Goal: Book appointment/travel/reservation

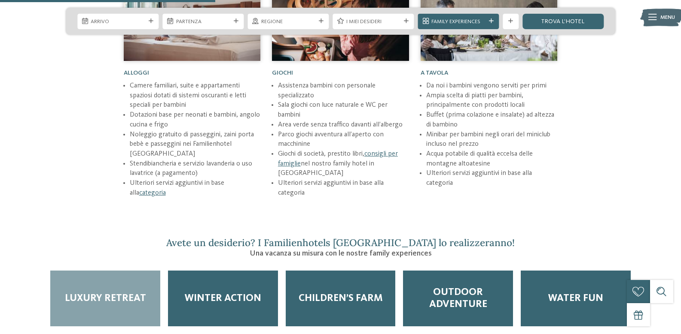
scroll to position [1159, 0]
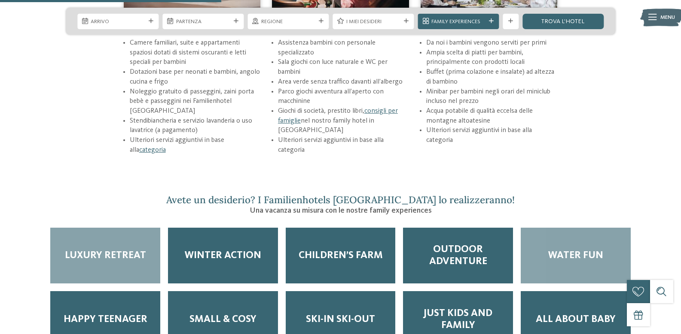
click at [572, 250] on span "Water Fun" at bounding box center [575, 256] width 55 height 12
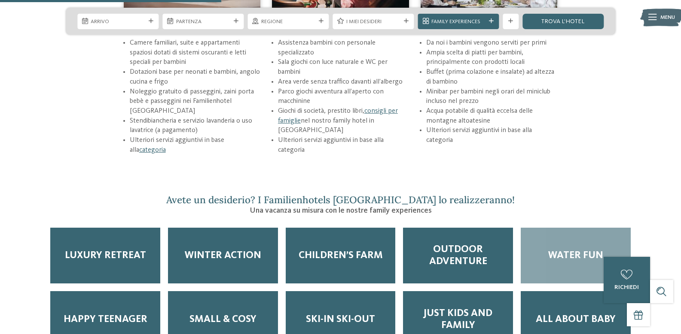
click at [572, 250] on span "Water Fun" at bounding box center [575, 256] width 55 height 12
click at [578, 255] on div "Water Fun" at bounding box center [575, 256] width 110 height 56
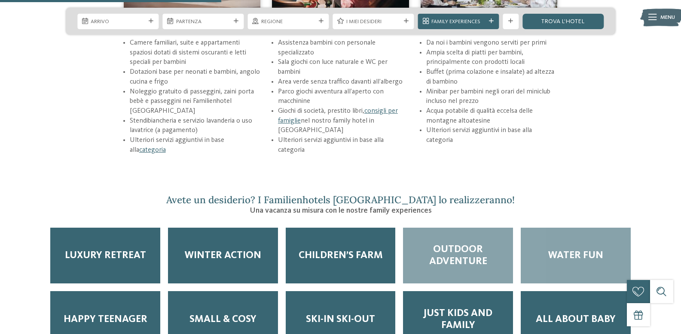
click at [485, 244] on span "Outdoor adventure" at bounding box center [457, 256] width 94 height 24
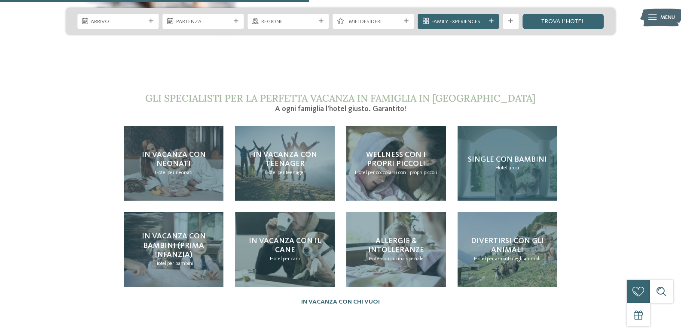
scroll to position [1674, 0]
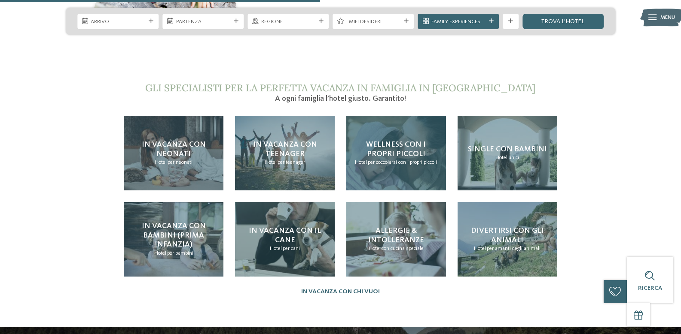
click at [395, 160] on span "per coccolarsi con i propri piccoli" at bounding box center [402, 163] width 69 height 6
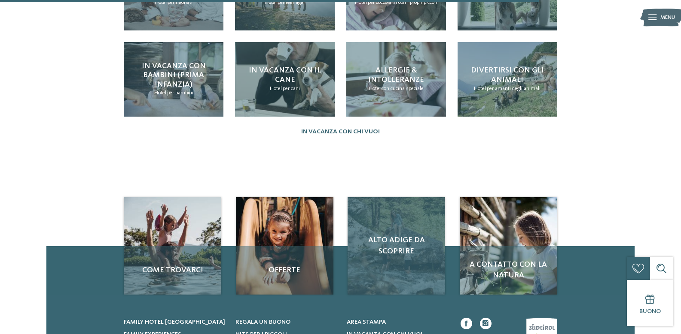
scroll to position [945, 0]
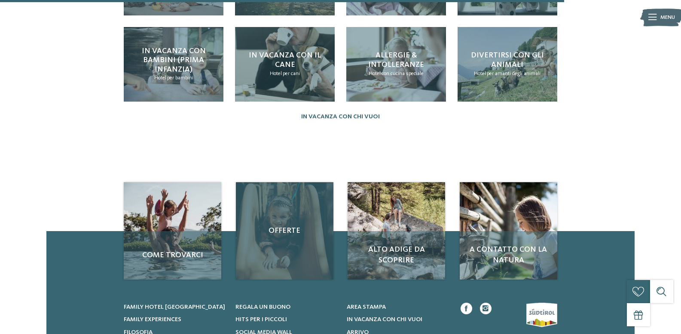
click at [276, 226] on span "Offerte" at bounding box center [284, 231] width 82 height 11
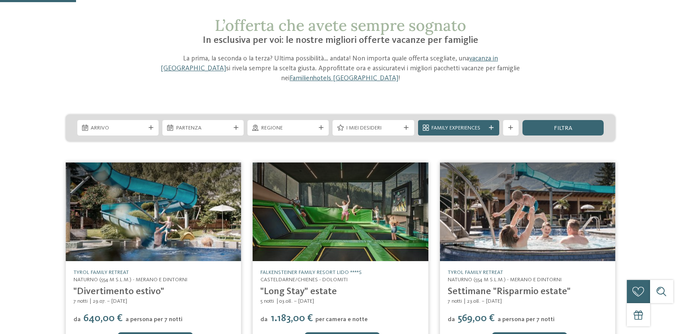
scroll to position [86, 0]
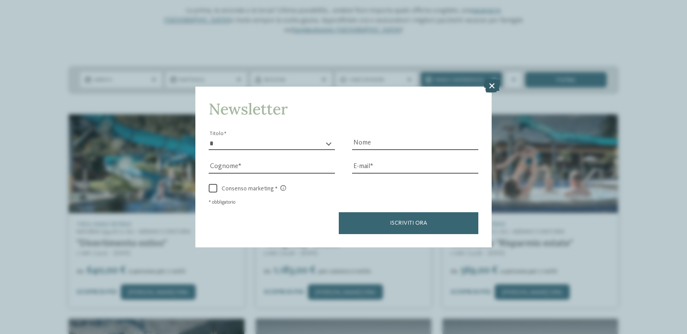
click at [489, 85] on icon at bounding box center [491, 86] width 17 height 14
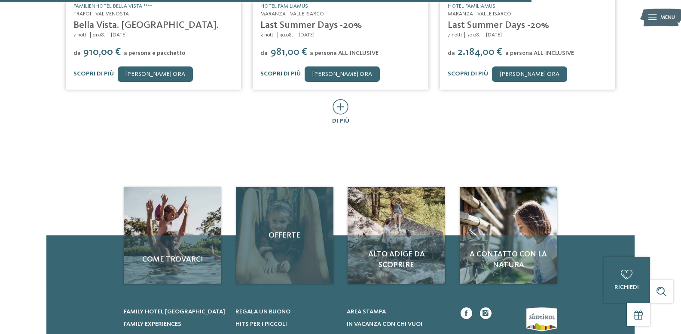
scroll to position [558, 0]
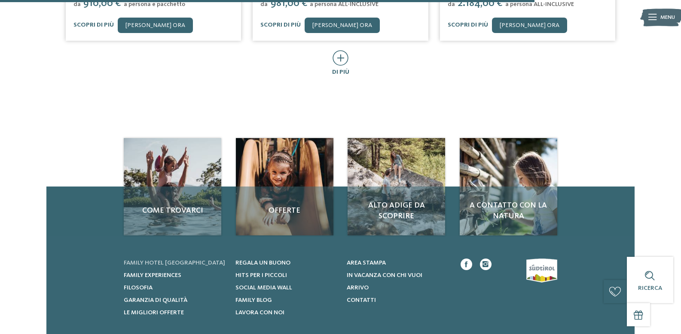
click at [163, 260] on span "Family hotel [GEOGRAPHIC_DATA]" at bounding box center [174, 263] width 101 height 6
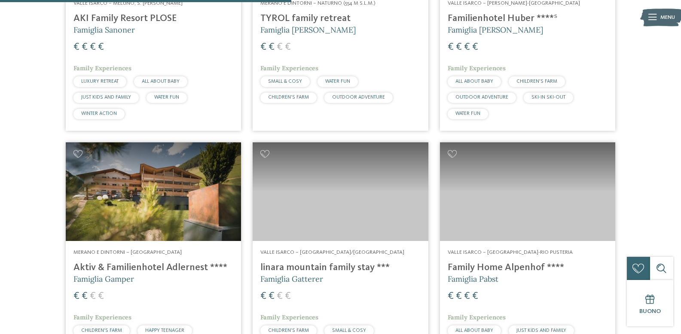
scroll to position [1159, 0]
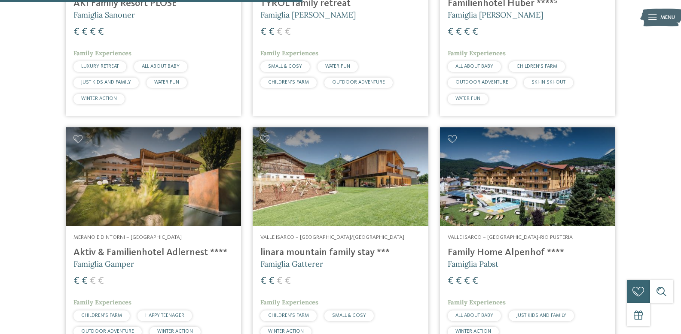
click at [309, 249] on h4 "linara mountain family stay ***" at bounding box center [340, 253] width 160 height 12
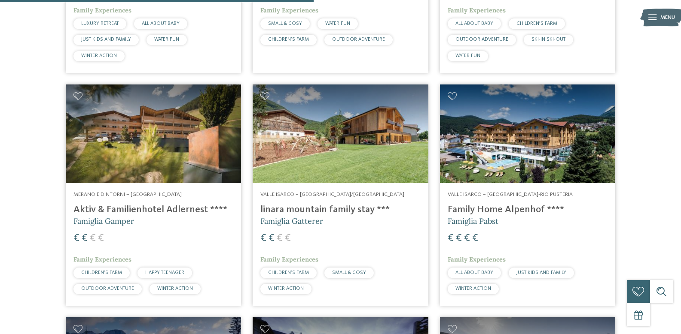
click at [473, 210] on h4 "Family Home Alpenhof ****" at bounding box center [527, 210] width 160 height 12
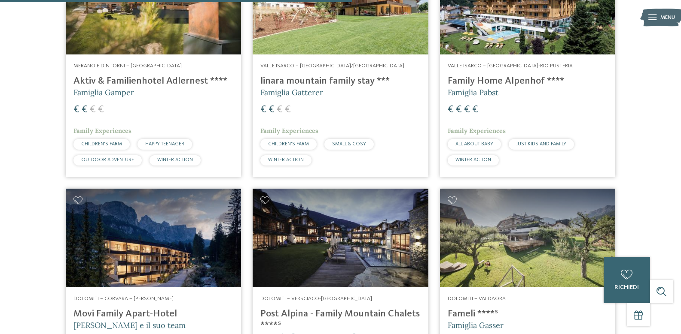
scroll to position [1374, 0]
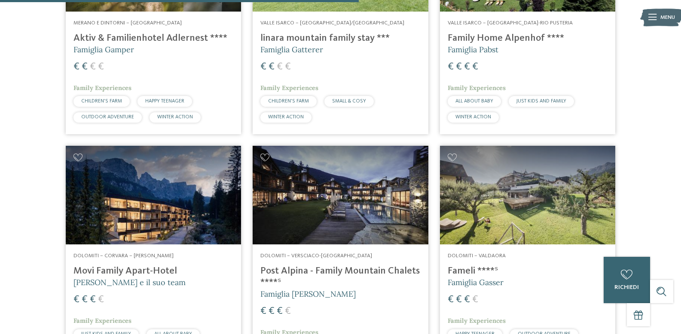
click at [518, 220] on img at bounding box center [527, 195] width 175 height 99
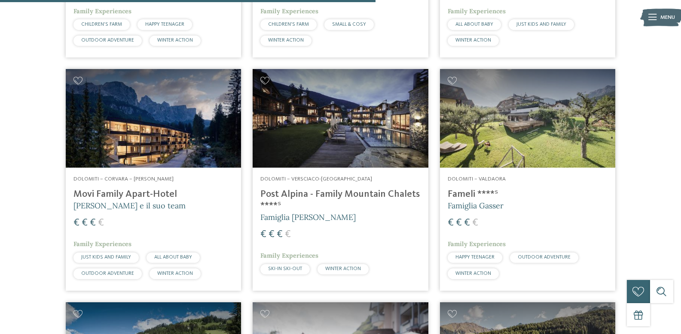
scroll to position [1460, 0]
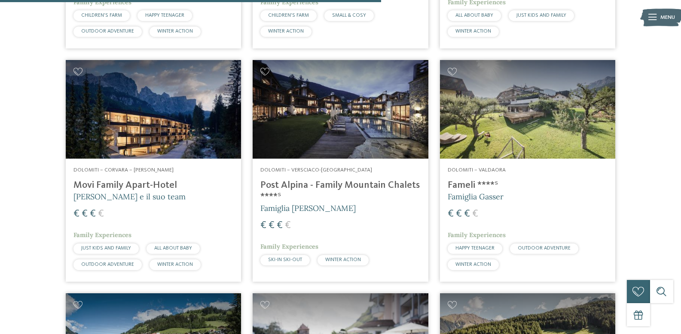
click at [121, 186] on h4 "Movi Family Apart-Hotel" at bounding box center [153, 186] width 160 height 12
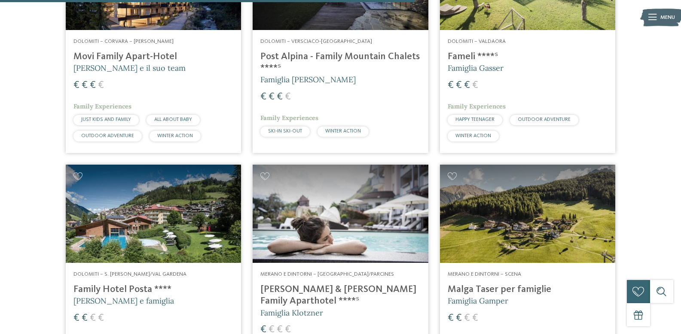
scroll to position [1632, 0]
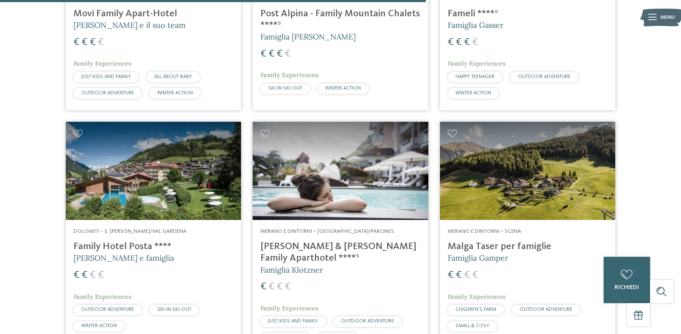
click at [502, 246] on h4 "Malga Taser per famiglie" at bounding box center [527, 247] width 160 height 12
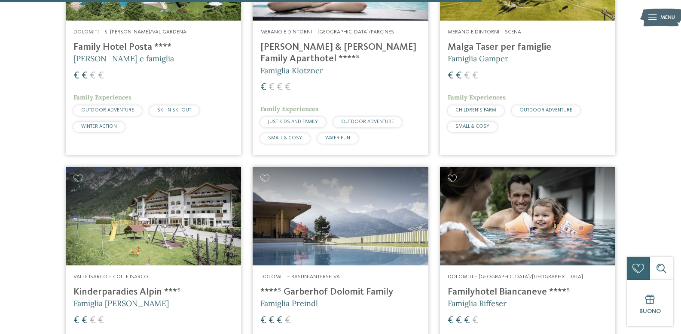
scroll to position [1846, 0]
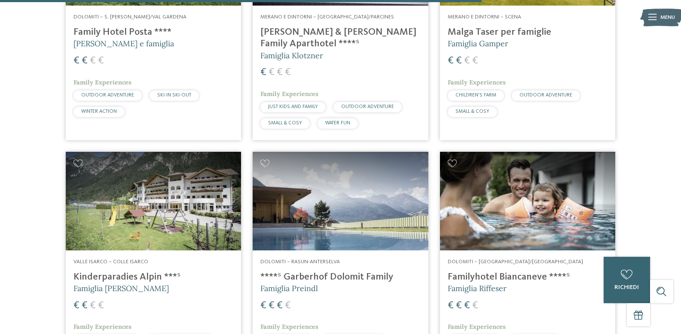
click at [100, 272] on h4 "Kinderparadies Alpin ***ˢ" at bounding box center [153, 278] width 160 height 12
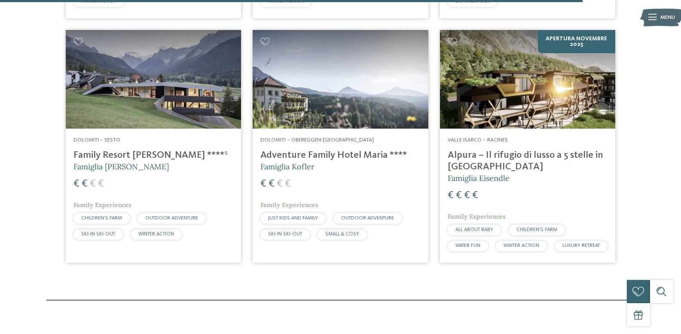
scroll to position [2233, 0]
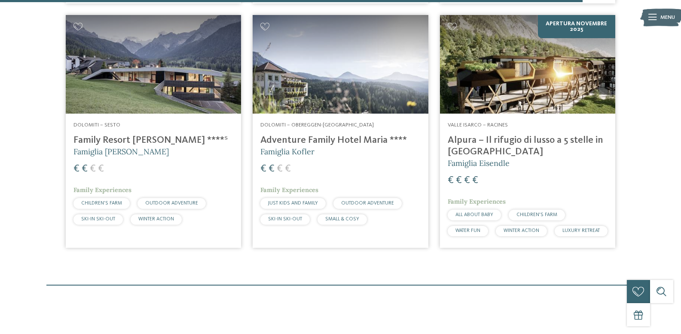
click at [327, 122] on span "Dolomiti – Obereggen-Nova Ponente" at bounding box center [316, 125] width 113 height 6
click at [131, 135] on h4 "Family Resort Rainer ****ˢ" at bounding box center [153, 141] width 160 height 12
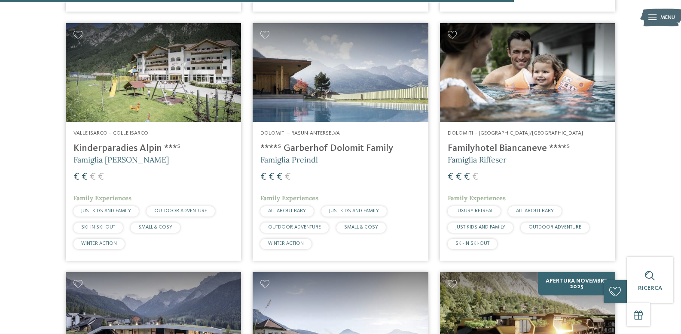
scroll to position [1932, 0]
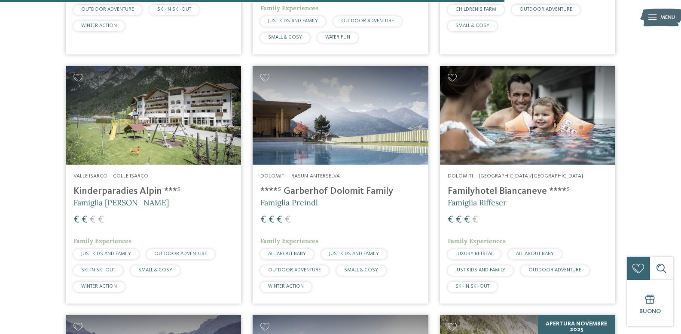
click at [313, 186] on h4 "****ˢ Garberhof Dolomit Family" at bounding box center [340, 192] width 160 height 12
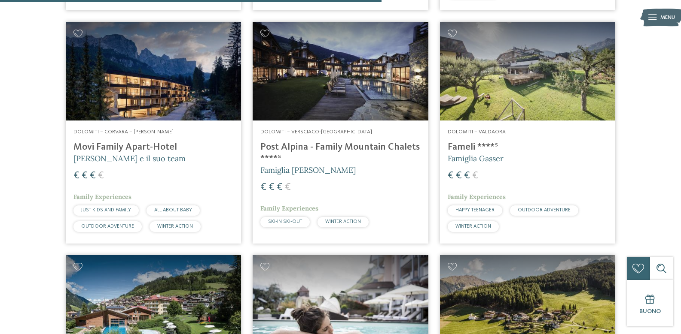
scroll to position [1460, 0]
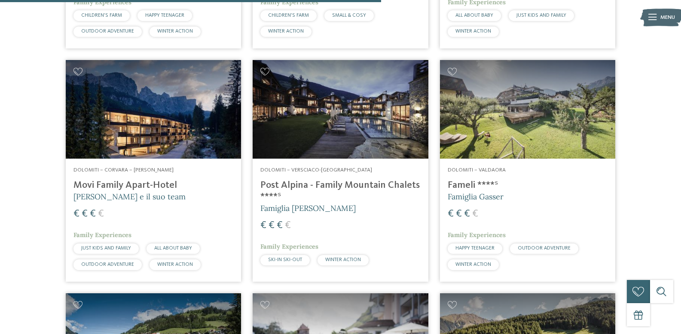
click at [473, 187] on h4 "Fameli ****ˢ" at bounding box center [527, 186] width 160 height 12
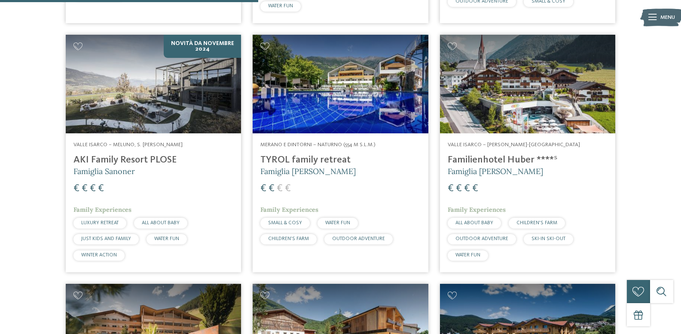
scroll to position [987, 0]
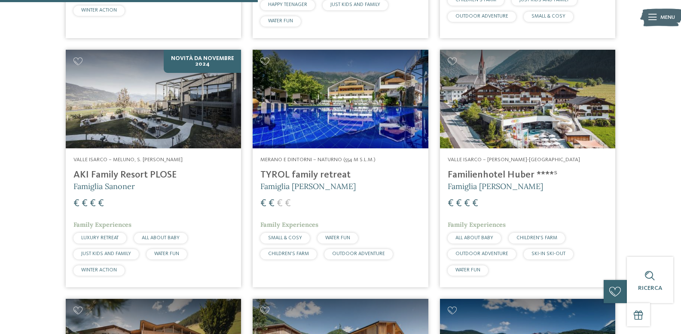
click at [119, 176] on h4 "AKI Family Resort PLOSE" at bounding box center [153, 176] width 160 height 12
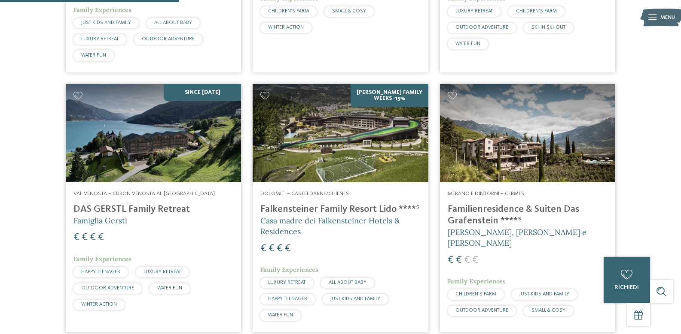
scroll to position [687, 0]
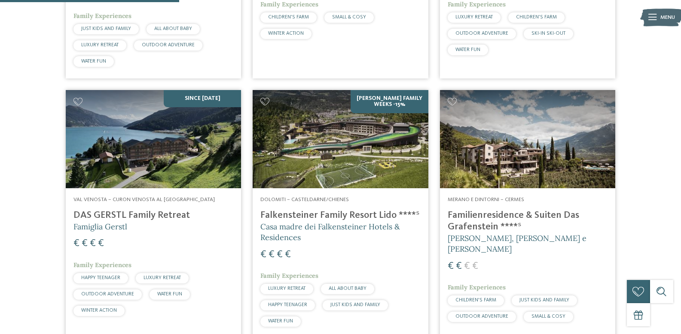
click at [322, 219] on h4 "Falkensteiner Family Resort Lido ****ˢ" at bounding box center [340, 216] width 160 height 12
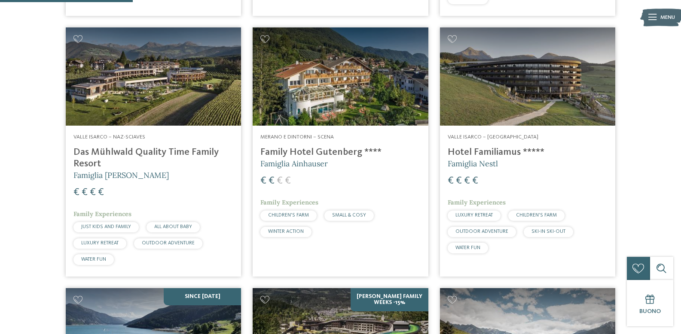
scroll to position [472, 0]
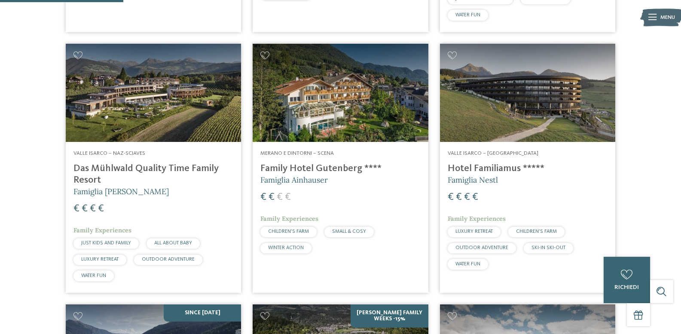
click at [99, 171] on h4 "Das Mühlwald Quality Time Family Resort" at bounding box center [153, 174] width 160 height 23
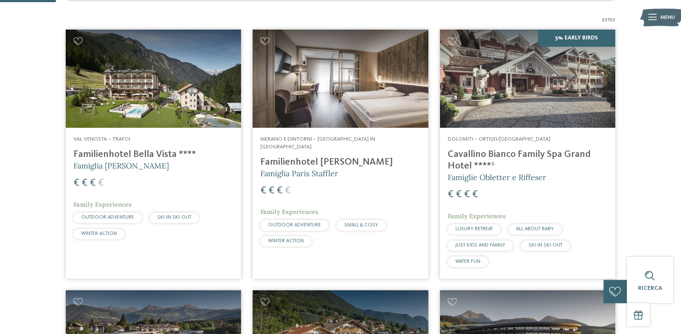
scroll to position [215, 0]
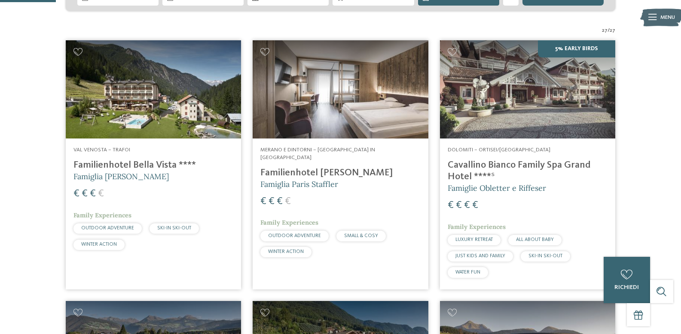
click at [504, 165] on h4 "Cavallino Bianco Family Spa Grand Hotel ****ˢ" at bounding box center [527, 171] width 160 height 23
click at [316, 167] on h4 "Familienhotel Viktoria" at bounding box center [340, 173] width 160 height 12
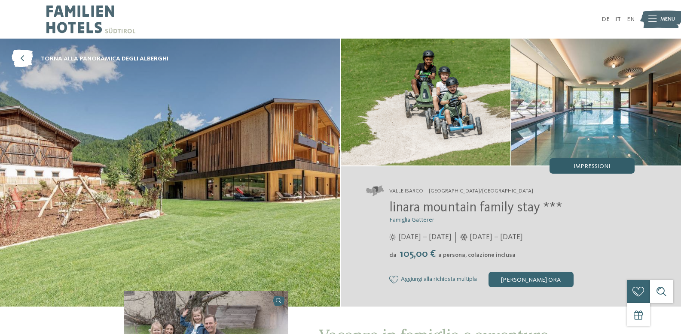
click at [601, 167] on span "Impressioni" at bounding box center [591, 167] width 36 height 6
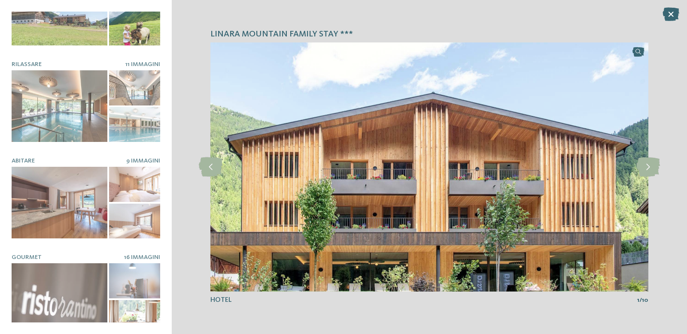
scroll to position [146, 0]
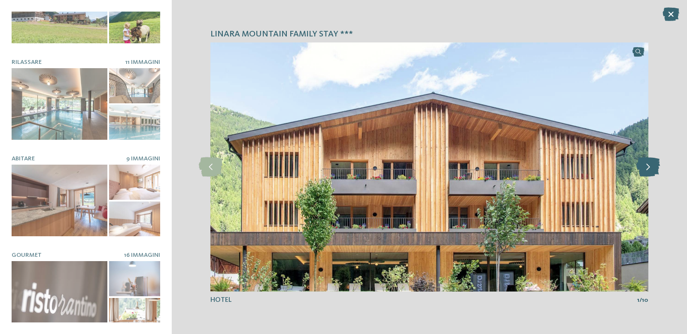
click at [648, 171] on icon at bounding box center [648, 167] width 24 height 19
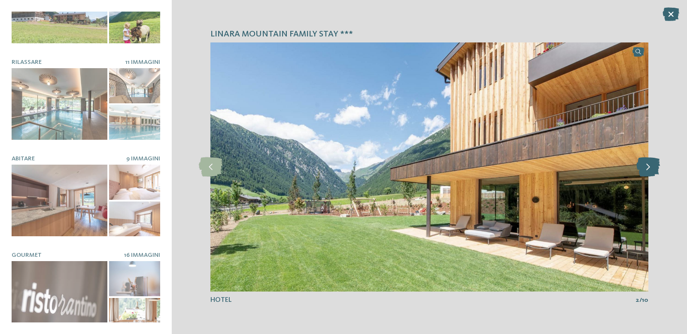
click at [646, 171] on icon at bounding box center [648, 167] width 24 height 19
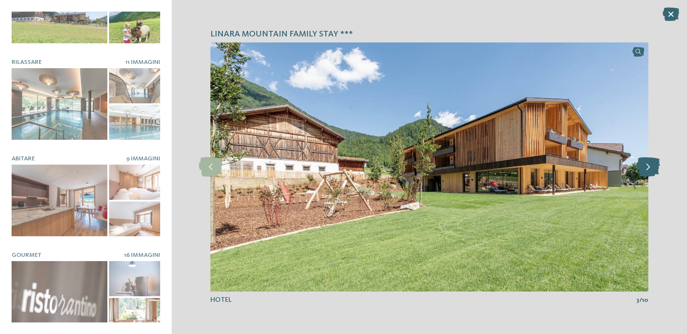
click at [646, 171] on icon at bounding box center [648, 167] width 24 height 19
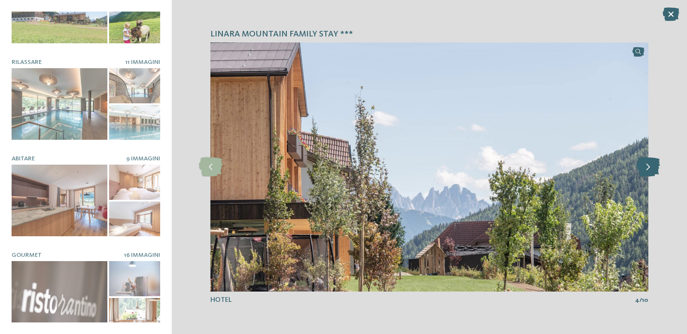
click at [646, 171] on icon at bounding box center [648, 167] width 24 height 19
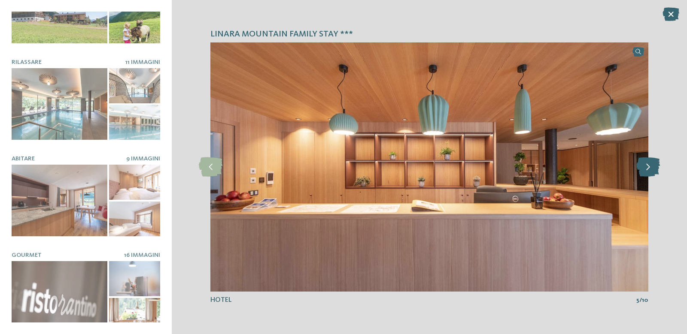
click at [646, 171] on icon at bounding box center [648, 167] width 24 height 19
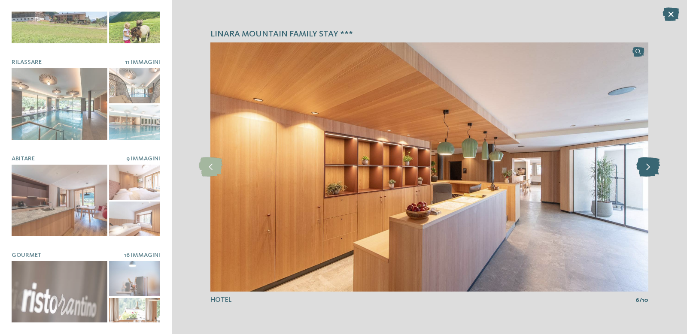
click at [646, 171] on icon at bounding box center [648, 167] width 24 height 19
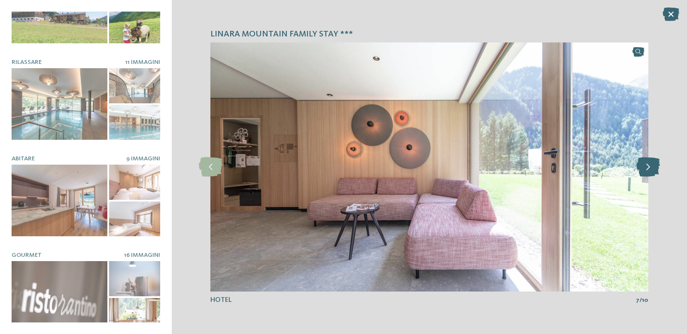
click at [646, 171] on icon at bounding box center [648, 167] width 24 height 19
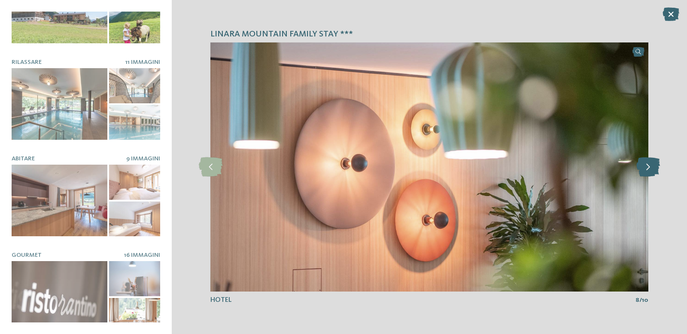
click at [646, 171] on icon at bounding box center [648, 167] width 24 height 19
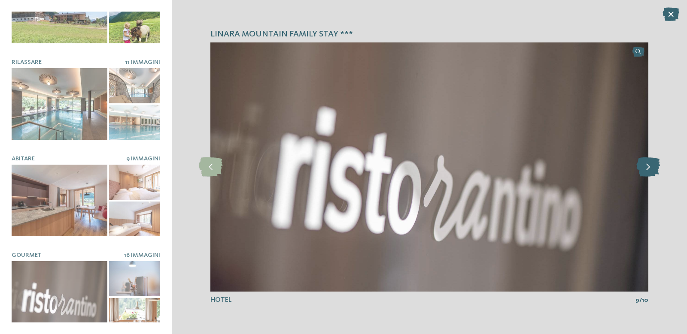
click at [646, 171] on icon at bounding box center [648, 167] width 24 height 19
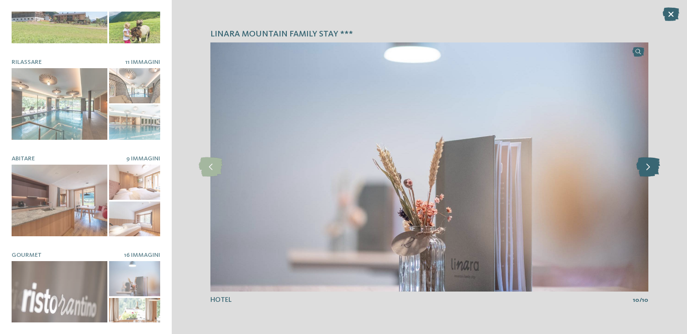
click at [646, 171] on icon at bounding box center [648, 167] width 24 height 19
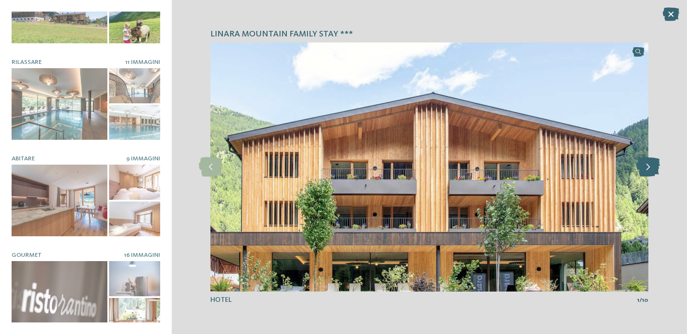
click at [646, 171] on icon at bounding box center [648, 167] width 24 height 19
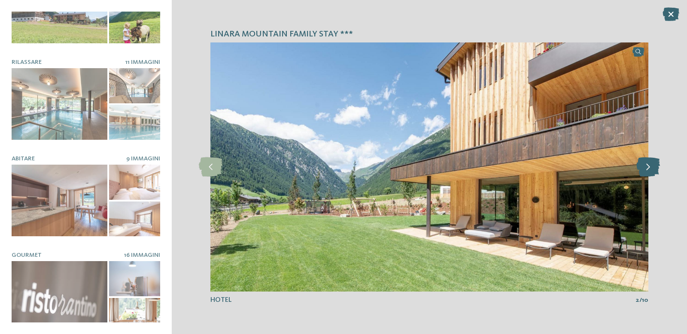
click at [646, 171] on icon at bounding box center [648, 167] width 24 height 19
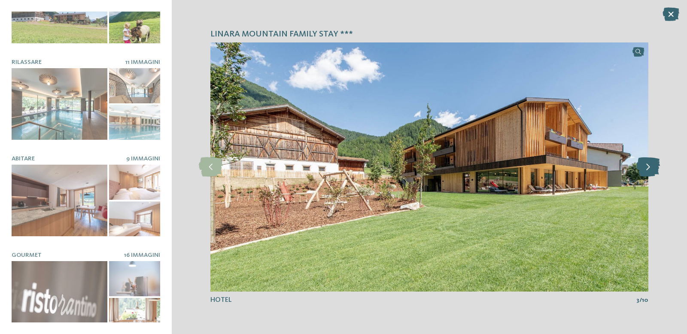
click at [646, 171] on icon at bounding box center [648, 167] width 24 height 19
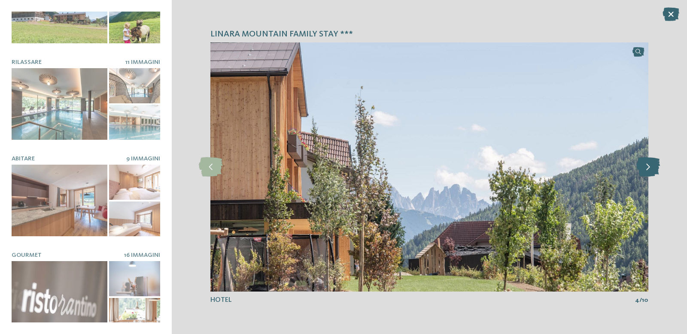
click at [646, 171] on icon at bounding box center [648, 167] width 24 height 19
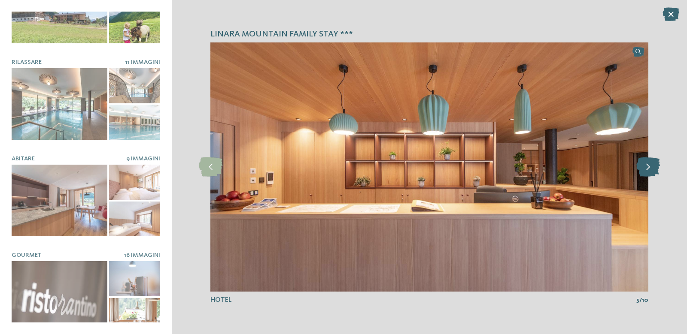
click at [646, 171] on icon at bounding box center [648, 167] width 24 height 19
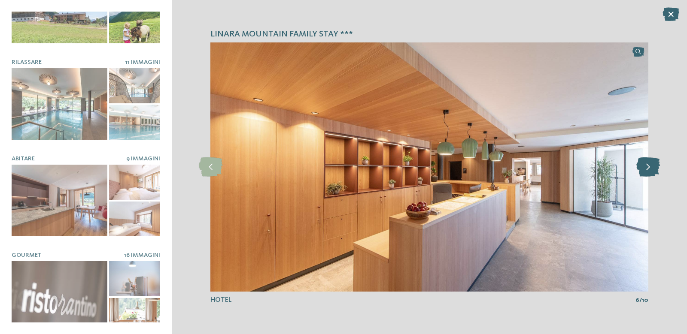
click at [646, 171] on icon at bounding box center [648, 167] width 24 height 19
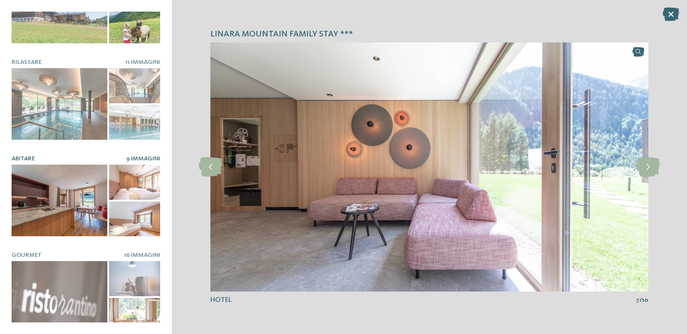
click at [79, 210] on div at bounding box center [60, 201] width 96 height 72
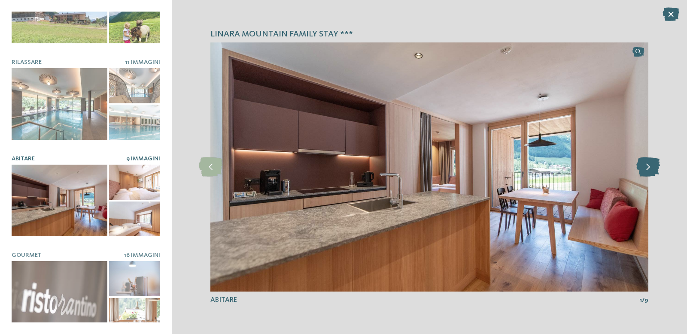
click at [649, 171] on icon at bounding box center [648, 167] width 24 height 19
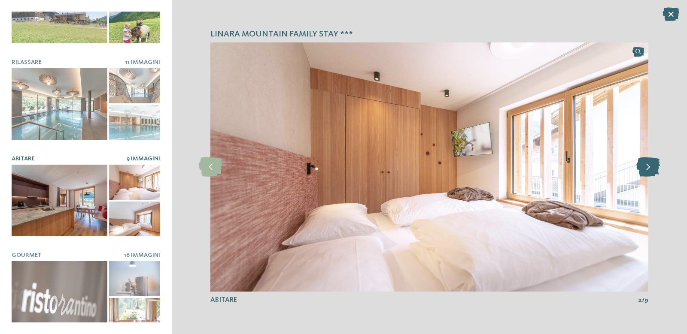
click at [649, 171] on icon at bounding box center [648, 167] width 24 height 19
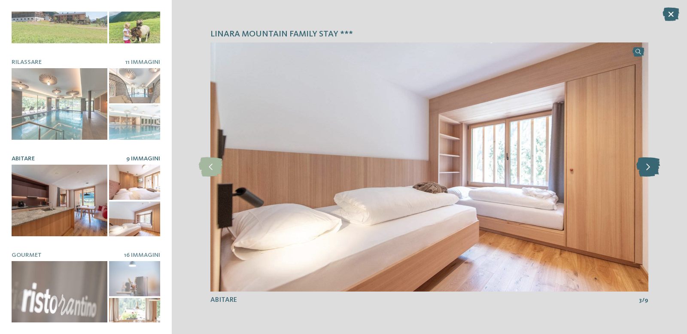
click at [649, 171] on icon at bounding box center [648, 167] width 24 height 19
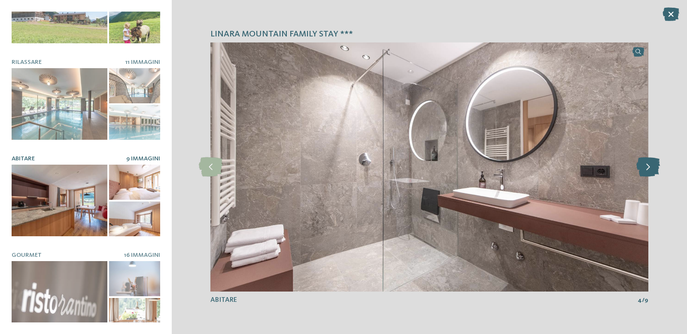
click at [649, 171] on icon at bounding box center [648, 167] width 24 height 19
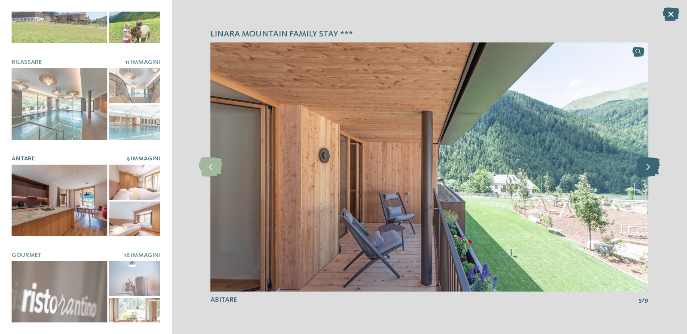
click at [649, 171] on icon at bounding box center [648, 167] width 24 height 19
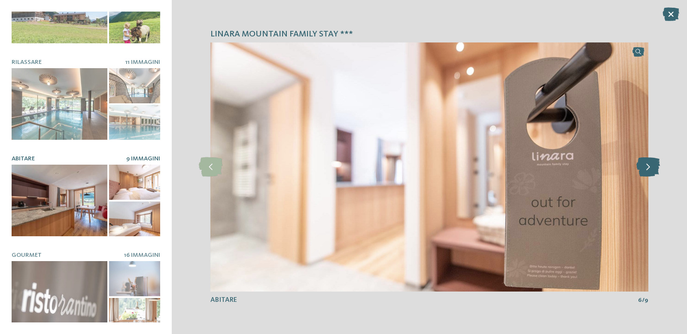
click at [649, 171] on icon at bounding box center [648, 167] width 24 height 19
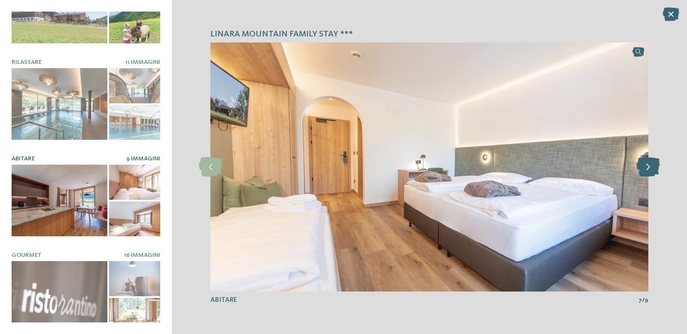
click at [649, 171] on icon at bounding box center [648, 167] width 24 height 19
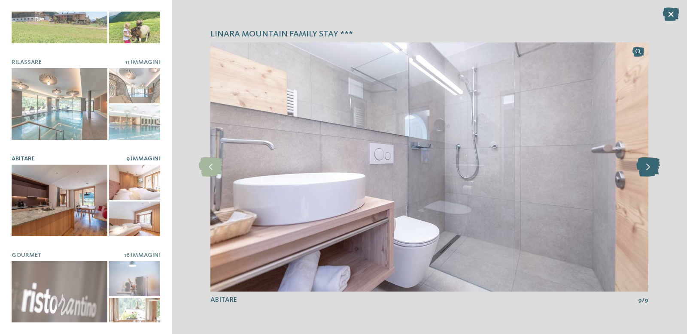
click at [649, 171] on icon at bounding box center [648, 167] width 24 height 19
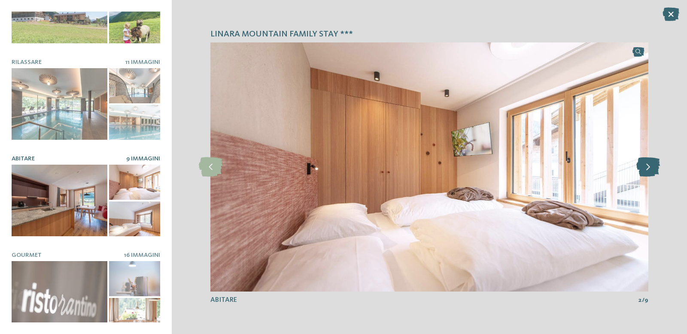
click at [649, 171] on icon at bounding box center [648, 167] width 24 height 19
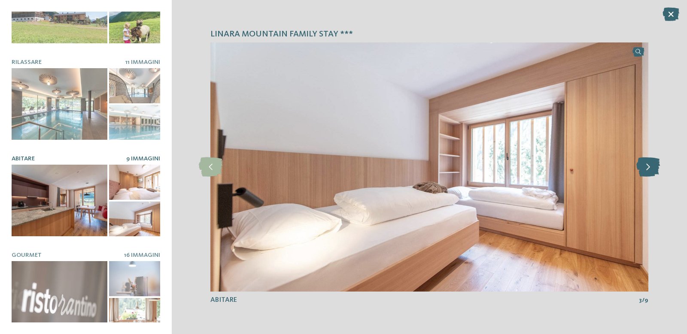
click at [649, 171] on icon at bounding box center [648, 167] width 24 height 19
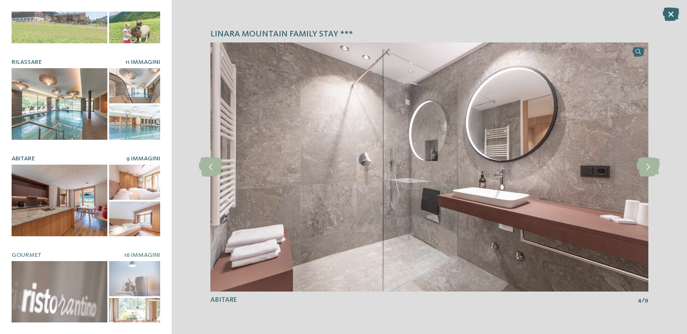
click at [91, 115] on div at bounding box center [60, 104] width 96 height 72
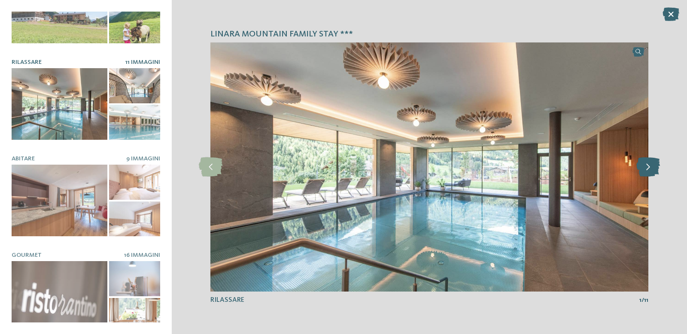
click at [643, 168] on icon at bounding box center [648, 167] width 24 height 19
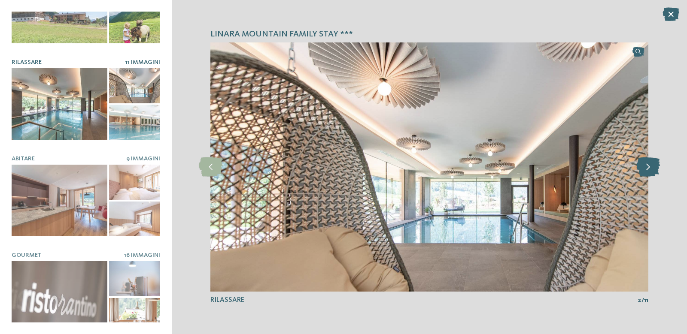
click at [643, 168] on icon at bounding box center [648, 167] width 24 height 19
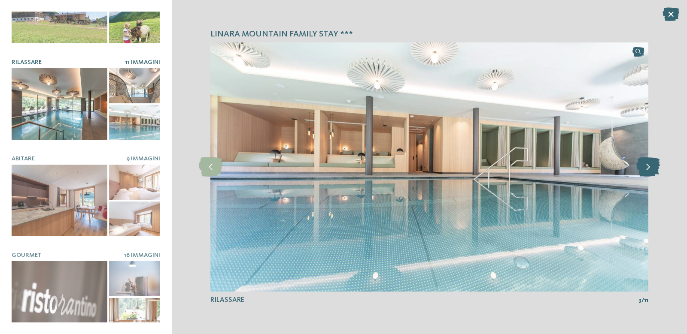
click at [643, 168] on icon at bounding box center [648, 167] width 24 height 19
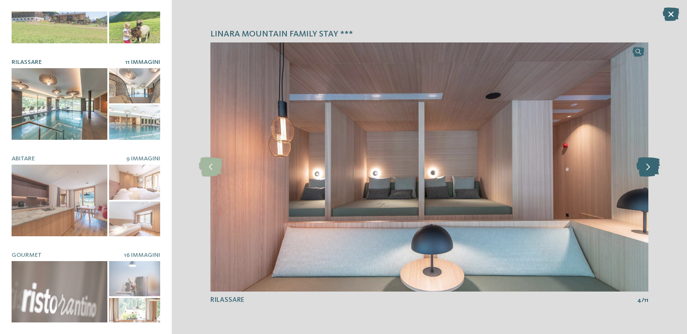
click at [646, 168] on icon at bounding box center [648, 167] width 24 height 19
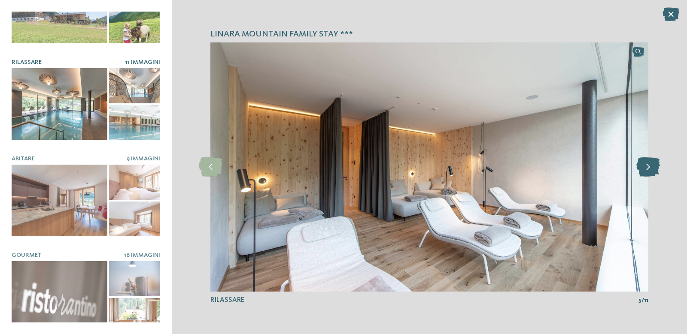
click at [646, 168] on icon at bounding box center [648, 167] width 24 height 19
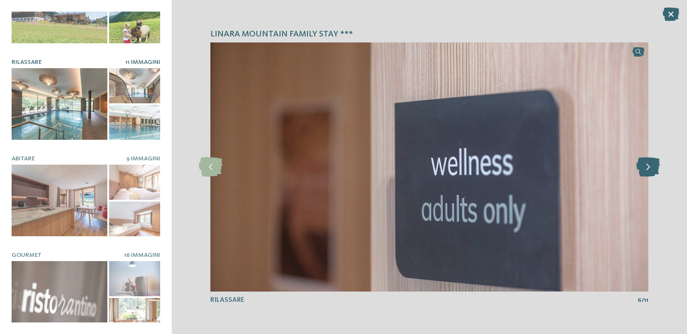
click at [646, 168] on icon at bounding box center [648, 167] width 24 height 19
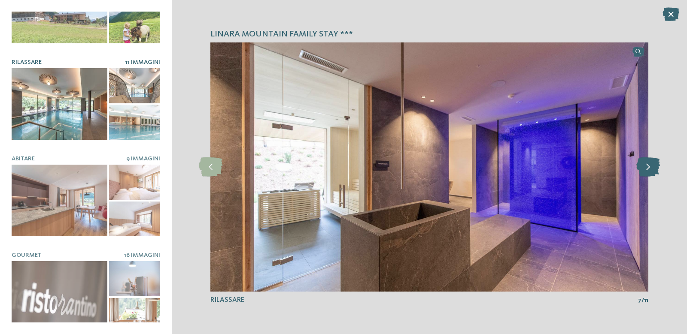
click at [646, 168] on icon at bounding box center [648, 167] width 24 height 19
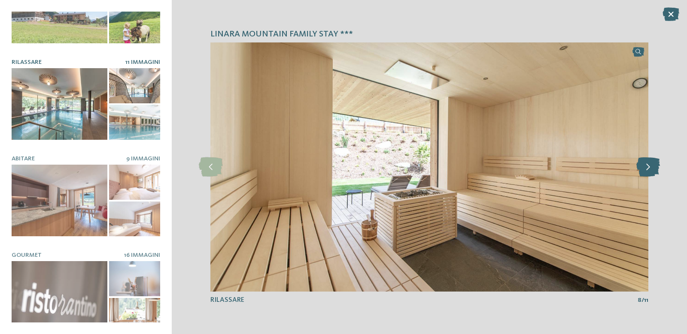
click at [646, 168] on icon at bounding box center [648, 167] width 24 height 19
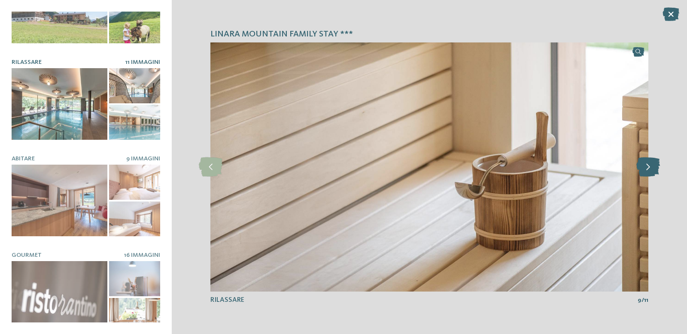
click at [646, 168] on icon at bounding box center [648, 167] width 24 height 19
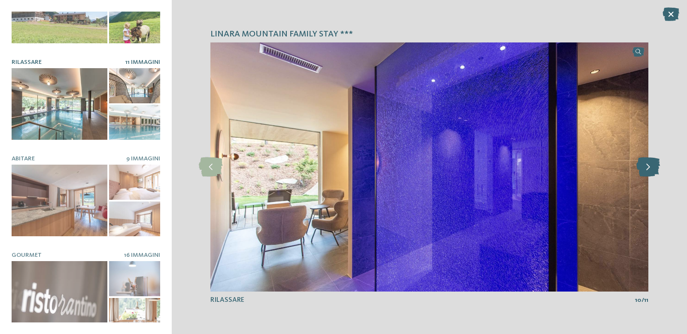
click at [646, 168] on icon at bounding box center [648, 167] width 24 height 19
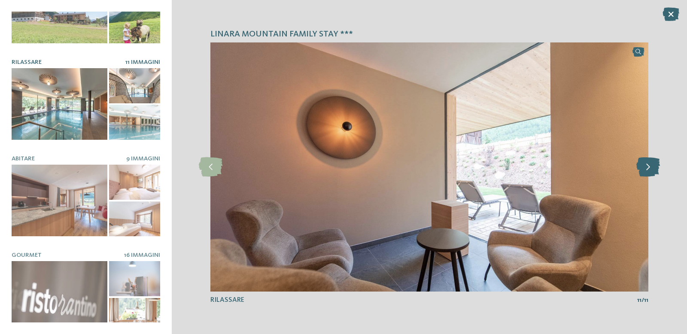
click at [646, 168] on icon at bounding box center [648, 167] width 24 height 19
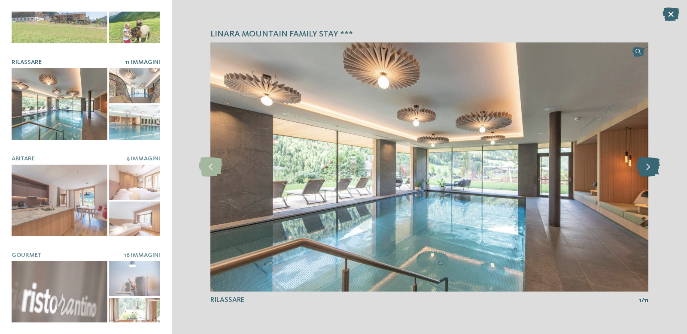
click at [646, 168] on icon at bounding box center [648, 167] width 24 height 19
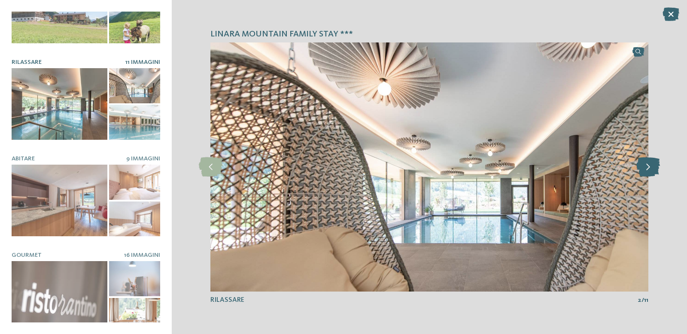
click at [646, 168] on icon at bounding box center [648, 167] width 24 height 19
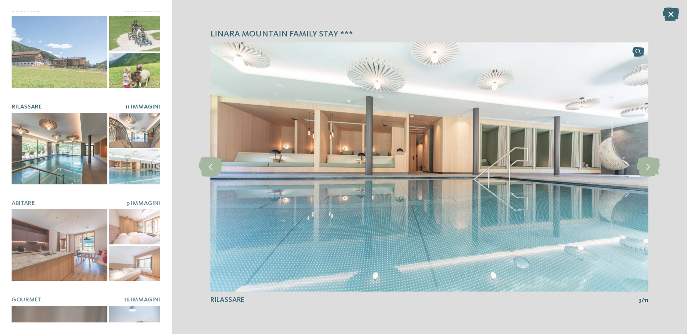
scroll to position [60, 0]
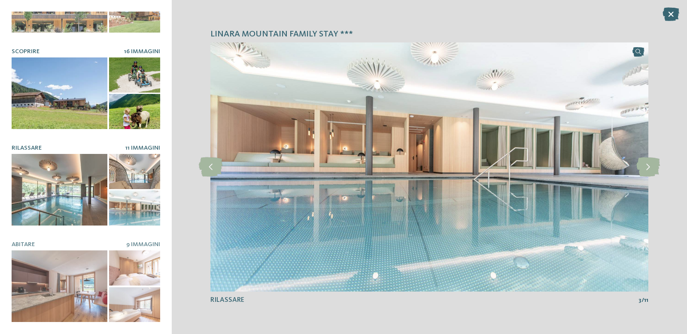
click at [97, 103] on div at bounding box center [60, 94] width 96 height 72
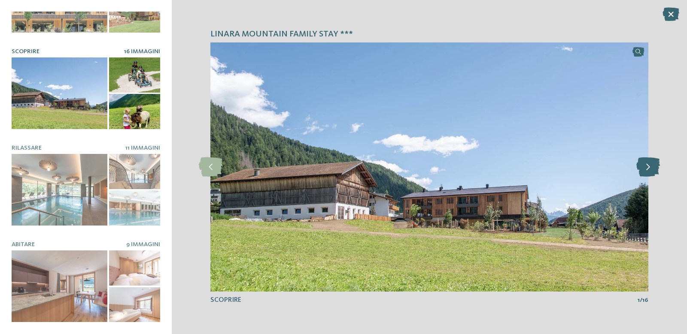
click at [649, 171] on icon at bounding box center [648, 167] width 24 height 19
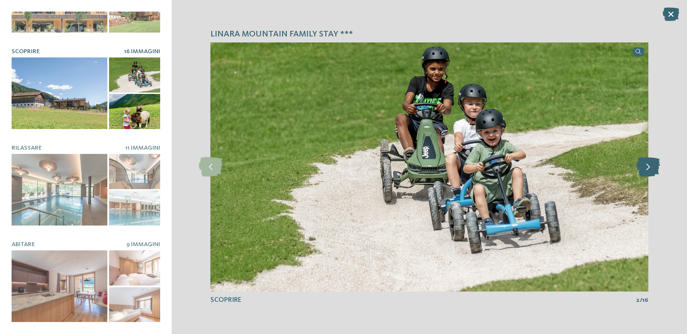
click at [648, 171] on icon at bounding box center [648, 167] width 24 height 19
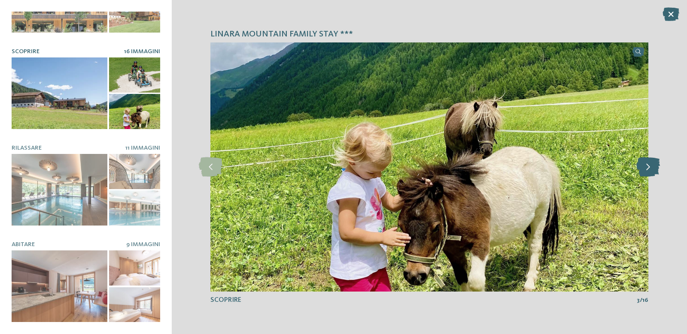
click at [648, 171] on icon at bounding box center [648, 167] width 24 height 19
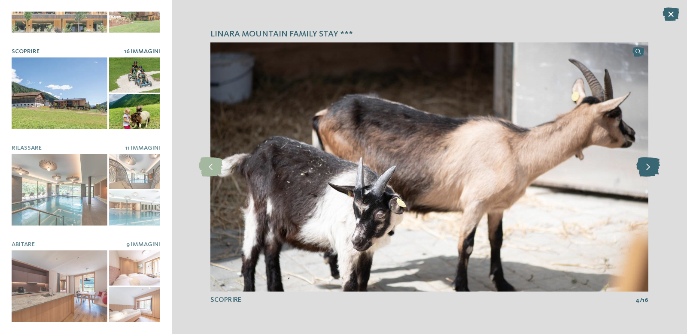
click at [648, 171] on icon at bounding box center [648, 167] width 24 height 19
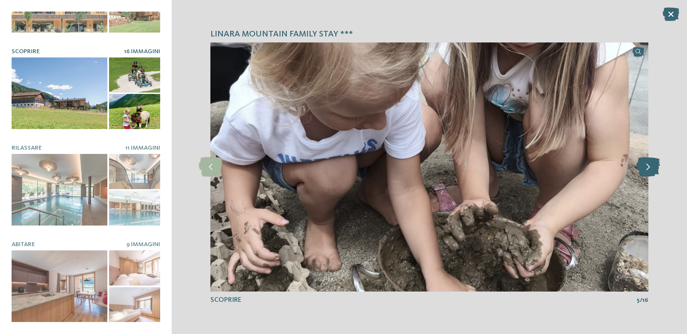
click at [648, 171] on icon at bounding box center [648, 167] width 24 height 19
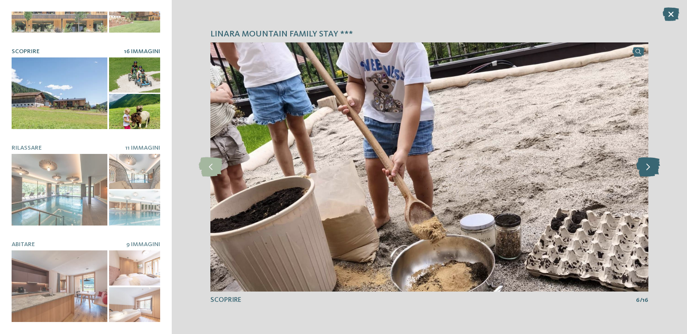
click at [648, 171] on icon at bounding box center [648, 167] width 24 height 19
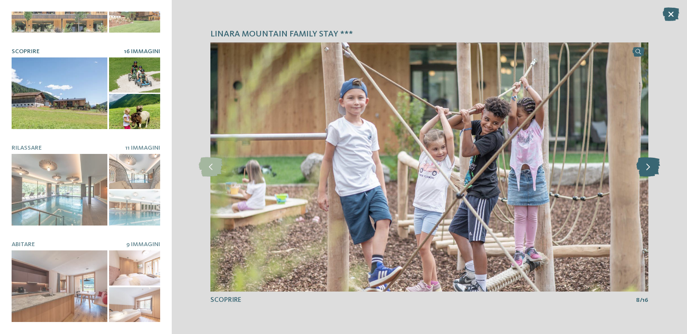
click at [648, 171] on icon at bounding box center [648, 167] width 24 height 19
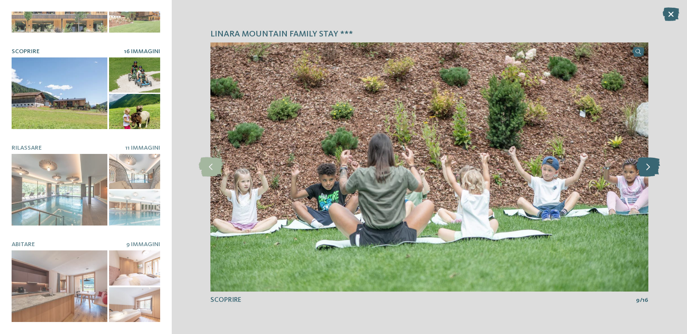
click at [648, 171] on icon at bounding box center [648, 167] width 24 height 19
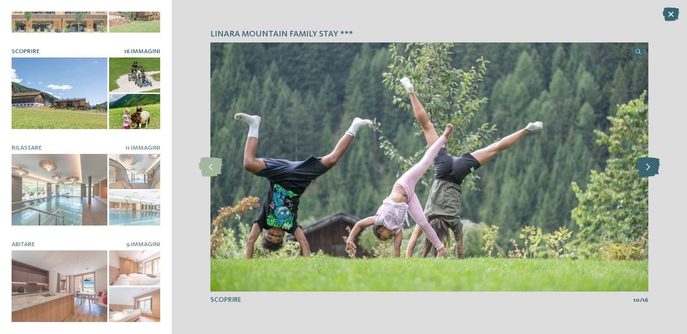
click at [648, 171] on icon at bounding box center [648, 167] width 24 height 19
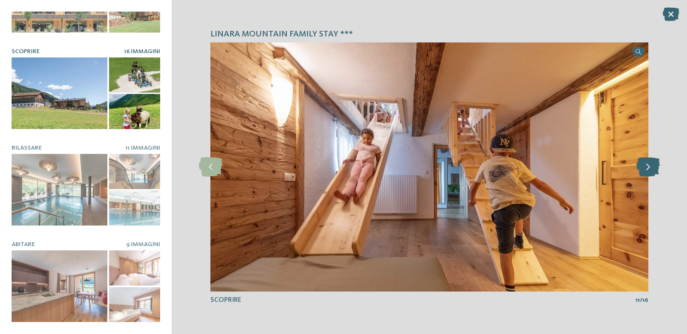
click at [648, 171] on icon at bounding box center [648, 167] width 24 height 19
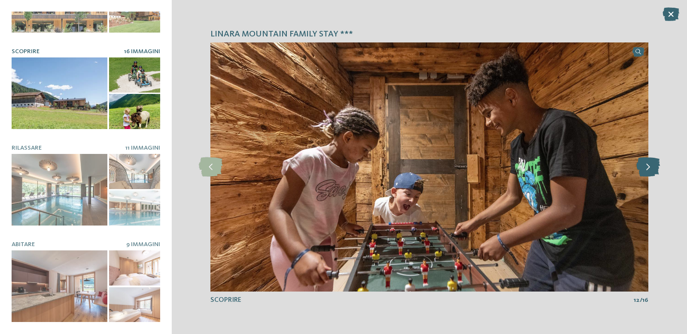
click at [648, 171] on icon at bounding box center [648, 167] width 24 height 19
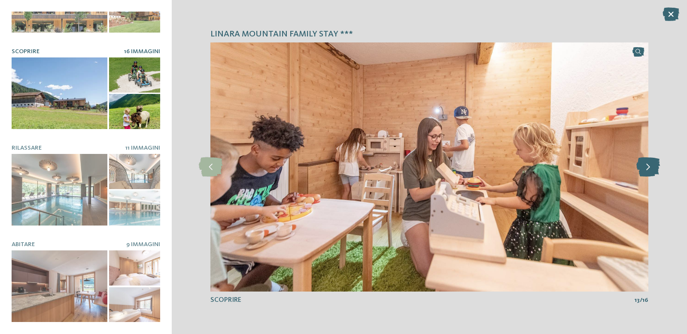
click at [648, 171] on icon at bounding box center [648, 167] width 24 height 19
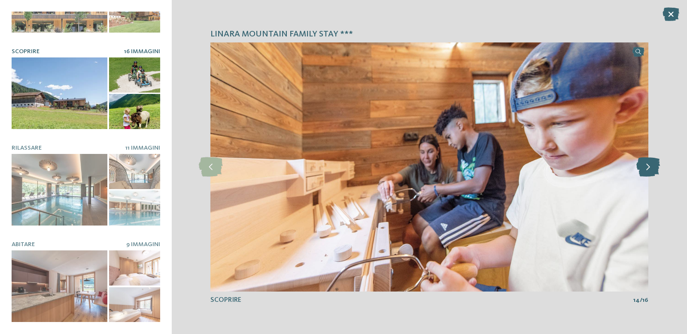
click at [648, 171] on icon at bounding box center [648, 167] width 24 height 19
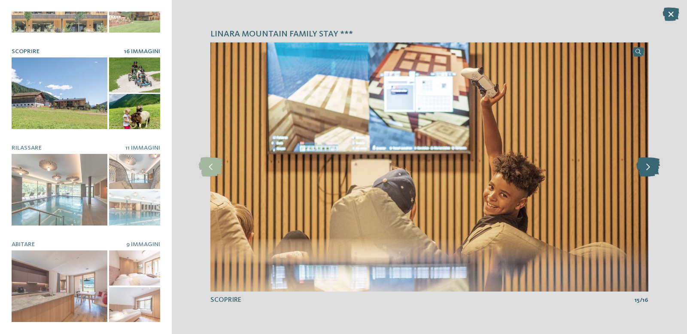
click at [648, 171] on icon at bounding box center [648, 167] width 24 height 19
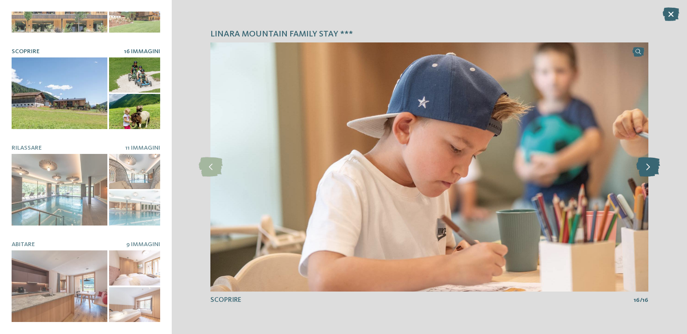
click at [648, 171] on icon at bounding box center [648, 167] width 24 height 19
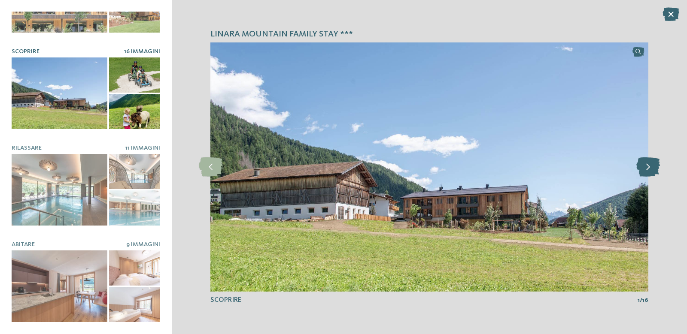
click at [648, 171] on icon at bounding box center [648, 167] width 24 height 19
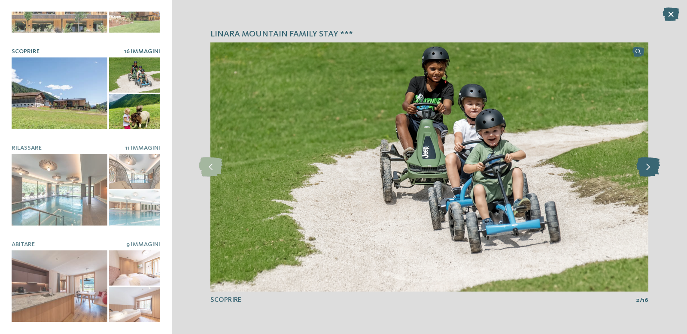
click at [648, 171] on icon at bounding box center [648, 167] width 24 height 19
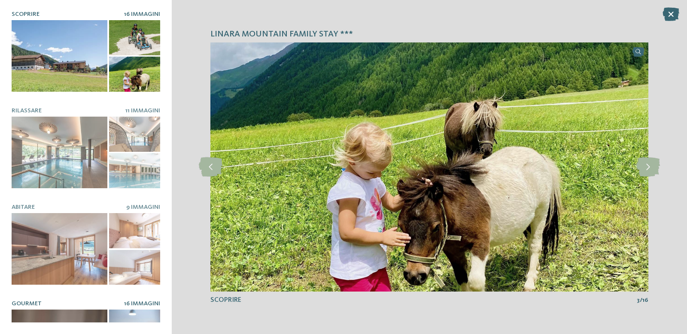
scroll to position [146, 0]
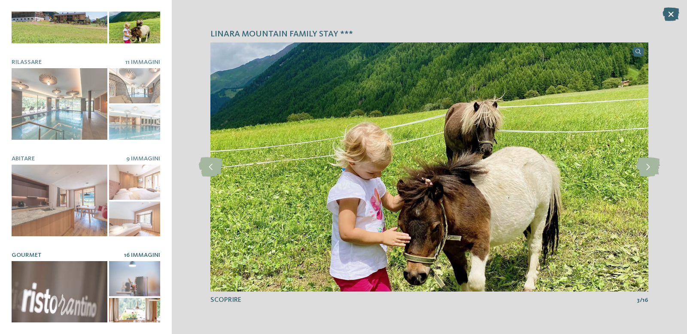
click at [80, 279] on div at bounding box center [60, 297] width 96 height 72
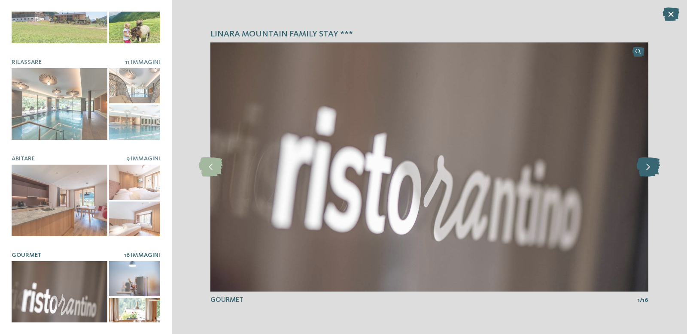
click at [641, 170] on icon at bounding box center [648, 167] width 24 height 19
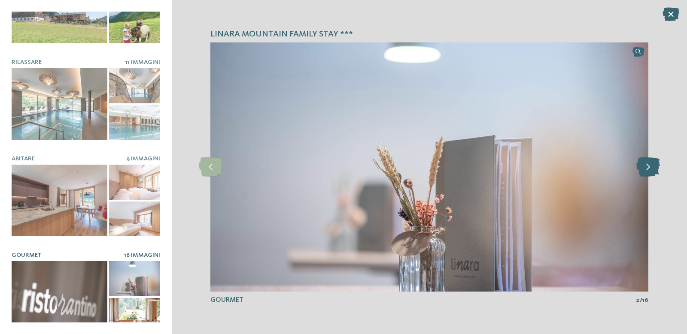
click at [641, 170] on icon at bounding box center [648, 167] width 24 height 19
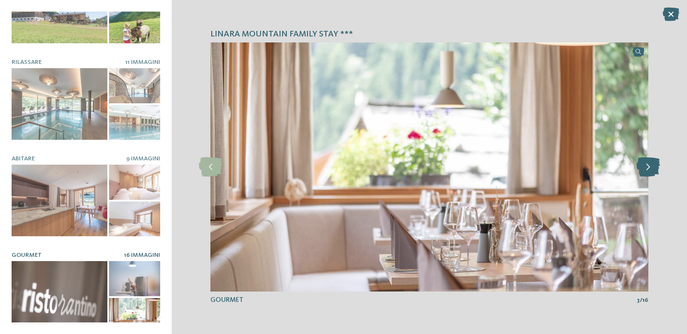
click at [641, 170] on icon at bounding box center [648, 167] width 24 height 19
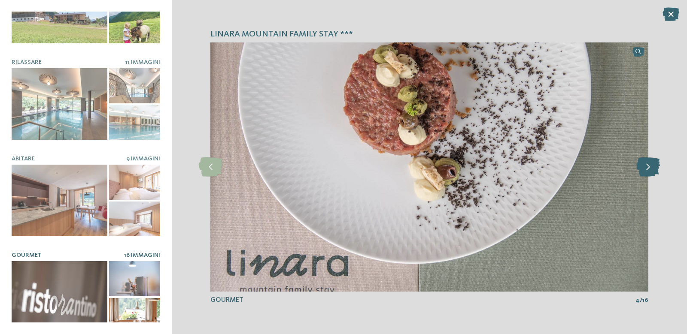
click at [641, 170] on icon at bounding box center [648, 167] width 24 height 19
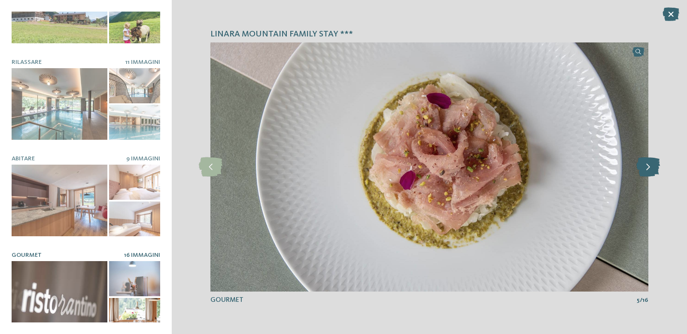
click at [641, 170] on icon at bounding box center [648, 167] width 24 height 19
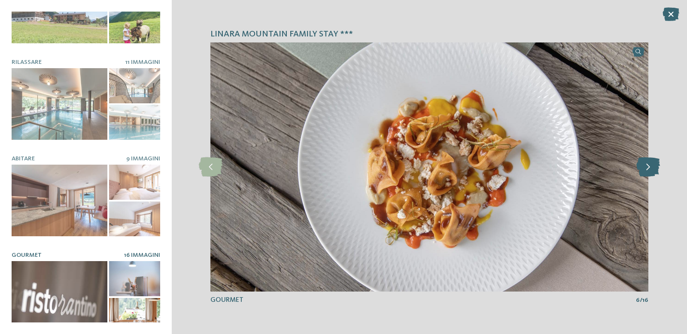
click at [641, 170] on icon at bounding box center [648, 167] width 24 height 19
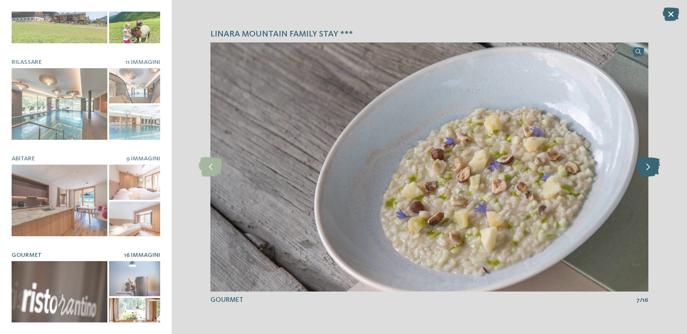
click at [641, 170] on icon at bounding box center [648, 167] width 24 height 19
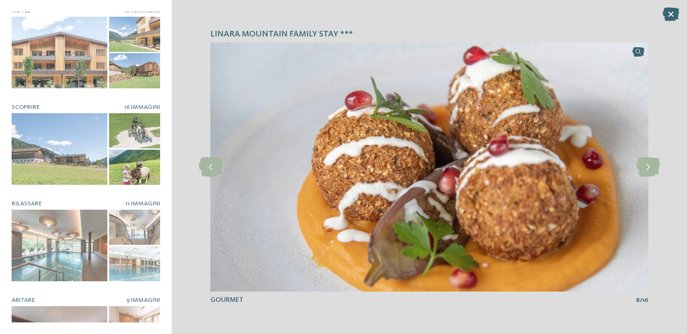
scroll to position [0, 0]
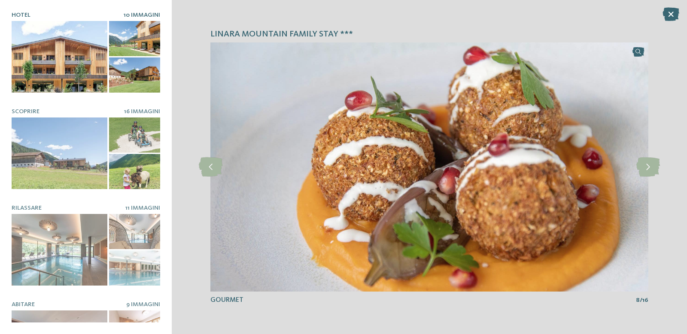
click at [76, 38] on div at bounding box center [60, 57] width 96 height 72
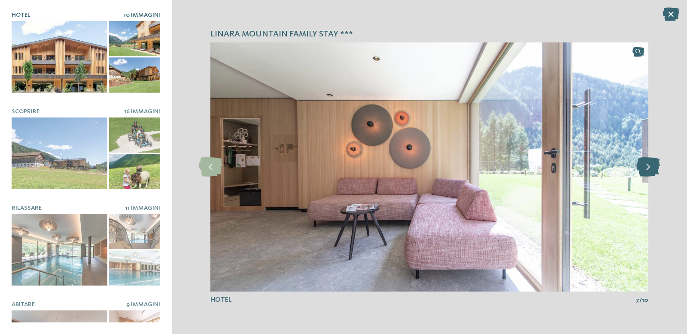
click at [646, 168] on icon at bounding box center [648, 167] width 24 height 19
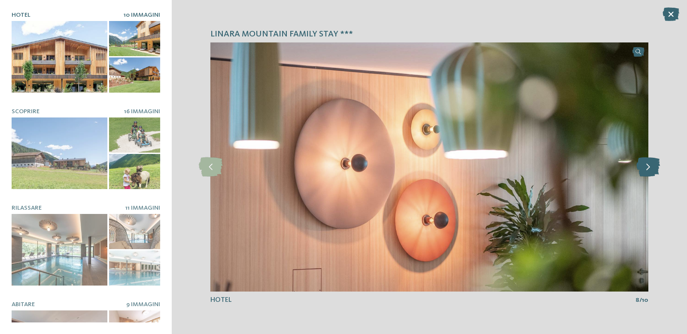
click at [644, 169] on icon at bounding box center [648, 167] width 24 height 19
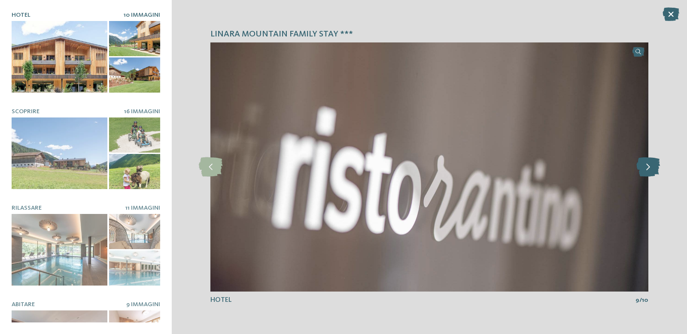
click at [644, 169] on icon at bounding box center [648, 167] width 24 height 19
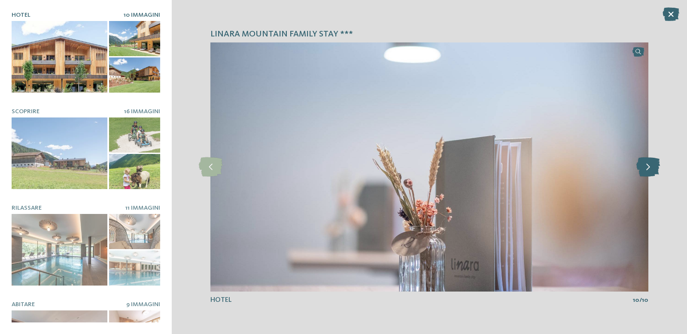
click at [644, 169] on icon at bounding box center [648, 167] width 24 height 19
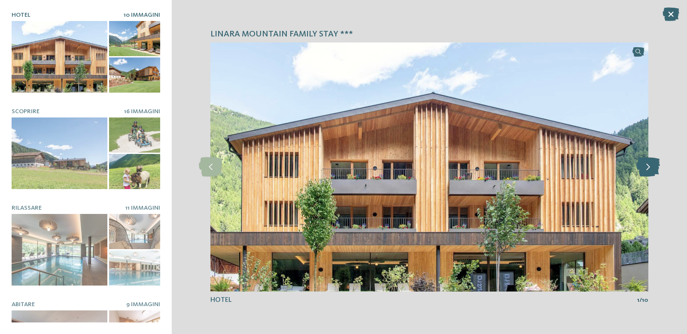
click at [642, 169] on icon at bounding box center [648, 167] width 24 height 19
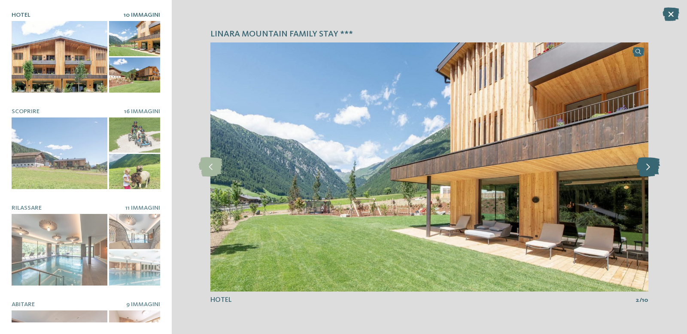
click at [641, 169] on icon at bounding box center [648, 167] width 24 height 19
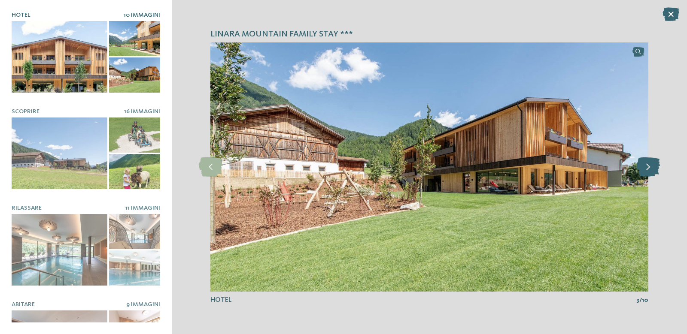
click at [640, 169] on icon at bounding box center [648, 167] width 24 height 19
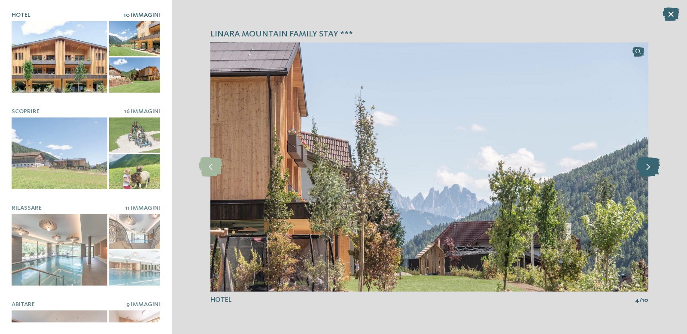
click at [637, 170] on icon at bounding box center [648, 167] width 24 height 19
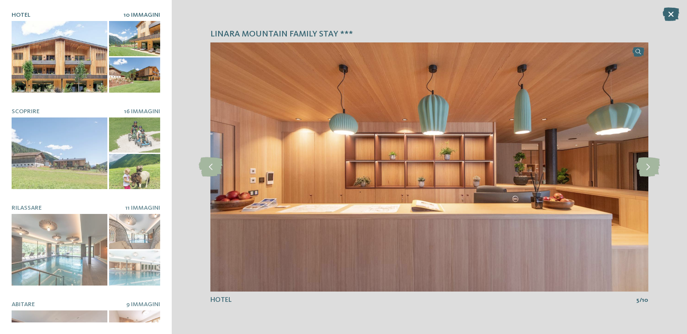
click at [636, 170] on img at bounding box center [429, 167] width 438 height 249
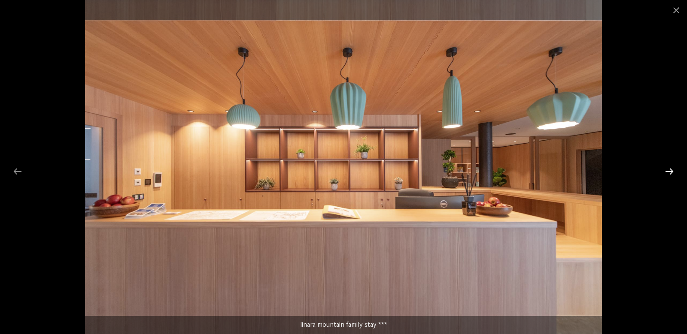
click at [664, 169] on div at bounding box center [669, 171] width 18 height 17
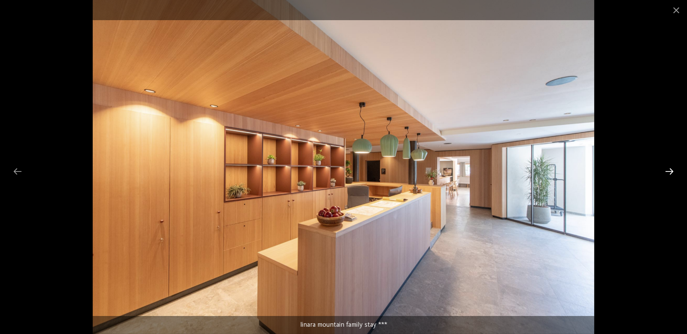
click at [664, 169] on div at bounding box center [669, 171] width 18 height 17
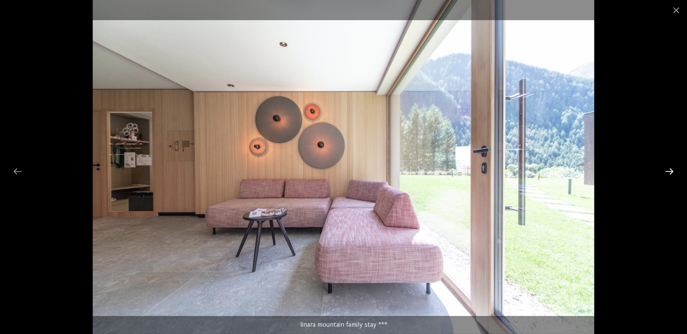
click at [663, 169] on div at bounding box center [669, 171] width 18 height 17
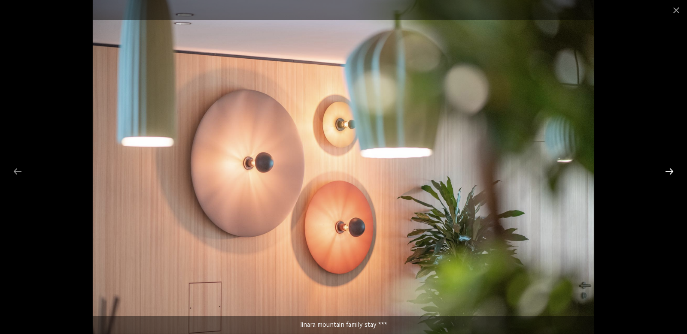
click at [662, 169] on div at bounding box center [669, 171] width 18 height 17
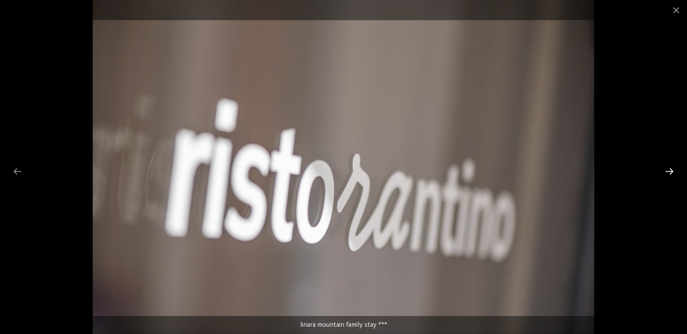
click at [662, 169] on div at bounding box center [669, 171] width 18 height 17
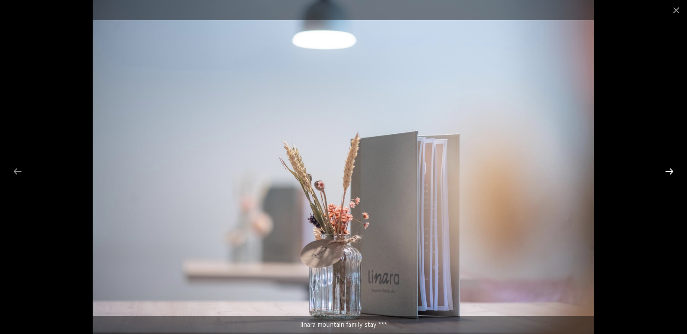
click at [662, 169] on div at bounding box center [669, 171] width 18 height 17
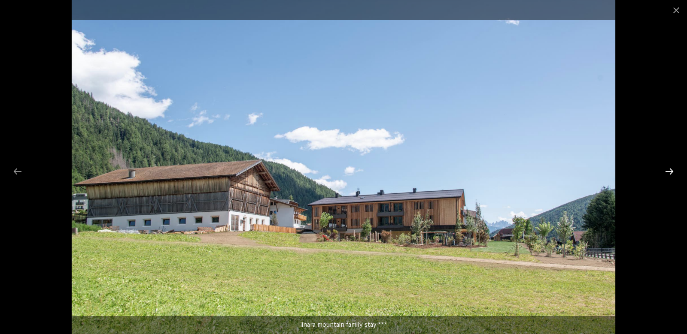
click at [661, 169] on div at bounding box center [669, 171] width 18 height 17
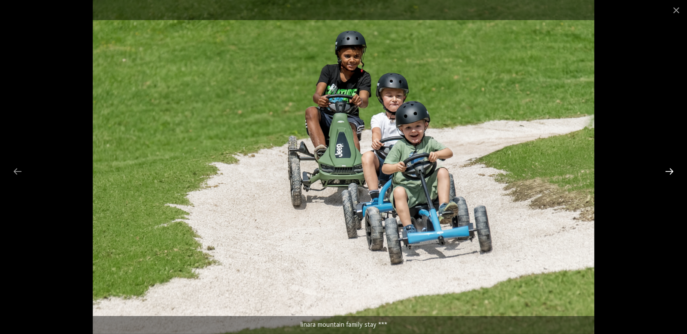
click at [661, 169] on div at bounding box center [669, 171] width 18 height 17
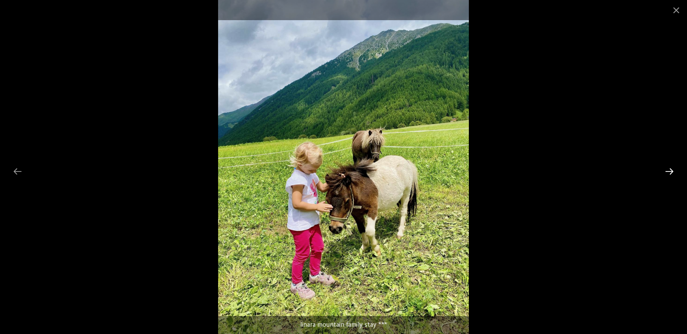
click at [661, 169] on div at bounding box center [669, 171] width 18 height 17
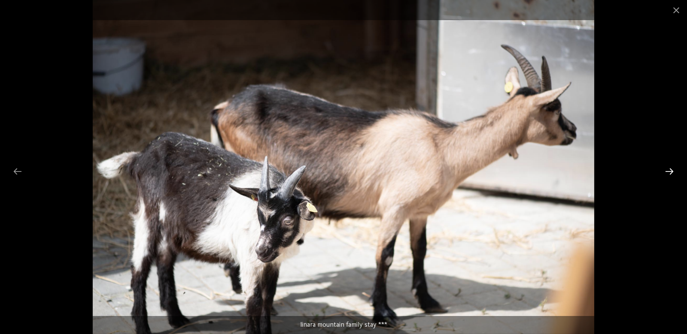
click at [661, 169] on div at bounding box center [669, 171] width 18 height 17
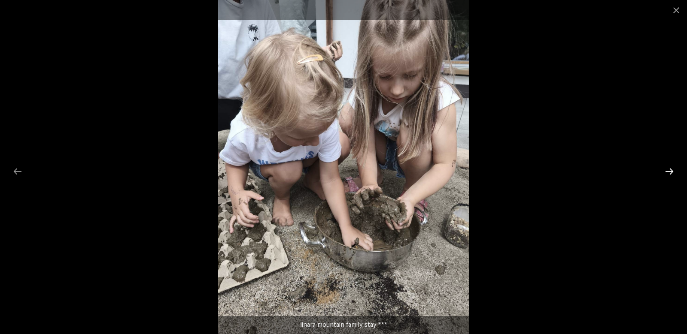
click at [661, 169] on div at bounding box center [669, 171] width 18 height 17
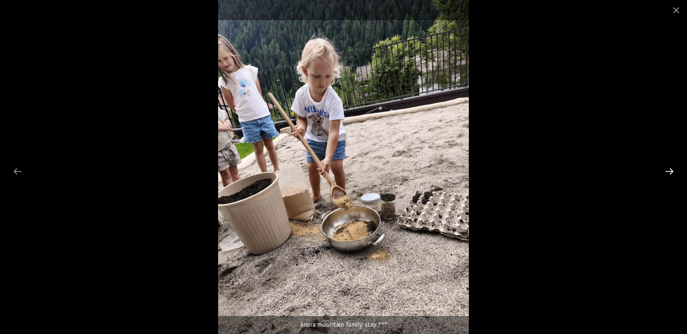
click at [661, 169] on div at bounding box center [669, 171] width 18 height 17
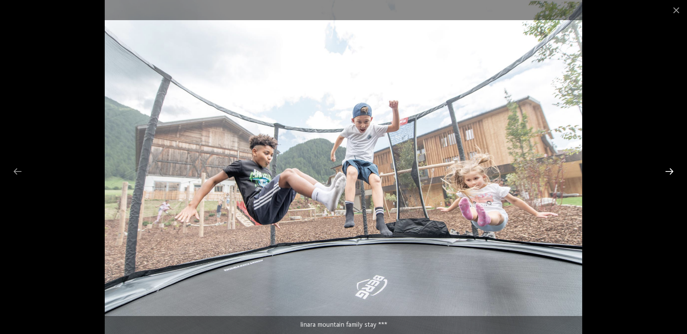
click at [662, 167] on div at bounding box center [669, 171] width 18 height 17
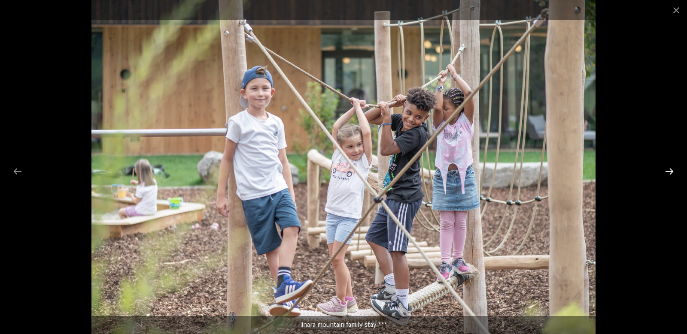
click at [667, 169] on div at bounding box center [669, 171] width 18 height 17
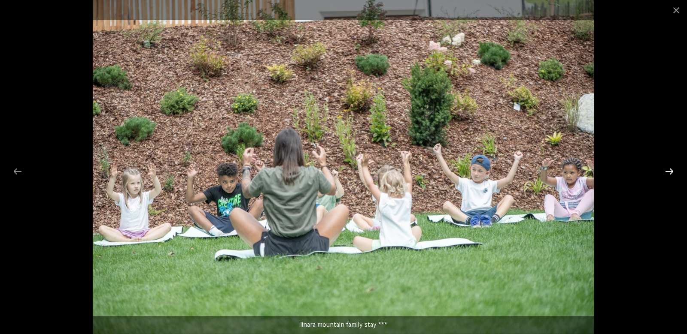
click at [667, 169] on div at bounding box center [669, 171] width 18 height 17
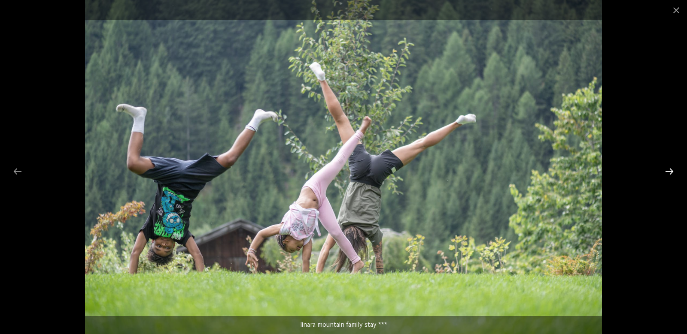
click at [667, 169] on div at bounding box center [669, 171] width 18 height 17
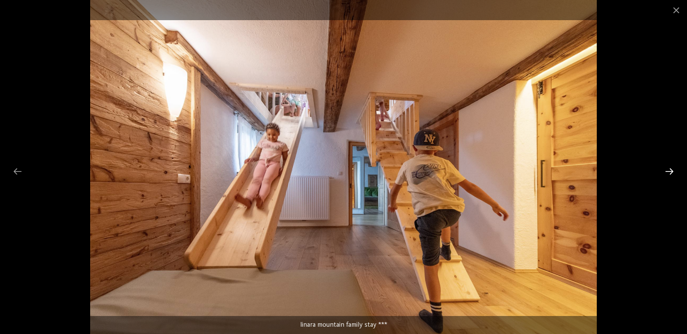
click at [667, 169] on div at bounding box center [669, 171] width 18 height 17
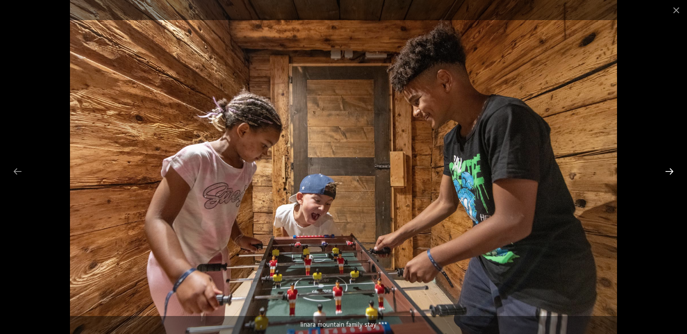
click at [667, 169] on div at bounding box center [669, 171] width 18 height 17
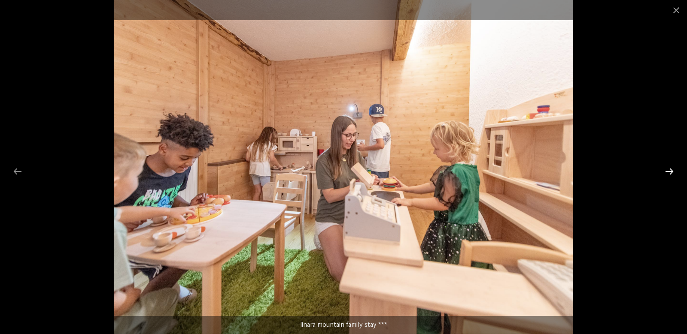
click at [667, 169] on div at bounding box center [669, 171] width 18 height 17
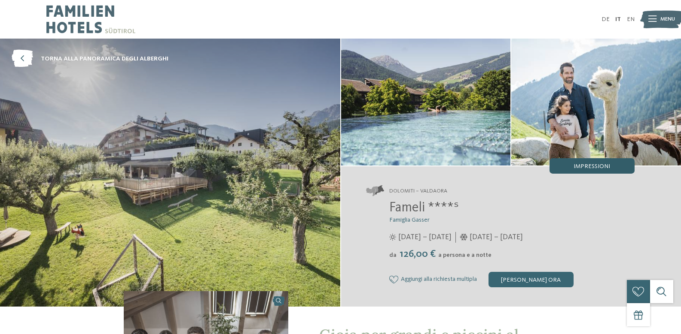
click at [584, 162] on div "Impressioni" at bounding box center [591, 165] width 85 height 15
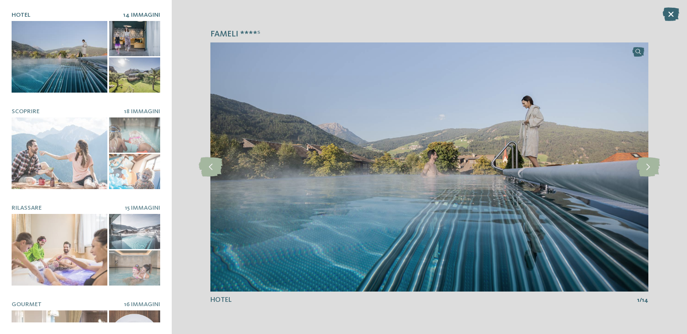
click at [122, 71] on div at bounding box center [134, 75] width 51 height 35
click at [646, 165] on icon at bounding box center [648, 167] width 24 height 19
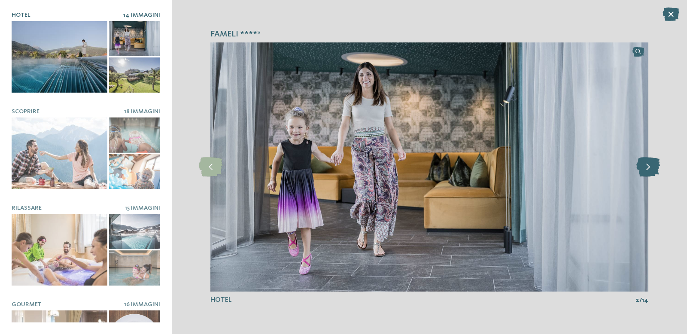
click at [646, 165] on icon at bounding box center [648, 167] width 24 height 19
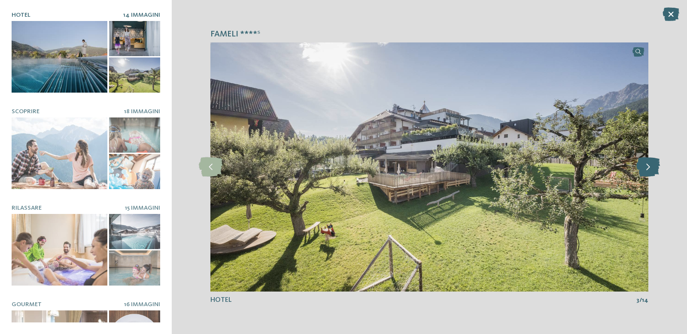
click at [646, 165] on icon at bounding box center [648, 167] width 24 height 19
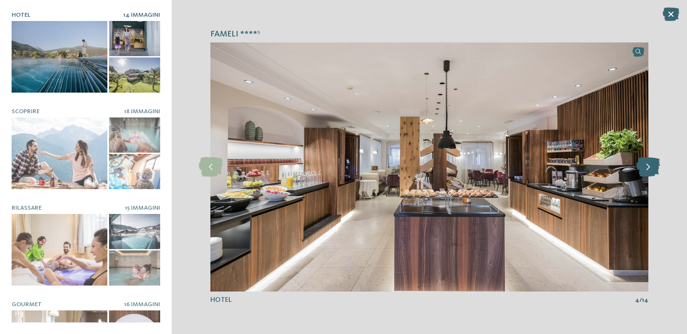
click at [646, 165] on icon at bounding box center [648, 167] width 24 height 19
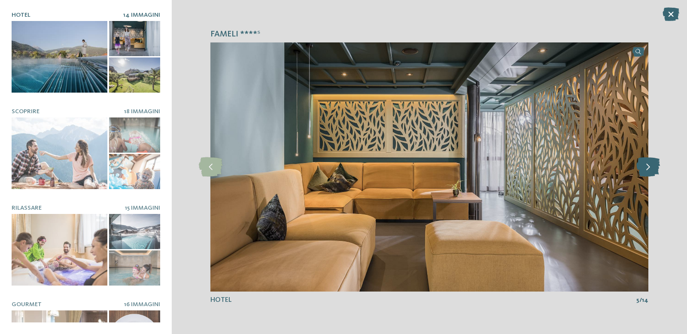
click at [646, 165] on icon at bounding box center [648, 167] width 24 height 19
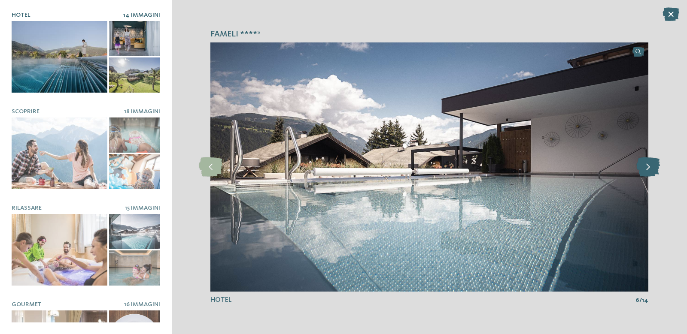
click at [646, 165] on icon at bounding box center [648, 167] width 24 height 19
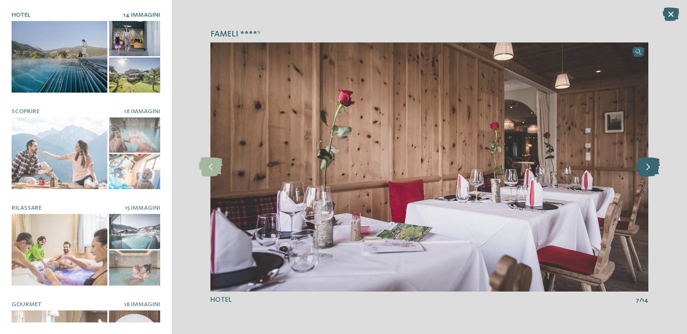
click at [646, 165] on icon at bounding box center [648, 167] width 24 height 19
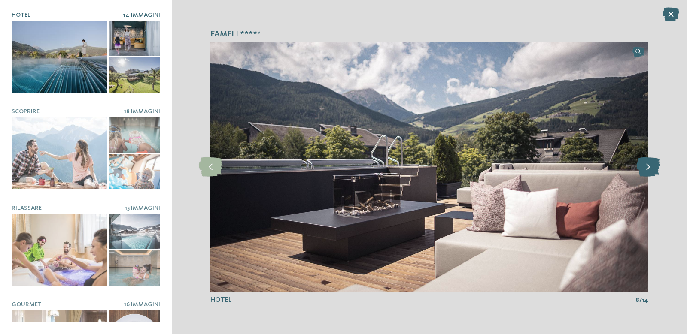
click at [646, 165] on icon at bounding box center [648, 167] width 24 height 19
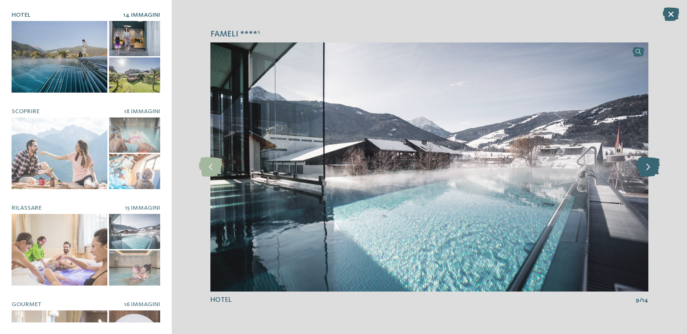
click at [646, 165] on icon at bounding box center [648, 167] width 24 height 19
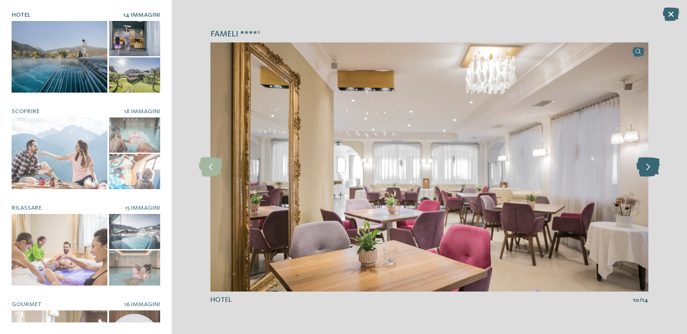
click at [646, 165] on icon at bounding box center [648, 167] width 24 height 19
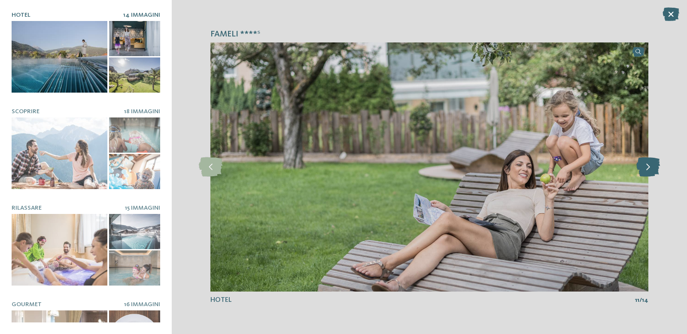
click at [646, 165] on icon at bounding box center [648, 167] width 24 height 19
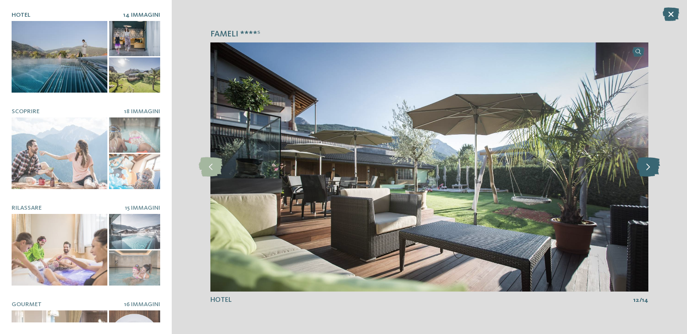
click at [646, 165] on icon at bounding box center [648, 167] width 24 height 19
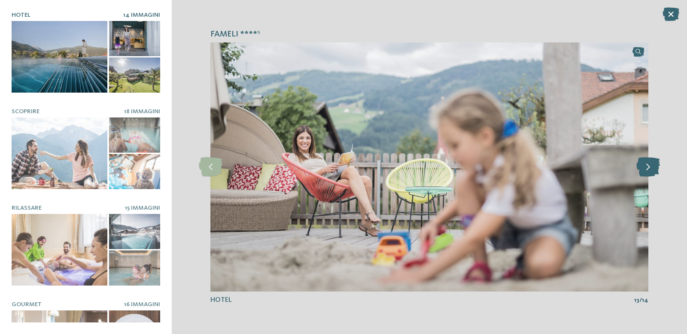
click at [646, 165] on icon at bounding box center [648, 167] width 24 height 19
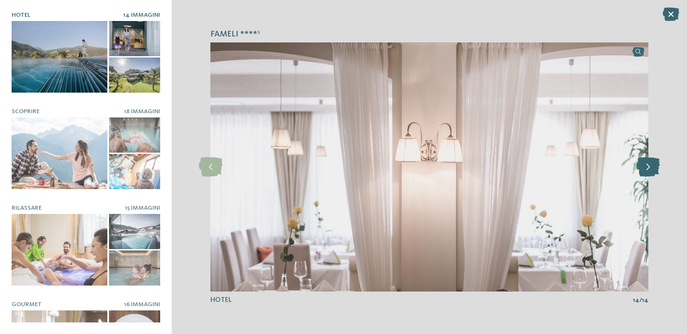
click at [646, 165] on icon at bounding box center [648, 167] width 24 height 19
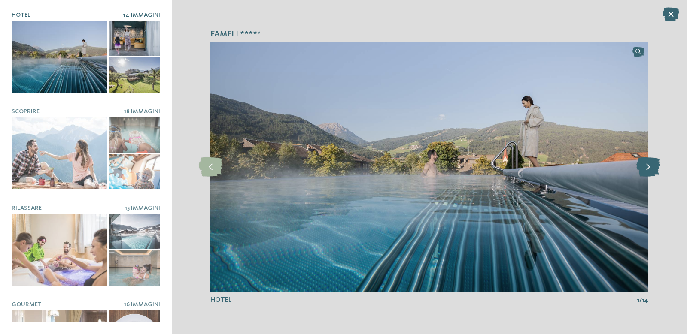
click at [646, 165] on icon at bounding box center [648, 167] width 24 height 19
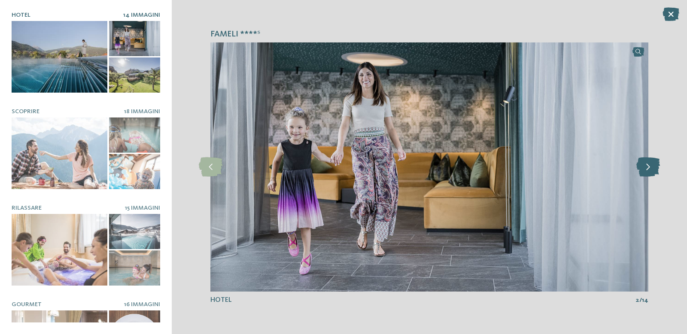
click at [646, 165] on icon at bounding box center [648, 167] width 24 height 19
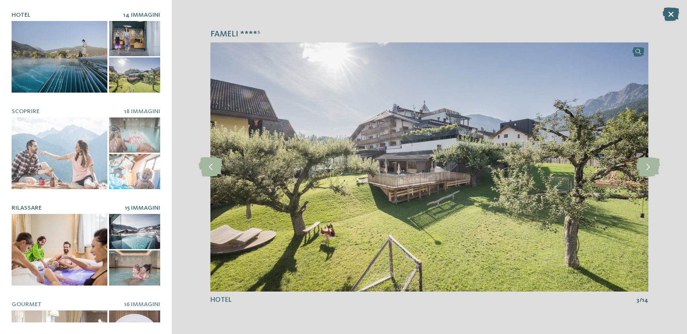
click at [98, 258] on div at bounding box center [60, 250] width 96 height 72
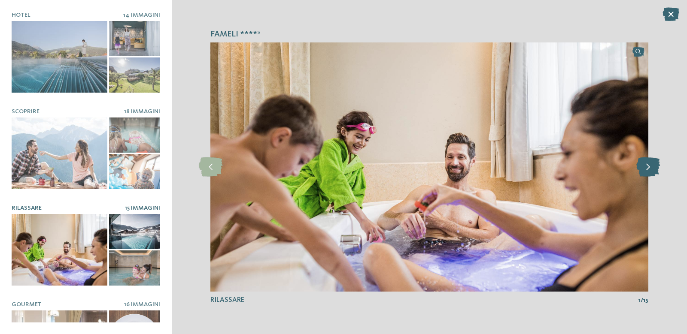
click at [644, 170] on icon at bounding box center [648, 167] width 24 height 19
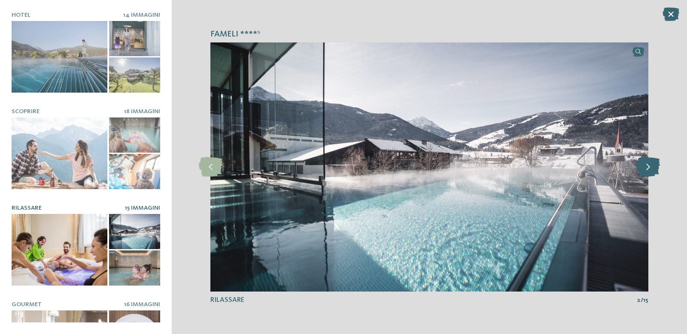
click at [644, 170] on icon at bounding box center [648, 167] width 24 height 19
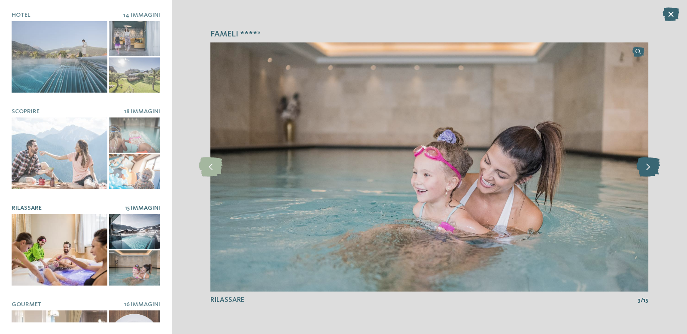
click at [644, 170] on icon at bounding box center [648, 167] width 24 height 19
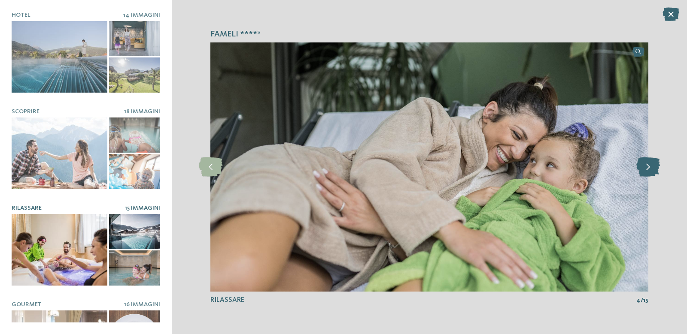
click at [644, 170] on icon at bounding box center [648, 167] width 24 height 19
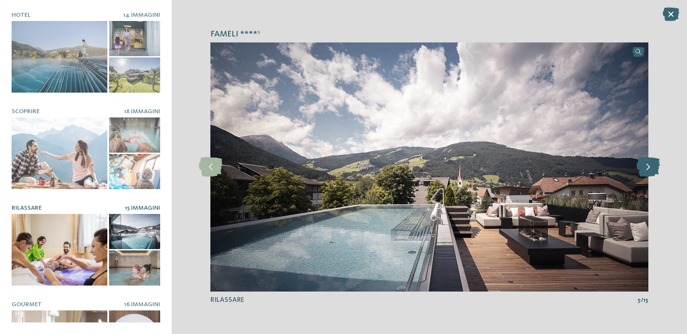
click at [644, 170] on icon at bounding box center [648, 167] width 24 height 19
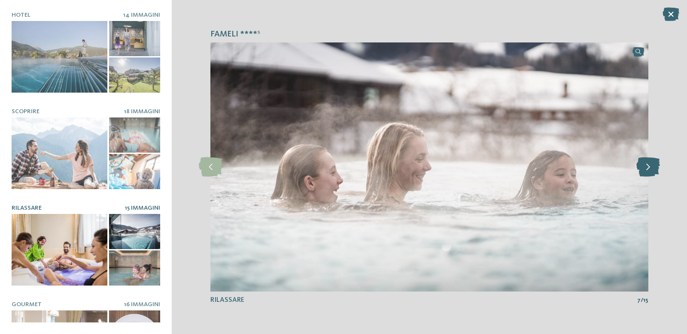
click at [644, 170] on icon at bounding box center [648, 167] width 24 height 19
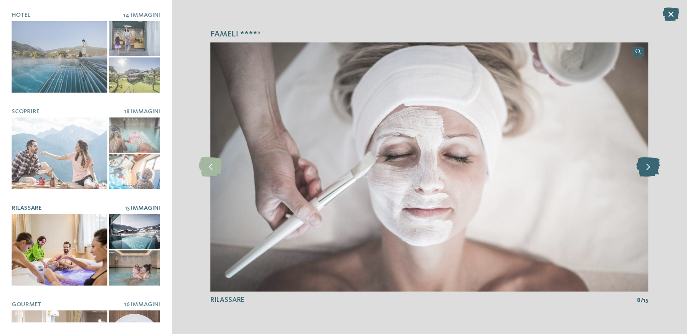
click at [644, 170] on icon at bounding box center [648, 167] width 24 height 19
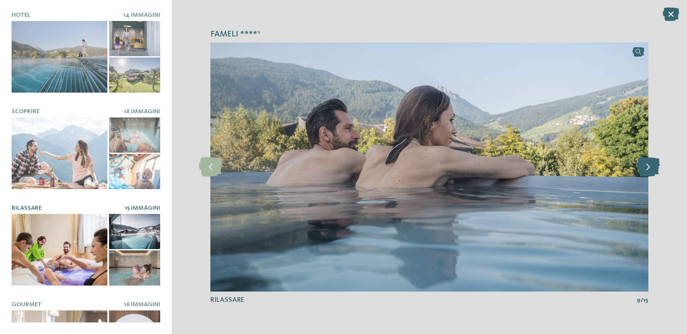
click at [644, 170] on icon at bounding box center [648, 167] width 24 height 19
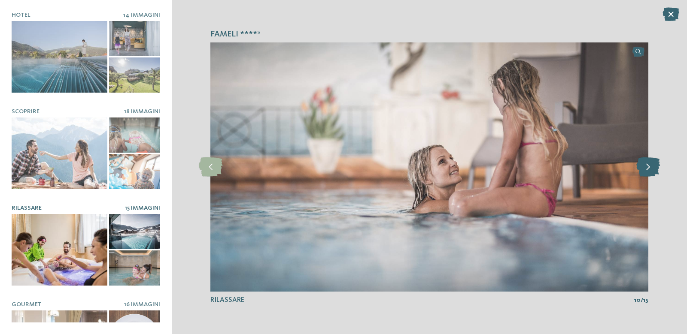
click at [644, 169] on icon at bounding box center [648, 167] width 24 height 19
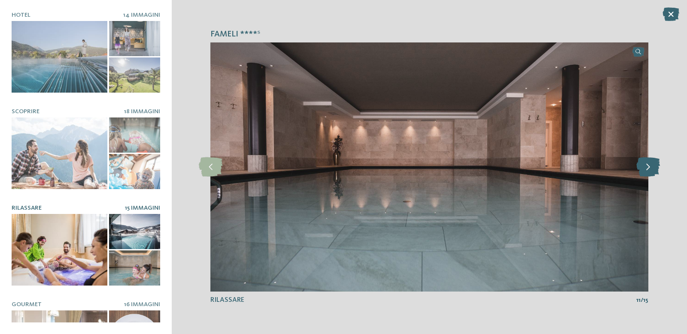
click at [644, 169] on icon at bounding box center [648, 167] width 24 height 19
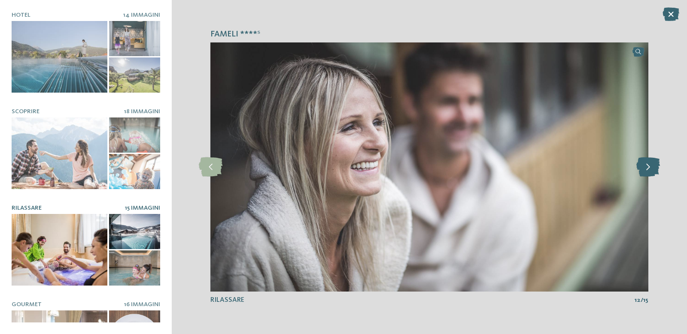
click at [644, 169] on icon at bounding box center [648, 167] width 24 height 19
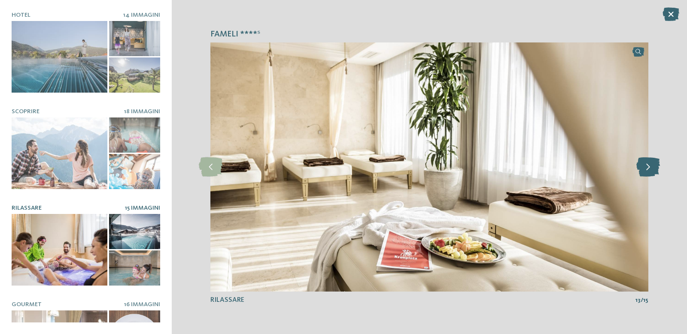
click at [644, 168] on icon at bounding box center [648, 167] width 24 height 19
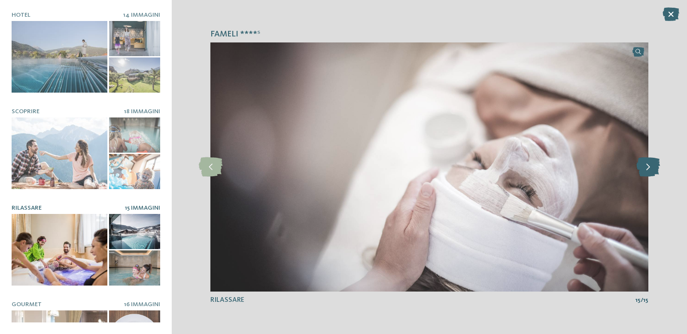
click at [644, 168] on icon at bounding box center [648, 167] width 24 height 19
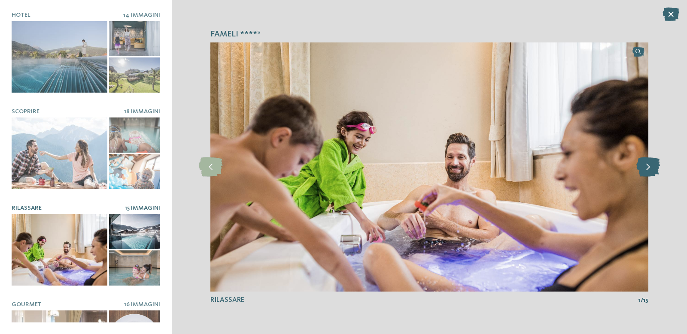
click at [644, 168] on icon at bounding box center [648, 167] width 24 height 19
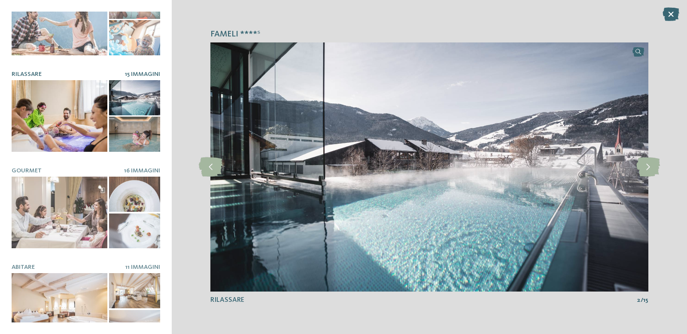
scroll to position [146, 0]
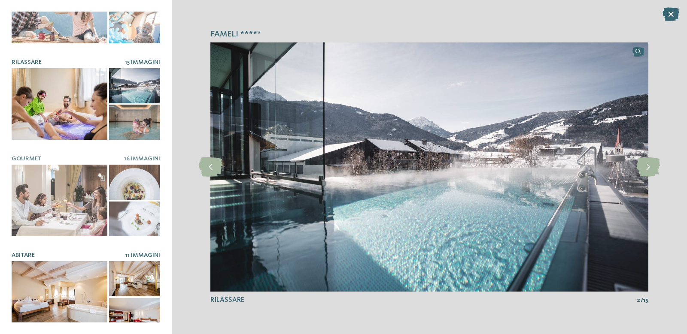
click at [63, 282] on div at bounding box center [60, 297] width 96 height 72
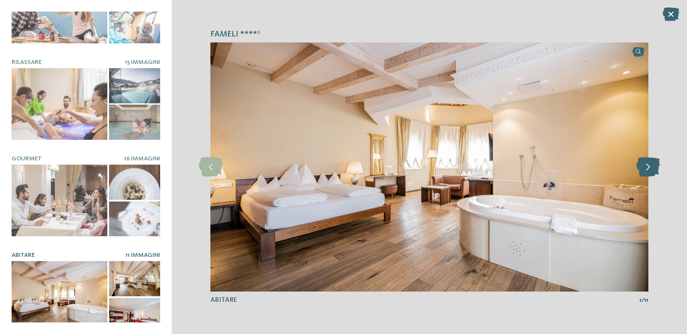
click at [644, 169] on icon at bounding box center [648, 167] width 24 height 19
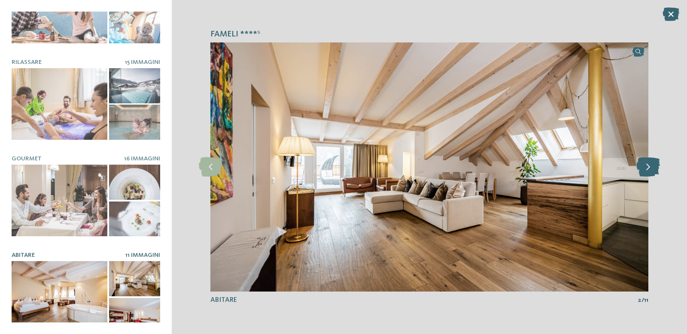
click at [644, 169] on icon at bounding box center [648, 167] width 24 height 19
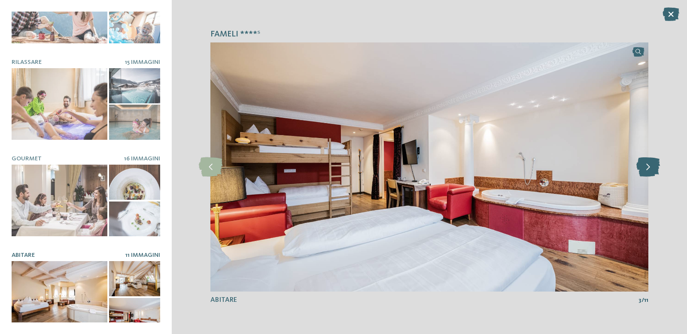
click at [644, 169] on icon at bounding box center [648, 167] width 24 height 19
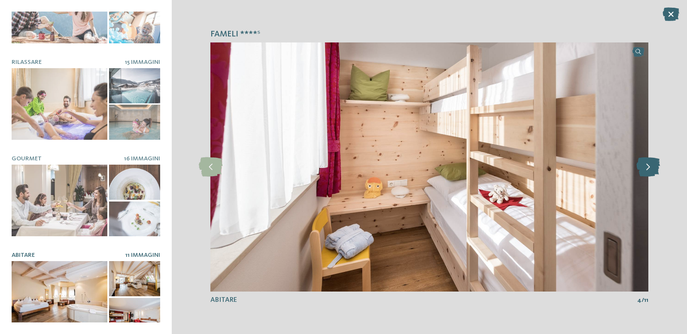
click at [644, 169] on icon at bounding box center [648, 167] width 24 height 19
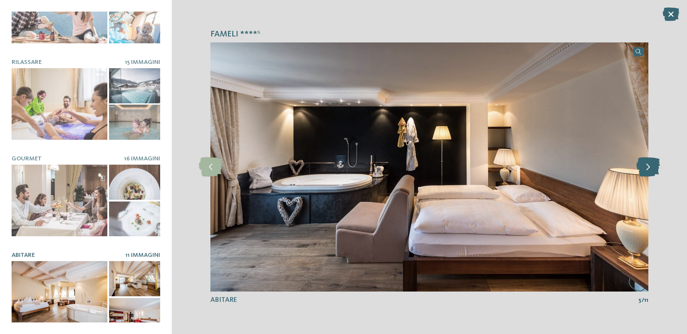
click at [644, 169] on icon at bounding box center [648, 167] width 24 height 19
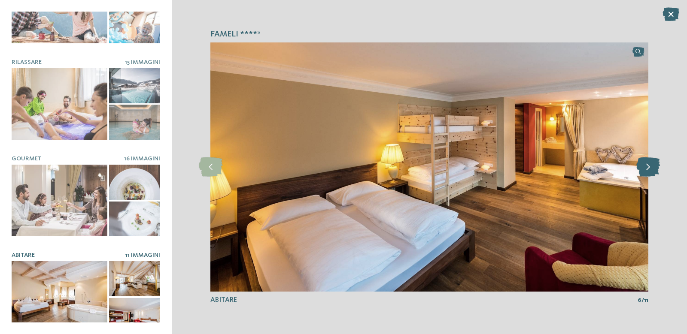
click at [644, 169] on icon at bounding box center [648, 167] width 24 height 19
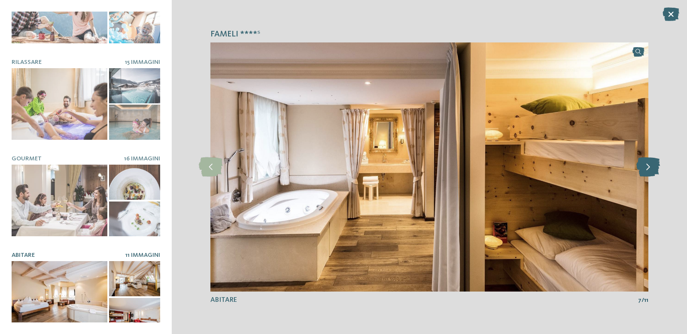
click at [644, 169] on icon at bounding box center [648, 167] width 24 height 19
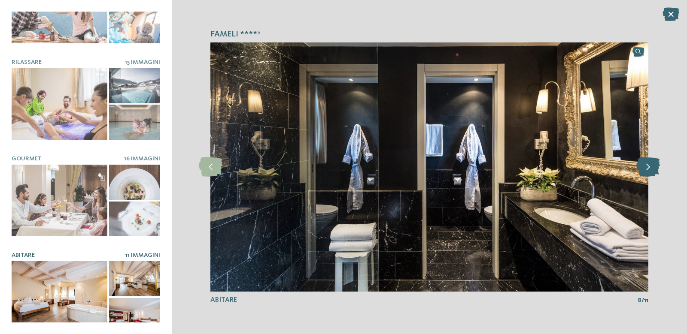
click at [644, 169] on icon at bounding box center [648, 167] width 24 height 19
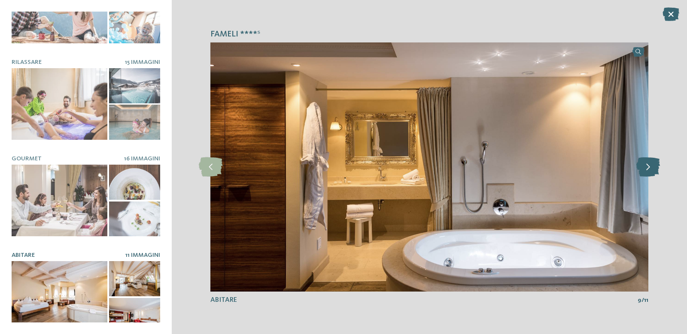
click at [644, 169] on icon at bounding box center [648, 167] width 24 height 19
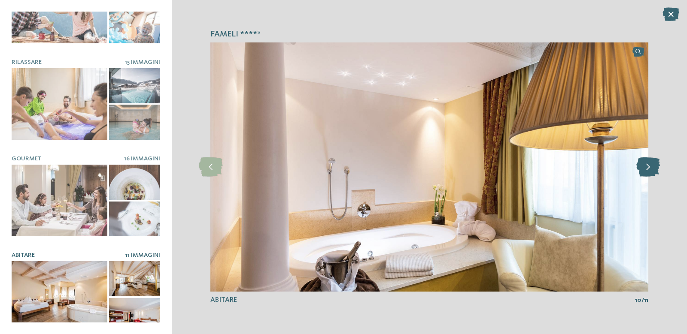
click at [644, 169] on icon at bounding box center [648, 167] width 24 height 19
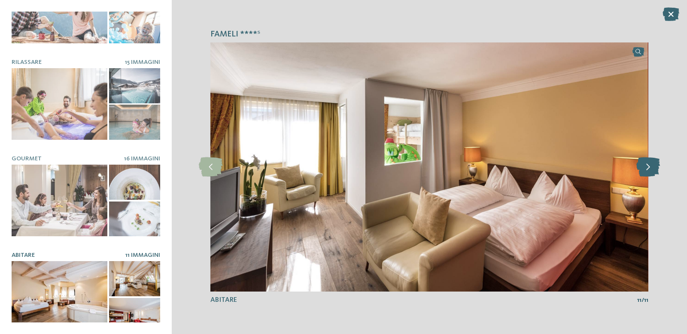
click at [644, 169] on icon at bounding box center [648, 167] width 24 height 19
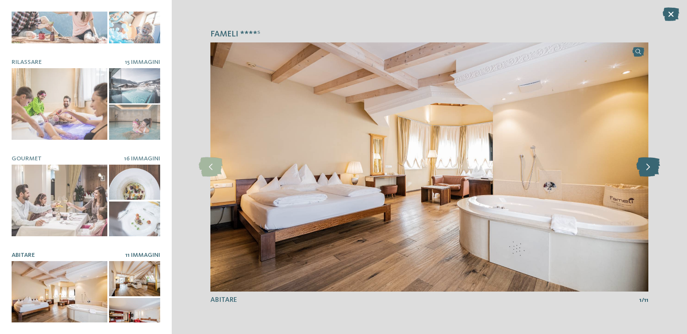
click at [642, 170] on icon at bounding box center [648, 167] width 24 height 19
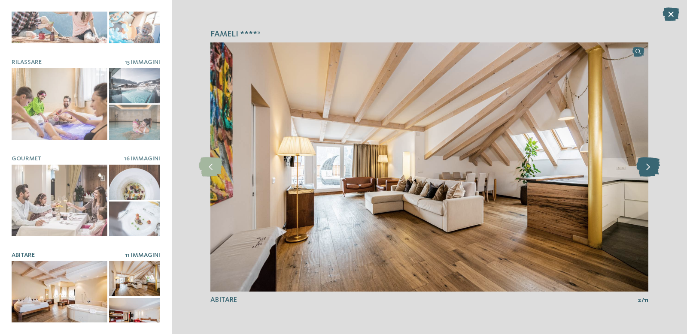
click at [641, 170] on icon at bounding box center [648, 167] width 24 height 19
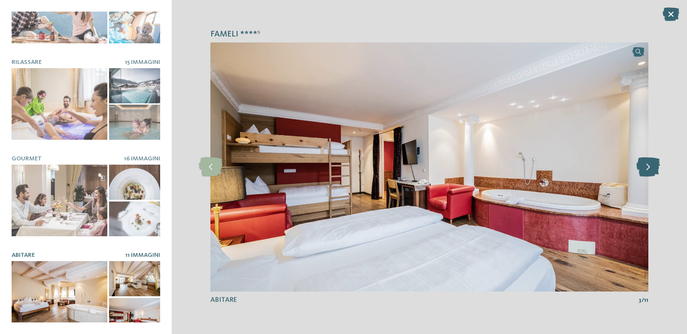
click at [641, 170] on icon at bounding box center [648, 167] width 24 height 19
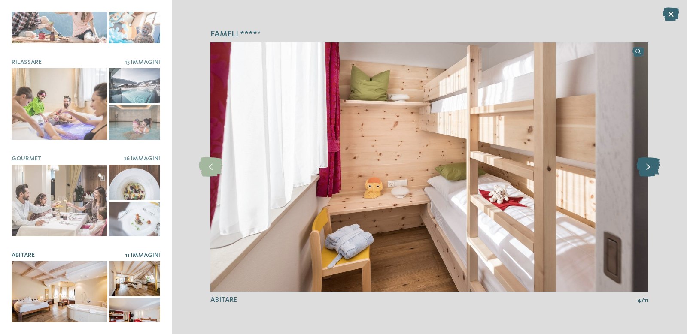
click at [641, 170] on icon at bounding box center [648, 167] width 24 height 19
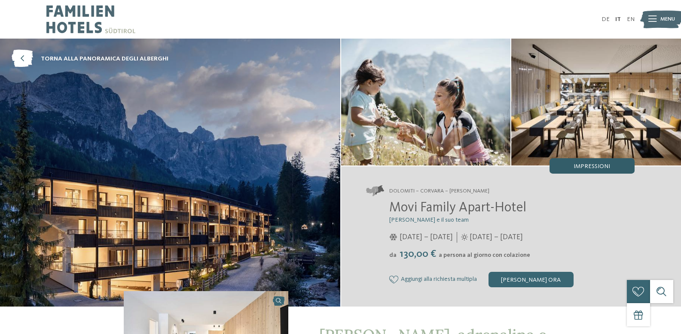
click at [586, 168] on span "Impressioni" at bounding box center [591, 167] width 36 height 6
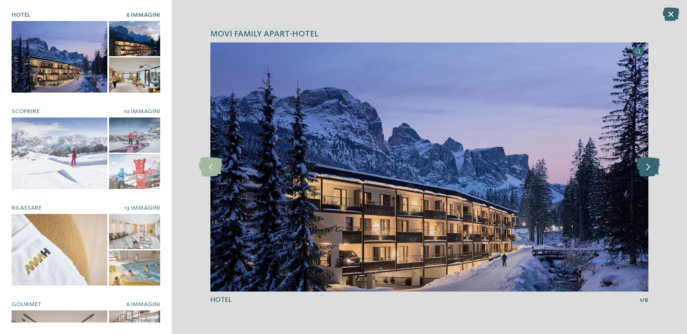
click at [650, 173] on icon at bounding box center [648, 167] width 24 height 19
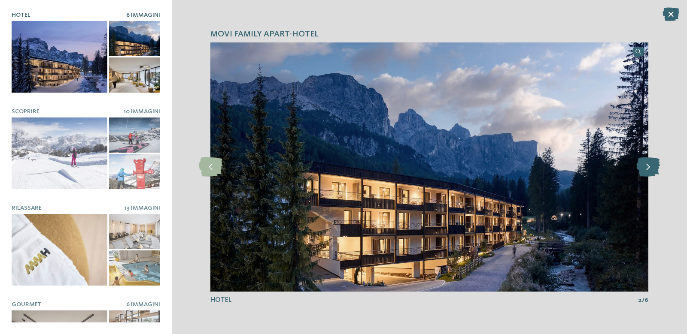
click at [650, 173] on icon at bounding box center [648, 167] width 24 height 19
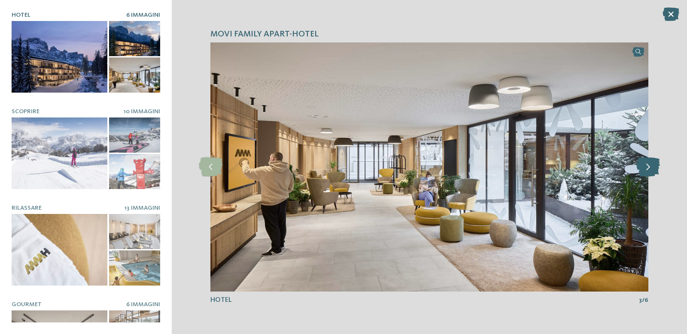
click at [650, 173] on icon at bounding box center [648, 167] width 24 height 19
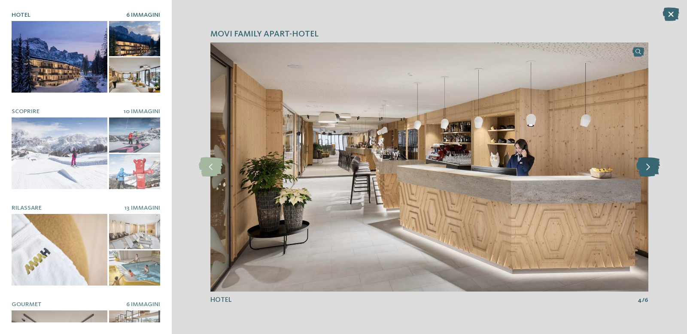
click at [650, 173] on icon at bounding box center [648, 167] width 24 height 19
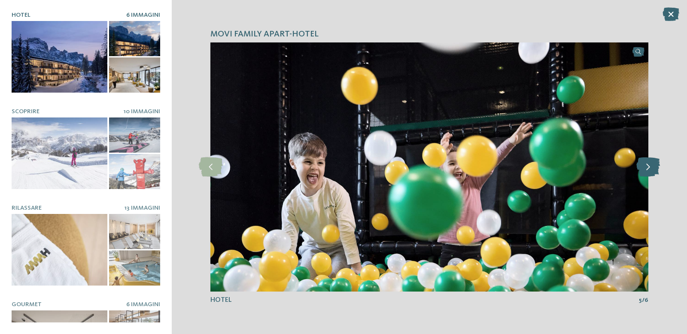
click at [650, 173] on icon at bounding box center [648, 167] width 24 height 19
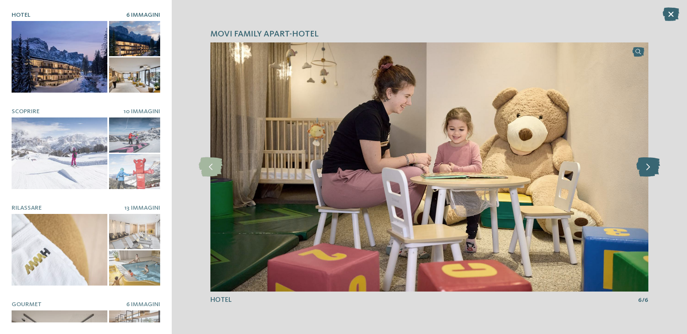
click at [650, 173] on icon at bounding box center [648, 167] width 24 height 19
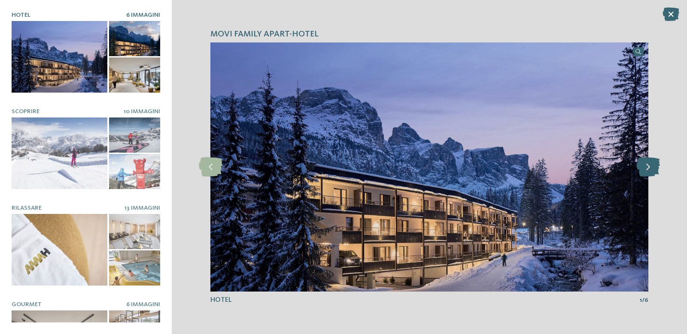
click at [650, 173] on icon at bounding box center [648, 167] width 24 height 19
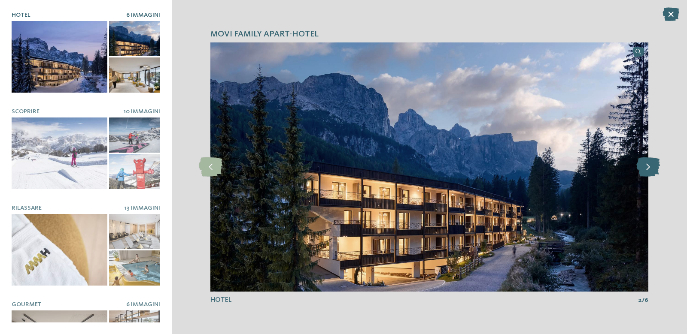
click at [650, 173] on icon at bounding box center [648, 167] width 24 height 19
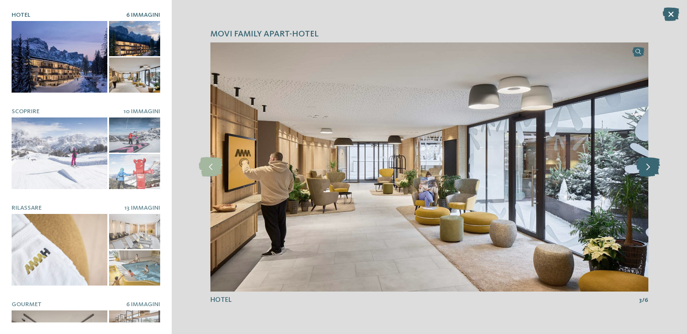
click at [649, 170] on icon at bounding box center [648, 167] width 24 height 19
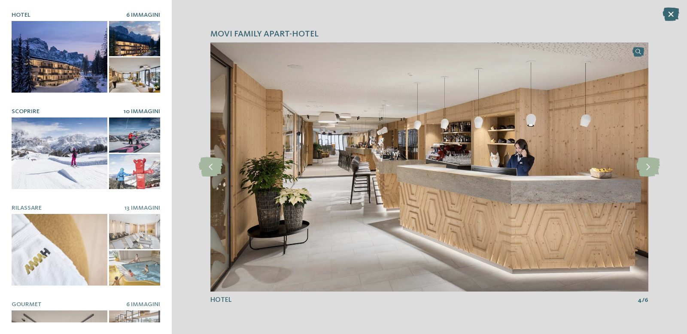
click at [56, 159] on div at bounding box center [60, 154] width 96 height 72
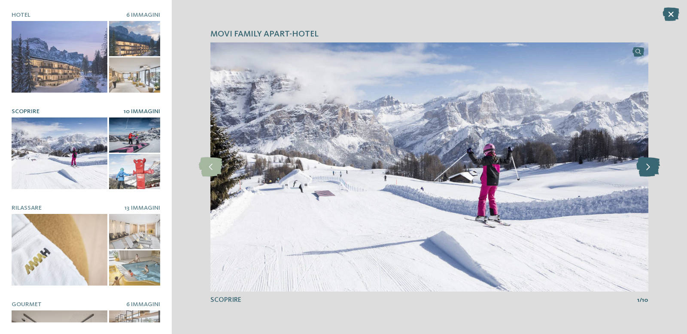
click at [641, 165] on icon at bounding box center [648, 167] width 24 height 19
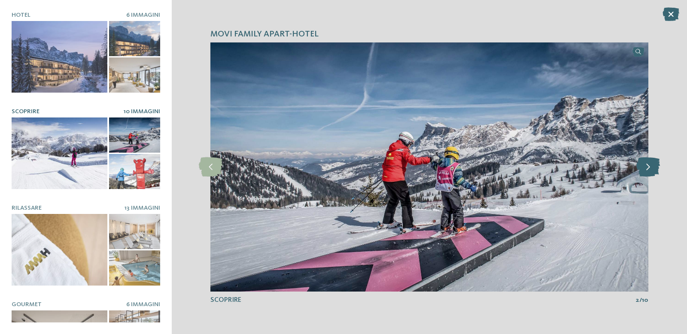
click at [641, 165] on icon at bounding box center [648, 167] width 24 height 19
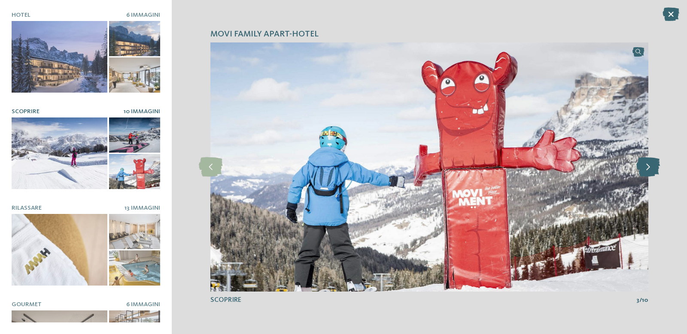
click at [641, 165] on icon at bounding box center [648, 167] width 24 height 19
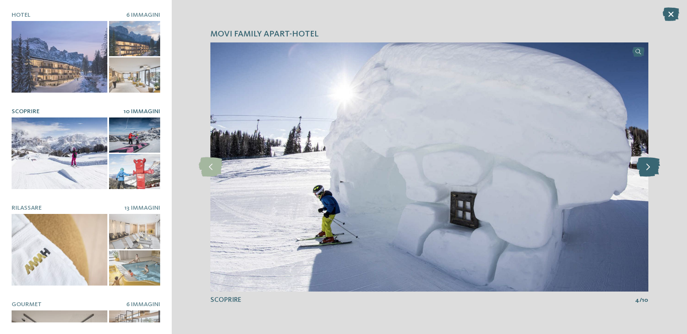
click at [641, 165] on icon at bounding box center [648, 167] width 24 height 19
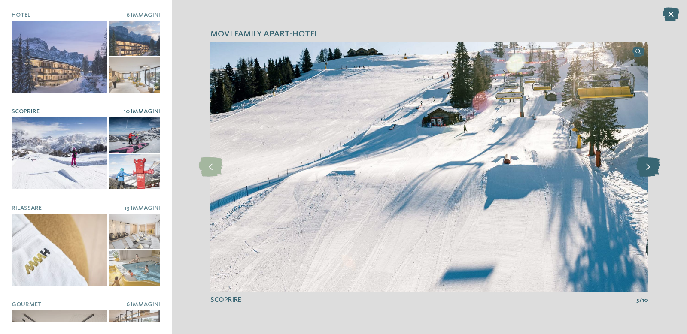
click at [641, 165] on icon at bounding box center [648, 167] width 24 height 19
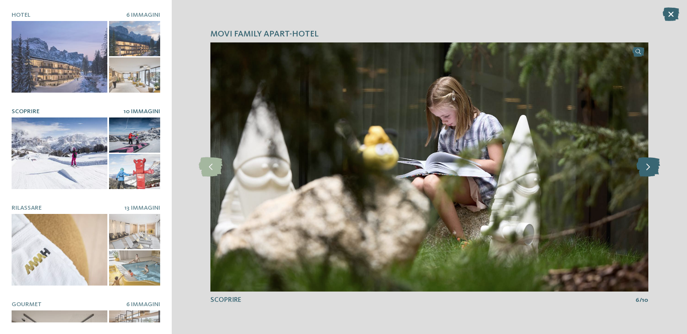
click at [641, 165] on icon at bounding box center [648, 167] width 24 height 19
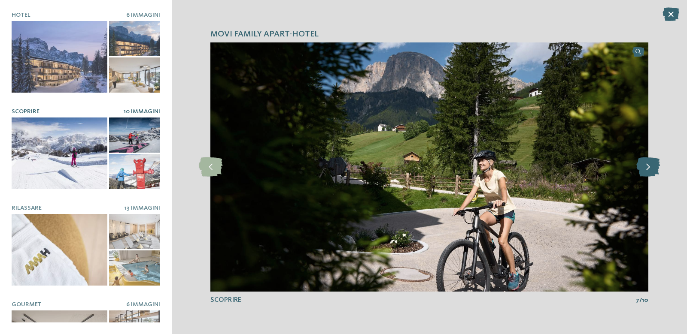
click at [641, 165] on icon at bounding box center [648, 167] width 24 height 19
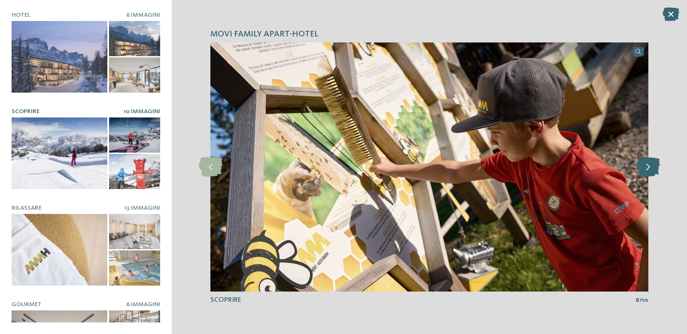
click at [641, 165] on icon at bounding box center [648, 167] width 24 height 19
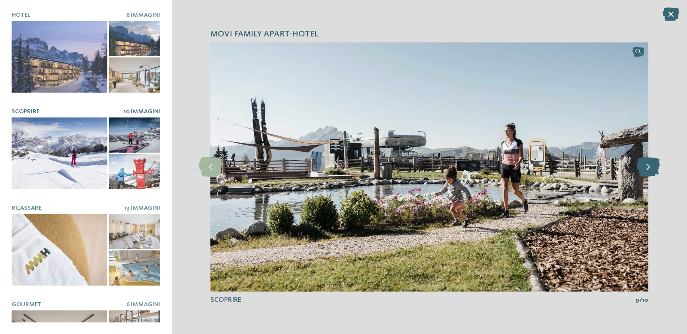
click at [641, 165] on icon at bounding box center [648, 167] width 24 height 19
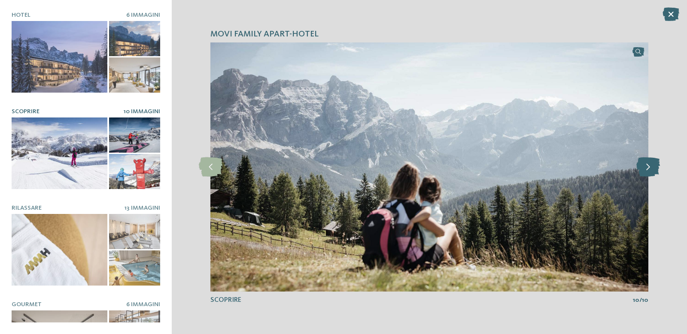
click at [641, 165] on icon at bounding box center [648, 167] width 24 height 19
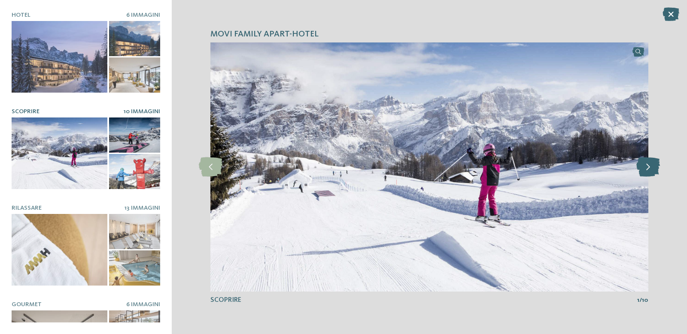
click at [641, 165] on icon at bounding box center [648, 167] width 24 height 19
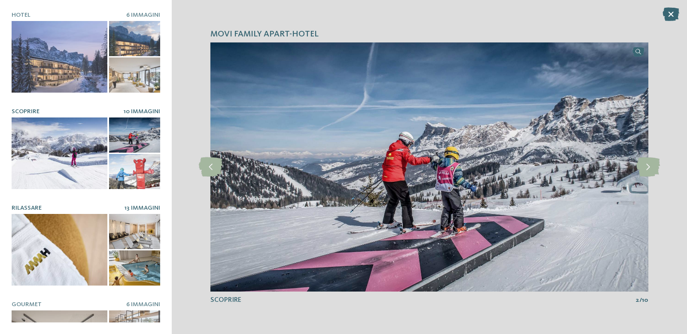
click at [97, 233] on div at bounding box center [60, 250] width 96 height 72
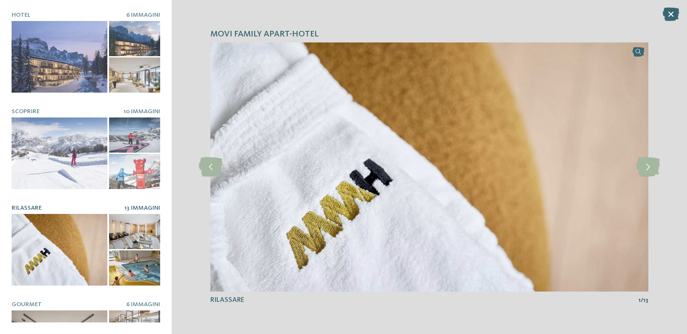
click at [627, 166] on img at bounding box center [429, 167] width 438 height 249
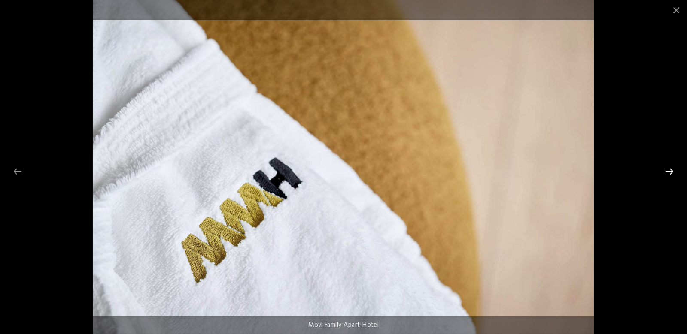
click at [672, 169] on div at bounding box center [669, 171] width 18 height 17
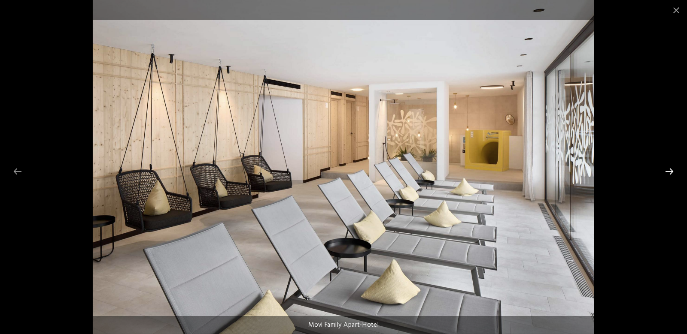
click at [672, 169] on div at bounding box center [669, 171] width 18 height 17
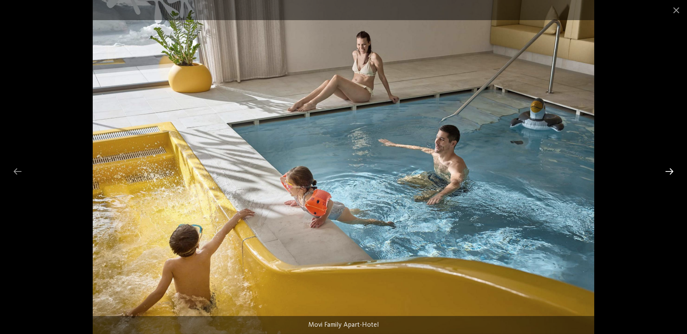
click at [672, 169] on div at bounding box center [669, 171] width 18 height 17
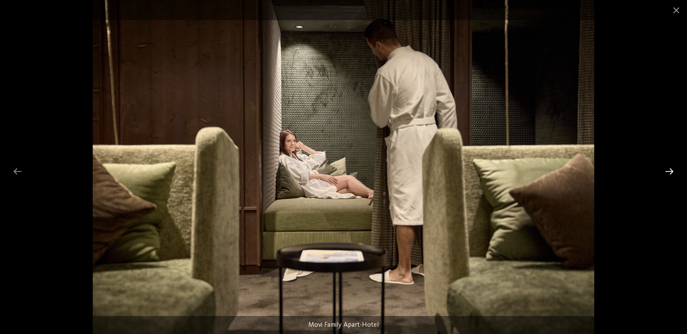
click at [672, 169] on div at bounding box center [669, 171] width 18 height 17
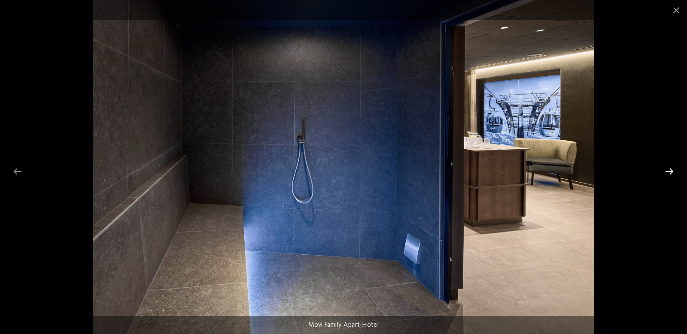
click at [672, 169] on div at bounding box center [669, 171] width 18 height 17
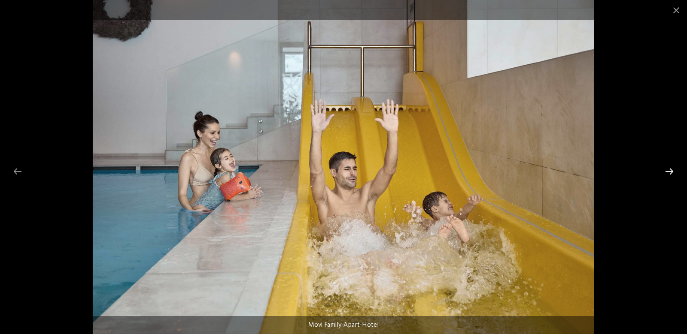
click at [672, 169] on div at bounding box center [669, 171] width 18 height 17
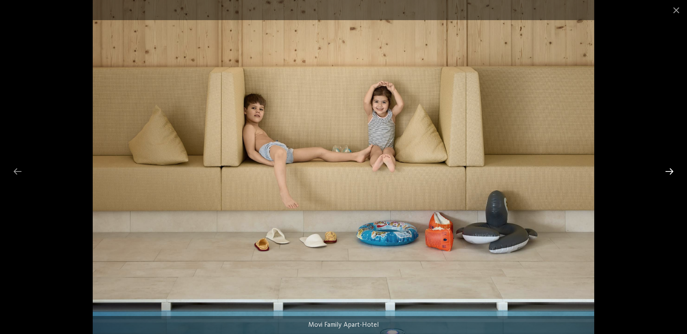
click at [672, 169] on div at bounding box center [669, 171] width 18 height 17
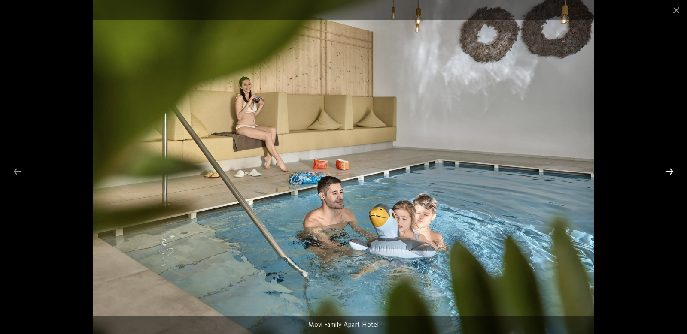
click at [672, 169] on div at bounding box center [669, 171] width 18 height 17
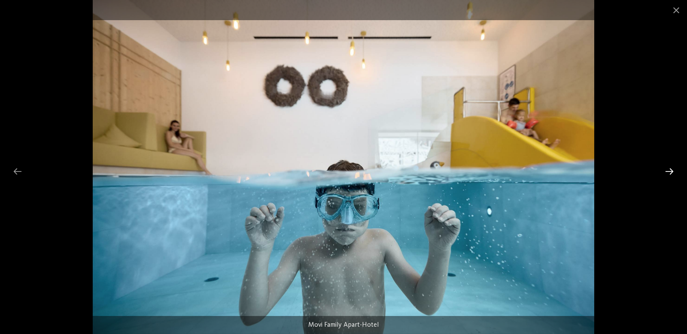
click at [672, 169] on div at bounding box center [669, 171] width 18 height 17
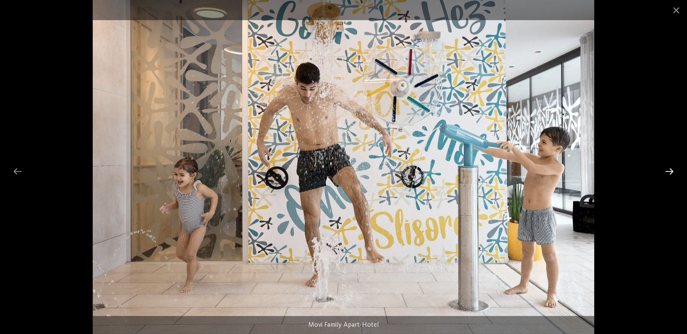
click at [672, 169] on div at bounding box center [669, 171] width 18 height 17
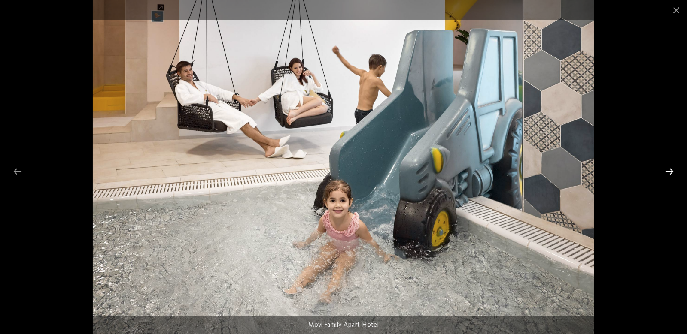
click at [672, 169] on div at bounding box center [669, 171] width 18 height 17
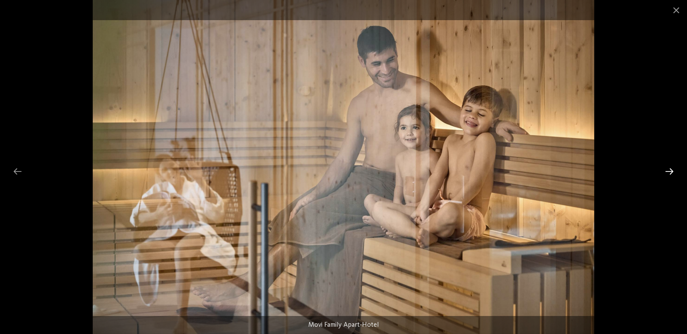
click at [672, 169] on div at bounding box center [669, 171] width 18 height 17
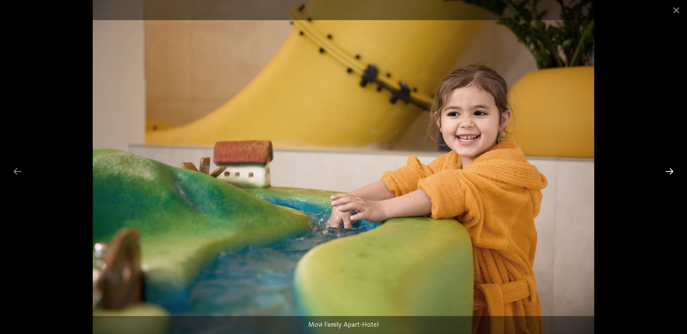
click at [672, 169] on div at bounding box center [669, 171] width 18 height 17
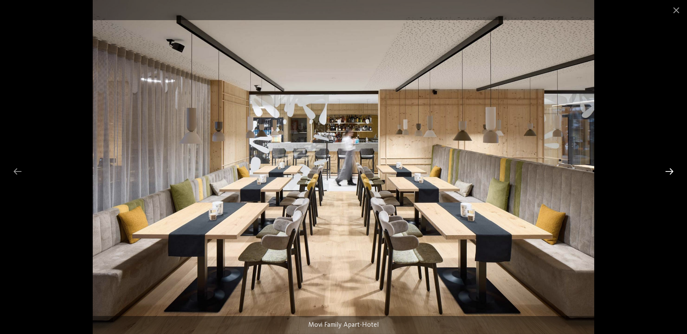
click at [672, 169] on div at bounding box center [669, 171] width 18 height 17
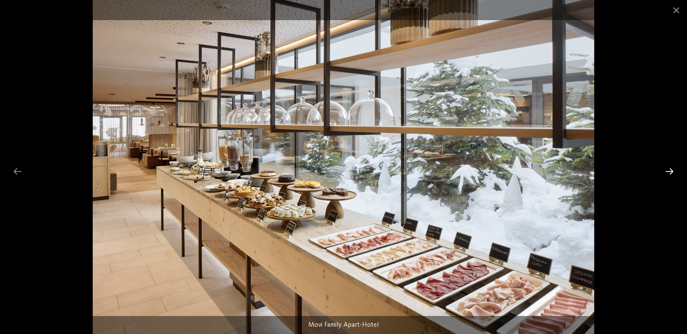
click at [672, 169] on div at bounding box center [669, 171] width 18 height 17
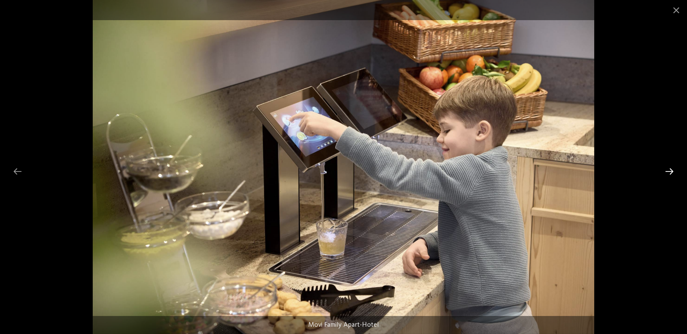
click at [671, 169] on div at bounding box center [669, 171] width 18 height 17
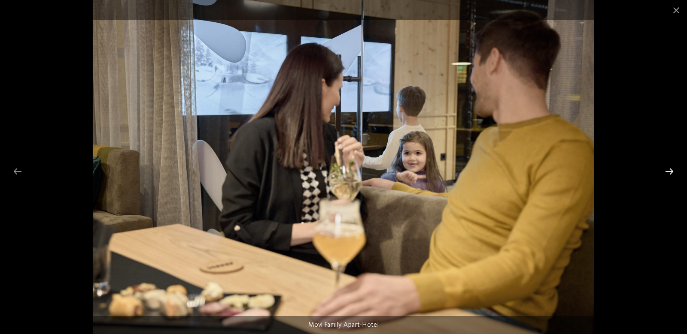
click at [671, 169] on div at bounding box center [669, 171] width 18 height 17
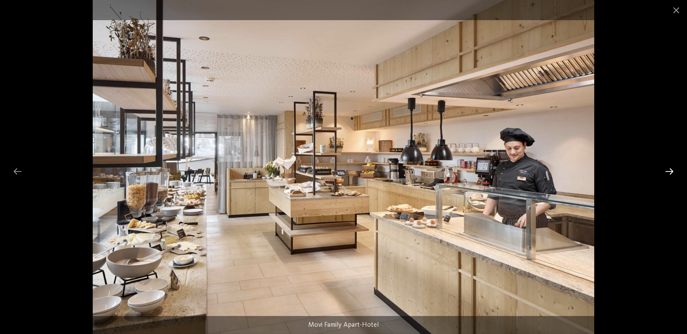
click at [671, 169] on div at bounding box center [669, 171] width 18 height 17
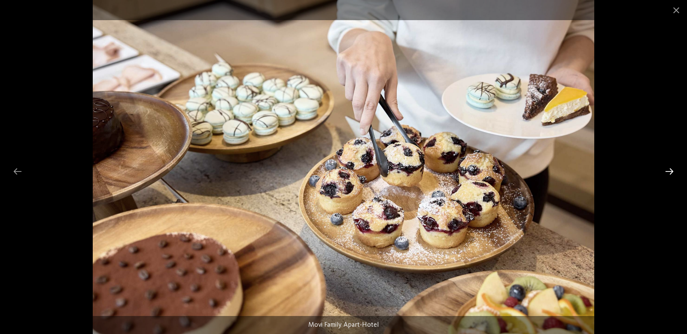
click at [671, 169] on div at bounding box center [669, 171] width 18 height 17
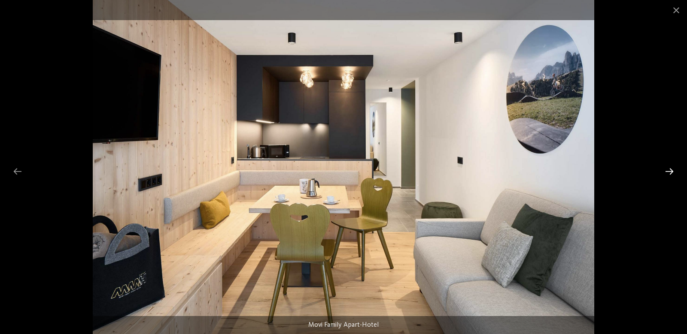
click at [667, 173] on div at bounding box center [669, 171] width 18 height 17
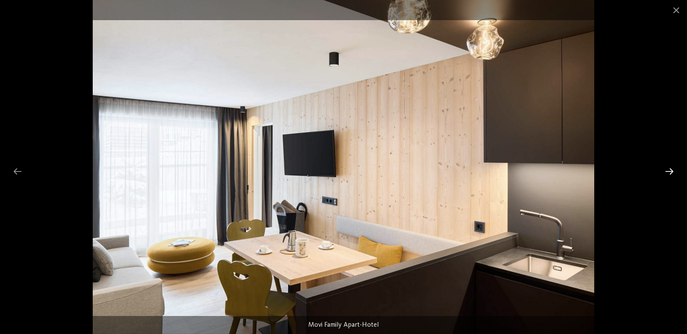
click at [667, 173] on div at bounding box center [669, 171] width 18 height 17
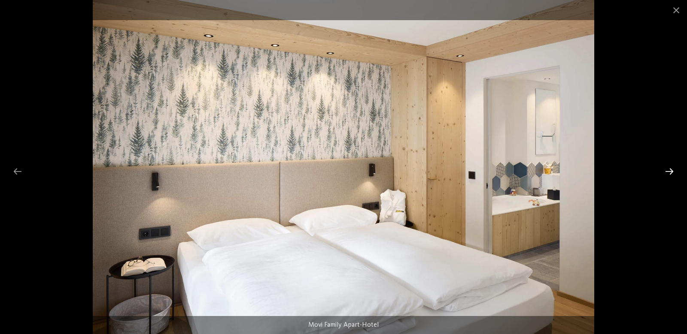
click at [667, 173] on div at bounding box center [669, 171] width 18 height 17
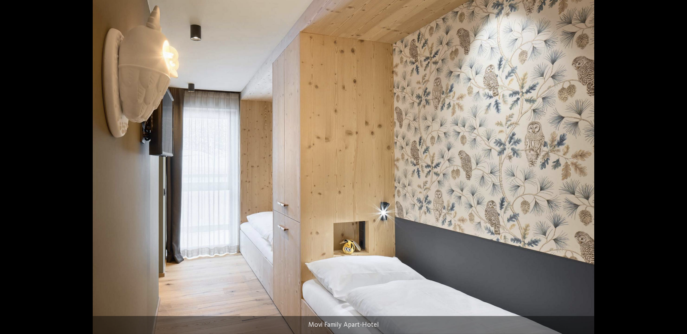
click at [667, 173] on div at bounding box center [674, 171] width 18 height 17
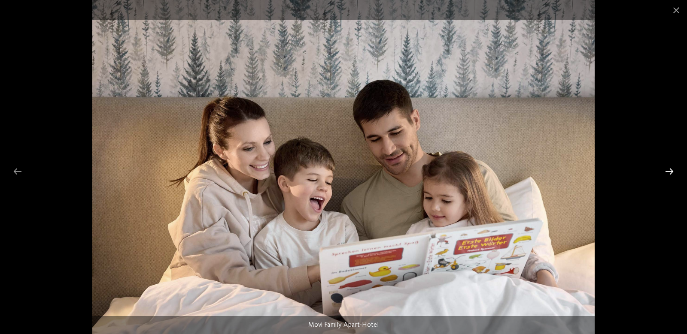
click at [667, 173] on div at bounding box center [669, 171] width 18 height 17
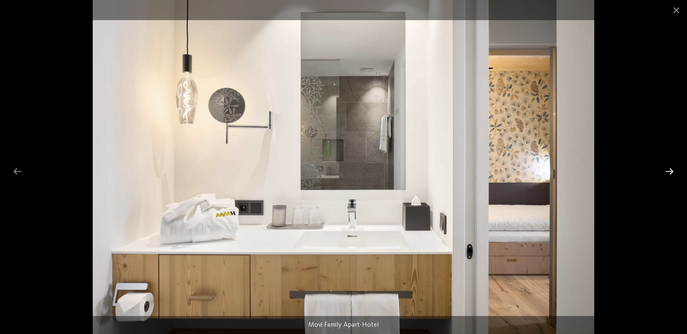
click at [667, 173] on div at bounding box center [669, 171] width 18 height 17
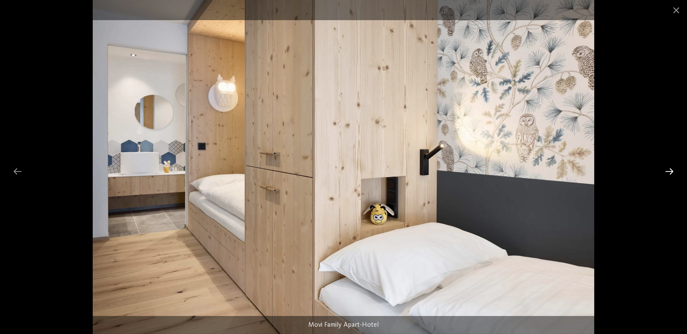
click at [667, 173] on div at bounding box center [669, 171] width 18 height 17
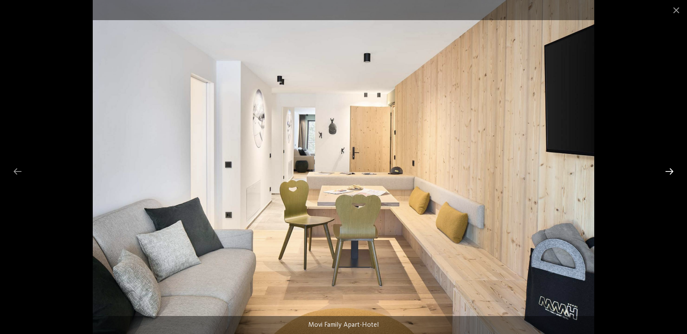
click at [667, 173] on div at bounding box center [669, 171] width 18 height 17
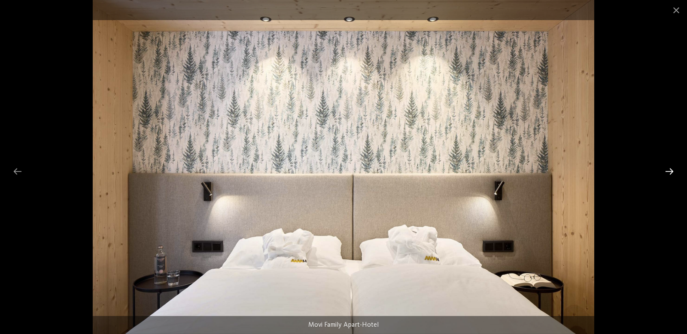
click at [667, 173] on div at bounding box center [669, 171] width 18 height 17
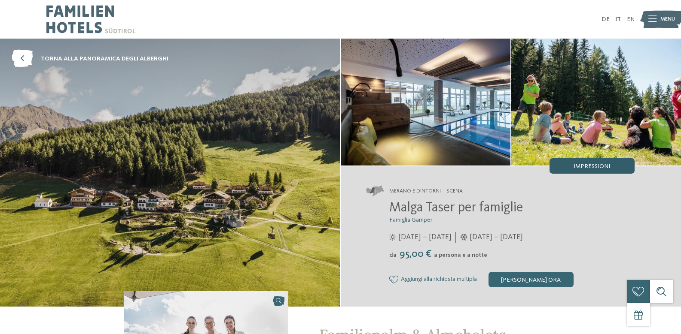
click at [592, 169] on span "Impressioni" at bounding box center [591, 167] width 36 height 6
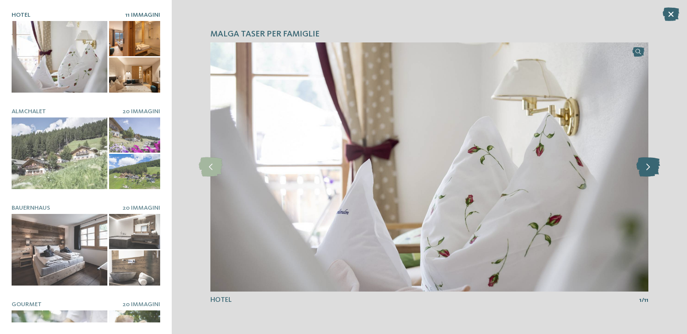
click at [648, 167] on icon at bounding box center [648, 167] width 24 height 19
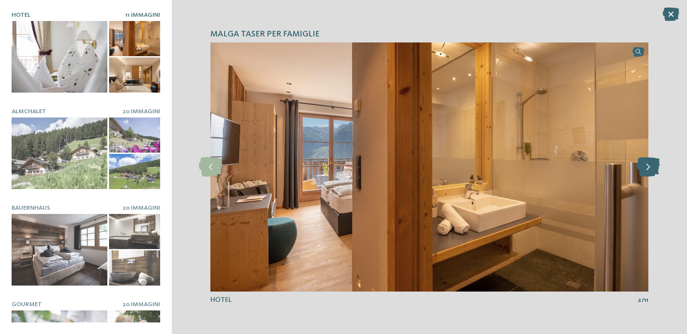
click at [648, 167] on icon at bounding box center [648, 167] width 24 height 19
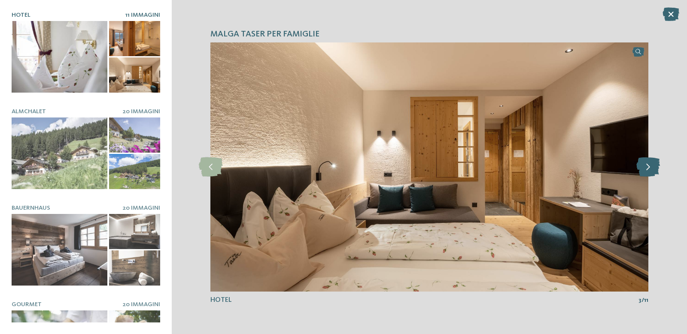
click at [648, 167] on icon at bounding box center [648, 167] width 24 height 19
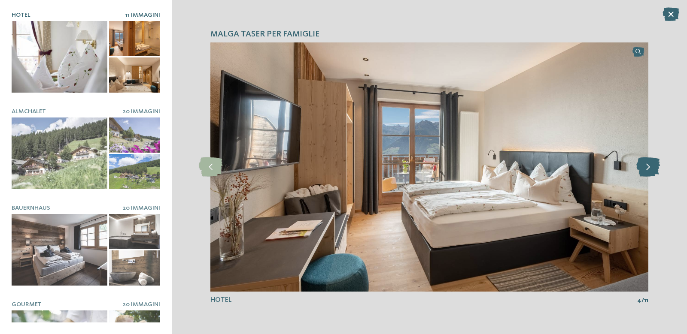
click at [648, 167] on icon at bounding box center [648, 167] width 24 height 19
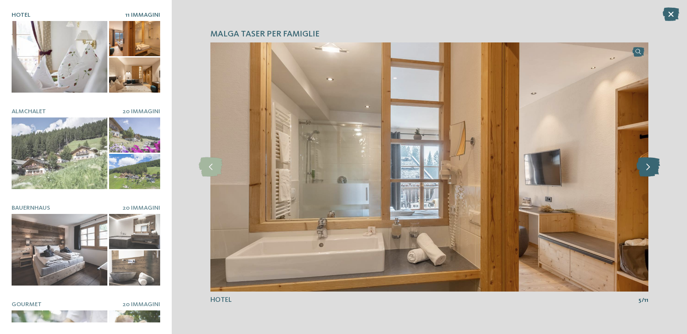
click at [648, 167] on icon at bounding box center [648, 167] width 24 height 19
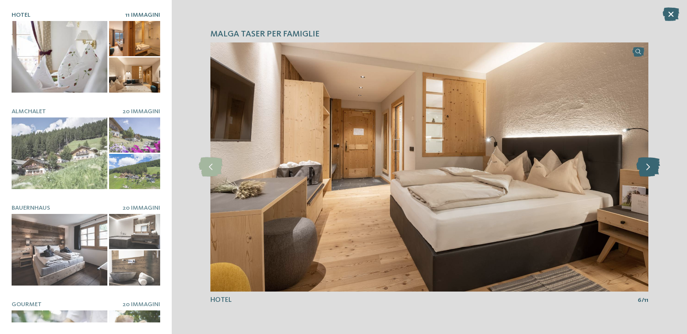
click at [648, 167] on icon at bounding box center [648, 167] width 24 height 19
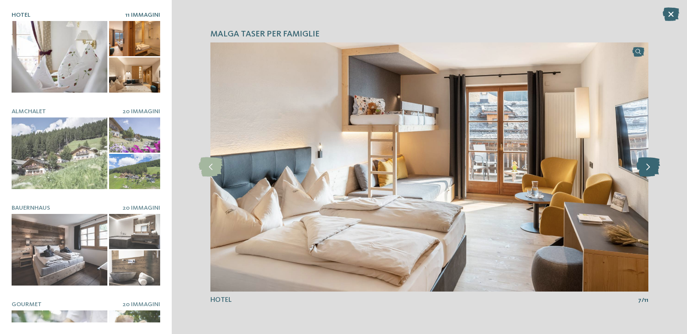
click at [648, 167] on icon at bounding box center [648, 167] width 24 height 19
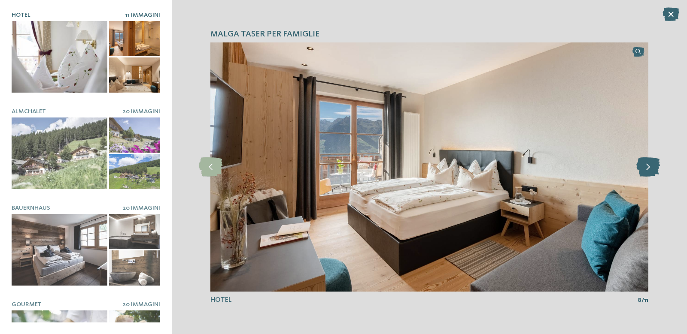
click at [648, 167] on icon at bounding box center [648, 167] width 24 height 19
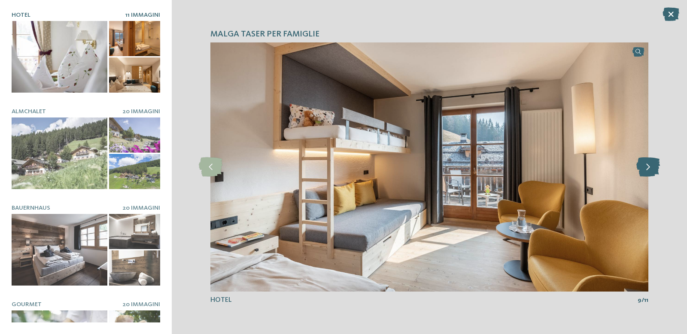
click at [648, 167] on icon at bounding box center [648, 167] width 24 height 19
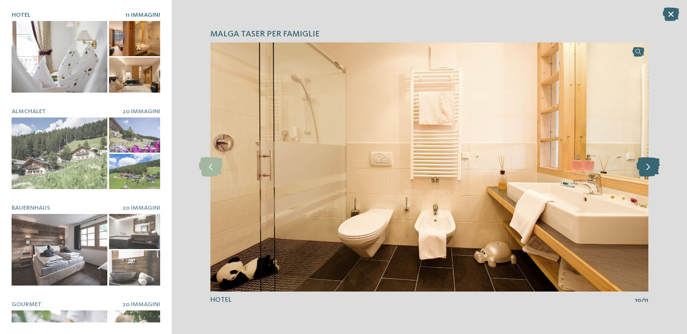
click at [648, 167] on icon at bounding box center [648, 167] width 24 height 19
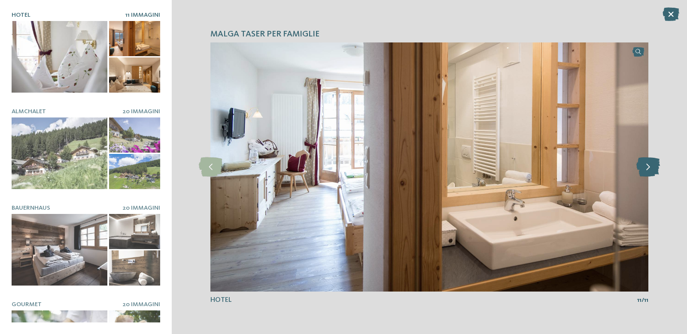
click at [648, 167] on icon at bounding box center [648, 167] width 24 height 19
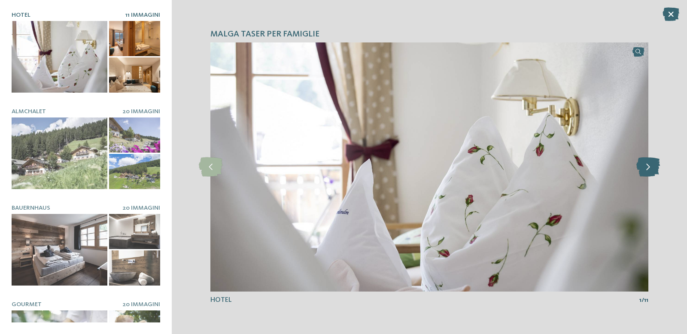
click at [648, 167] on icon at bounding box center [648, 167] width 24 height 19
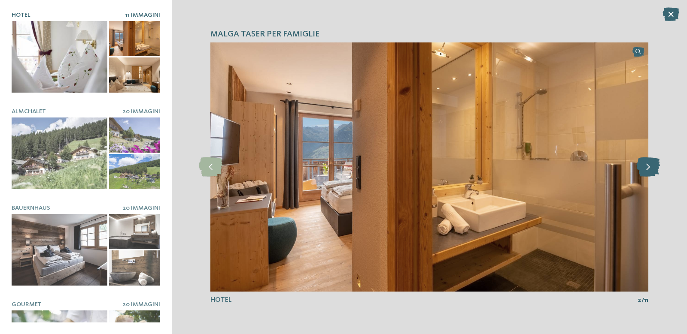
click at [648, 167] on icon at bounding box center [648, 167] width 24 height 19
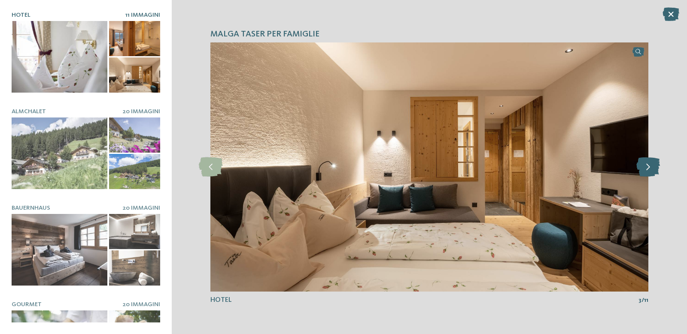
click at [648, 167] on icon at bounding box center [648, 167] width 24 height 19
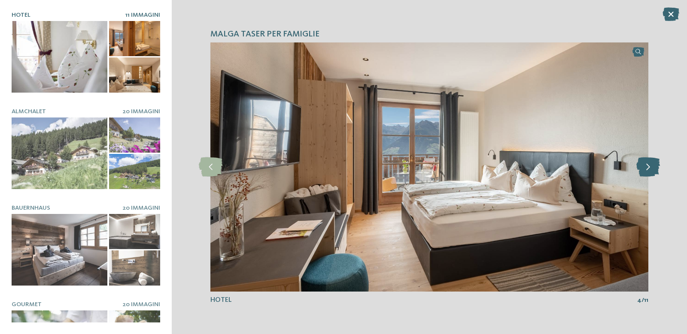
click at [648, 167] on icon at bounding box center [648, 167] width 24 height 19
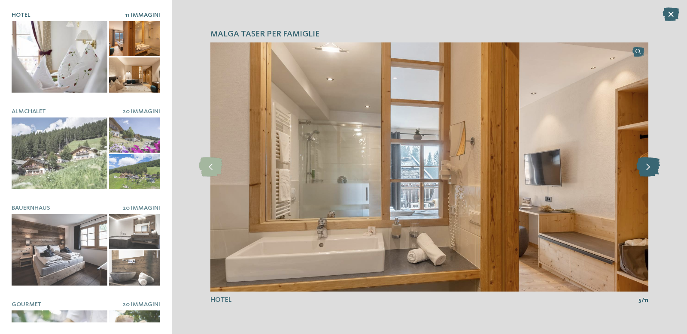
click at [648, 167] on icon at bounding box center [648, 167] width 24 height 19
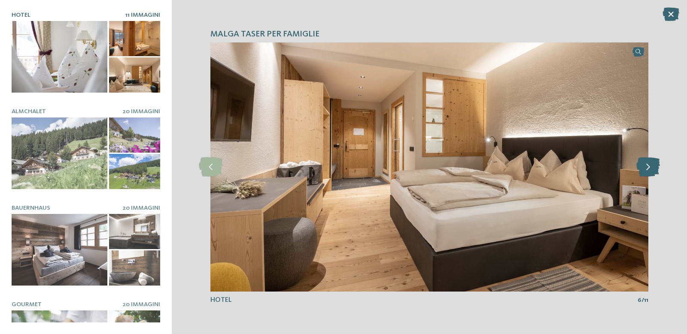
click at [648, 167] on icon at bounding box center [648, 167] width 24 height 19
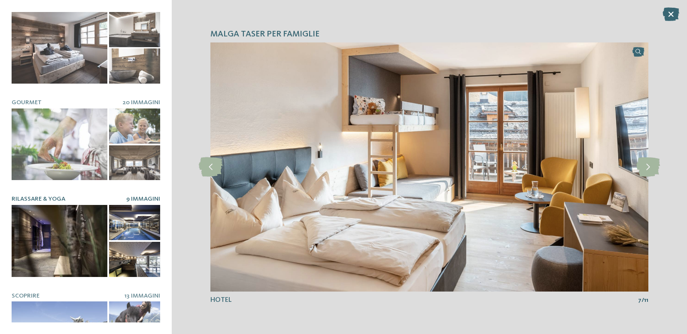
scroll to position [215, 0]
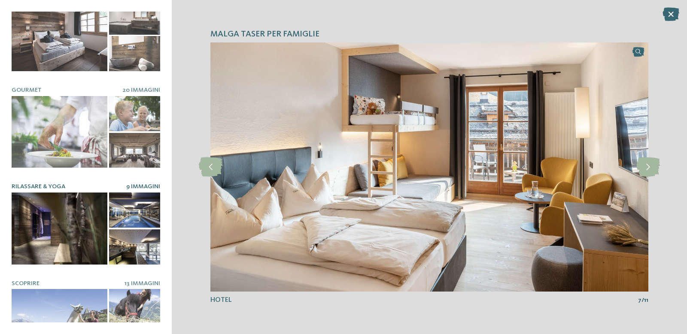
click at [80, 221] on div at bounding box center [60, 229] width 96 height 72
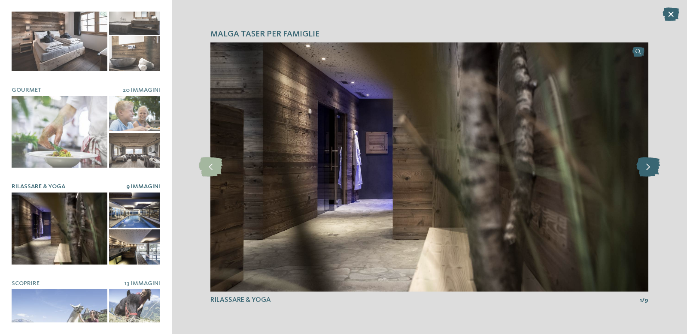
click at [646, 167] on icon at bounding box center [648, 167] width 24 height 19
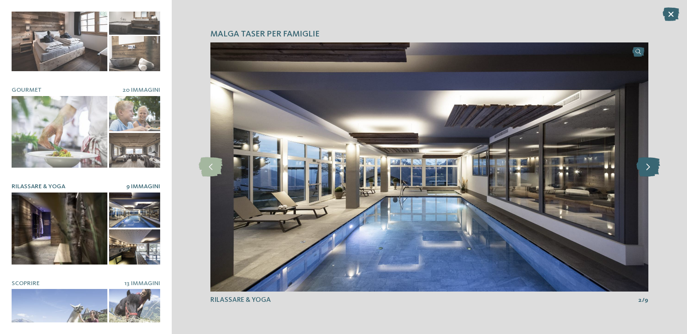
click at [646, 167] on icon at bounding box center [648, 167] width 24 height 19
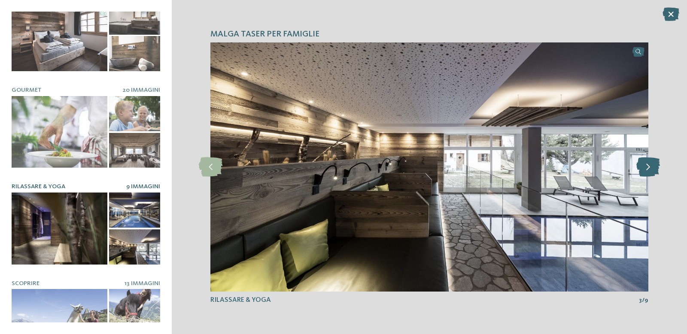
click at [646, 167] on icon at bounding box center [648, 167] width 24 height 19
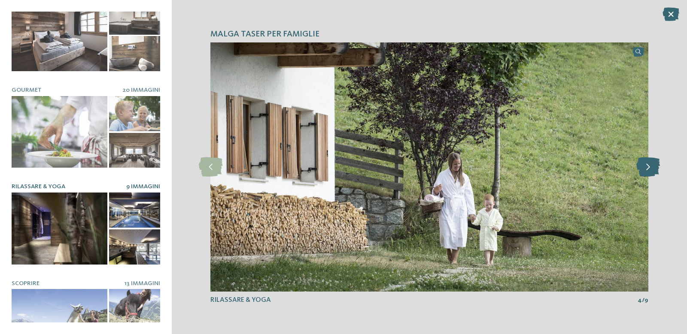
click at [647, 167] on icon at bounding box center [648, 167] width 24 height 19
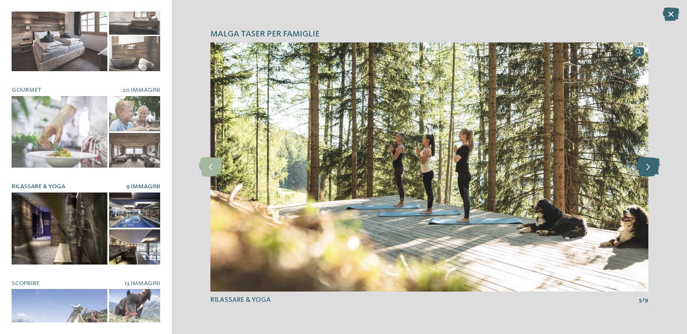
click at [647, 167] on icon at bounding box center [648, 167] width 24 height 19
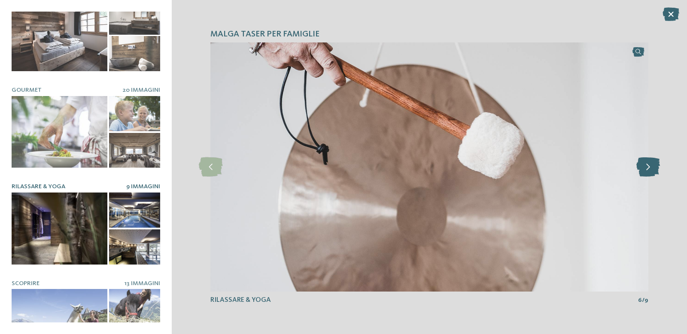
click at [647, 167] on icon at bounding box center [648, 167] width 24 height 19
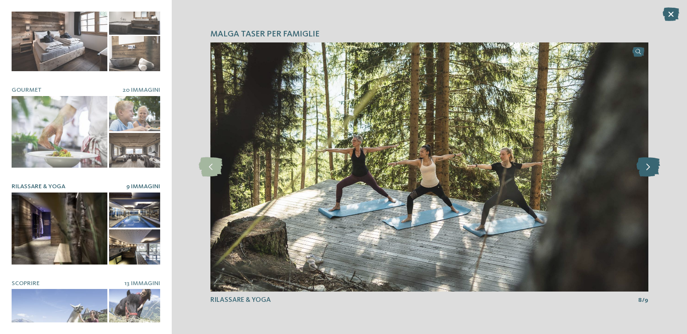
click at [647, 167] on icon at bounding box center [648, 167] width 24 height 19
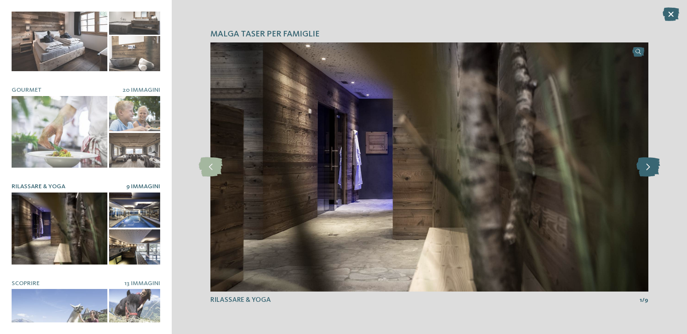
click at [647, 167] on icon at bounding box center [648, 167] width 24 height 19
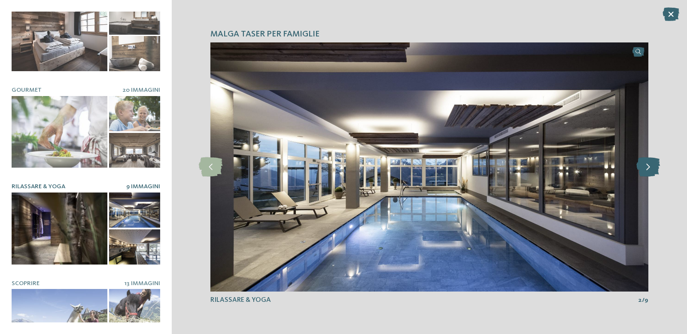
click at [647, 167] on icon at bounding box center [648, 167] width 24 height 19
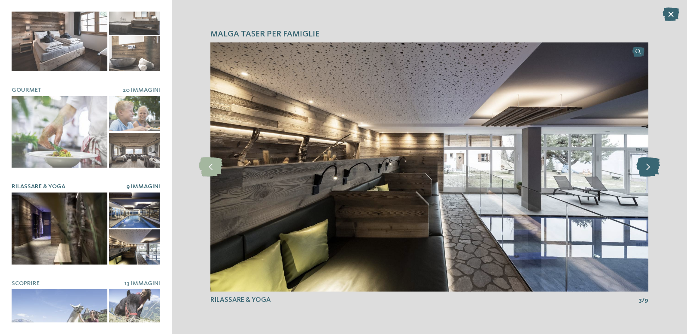
click at [647, 167] on icon at bounding box center [648, 167] width 24 height 19
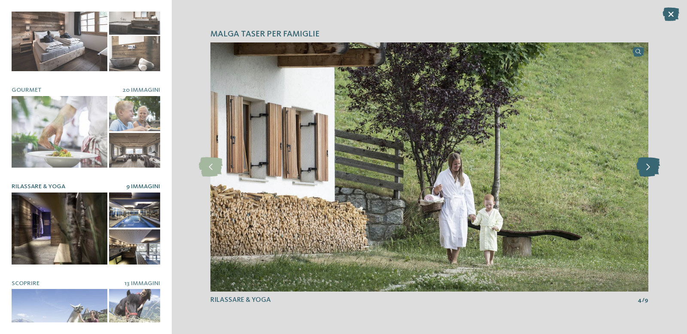
click at [647, 167] on icon at bounding box center [648, 167] width 24 height 19
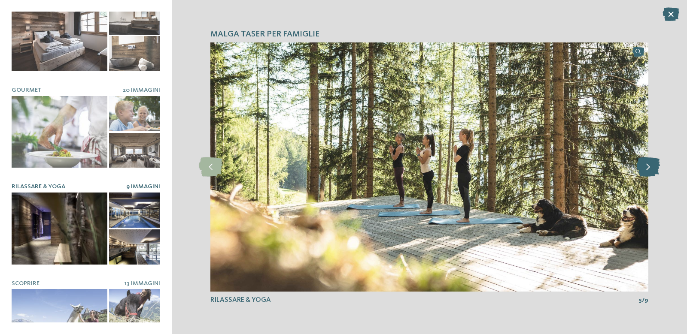
click at [647, 167] on icon at bounding box center [648, 167] width 24 height 19
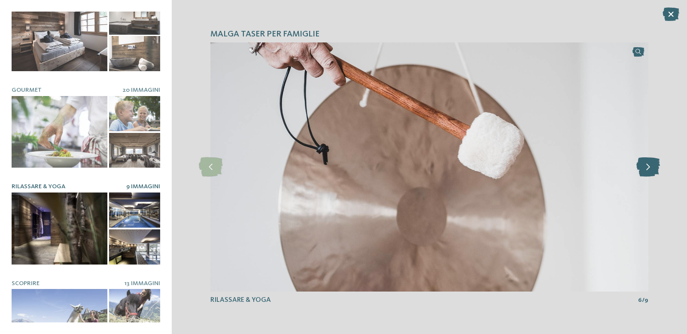
click at [647, 167] on icon at bounding box center [648, 167] width 24 height 19
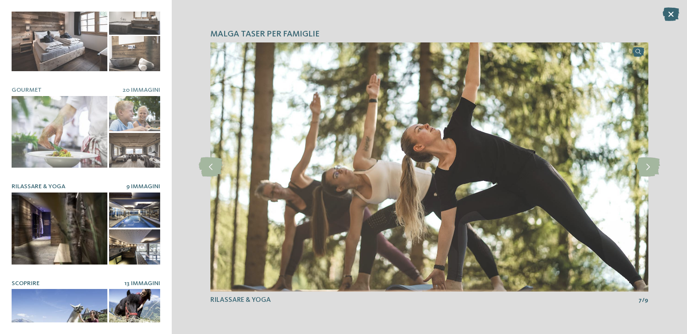
click at [64, 294] on div at bounding box center [60, 325] width 96 height 72
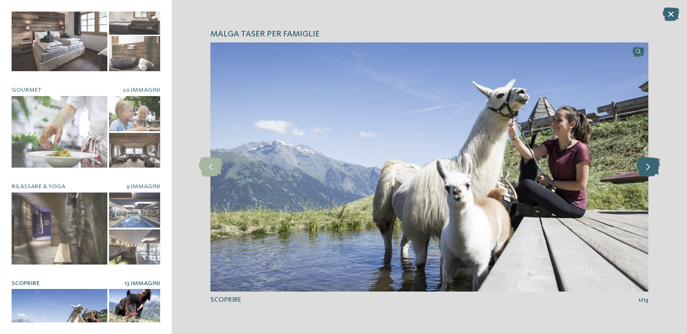
click at [641, 168] on icon at bounding box center [648, 167] width 24 height 19
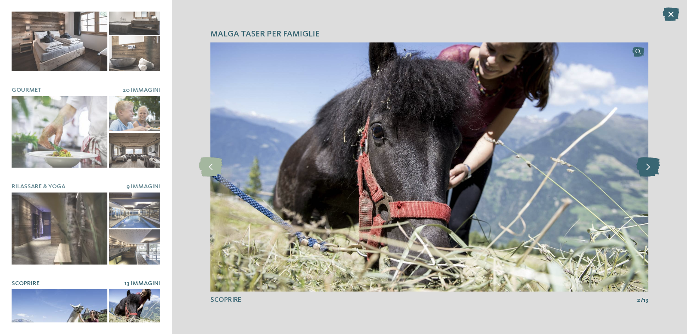
click at [641, 168] on icon at bounding box center [648, 167] width 24 height 19
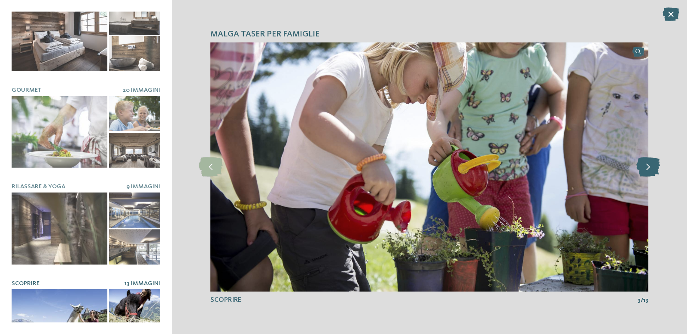
click at [641, 168] on icon at bounding box center [648, 167] width 24 height 19
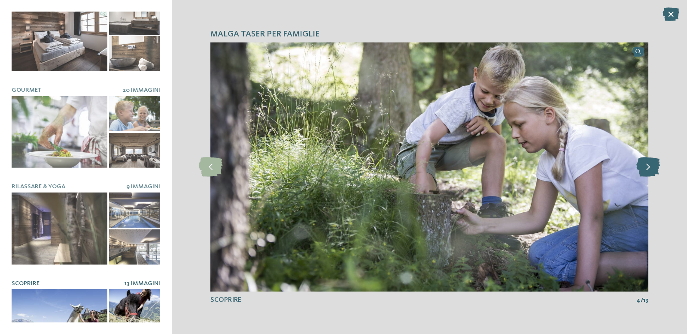
click at [641, 166] on icon at bounding box center [648, 167] width 24 height 19
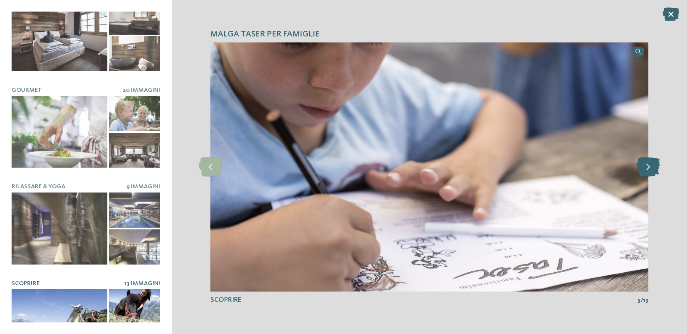
click at [642, 167] on icon at bounding box center [648, 167] width 24 height 19
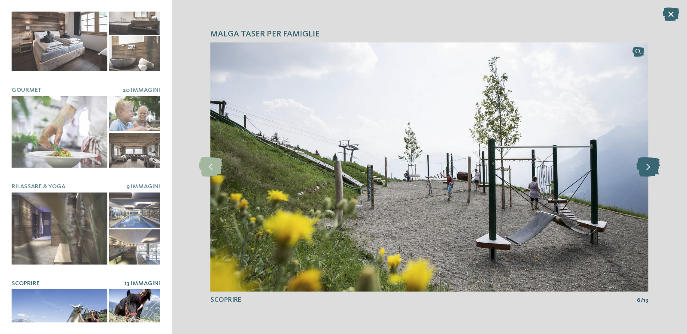
click at [642, 167] on icon at bounding box center [648, 167] width 24 height 19
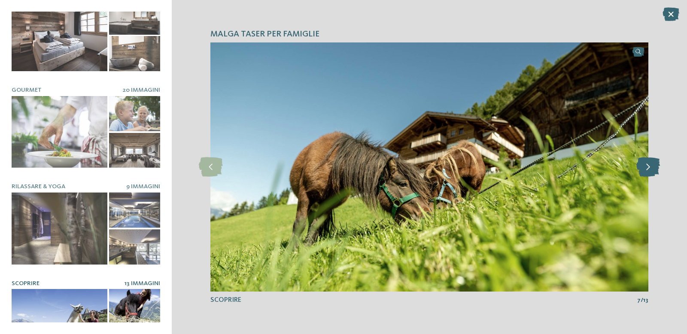
click at [642, 167] on icon at bounding box center [648, 167] width 24 height 19
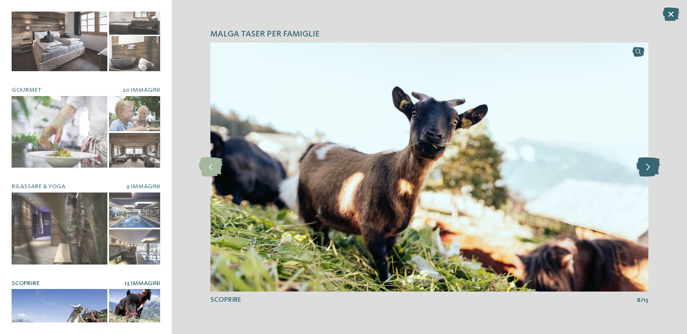
click at [642, 167] on icon at bounding box center [648, 167] width 24 height 19
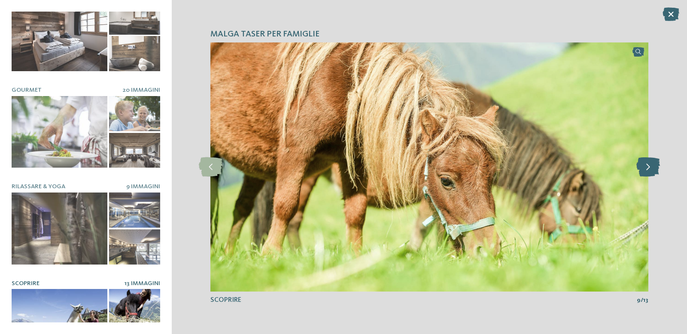
click at [642, 167] on icon at bounding box center [648, 167] width 24 height 19
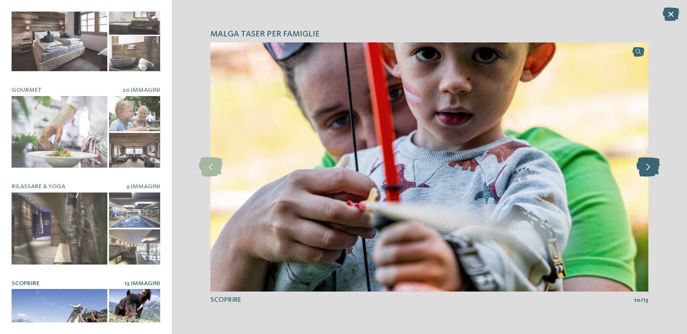
click at [642, 167] on icon at bounding box center [648, 167] width 24 height 19
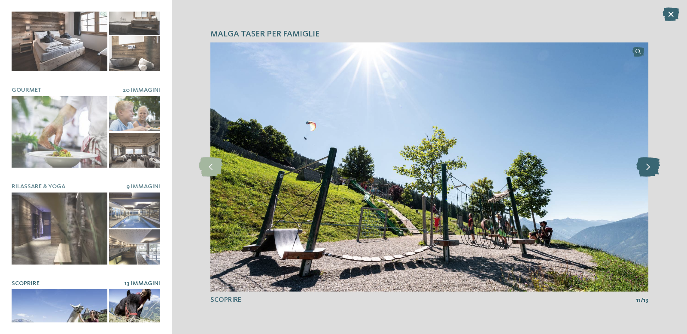
click at [642, 167] on icon at bounding box center [648, 167] width 24 height 19
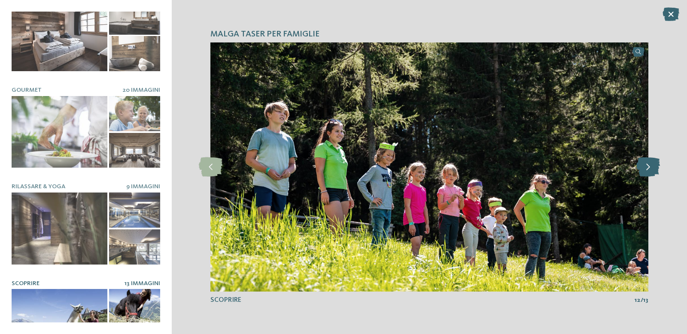
click at [642, 167] on icon at bounding box center [648, 167] width 24 height 19
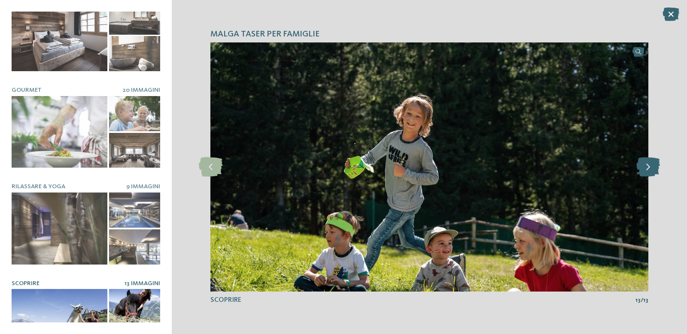
click at [642, 167] on icon at bounding box center [648, 167] width 24 height 19
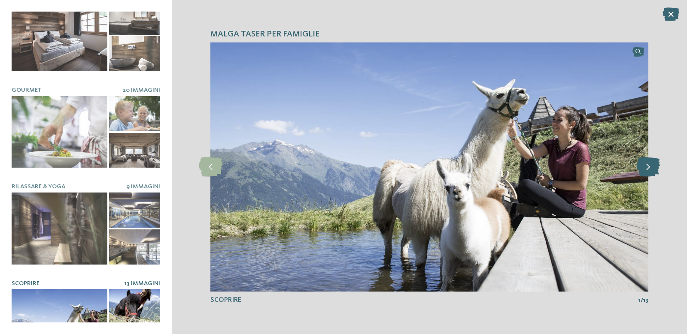
click at [642, 167] on icon at bounding box center [648, 167] width 24 height 19
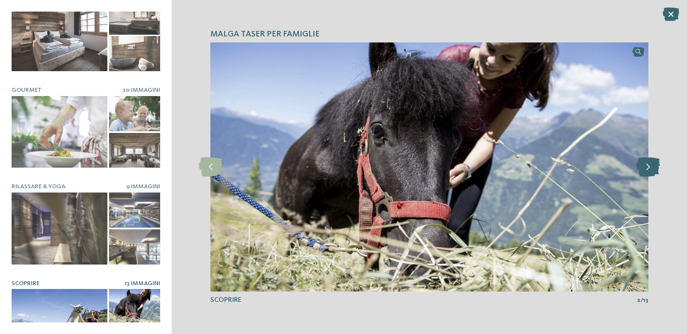
click at [641, 167] on icon at bounding box center [648, 167] width 24 height 19
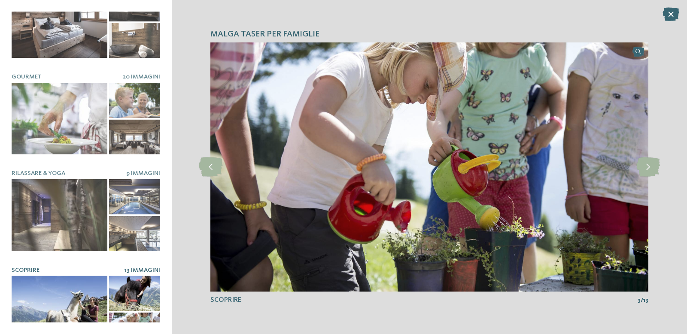
scroll to position [240, 0]
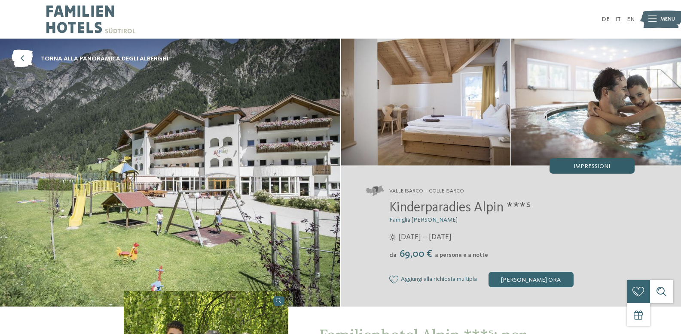
click at [585, 171] on div "Impressioni" at bounding box center [591, 165] width 85 height 15
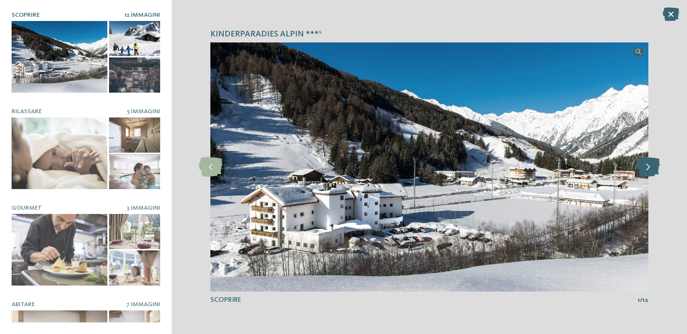
click at [650, 169] on icon at bounding box center [648, 167] width 24 height 19
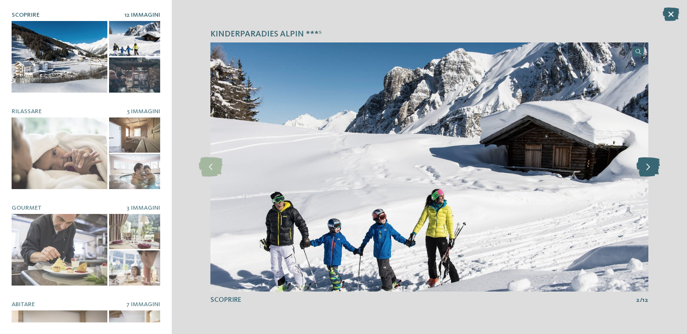
click at [650, 169] on icon at bounding box center [648, 167] width 24 height 19
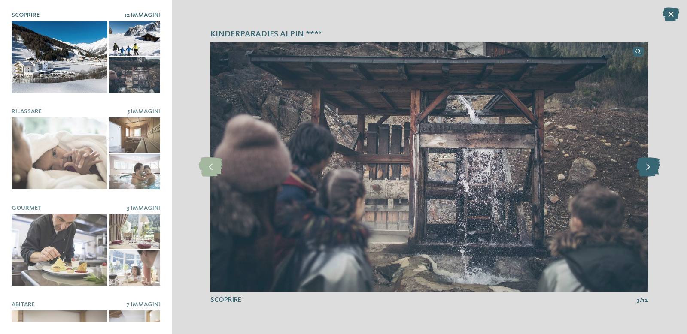
click at [650, 169] on icon at bounding box center [648, 167] width 24 height 19
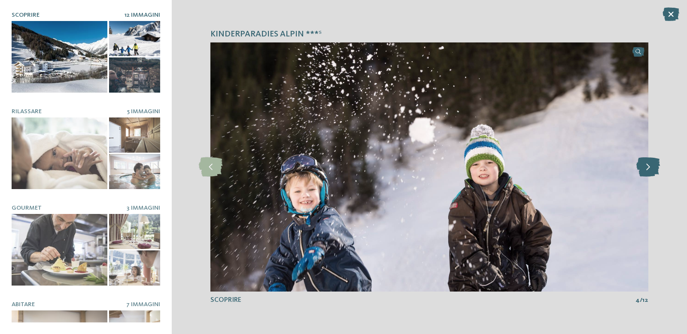
click at [650, 169] on icon at bounding box center [648, 167] width 24 height 19
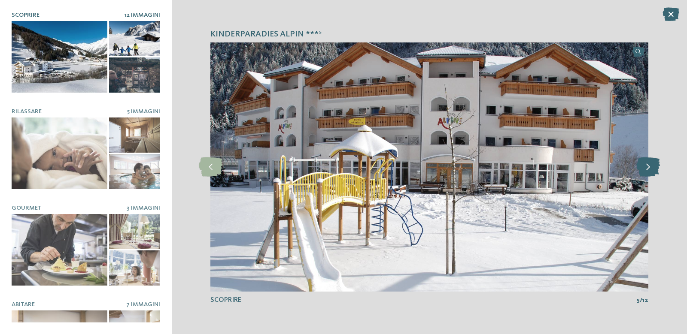
click at [650, 169] on icon at bounding box center [648, 167] width 24 height 19
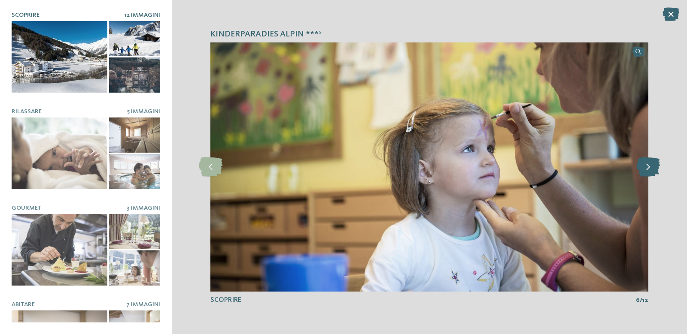
click at [650, 169] on icon at bounding box center [648, 167] width 24 height 19
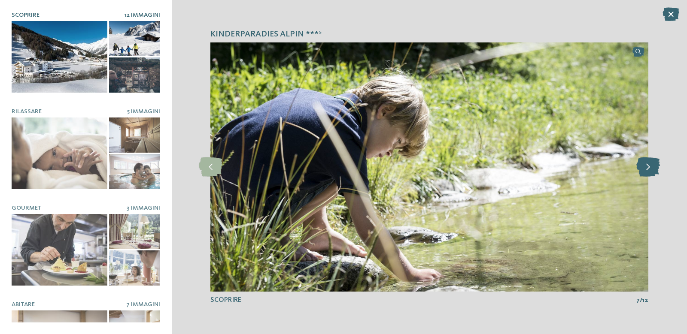
click at [650, 169] on icon at bounding box center [648, 167] width 24 height 19
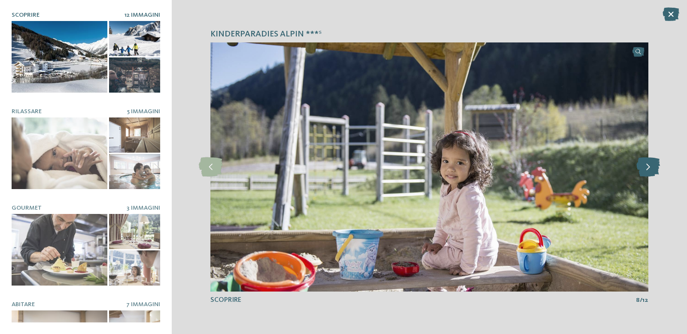
click at [650, 169] on icon at bounding box center [648, 167] width 24 height 19
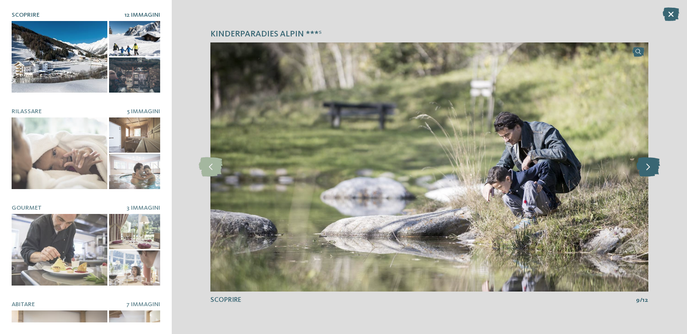
click at [650, 169] on icon at bounding box center [648, 167] width 24 height 19
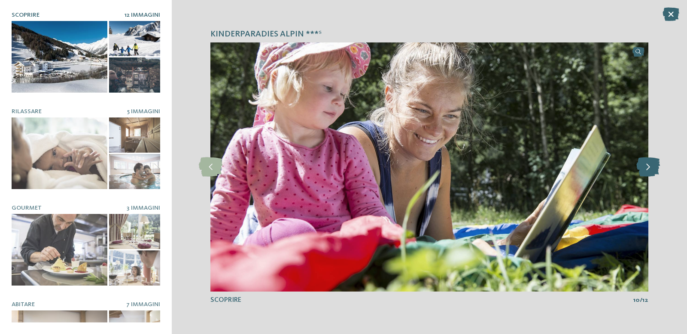
click at [650, 169] on icon at bounding box center [648, 167] width 24 height 19
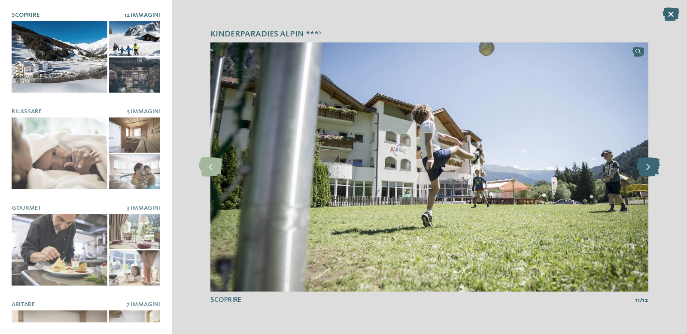
click at [650, 169] on icon at bounding box center [648, 167] width 24 height 19
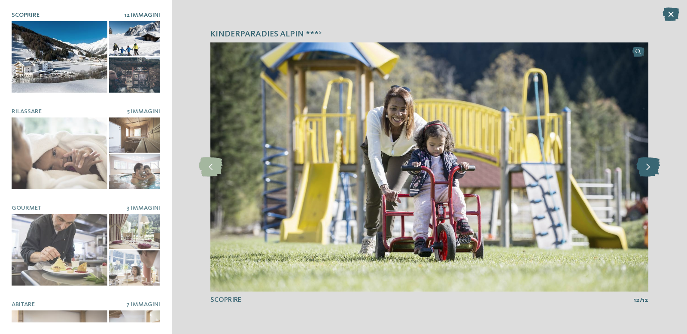
click at [650, 169] on icon at bounding box center [648, 167] width 24 height 19
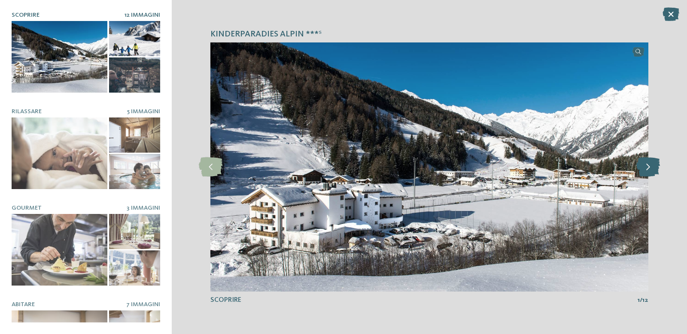
click at [650, 169] on icon at bounding box center [648, 167] width 24 height 19
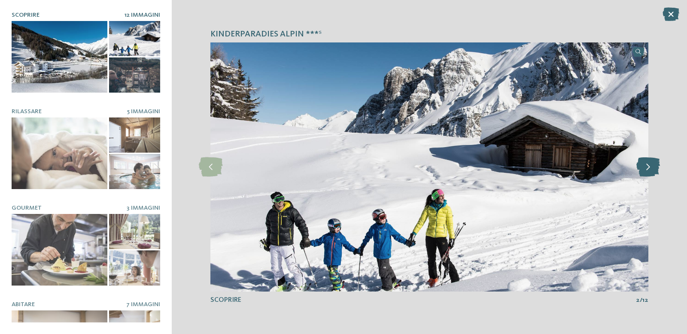
click at [650, 169] on icon at bounding box center [648, 167] width 24 height 19
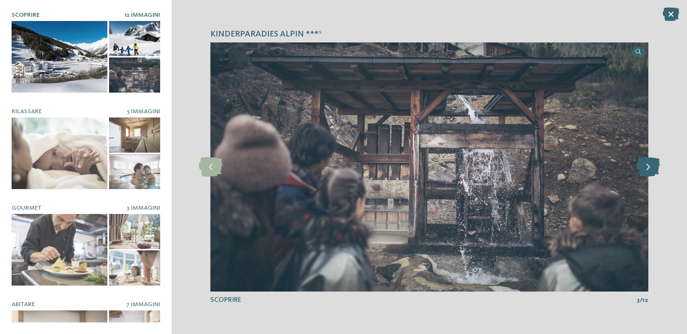
click at [650, 169] on icon at bounding box center [648, 167] width 24 height 19
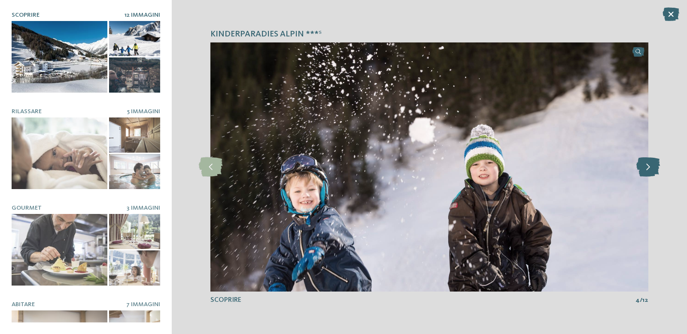
click at [650, 169] on icon at bounding box center [648, 167] width 24 height 19
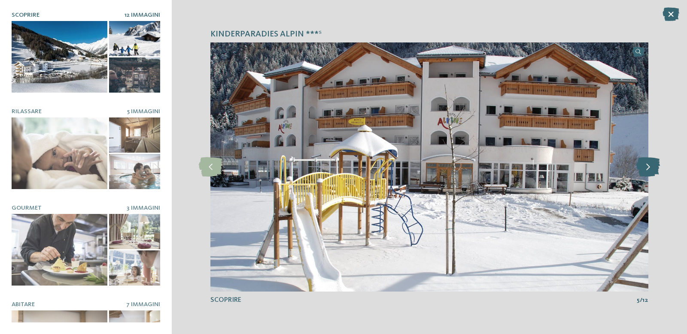
click at [650, 169] on icon at bounding box center [648, 167] width 24 height 19
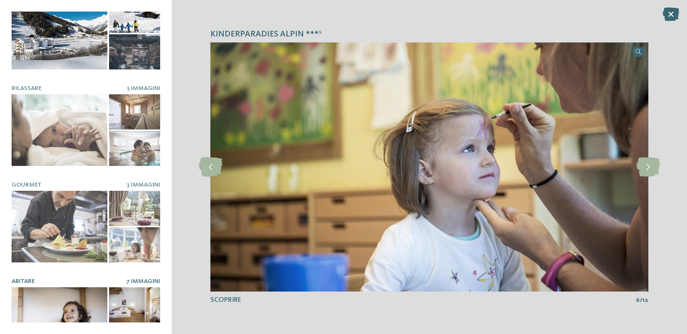
scroll to position [9, 0]
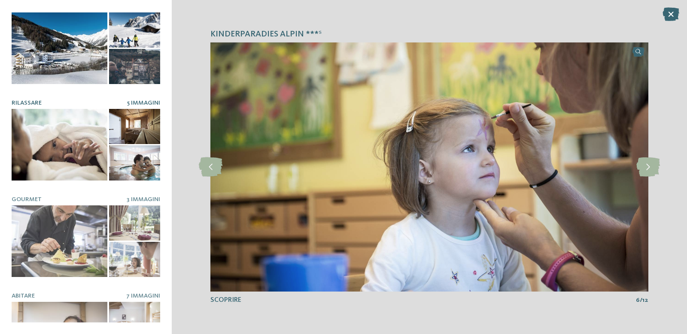
click at [95, 133] on div at bounding box center [60, 145] width 96 height 72
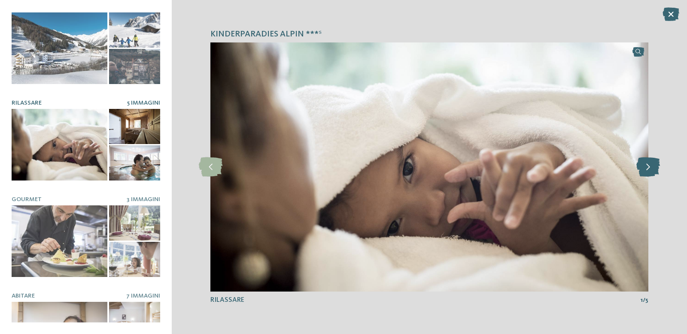
click at [648, 167] on icon at bounding box center [648, 167] width 24 height 19
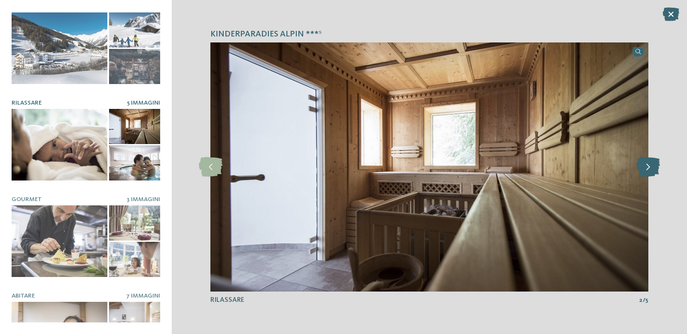
click at [648, 167] on icon at bounding box center [648, 167] width 24 height 19
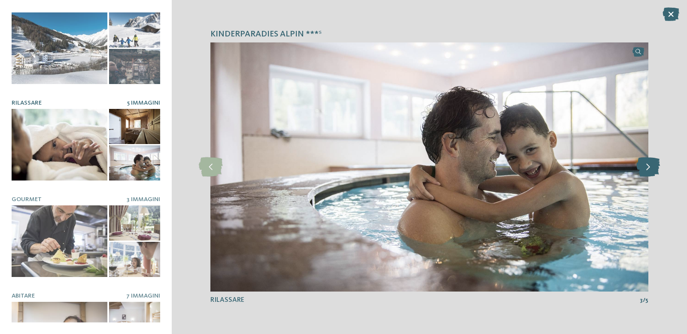
click at [648, 167] on icon at bounding box center [648, 167] width 24 height 19
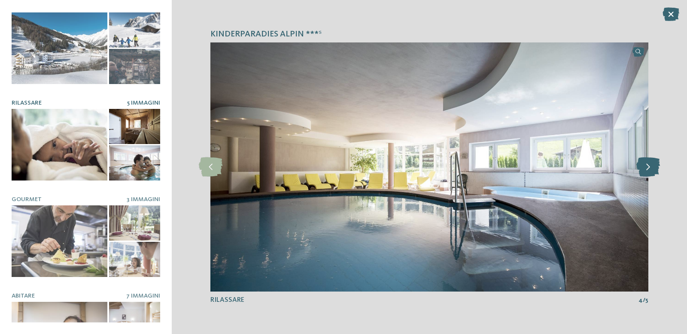
click at [648, 167] on icon at bounding box center [648, 167] width 24 height 19
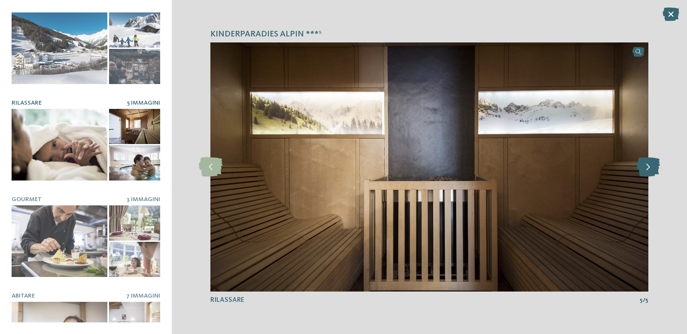
click at [648, 167] on icon at bounding box center [648, 167] width 24 height 19
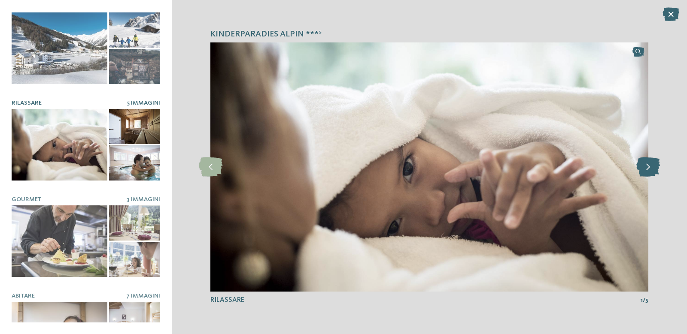
click at [648, 167] on icon at bounding box center [648, 167] width 24 height 19
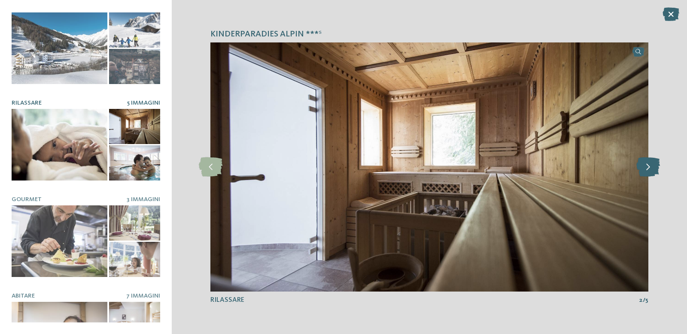
click at [648, 167] on icon at bounding box center [648, 167] width 24 height 19
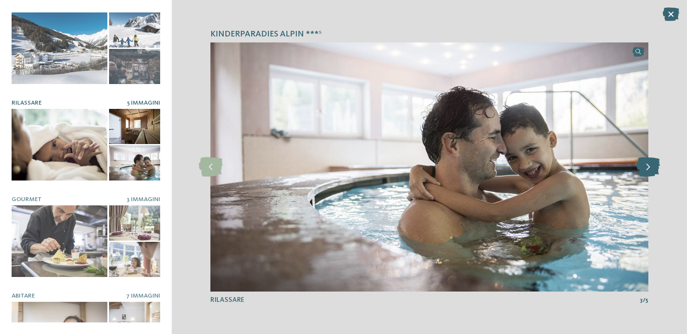
click at [648, 167] on icon at bounding box center [648, 167] width 24 height 19
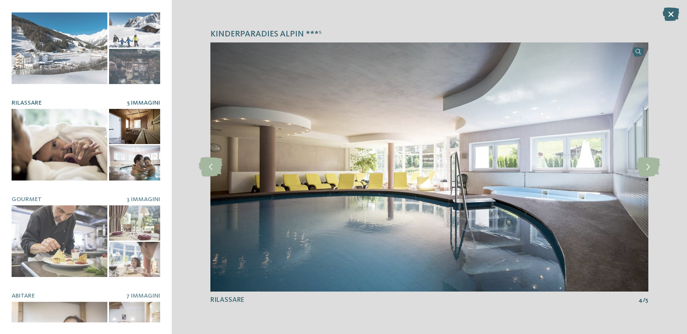
scroll to position [52, 0]
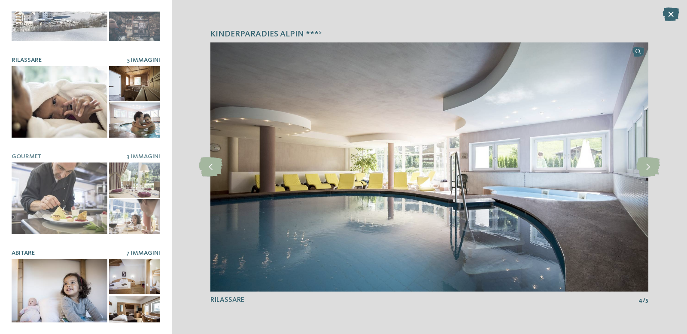
click at [98, 283] on div at bounding box center [60, 295] width 96 height 72
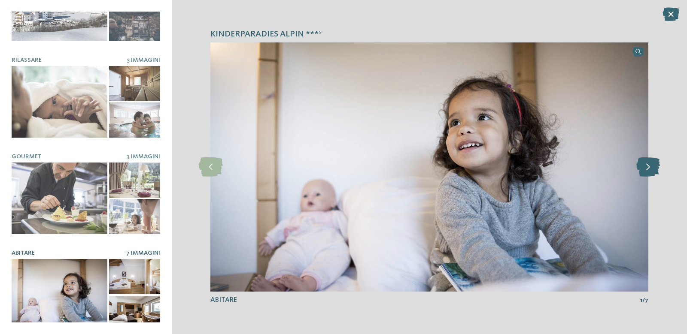
click at [651, 167] on icon at bounding box center [648, 167] width 24 height 19
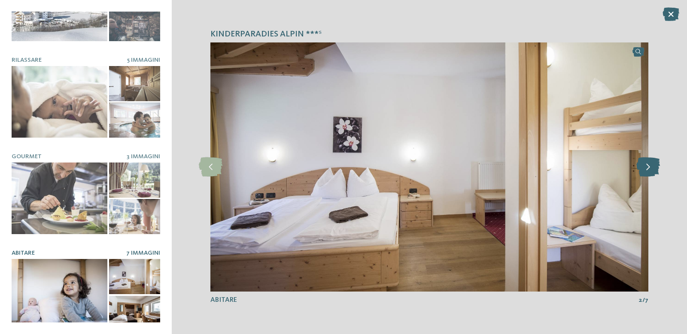
click at [651, 167] on icon at bounding box center [648, 167] width 24 height 19
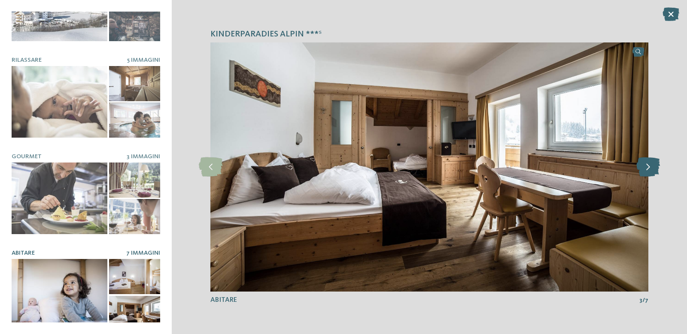
click at [651, 167] on icon at bounding box center [648, 167] width 24 height 19
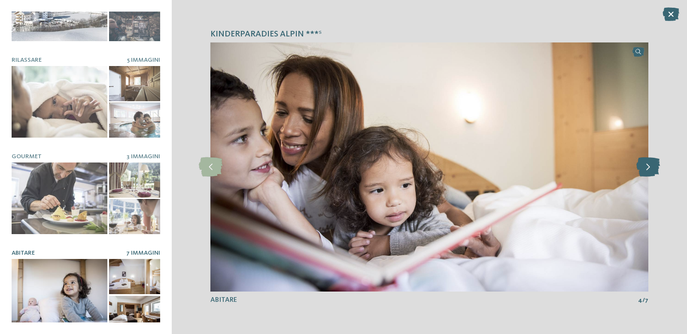
click at [651, 167] on icon at bounding box center [648, 167] width 24 height 19
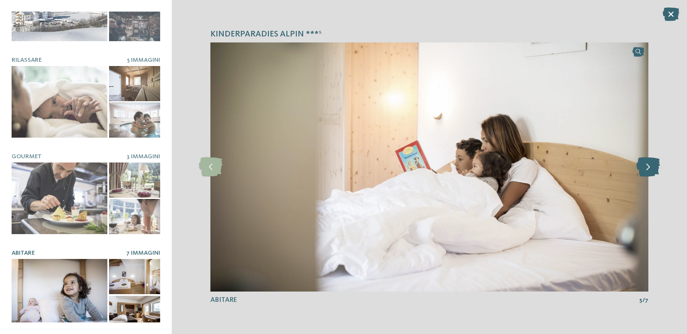
click at [651, 167] on icon at bounding box center [648, 167] width 24 height 19
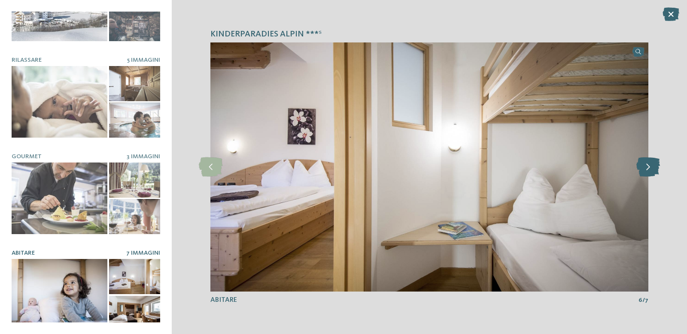
click at [651, 167] on icon at bounding box center [648, 167] width 24 height 19
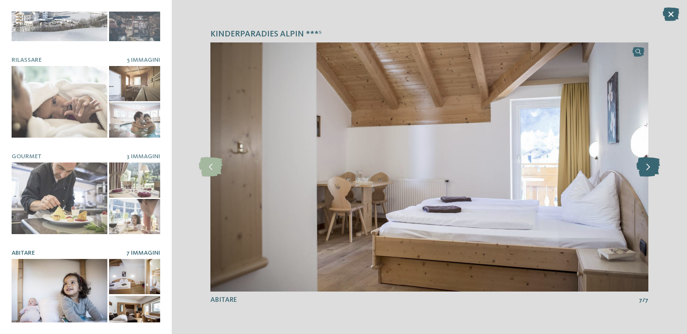
click at [651, 167] on icon at bounding box center [648, 167] width 24 height 19
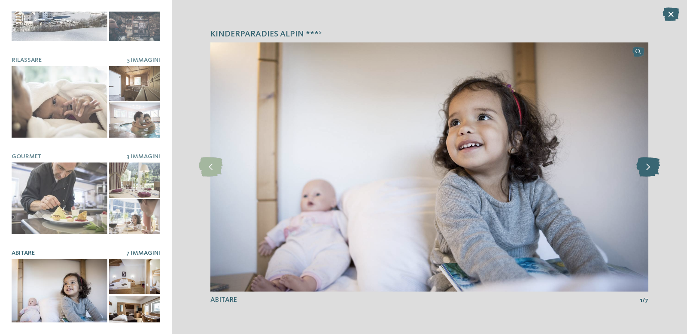
click at [651, 167] on icon at bounding box center [648, 167] width 24 height 19
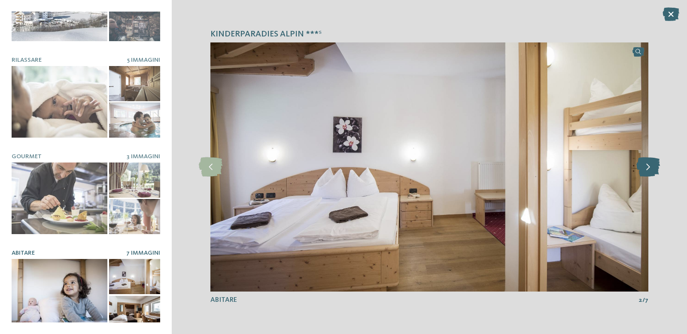
click at [651, 167] on icon at bounding box center [648, 167] width 24 height 19
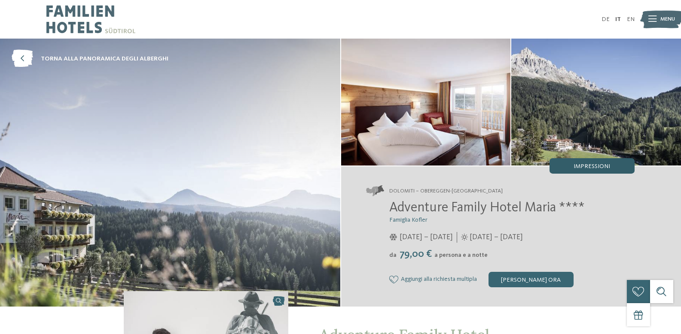
click at [592, 167] on span "Impressioni" at bounding box center [591, 167] width 36 height 6
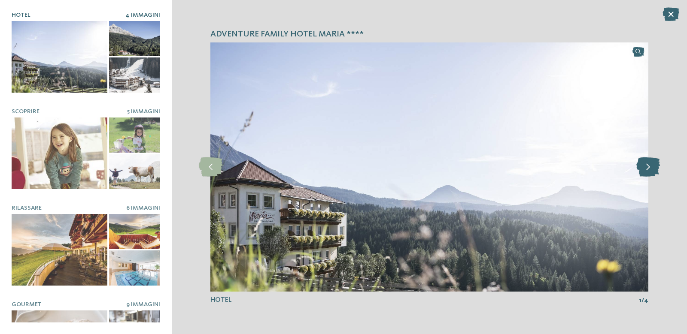
click at [647, 166] on icon at bounding box center [648, 167] width 24 height 19
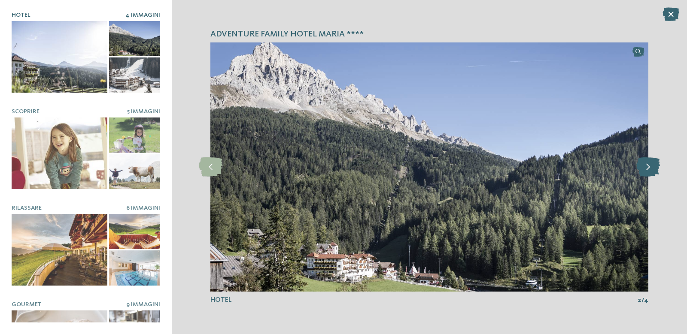
click at [647, 166] on icon at bounding box center [648, 167] width 24 height 19
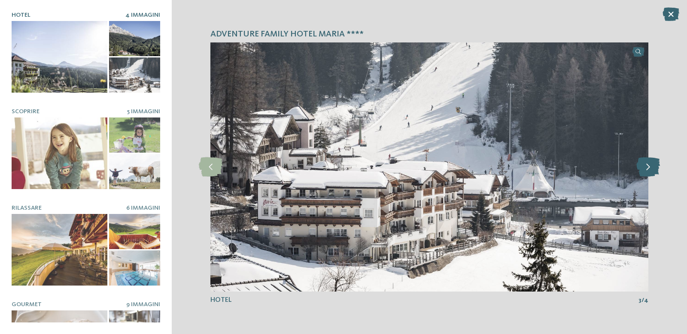
click at [647, 166] on icon at bounding box center [648, 167] width 24 height 19
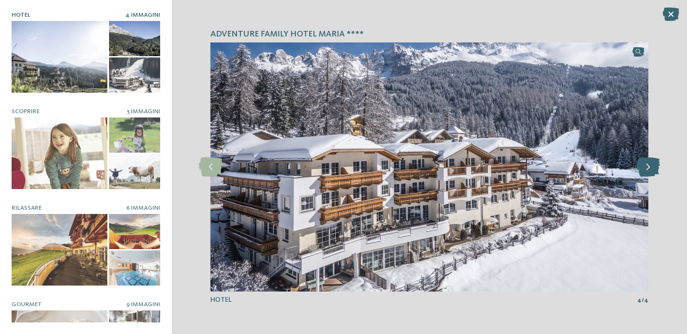
click at [647, 166] on icon at bounding box center [648, 167] width 24 height 19
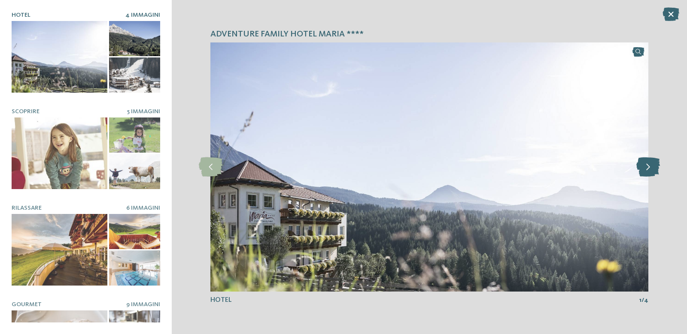
click at [647, 166] on icon at bounding box center [648, 167] width 24 height 19
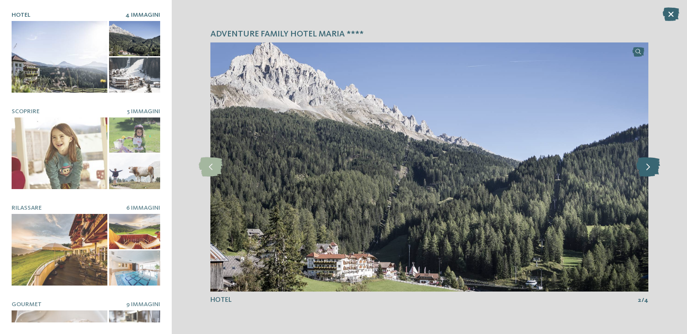
click at [647, 166] on icon at bounding box center [648, 167] width 24 height 19
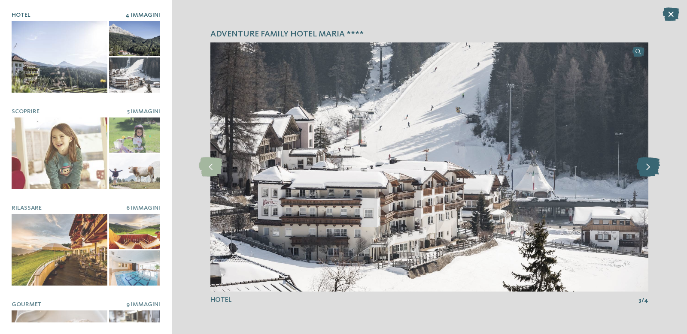
click at [647, 166] on icon at bounding box center [648, 167] width 24 height 19
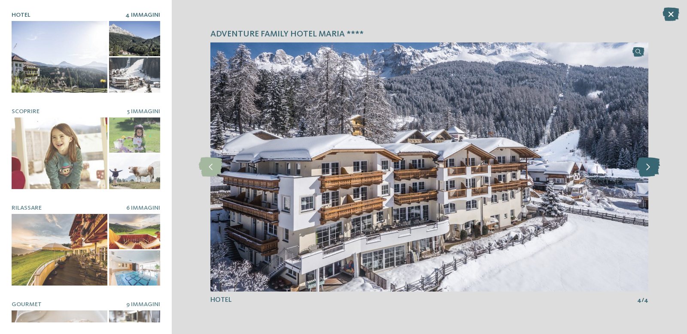
click at [647, 166] on icon at bounding box center [648, 167] width 24 height 19
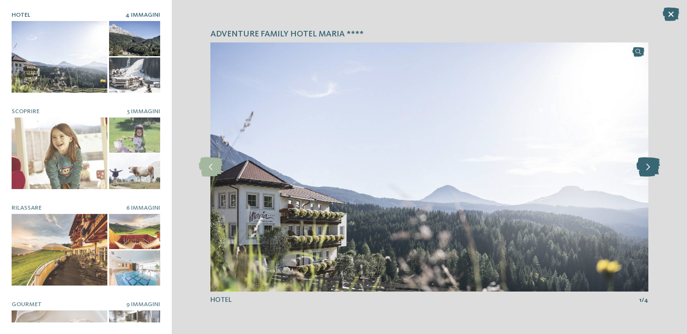
click at [647, 166] on icon at bounding box center [648, 167] width 24 height 19
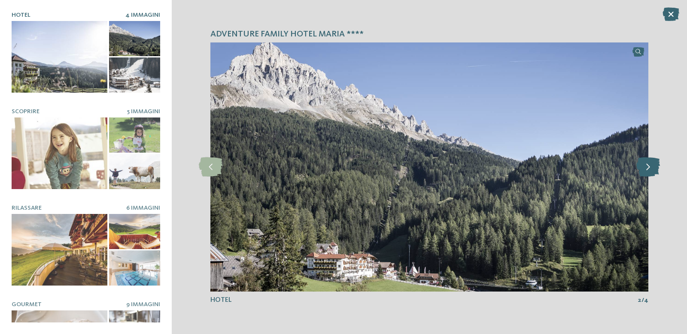
click at [647, 166] on icon at bounding box center [648, 167] width 24 height 19
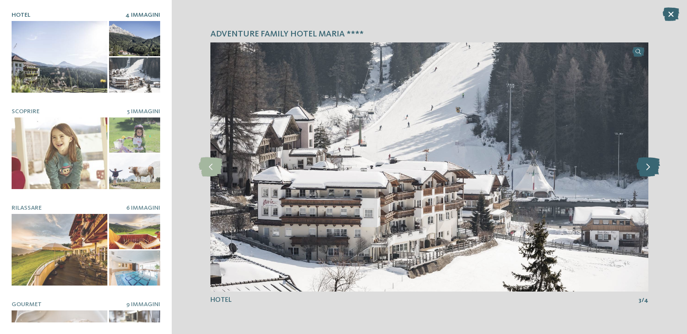
click at [647, 166] on icon at bounding box center [648, 167] width 24 height 19
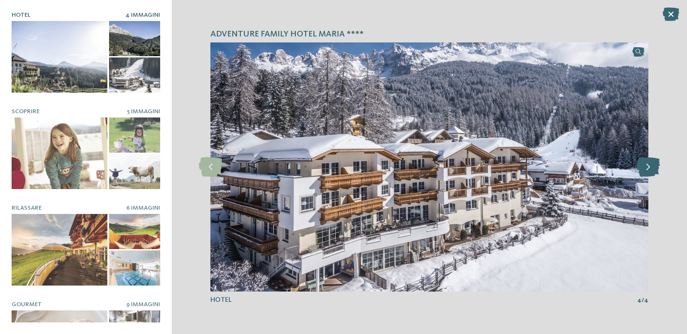
click at [647, 166] on icon at bounding box center [648, 167] width 24 height 19
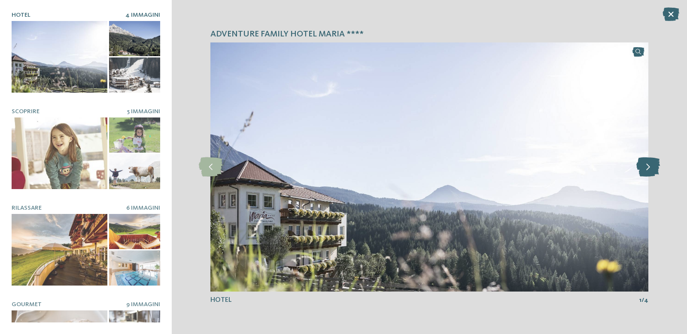
click at [647, 166] on icon at bounding box center [648, 167] width 24 height 19
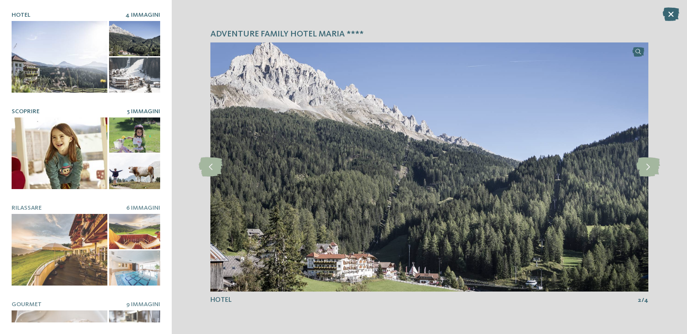
click at [112, 136] on div at bounding box center [134, 135] width 51 height 35
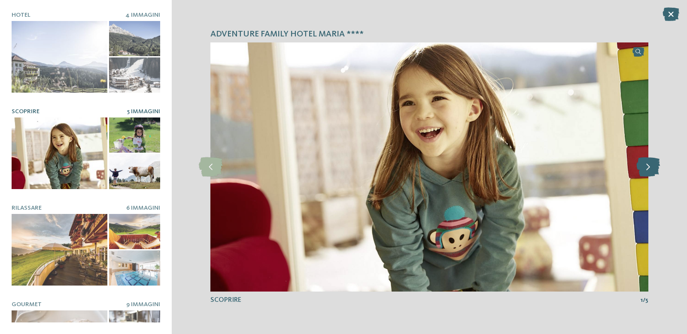
click at [643, 174] on icon at bounding box center [648, 167] width 24 height 19
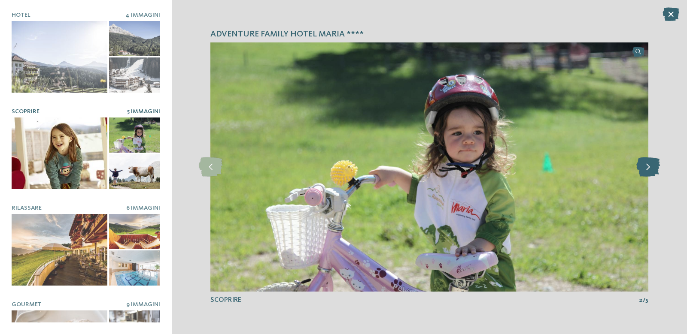
click at [643, 174] on icon at bounding box center [648, 167] width 24 height 19
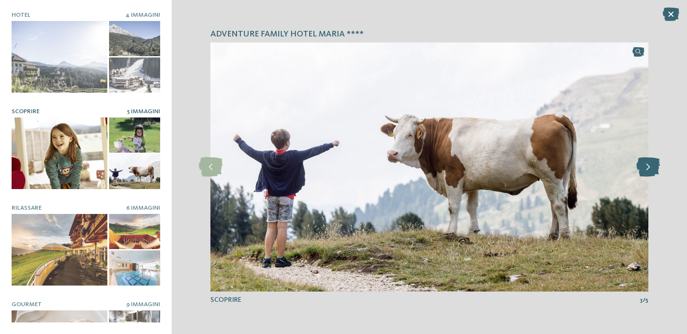
click at [643, 174] on icon at bounding box center [648, 167] width 24 height 19
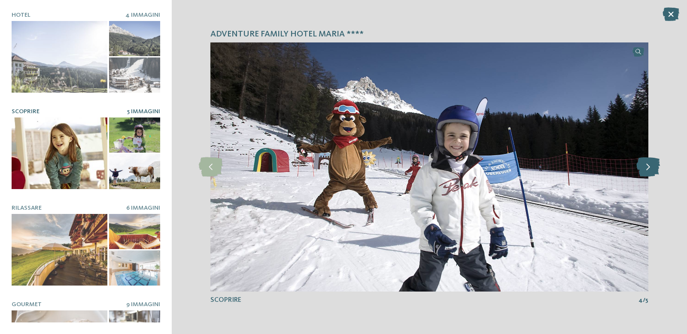
click at [643, 174] on icon at bounding box center [648, 167] width 24 height 19
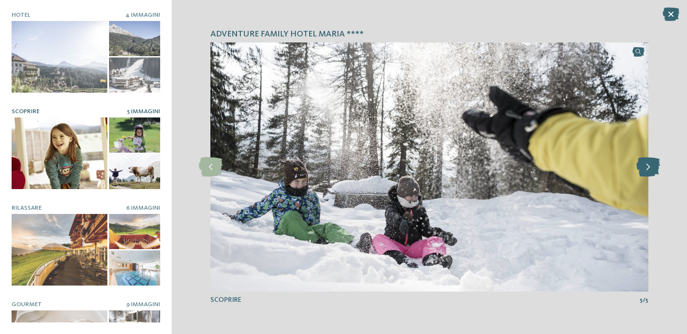
click at [643, 174] on icon at bounding box center [648, 167] width 24 height 19
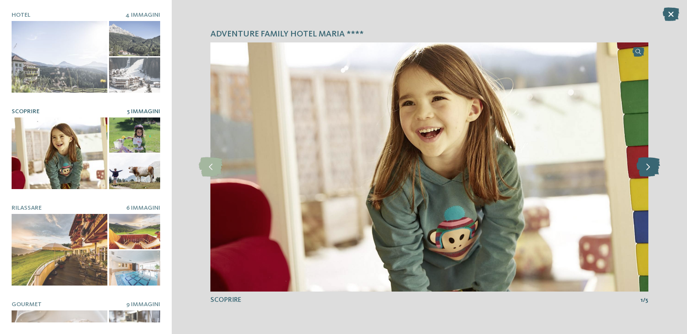
click at [643, 174] on icon at bounding box center [648, 167] width 24 height 19
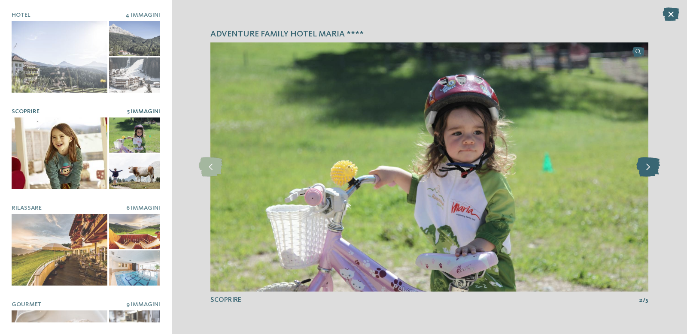
click at [643, 174] on icon at bounding box center [648, 167] width 24 height 19
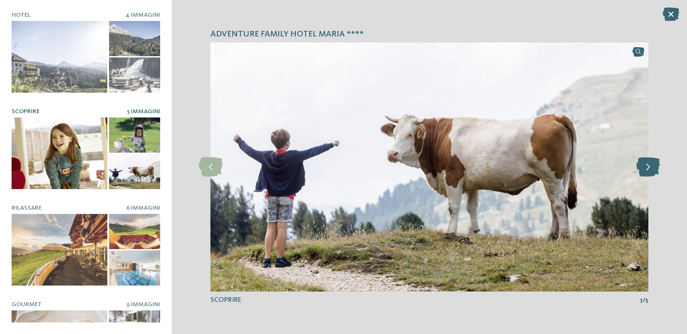
click at [643, 174] on icon at bounding box center [648, 167] width 24 height 19
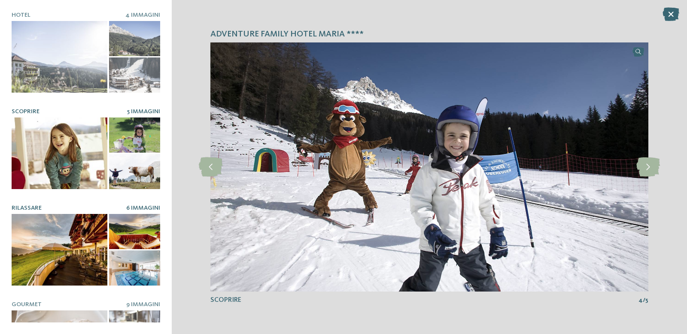
click at [100, 247] on div at bounding box center [60, 250] width 96 height 72
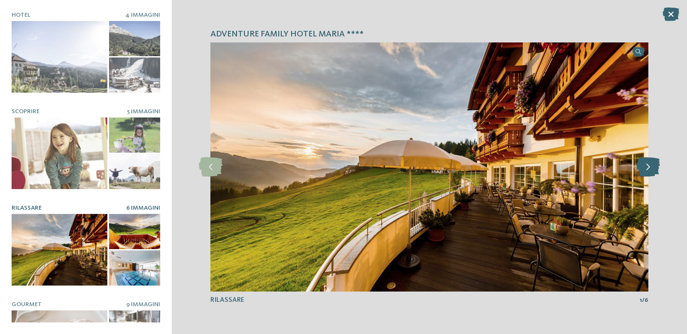
click at [644, 165] on icon at bounding box center [648, 167] width 24 height 19
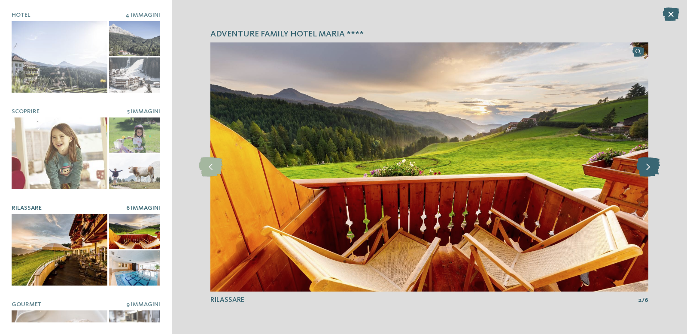
click at [644, 165] on icon at bounding box center [648, 167] width 24 height 19
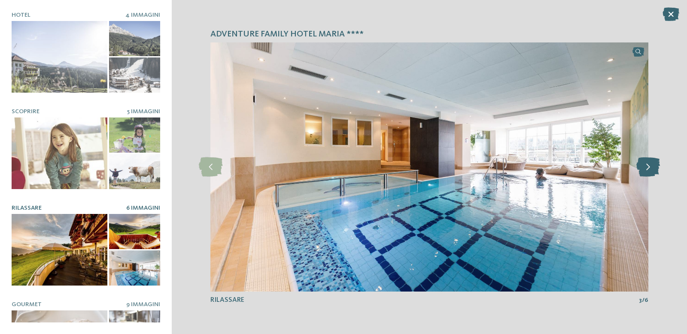
click at [644, 165] on icon at bounding box center [648, 167] width 24 height 19
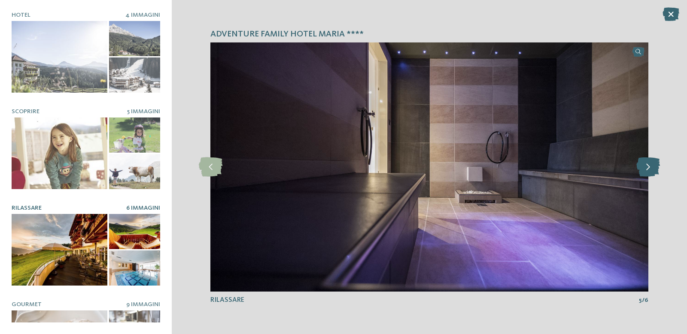
click at [644, 165] on icon at bounding box center [648, 167] width 24 height 19
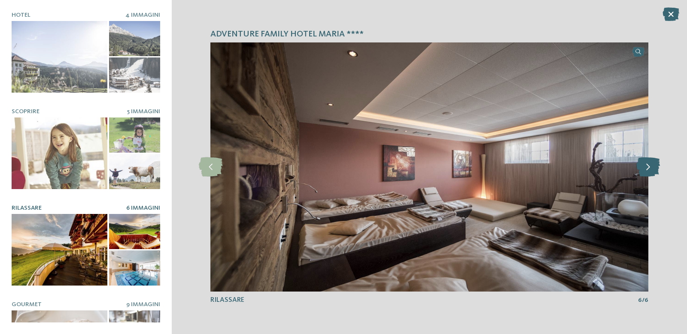
click at [644, 165] on icon at bounding box center [648, 167] width 24 height 19
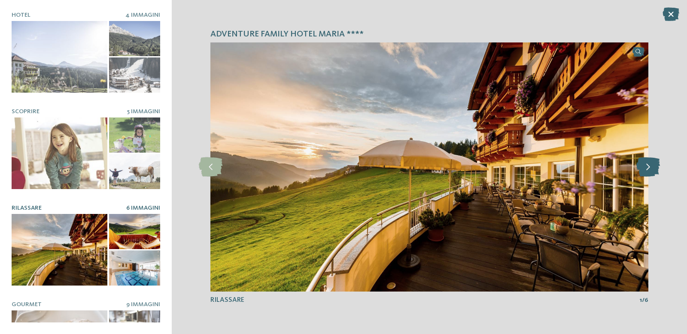
click at [644, 165] on icon at bounding box center [648, 167] width 24 height 19
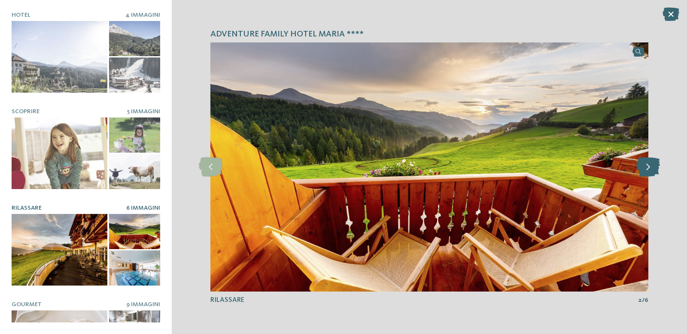
click at [644, 165] on icon at bounding box center [648, 167] width 24 height 19
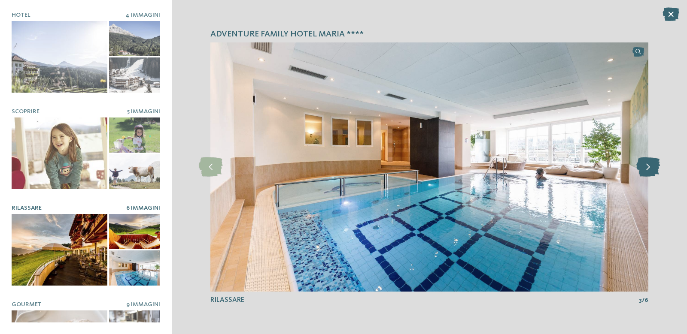
click at [644, 165] on icon at bounding box center [648, 167] width 24 height 19
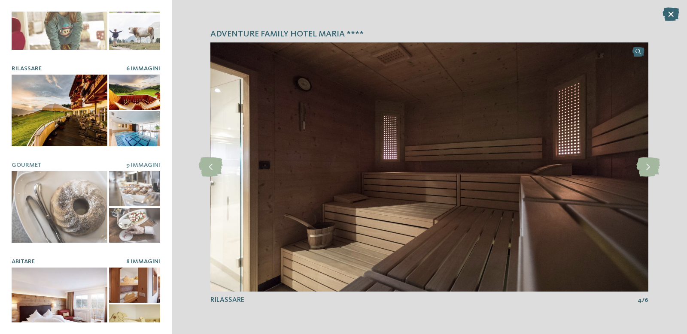
scroll to position [146, 0]
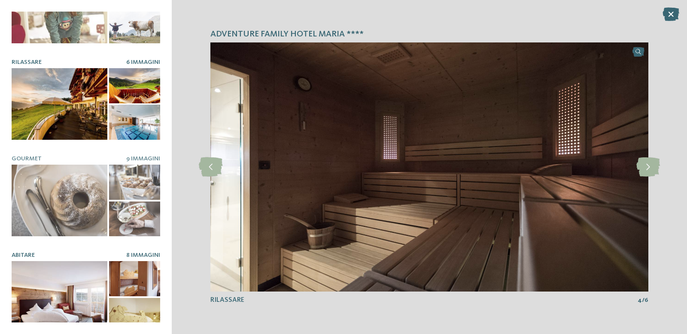
click at [91, 263] on div at bounding box center [60, 297] width 96 height 72
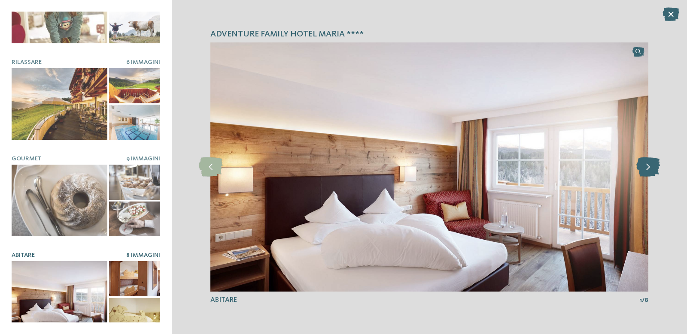
click at [646, 162] on icon at bounding box center [648, 167] width 24 height 19
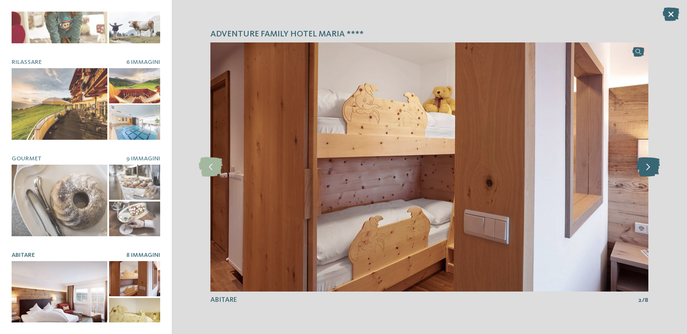
click at [646, 162] on icon at bounding box center [648, 167] width 24 height 19
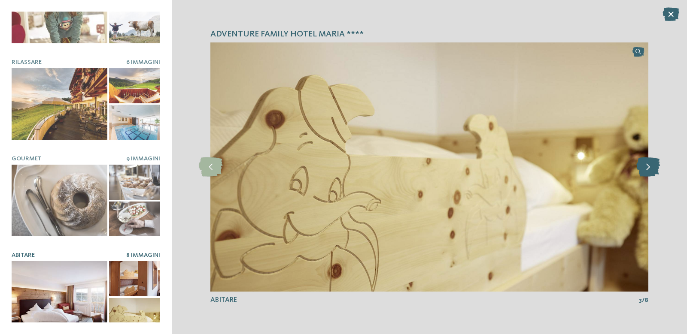
click at [646, 162] on icon at bounding box center [648, 167] width 24 height 19
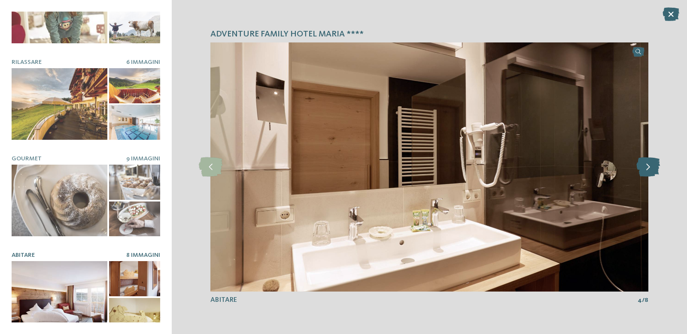
click at [646, 162] on icon at bounding box center [648, 167] width 24 height 19
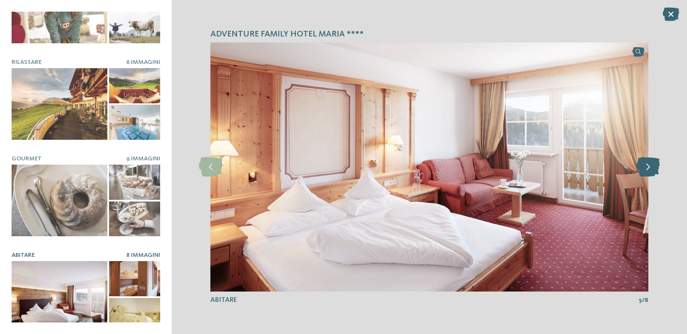
click at [646, 162] on icon at bounding box center [648, 167] width 24 height 19
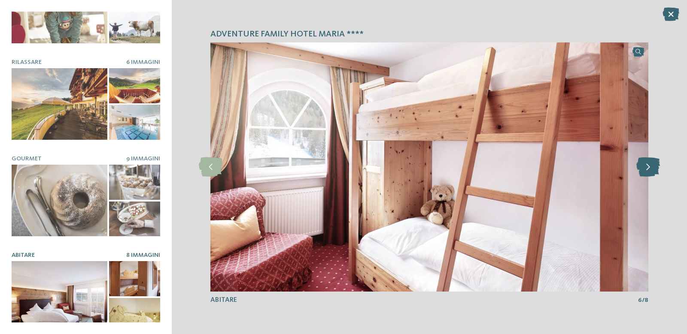
click at [646, 162] on icon at bounding box center [648, 167] width 24 height 19
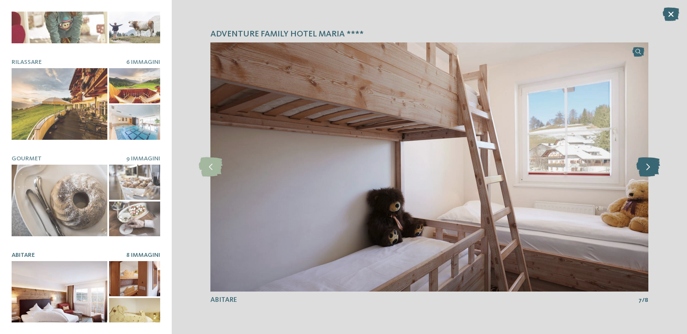
click at [646, 162] on icon at bounding box center [648, 167] width 24 height 19
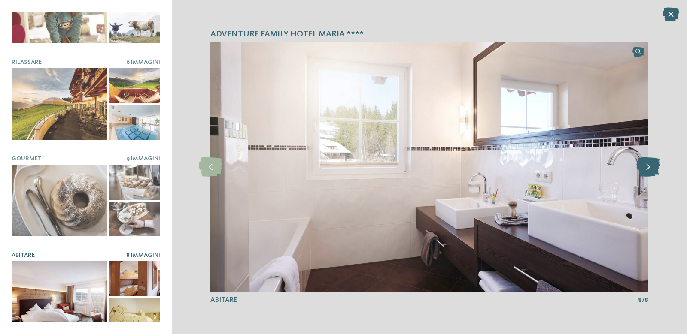
click at [646, 162] on icon at bounding box center [648, 167] width 24 height 19
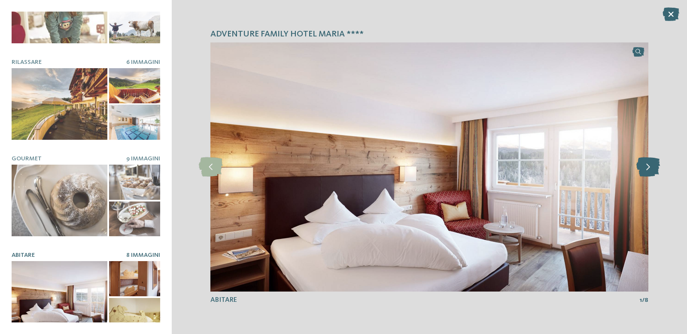
click at [646, 162] on icon at bounding box center [648, 167] width 24 height 19
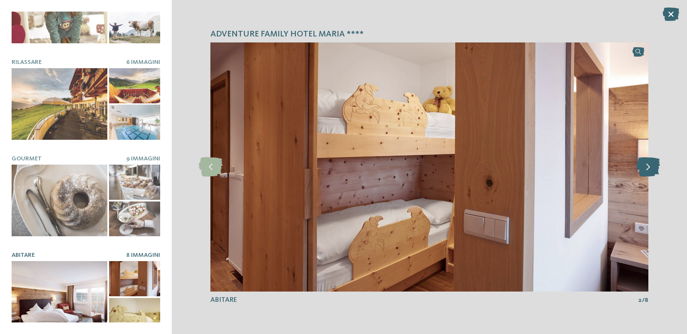
click at [646, 162] on icon at bounding box center [648, 167] width 24 height 19
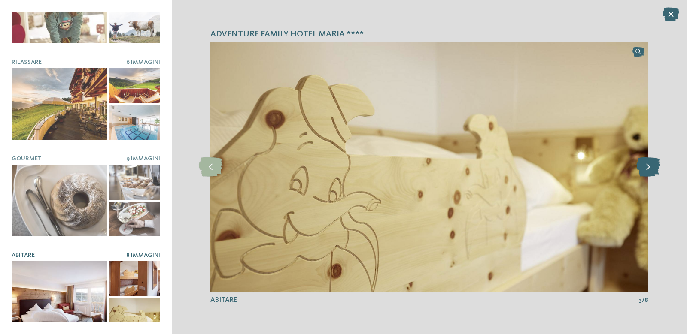
click at [646, 162] on icon at bounding box center [648, 167] width 24 height 19
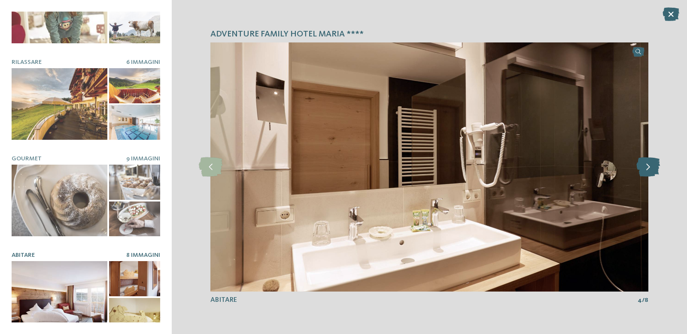
click at [646, 162] on icon at bounding box center [648, 167] width 24 height 19
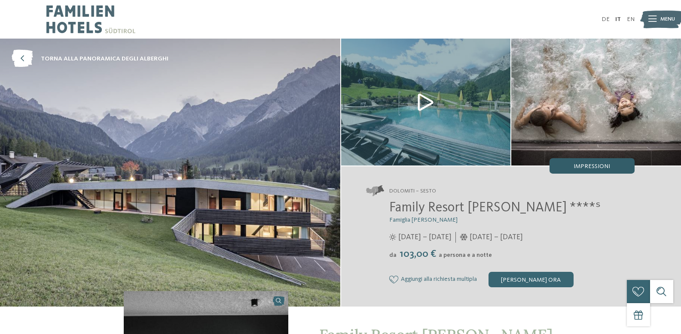
click at [601, 167] on span "Impressioni" at bounding box center [591, 167] width 36 height 6
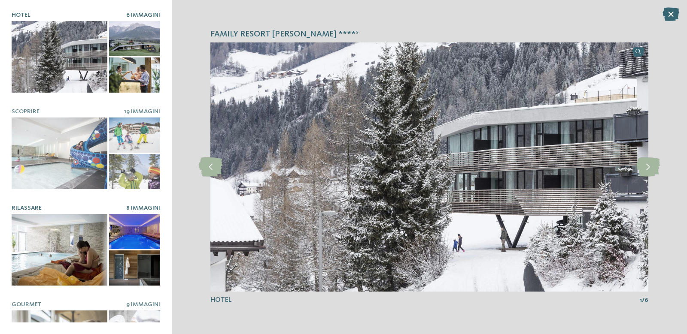
click at [90, 263] on div at bounding box center [60, 250] width 96 height 72
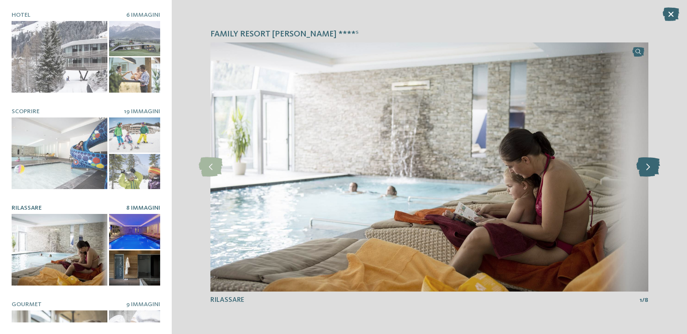
click at [650, 170] on icon at bounding box center [648, 167] width 24 height 19
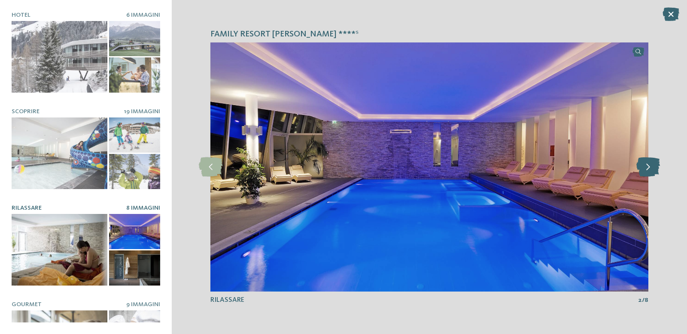
click at [650, 170] on icon at bounding box center [648, 167] width 24 height 19
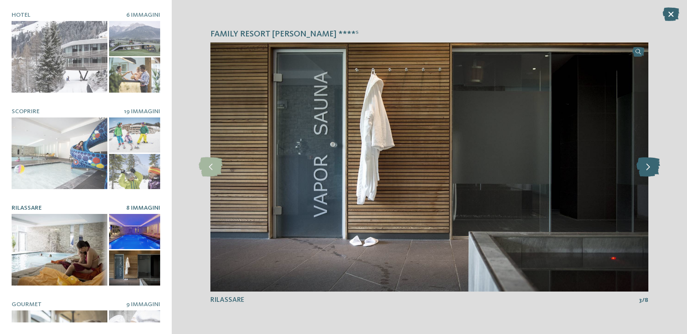
click at [650, 170] on icon at bounding box center [648, 167] width 24 height 19
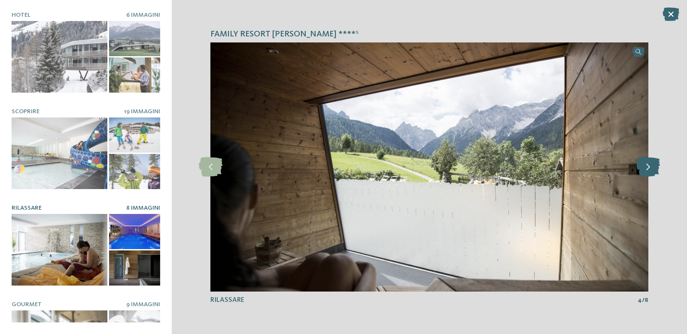
click at [650, 170] on icon at bounding box center [648, 167] width 24 height 19
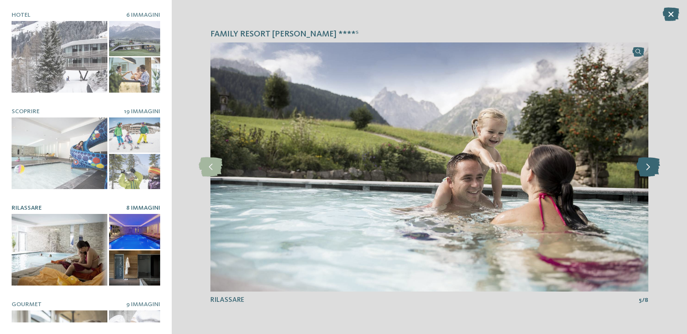
click at [650, 170] on icon at bounding box center [648, 167] width 24 height 19
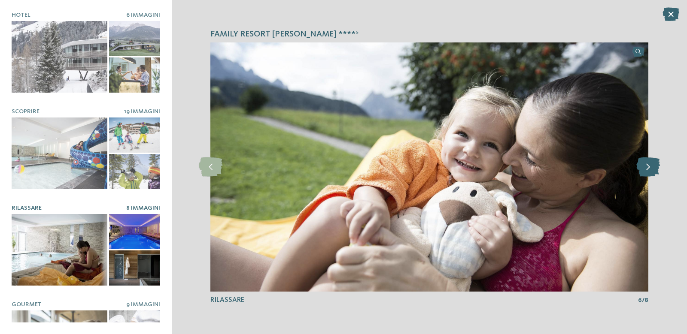
click at [650, 170] on icon at bounding box center [648, 167] width 24 height 19
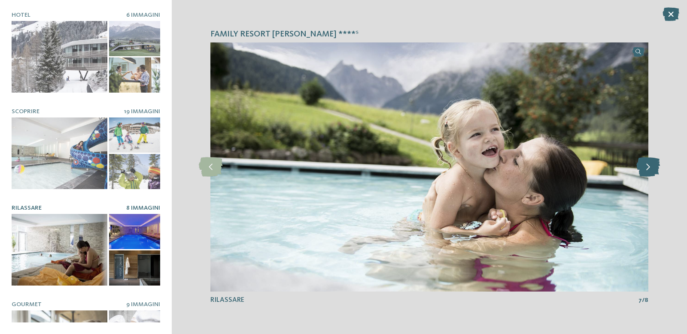
click at [650, 170] on icon at bounding box center [648, 167] width 24 height 19
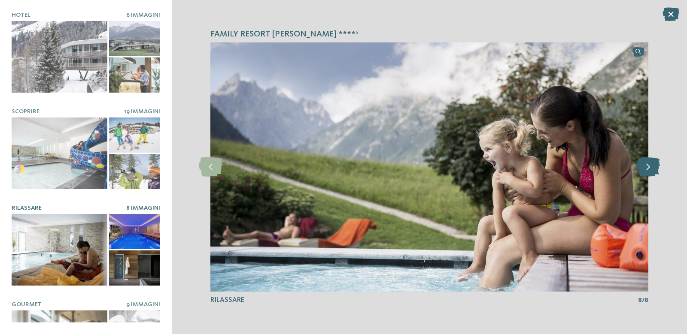
click at [650, 170] on icon at bounding box center [648, 167] width 24 height 19
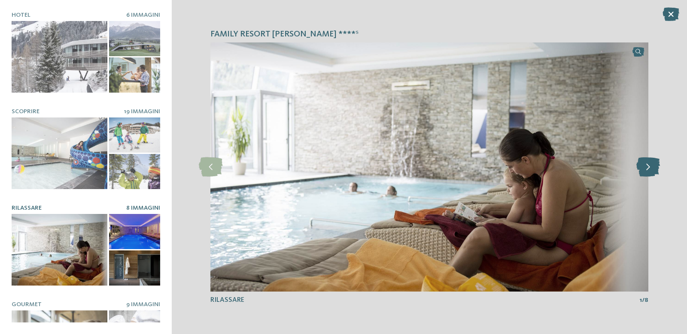
click at [650, 170] on icon at bounding box center [648, 167] width 24 height 19
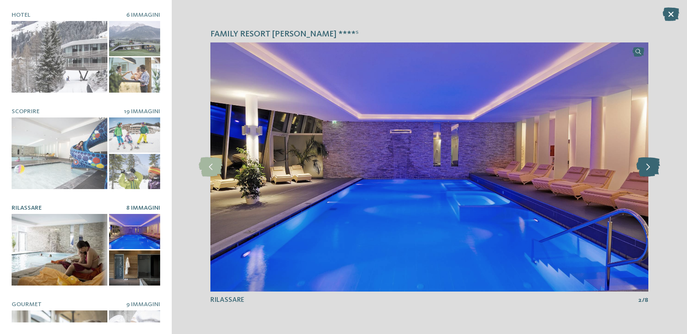
click at [650, 170] on icon at bounding box center [648, 167] width 24 height 19
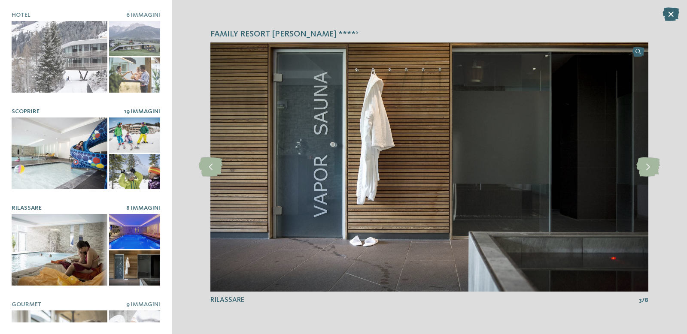
click at [116, 170] on div at bounding box center [134, 171] width 51 height 35
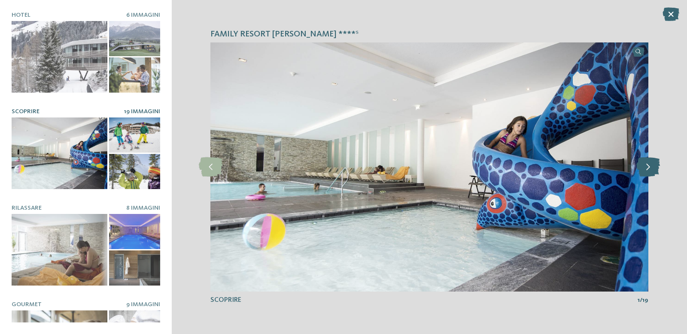
click at [650, 171] on icon at bounding box center [648, 167] width 24 height 19
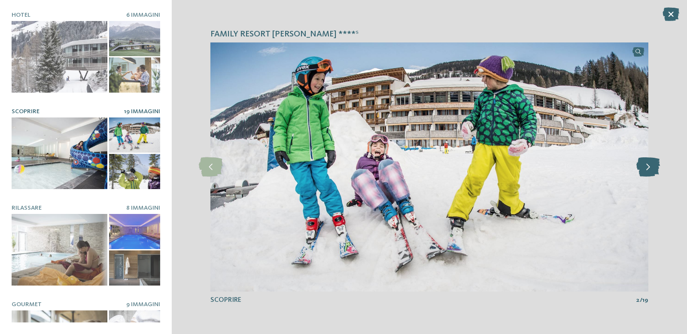
click at [650, 171] on icon at bounding box center [648, 167] width 24 height 19
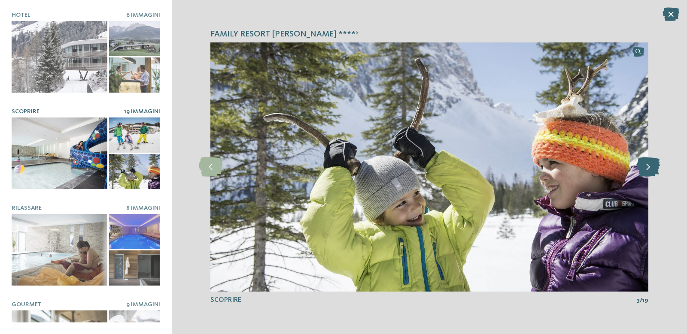
click at [650, 171] on icon at bounding box center [648, 167] width 24 height 19
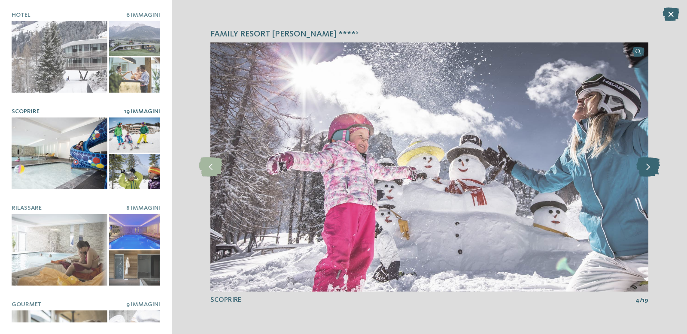
click at [650, 170] on icon at bounding box center [648, 167] width 24 height 19
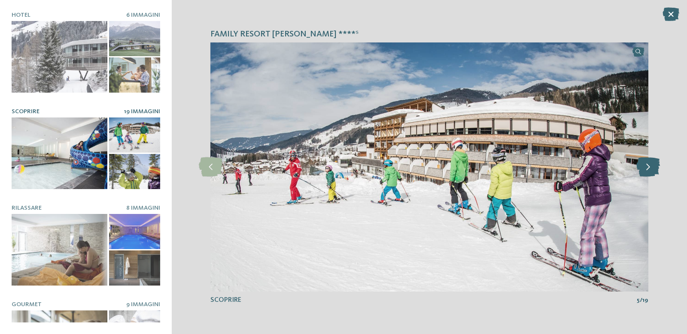
click at [650, 170] on icon at bounding box center [648, 167] width 24 height 19
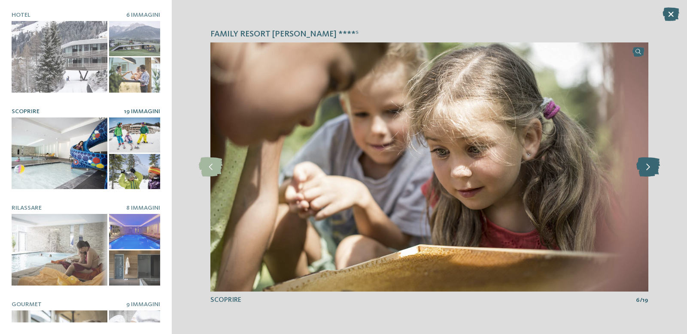
click at [650, 170] on icon at bounding box center [648, 167] width 24 height 19
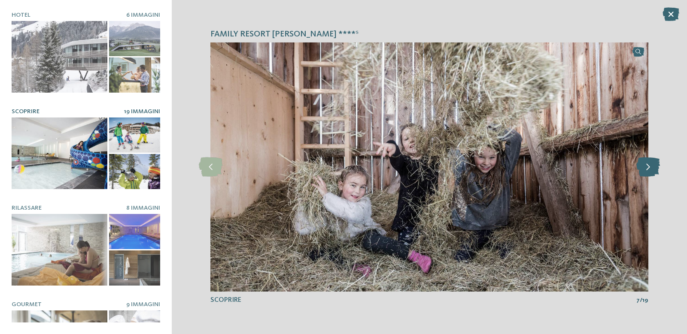
click at [650, 170] on icon at bounding box center [648, 167] width 24 height 19
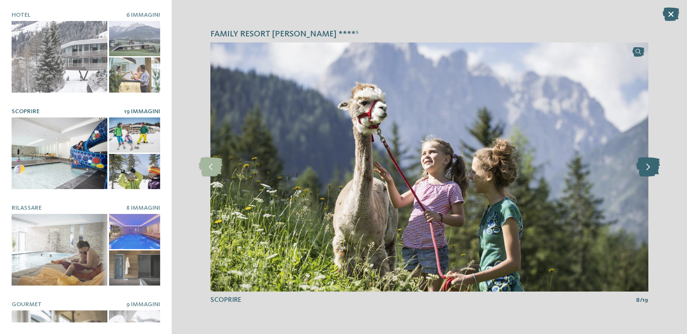
click at [650, 170] on icon at bounding box center [648, 167] width 24 height 19
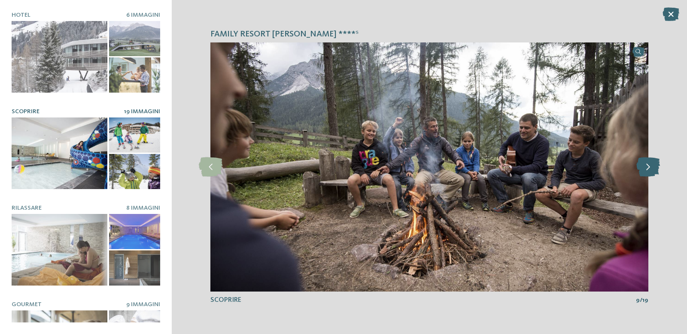
click at [650, 169] on icon at bounding box center [648, 167] width 24 height 19
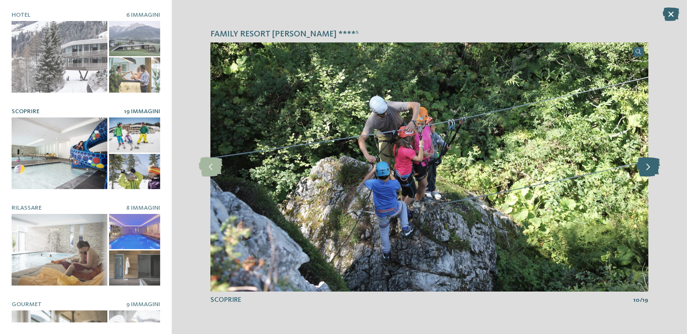
click at [650, 169] on icon at bounding box center [648, 167] width 24 height 19
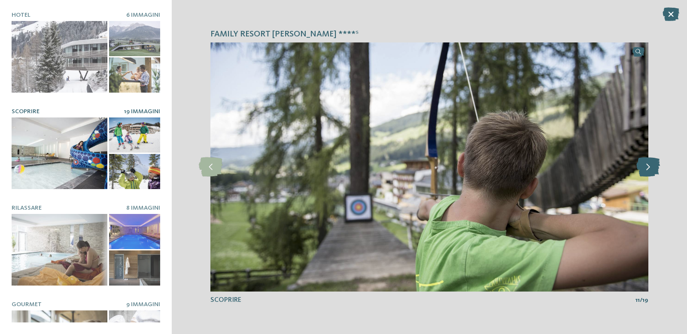
click at [650, 169] on icon at bounding box center [648, 167] width 24 height 19
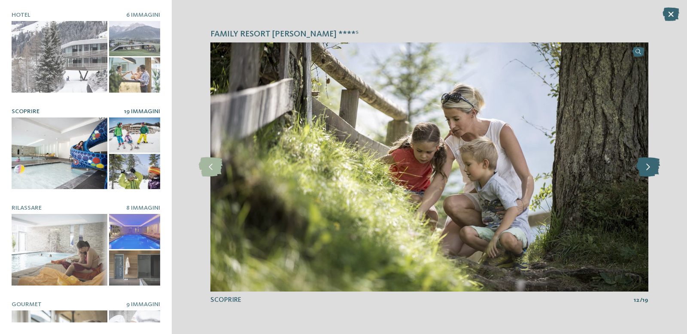
click at [650, 169] on icon at bounding box center [648, 167] width 24 height 19
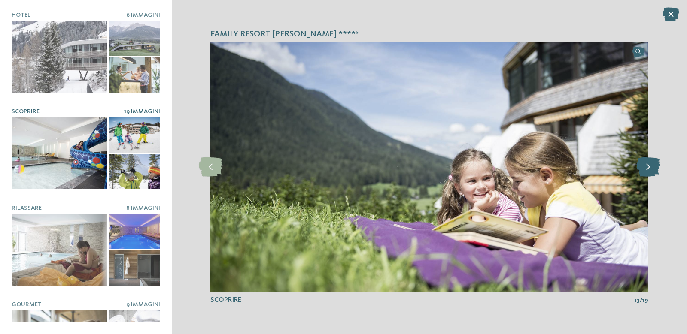
click at [650, 169] on icon at bounding box center [648, 167] width 24 height 19
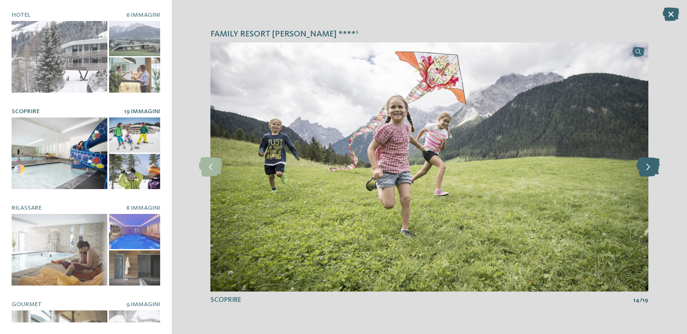
click at [650, 169] on icon at bounding box center [648, 167] width 24 height 19
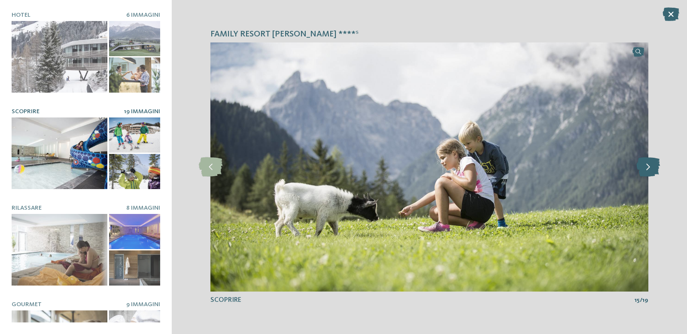
click at [650, 169] on icon at bounding box center [648, 167] width 24 height 19
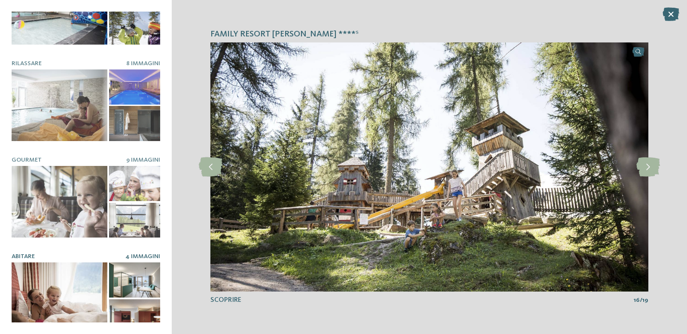
scroll to position [146, 0]
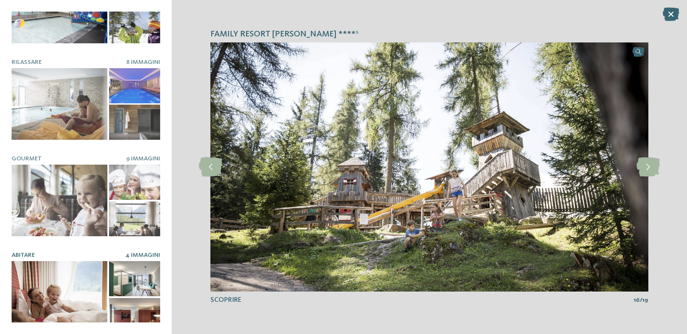
click at [86, 275] on div at bounding box center [60, 297] width 96 height 72
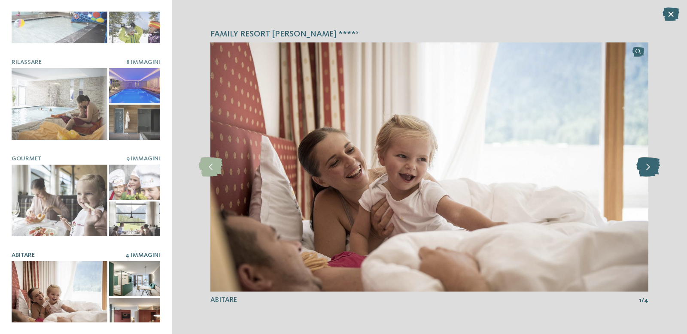
click at [653, 168] on icon at bounding box center [648, 167] width 24 height 19
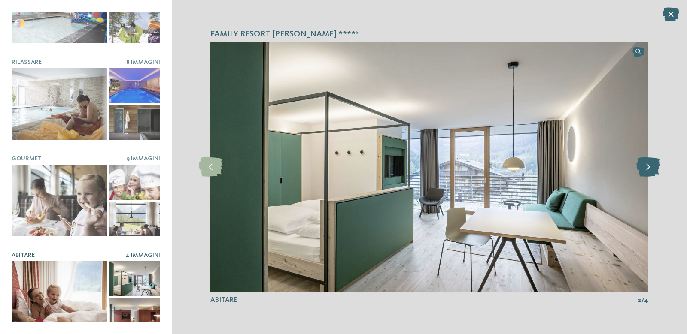
click at [653, 169] on icon at bounding box center [648, 167] width 24 height 19
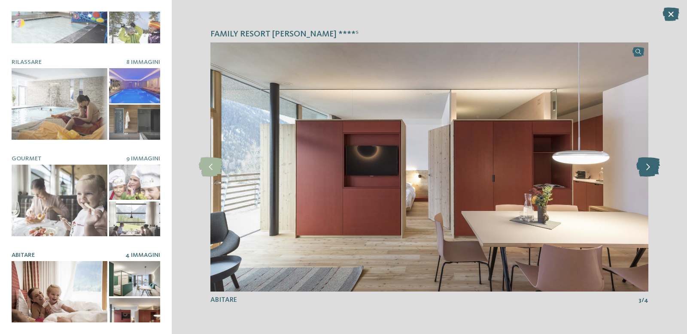
click at [653, 169] on icon at bounding box center [648, 167] width 24 height 19
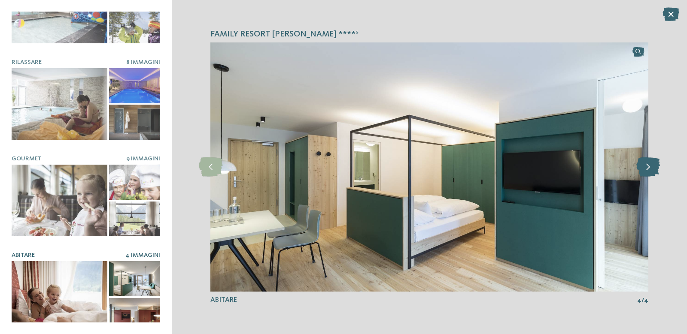
click at [653, 169] on icon at bounding box center [648, 167] width 24 height 19
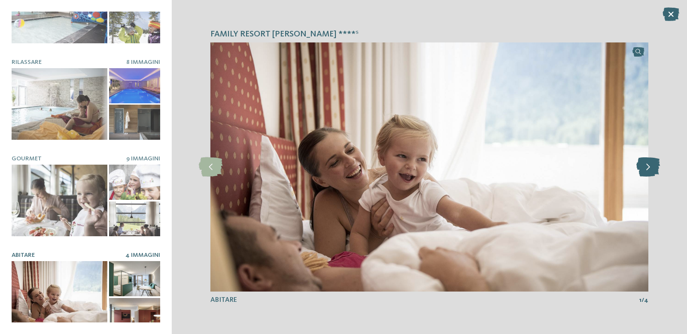
click at [653, 169] on icon at bounding box center [648, 167] width 24 height 19
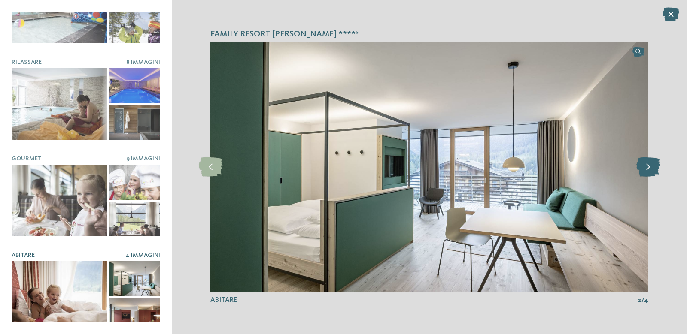
click at [653, 169] on icon at bounding box center [648, 167] width 24 height 19
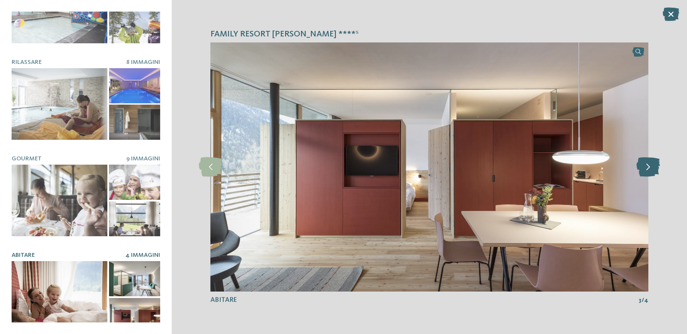
click at [651, 170] on icon at bounding box center [648, 167] width 24 height 19
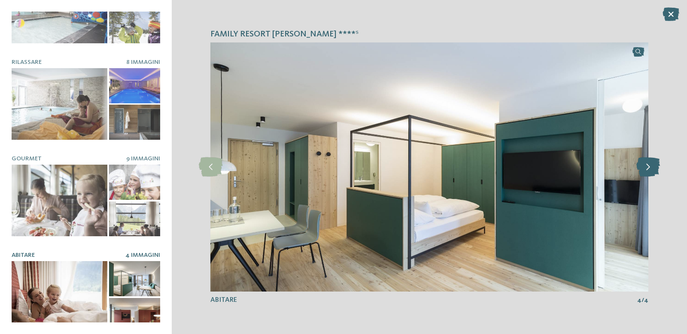
click at [651, 170] on icon at bounding box center [648, 167] width 24 height 19
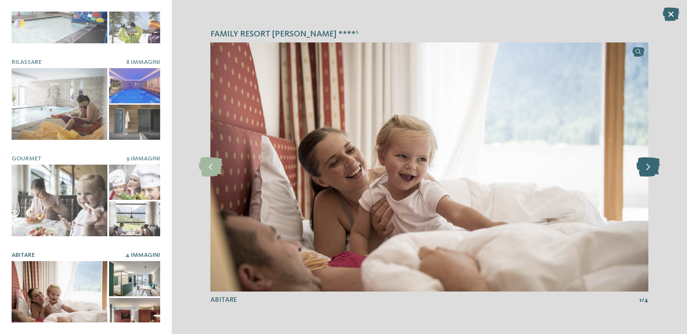
click at [651, 170] on icon at bounding box center [648, 167] width 24 height 19
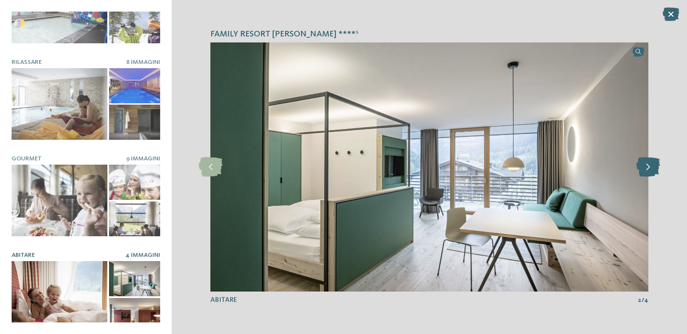
click at [651, 170] on icon at bounding box center [648, 167] width 24 height 19
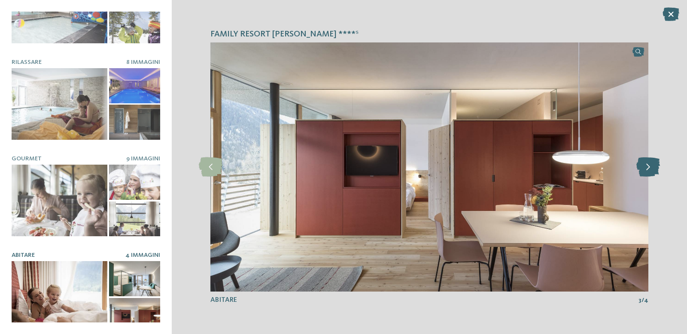
click at [651, 170] on icon at bounding box center [648, 167] width 24 height 19
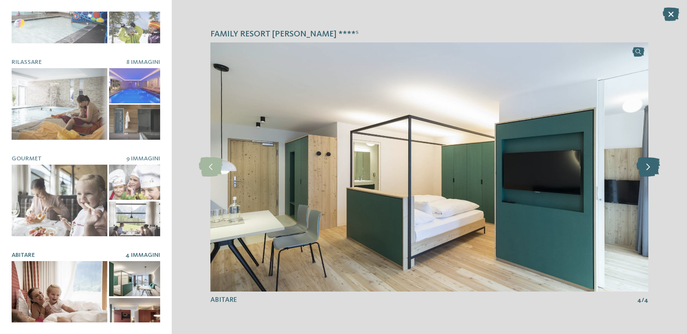
click at [651, 170] on icon at bounding box center [648, 167] width 24 height 19
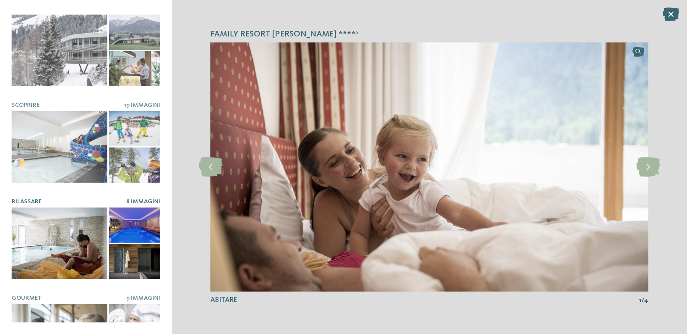
scroll to position [0, 0]
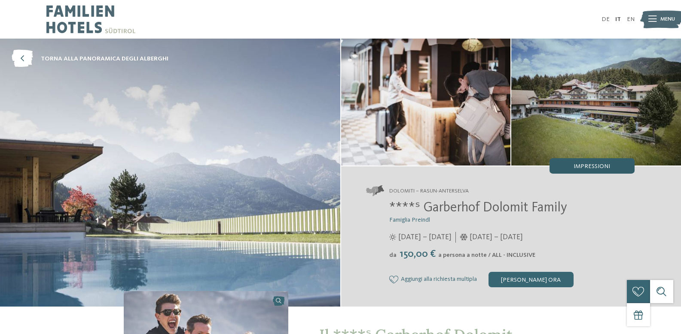
click at [565, 170] on div "Impressioni" at bounding box center [591, 165] width 85 height 15
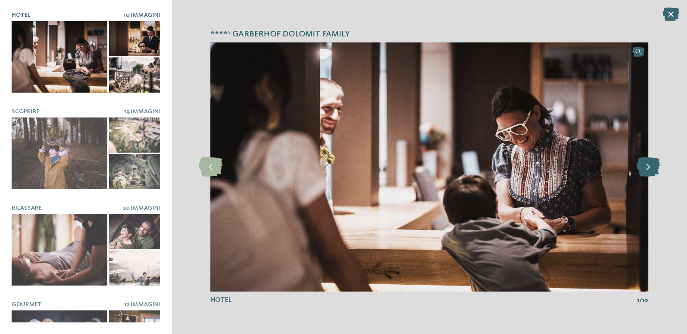
click at [646, 174] on icon at bounding box center [648, 167] width 24 height 19
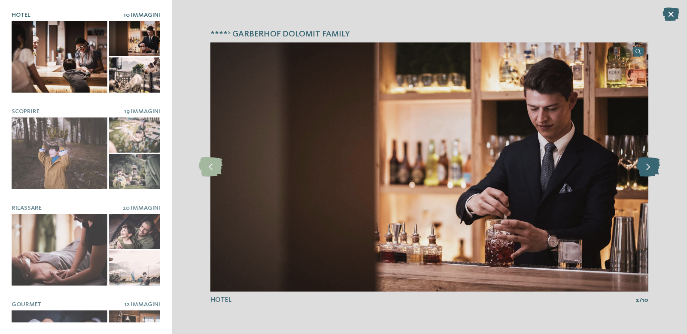
click at [646, 174] on icon at bounding box center [648, 167] width 24 height 19
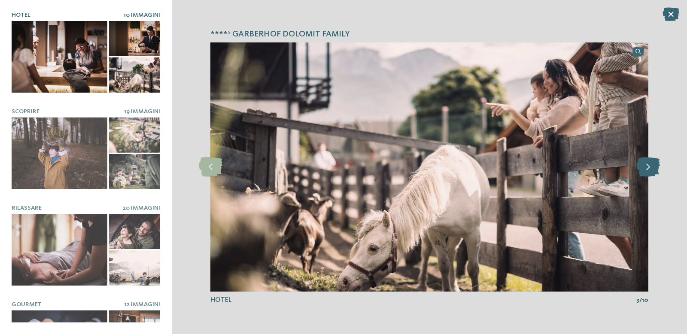
click at [646, 174] on icon at bounding box center [648, 167] width 24 height 19
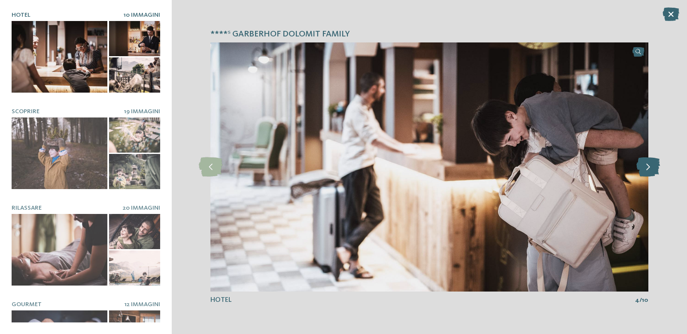
click at [646, 174] on icon at bounding box center [648, 167] width 24 height 19
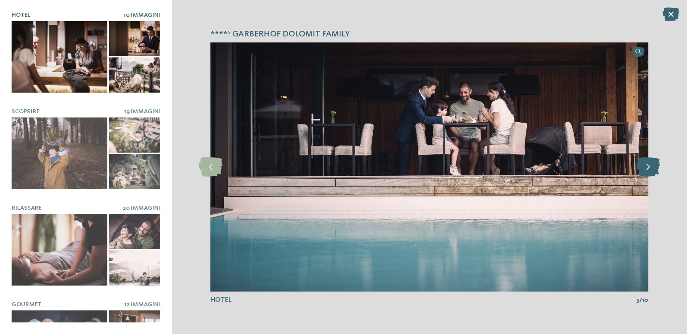
click at [646, 174] on icon at bounding box center [648, 167] width 24 height 19
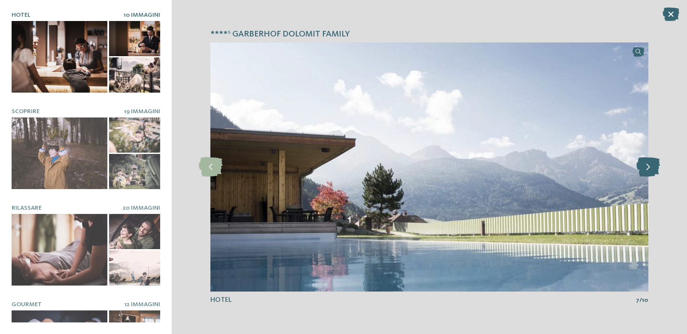
click at [646, 174] on icon at bounding box center [648, 167] width 24 height 19
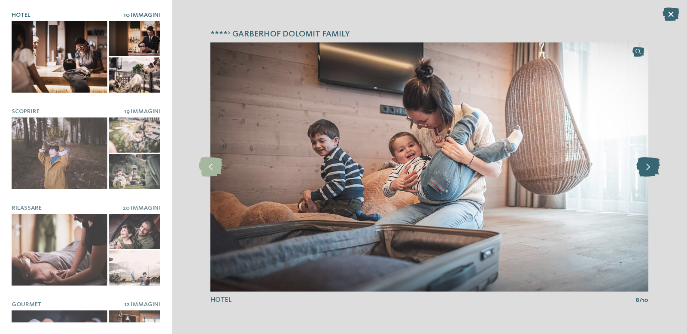
click at [646, 174] on icon at bounding box center [648, 167] width 24 height 19
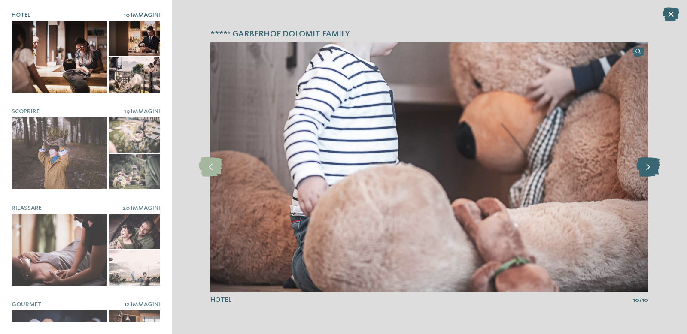
click at [646, 174] on icon at bounding box center [648, 167] width 24 height 19
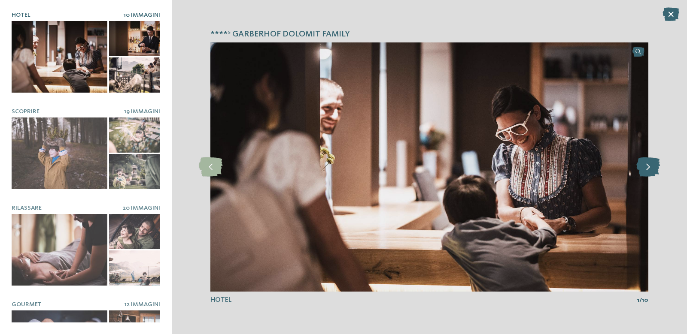
click at [646, 174] on icon at bounding box center [648, 167] width 24 height 19
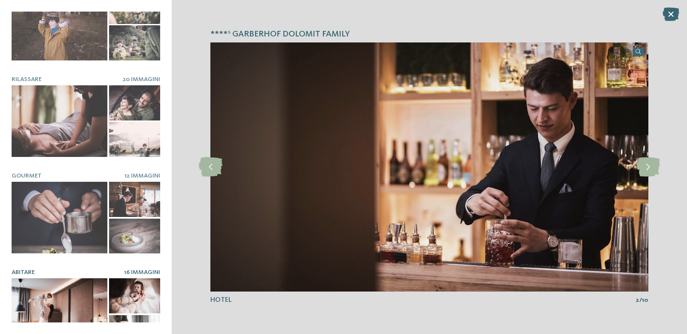
scroll to position [146, 0]
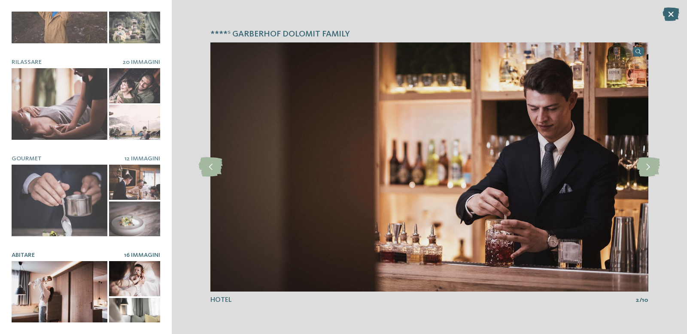
click at [52, 276] on div at bounding box center [60, 297] width 96 height 72
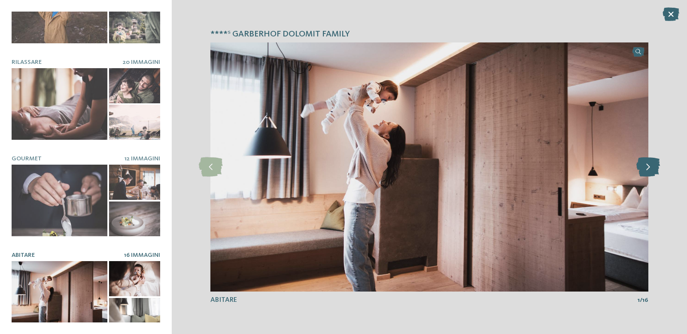
click at [651, 166] on icon at bounding box center [648, 167] width 24 height 19
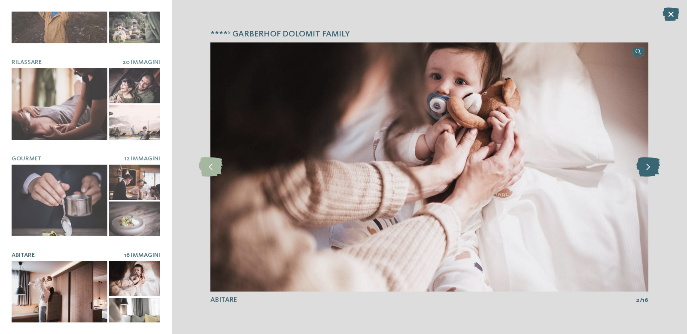
click at [651, 166] on icon at bounding box center [648, 167] width 24 height 19
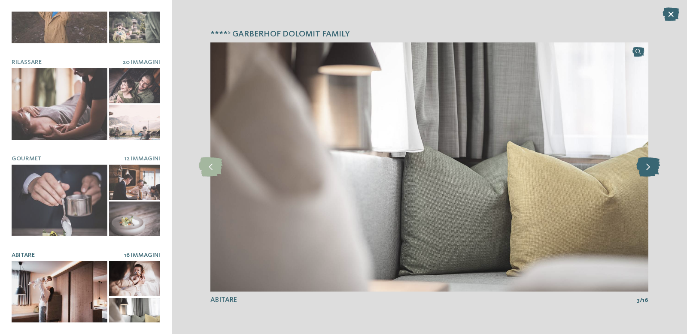
click at [651, 166] on icon at bounding box center [648, 167] width 24 height 19
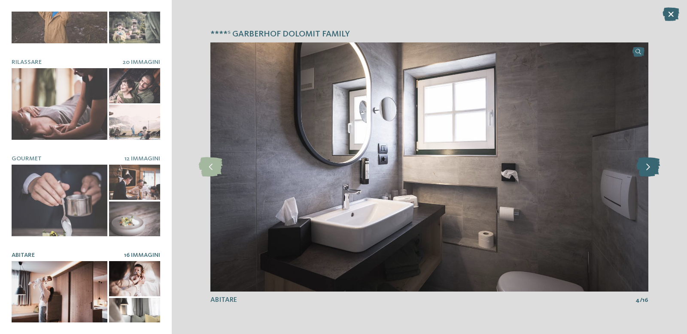
click at [651, 166] on icon at bounding box center [648, 167] width 24 height 19
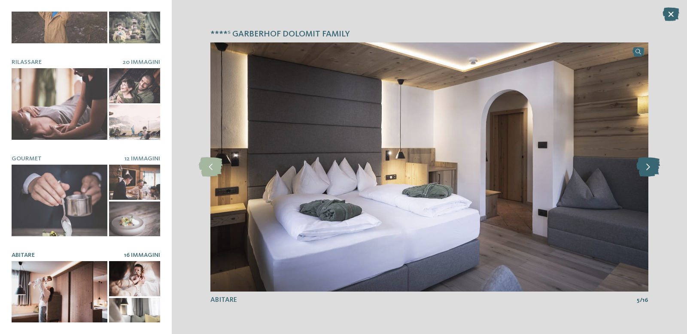
click at [651, 166] on icon at bounding box center [648, 167] width 24 height 19
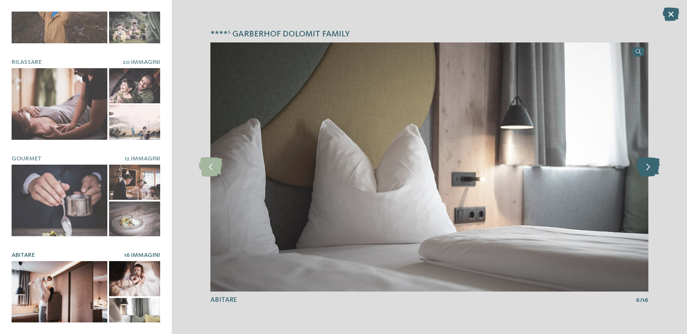
click at [651, 166] on icon at bounding box center [648, 167] width 24 height 19
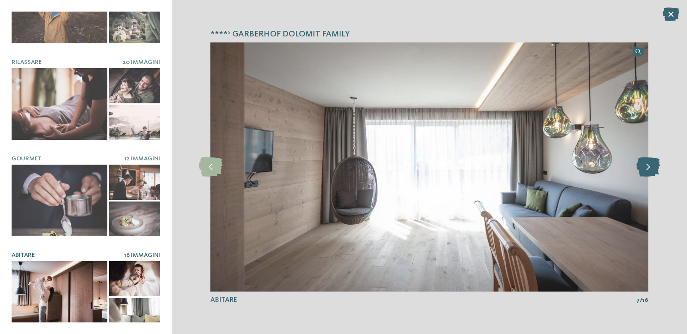
click at [651, 166] on icon at bounding box center [648, 167] width 24 height 19
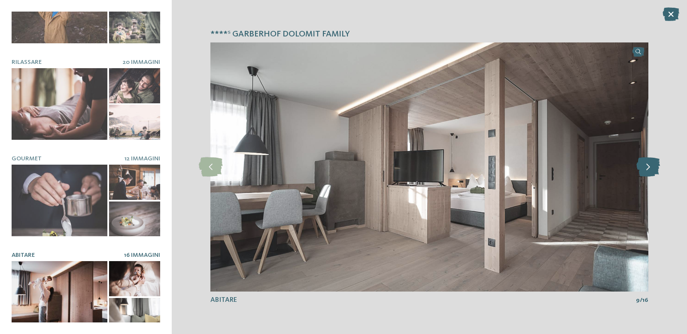
click at [651, 166] on icon at bounding box center [648, 167] width 24 height 19
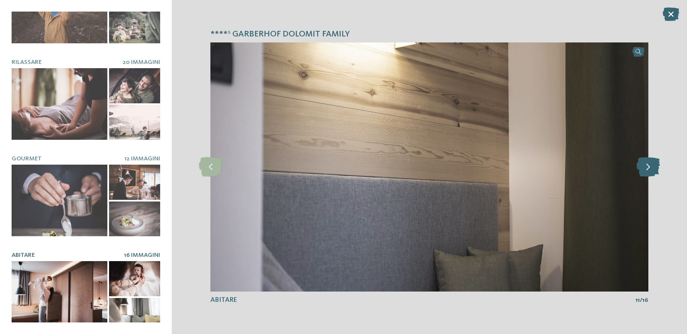
click at [651, 166] on icon at bounding box center [648, 167] width 24 height 19
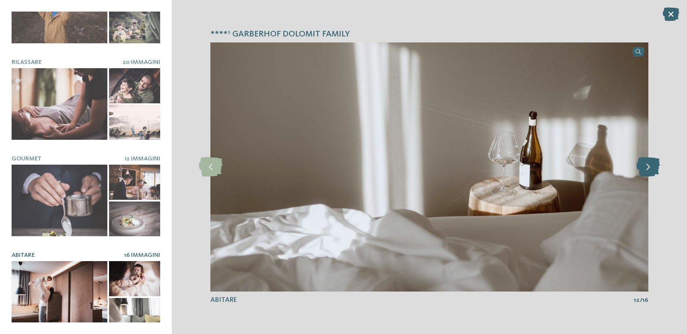
click at [651, 166] on icon at bounding box center [648, 167] width 24 height 19
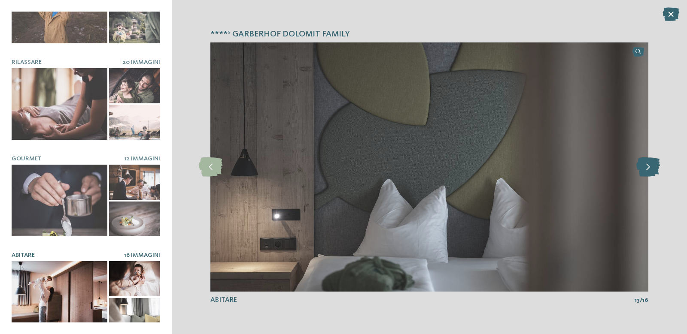
click at [651, 166] on icon at bounding box center [648, 167] width 24 height 19
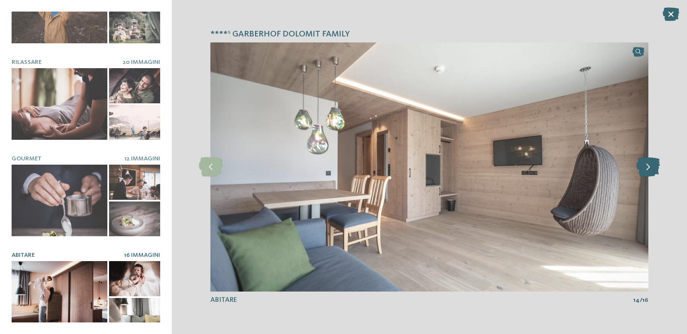
click at [651, 166] on icon at bounding box center [648, 167] width 24 height 19
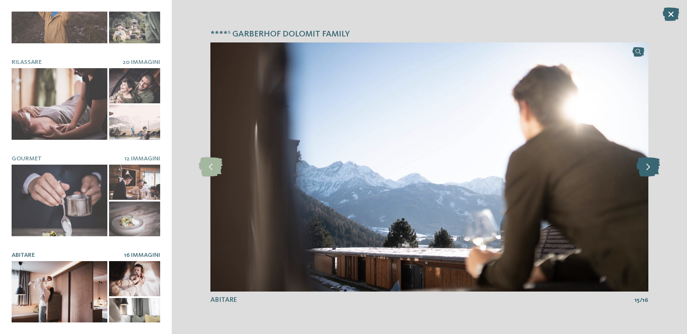
click at [651, 166] on icon at bounding box center [648, 167] width 24 height 19
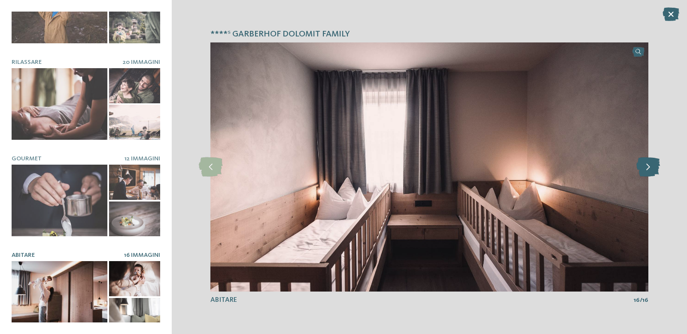
click at [651, 166] on icon at bounding box center [648, 167] width 24 height 19
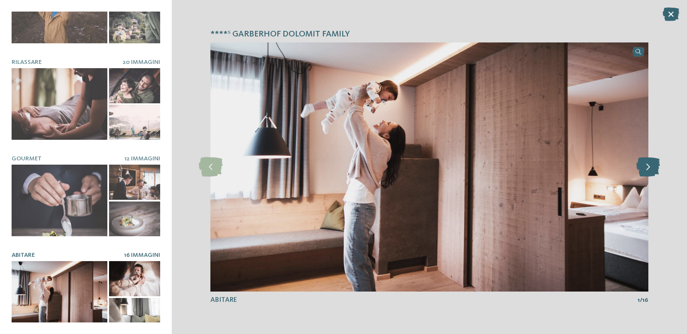
click at [651, 166] on icon at bounding box center [648, 167] width 24 height 19
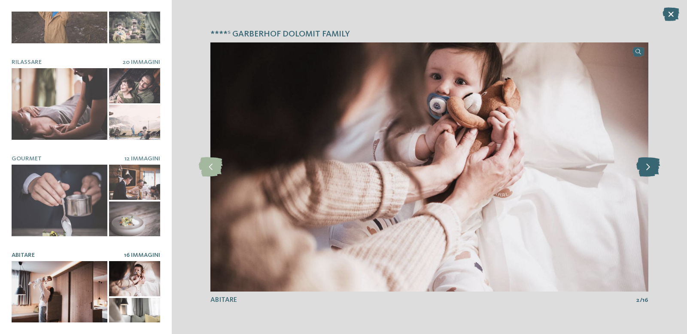
click at [651, 166] on icon at bounding box center [648, 167] width 24 height 19
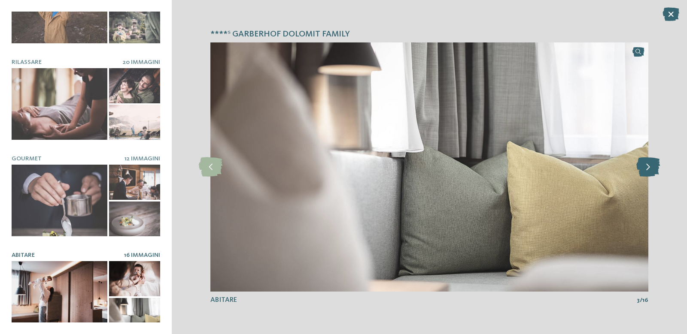
click at [651, 166] on icon at bounding box center [648, 167] width 24 height 19
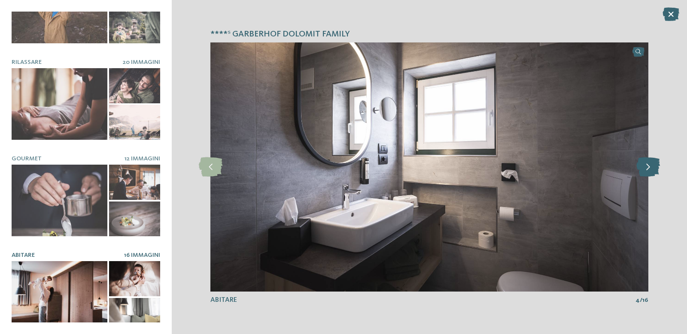
click at [651, 166] on icon at bounding box center [648, 167] width 24 height 19
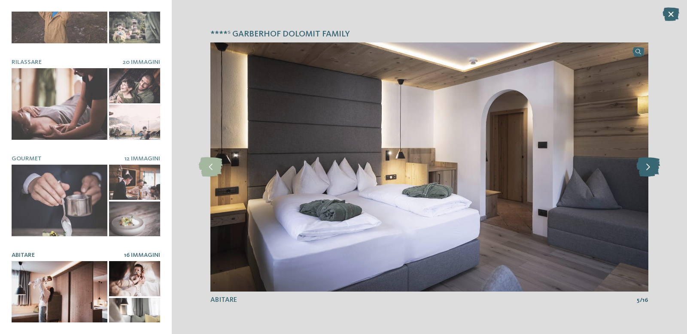
click at [651, 166] on icon at bounding box center [648, 167] width 24 height 19
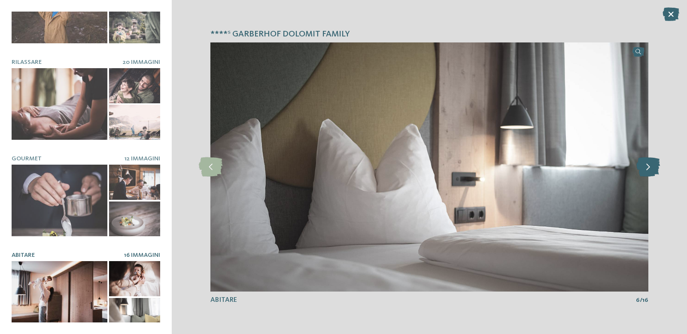
click at [651, 166] on icon at bounding box center [648, 167] width 24 height 19
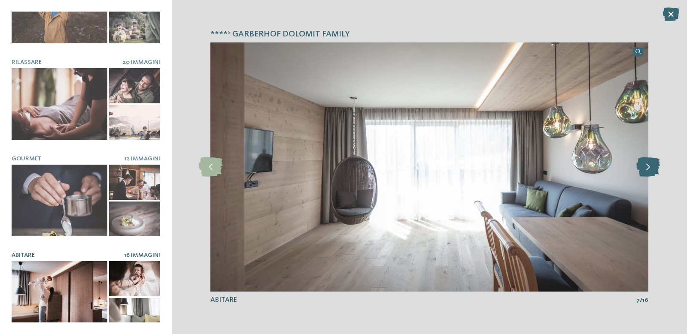
click at [651, 166] on icon at bounding box center [648, 167] width 24 height 19
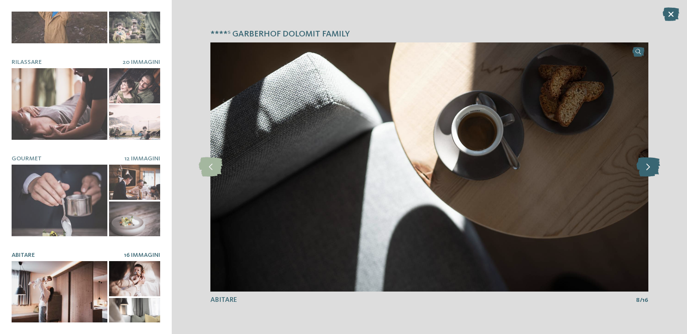
click at [651, 166] on icon at bounding box center [648, 167] width 24 height 19
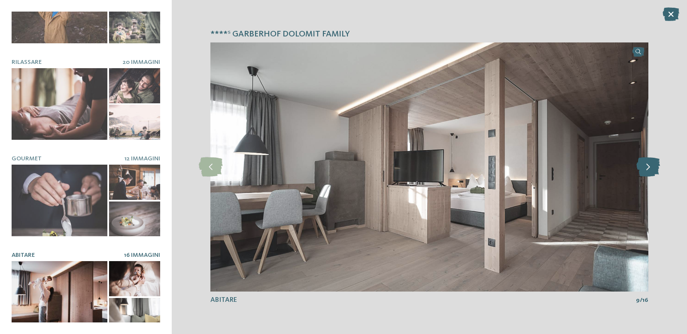
click at [651, 166] on icon at bounding box center [648, 167] width 24 height 19
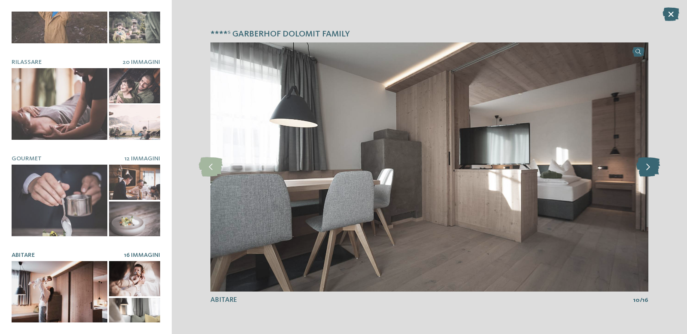
click at [651, 166] on icon at bounding box center [648, 167] width 24 height 19
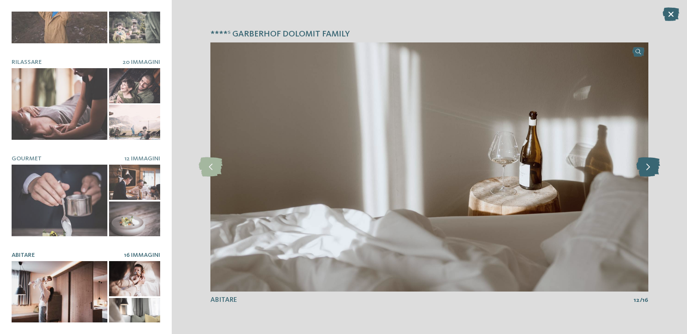
click at [651, 166] on icon at bounding box center [648, 167] width 24 height 19
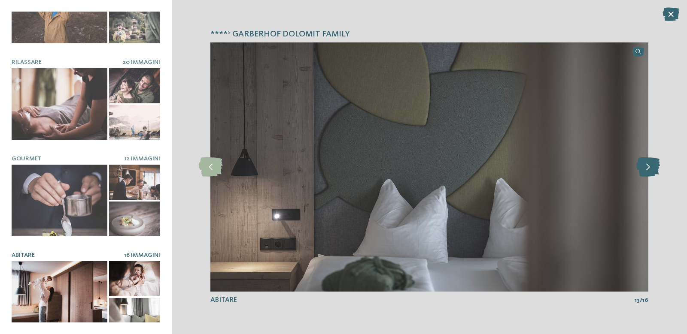
click at [651, 166] on icon at bounding box center [648, 167] width 24 height 19
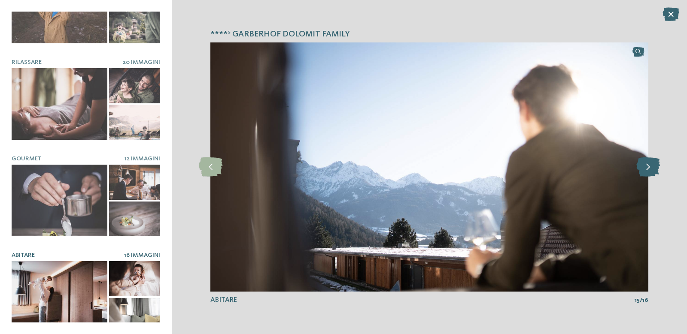
click at [651, 166] on icon at bounding box center [648, 167] width 24 height 19
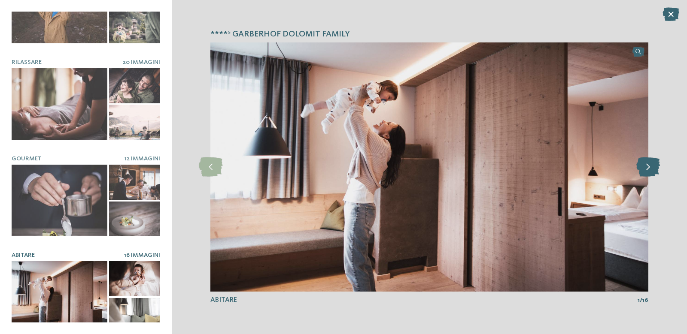
click at [651, 166] on icon at bounding box center [648, 167] width 24 height 19
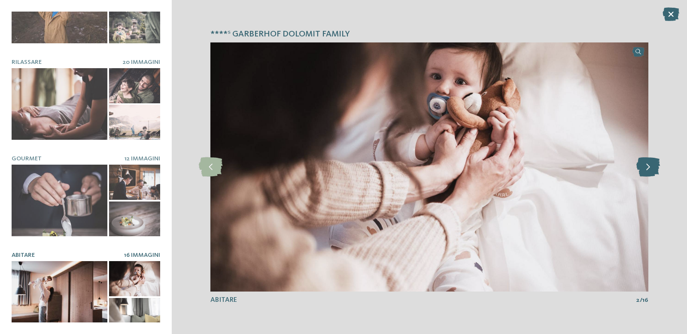
click at [651, 166] on icon at bounding box center [648, 167] width 24 height 19
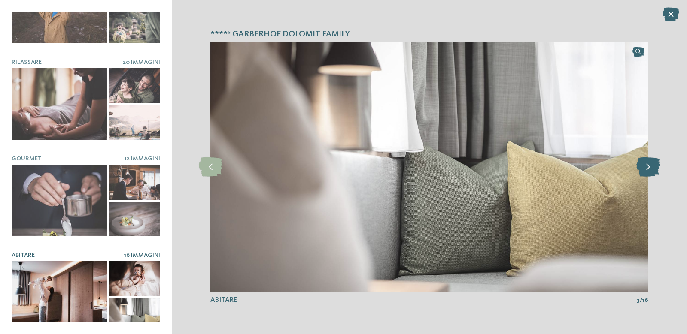
click at [651, 166] on icon at bounding box center [648, 167] width 24 height 19
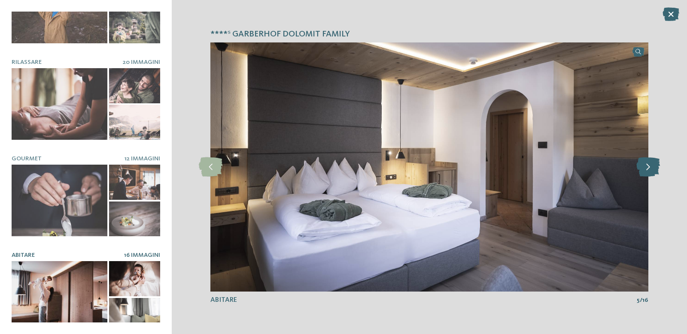
click at [651, 166] on icon at bounding box center [648, 167] width 24 height 19
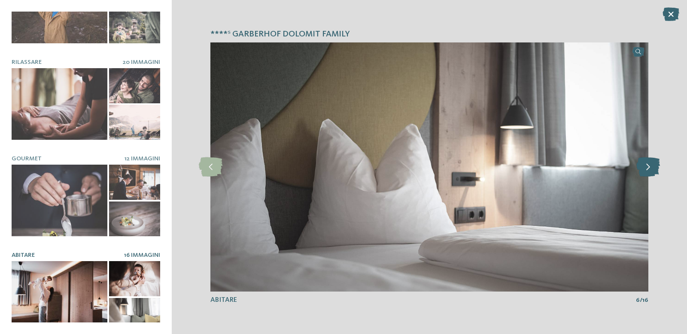
click at [651, 166] on icon at bounding box center [648, 167] width 24 height 19
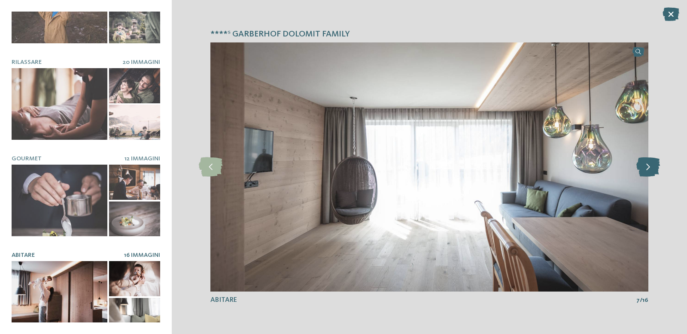
click at [651, 166] on icon at bounding box center [648, 167] width 24 height 19
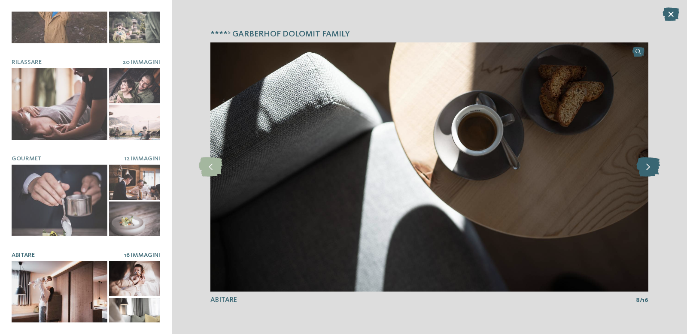
click at [651, 166] on icon at bounding box center [648, 167] width 24 height 19
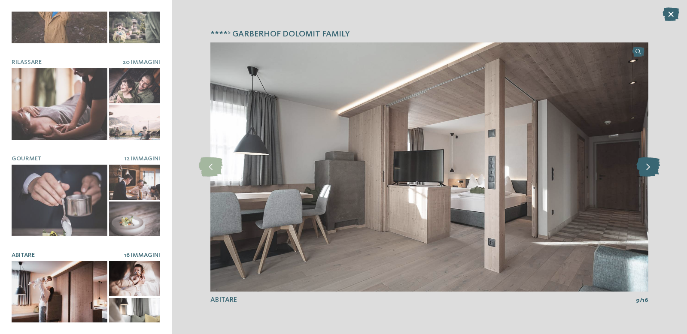
click at [651, 166] on icon at bounding box center [648, 167] width 24 height 19
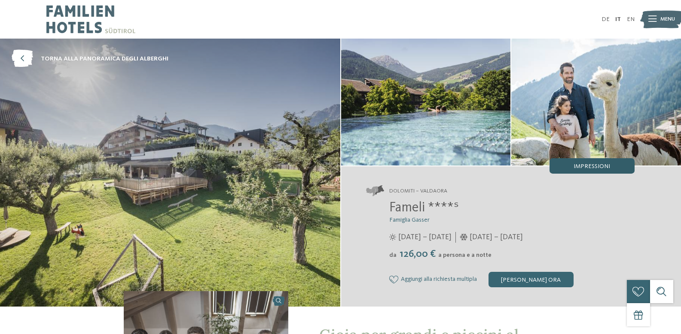
click at [597, 167] on span "Impressioni" at bounding box center [591, 167] width 36 height 6
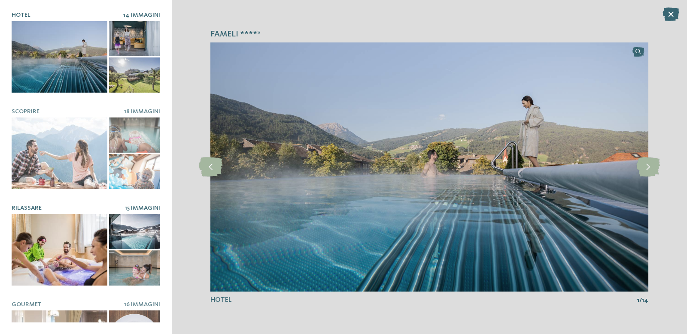
click at [86, 253] on div at bounding box center [60, 250] width 96 height 72
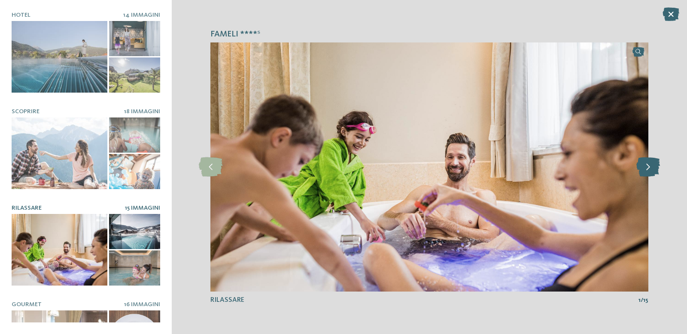
click at [648, 166] on icon at bounding box center [648, 167] width 24 height 19
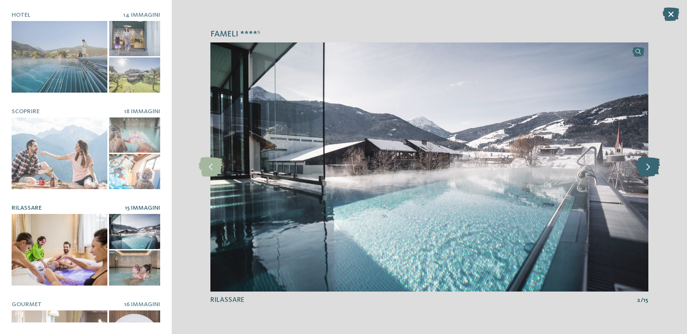
click at [648, 166] on icon at bounding box center [648, 167] width 24 height 19
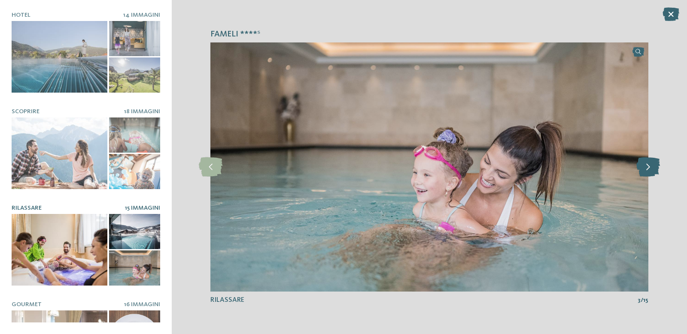
click at [648, 166] on icon at bounding box center [648, 167] width 24 height 19
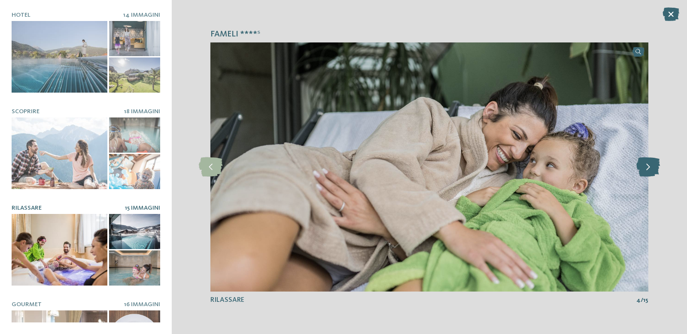
click at [648, 166] on icon at bounding box center [648, 167] width 24 height 19
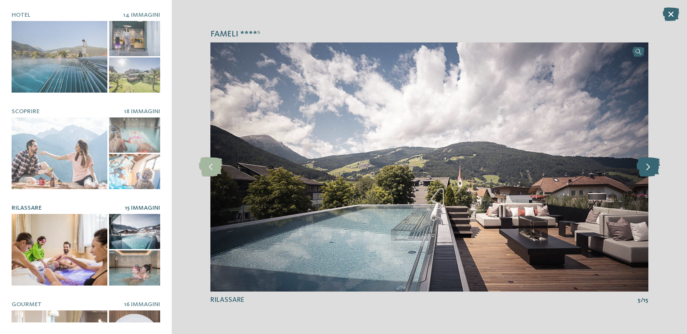
click at [648, 166] on icon at bounding box center [648, 167] width 24 height 19
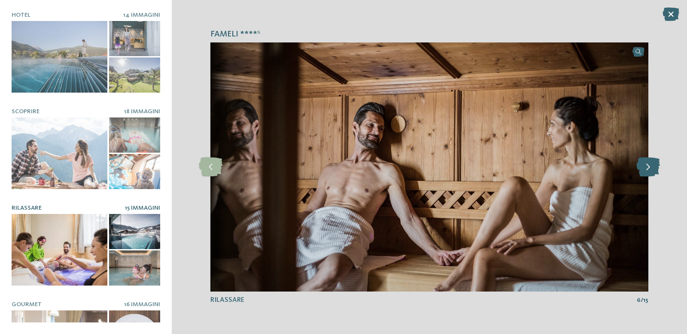
click at [648, 166] on icon at bounding box center [648, 167] width 24 height 19
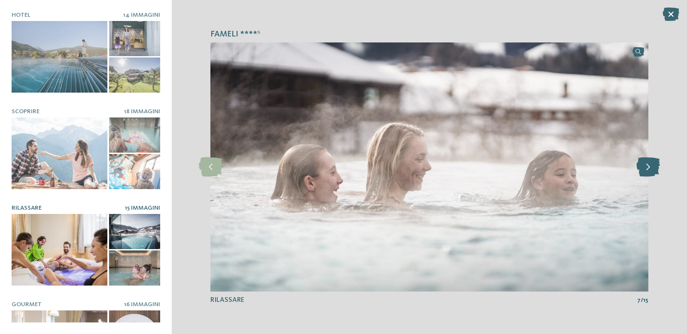
click at [648, 166] on icon at bounding box center [648, 167] width 24 height 19
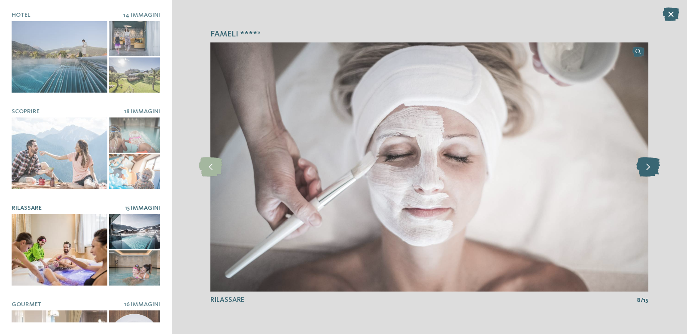
click at [648, 166] on icon at bounding box center [648, 167] width 24 height 19
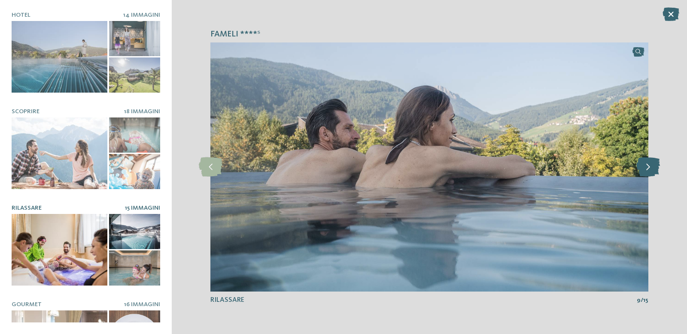
click at [648, 166] on icon at bounding box center [648, 167] width 24 height 19
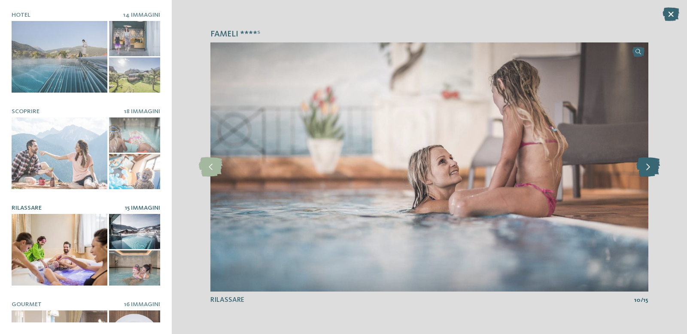
click at [648, 166] on icon at bounding box center [648, 167] width 24 height 19
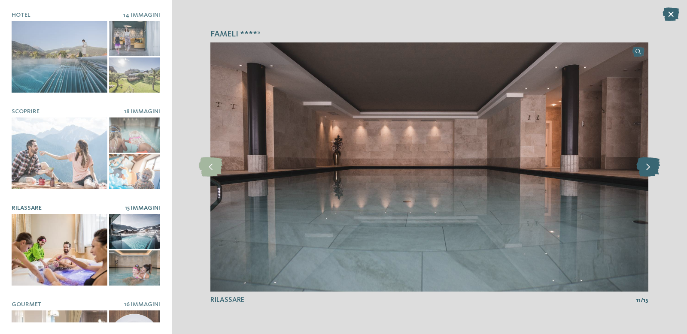
click at [648, 166] on icon at bounding box center [648, 167] width 24 height 19
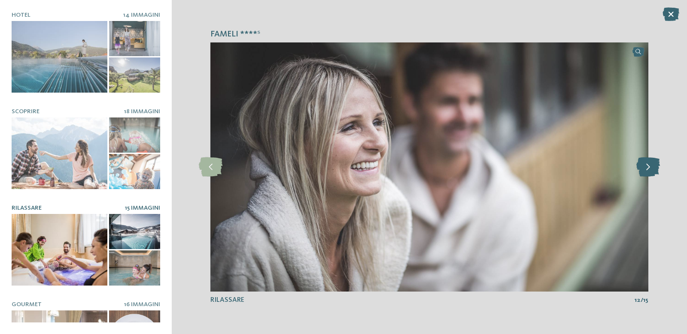
click at [648, 166] on icon at bounding box center [648, 167] width 24 height 19
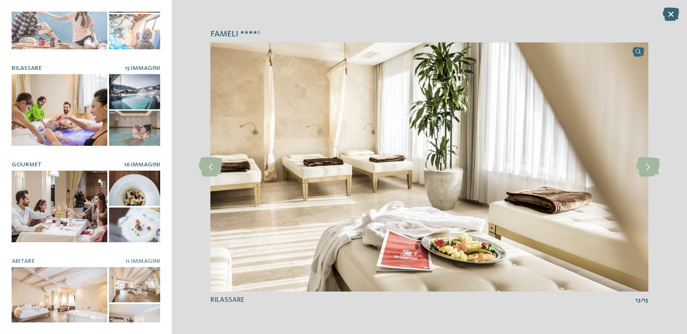
scroll to position [146, 0]
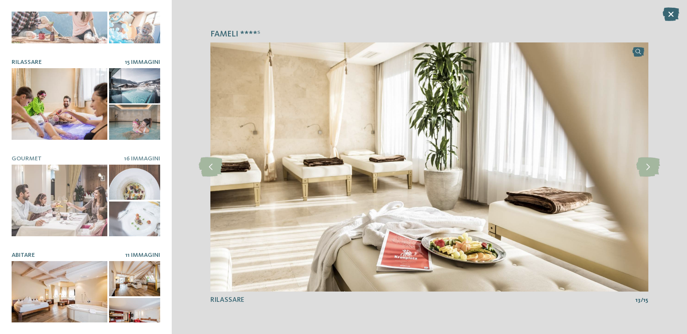
click at [61, 276] on div at bounding box center [60, 297] width 96 height 72
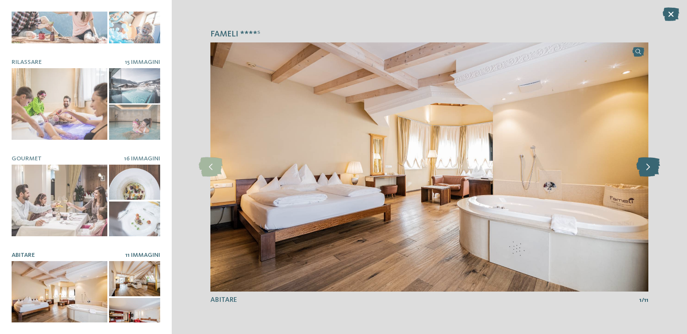
click at [651, 166] on icon at bounding box center [648, 167] width 24 height 19
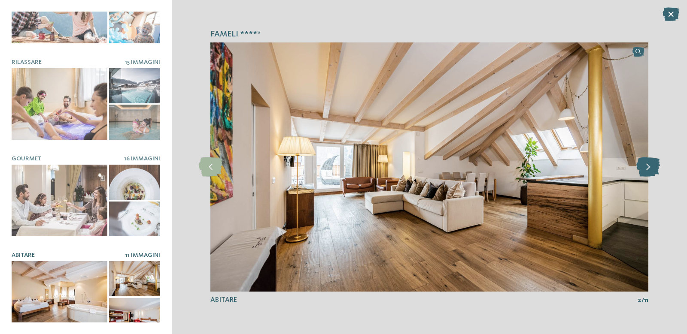
click at [651, 166] on icon at bounding box center [648, 167] width 24 height 19
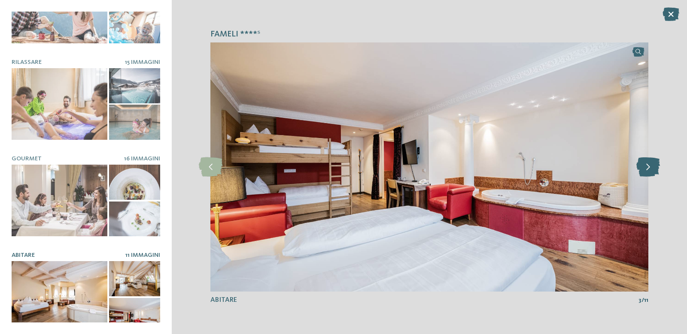
click at [651, 166] on icon at bounding box center [648, 167] width 24 height 19
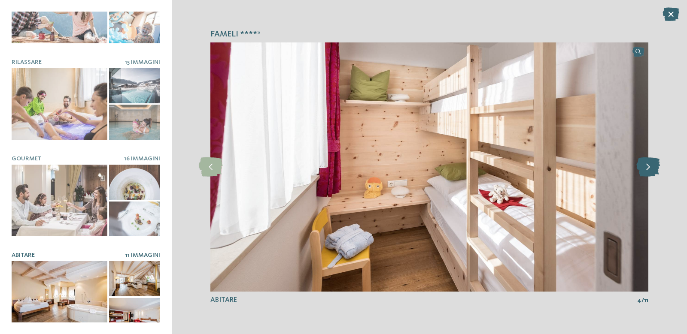
click at [651, 166] on icon at bounding box center [648, 167] width 24 height 19
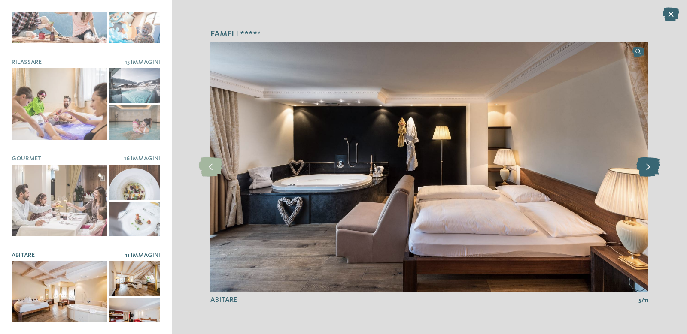
click at [651, 166] on icon at bounding box center [648, 167] width 24 height 19
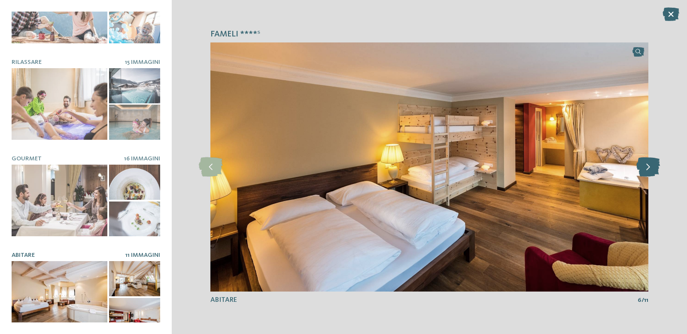
click at [651, 166] on icon at bounding box center [648, 167] width 24 height 19
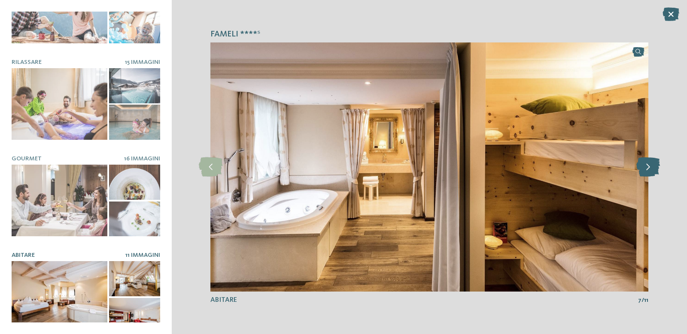
click at [651, 166] on icon at bounding box center [648, 167] width 24 height 19
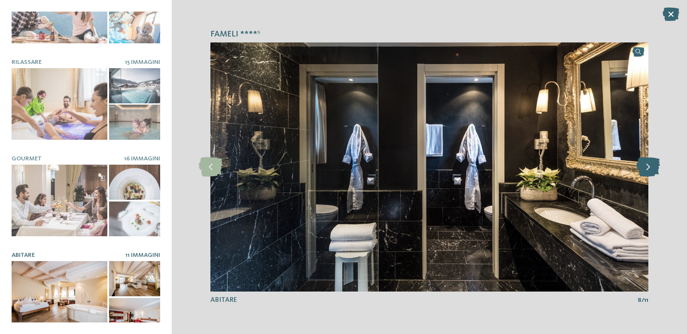
click at [651, 166] on icon at bounding box center [648, 167] width 24 height 19
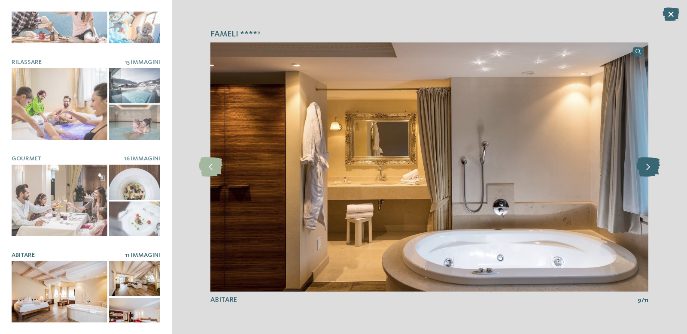
click at [651, 166] on icon at bounding box center [648, 167] width 24 height 19
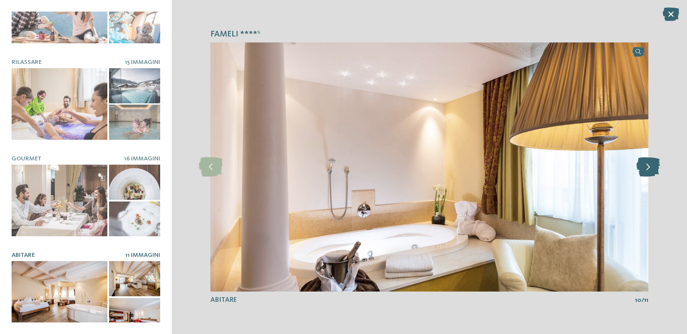
click at [651, 166] on icon at bounding box center [648, 167] width 24 height 19
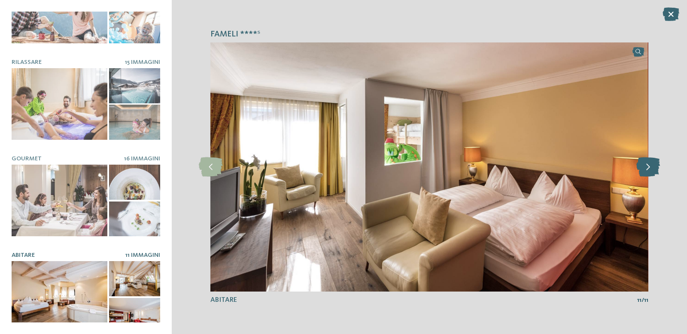
click at [651, 166] on icon at bounding box center [648, 167] width 24 height 19
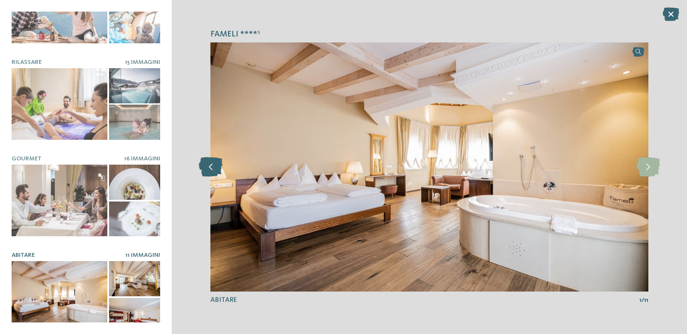
click at [213, 161] on icon at bounding box center [211, 167] width 24 height 19
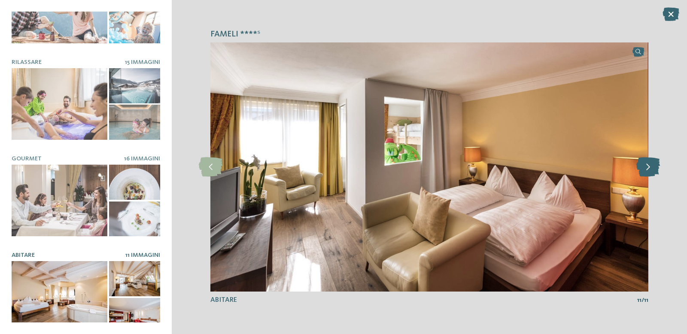
click at [656, 173] on icon at bounding box center [648, 167] width 24 height 19
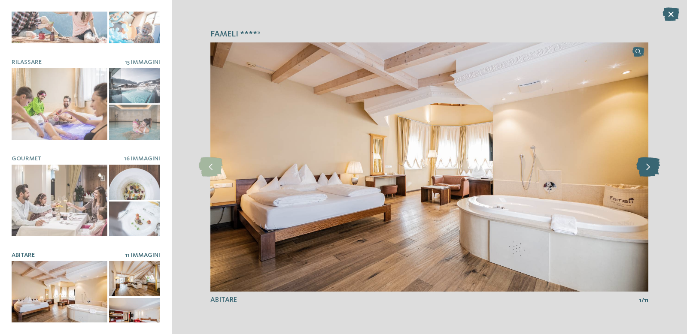
click at [656, 173] on icon at bounding box center [648, 167] width 24 height 19
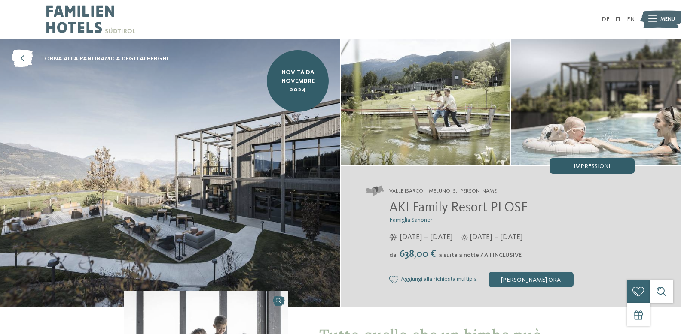
click at [594, 167] on span "Impressioni" at bounding box center [591, 167] width 36 height 6
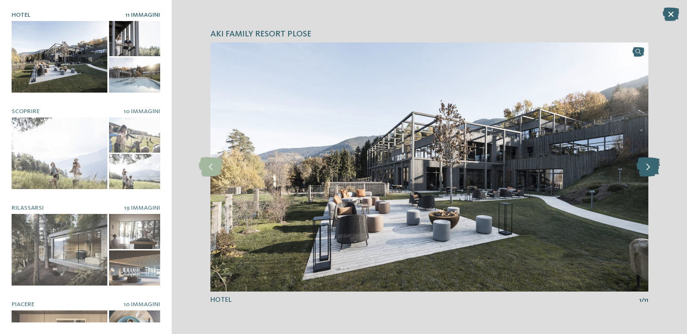
click at [650, 163] on icon at bounding box center [648, 167] width 24 height 19
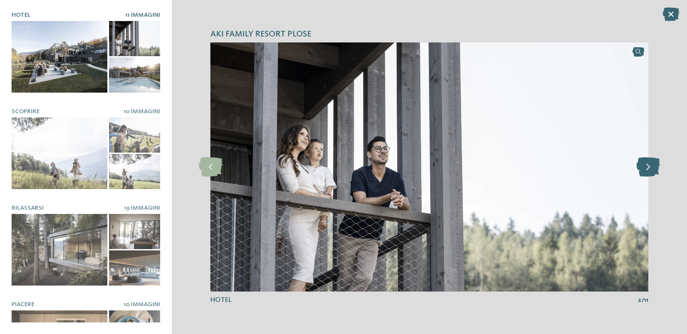
click at [650, 163] on icon at bounding box center [648, 167] width 24 height 19
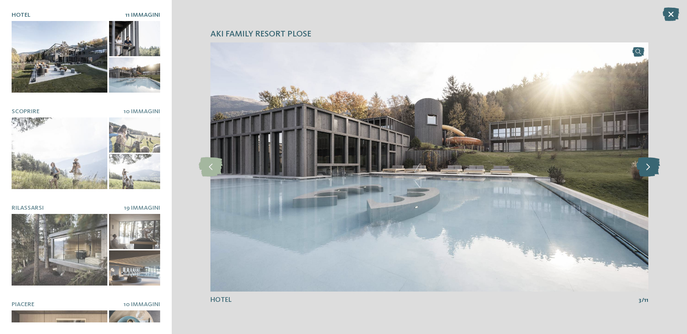
click at [650, 163] on icon at bounding box center [648, 167] width 24 height 19
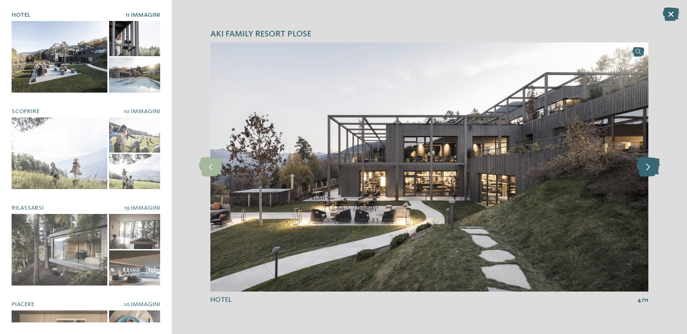
click at [650, 163] on icon at bounding box center [648, 167] width 24 height 19
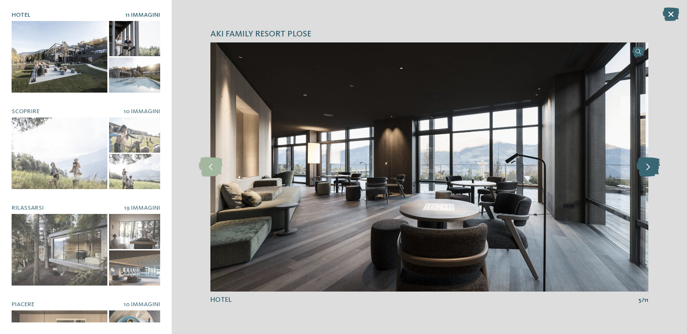
click at [650, 163] on icon at bounding box center [648, 167] width 24 height 19
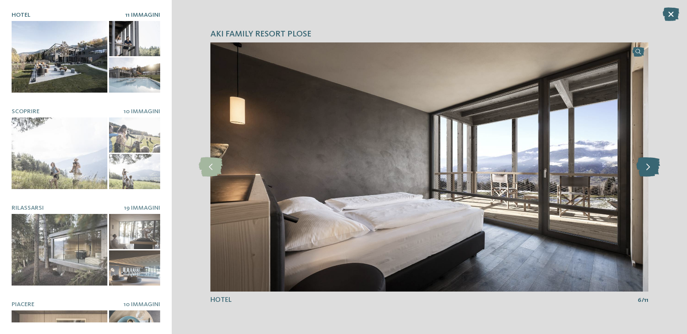
click at [650, 163] on icon at bounding box center [648, 167] width 24 height 19
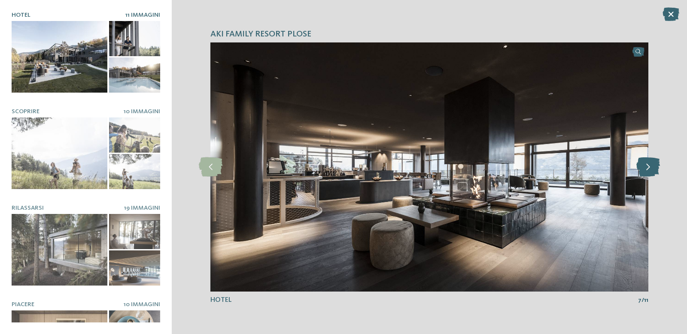
click at [650, 163] on icon at bounding box center [648, 167] width 24 height 19
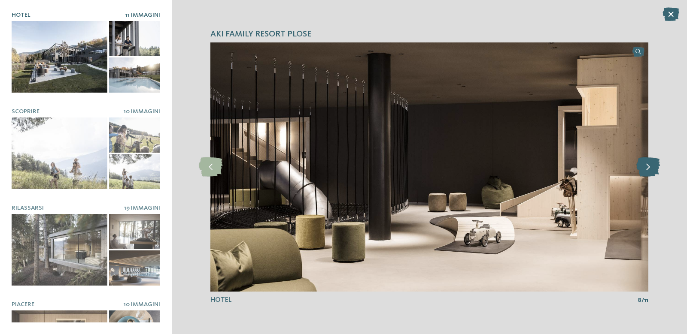
click at [650, 163] on icon at bounding box center [648, 167] width 24 height 19
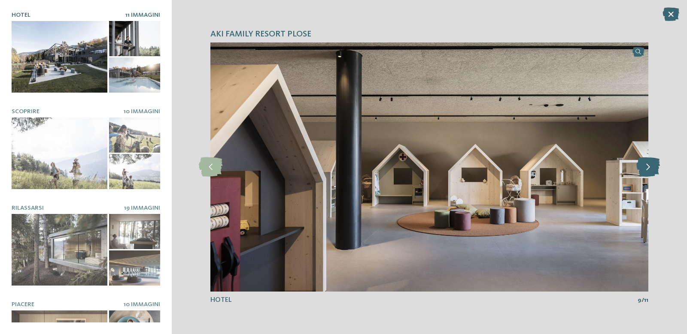
click at [650, 163] on icon at bounding box center [648, 167] width 24 height 19
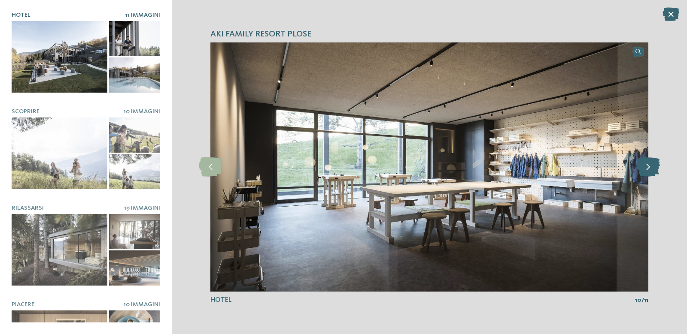
click at [650, 163] on icon at bounding box center [648, 167] width 24 height 19
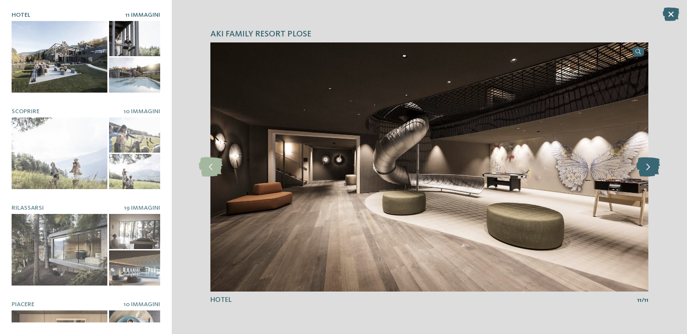
click at [650, 163] on icon at bounding box center [648, 167] width 24 height 19
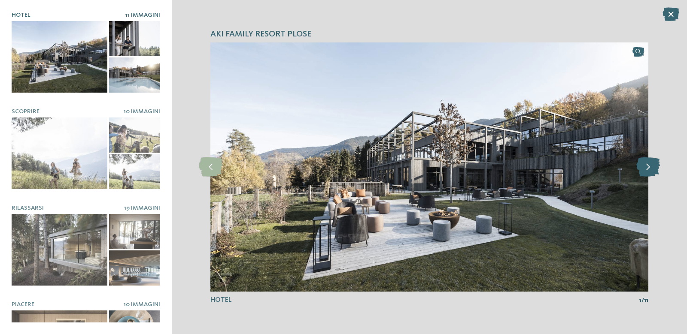
click at [650, 163] on icon at bounding box center [648, 167] width 24 height 19
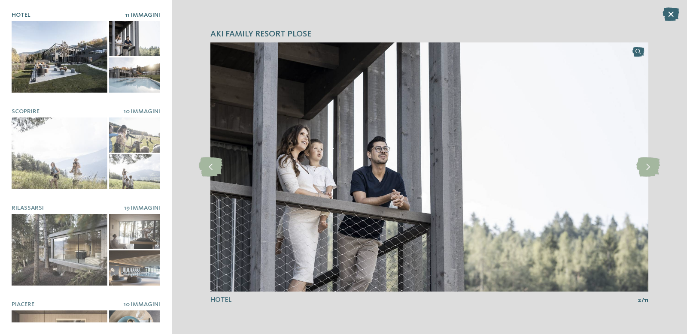
click at [67, 59] on div at bounding box center [60, 57] width 96 height 72
click at [641, 161] on icon at bounding box center [648, 167] width 24 height 19
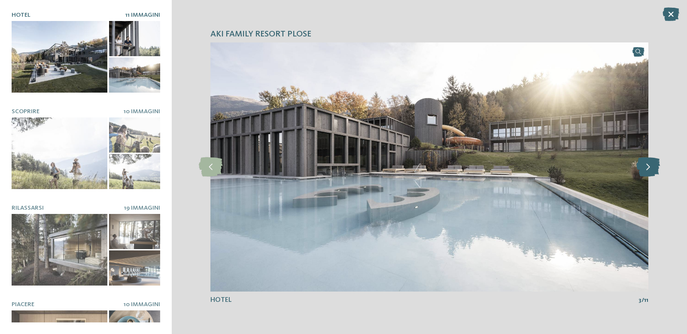
click at [641, 161] on icon at bounding box center [648, 167] width 24 height 19
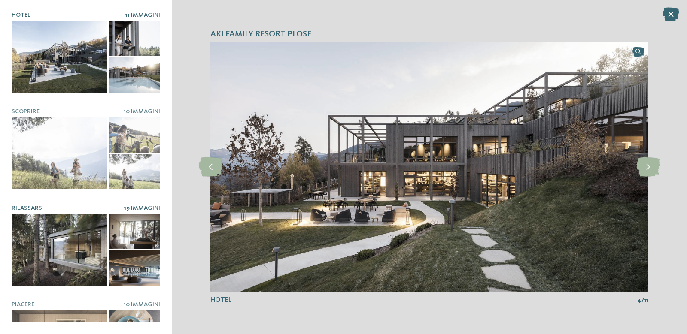
click at [99, 245] on div at bounding box center [60, 250] width 96 height 72
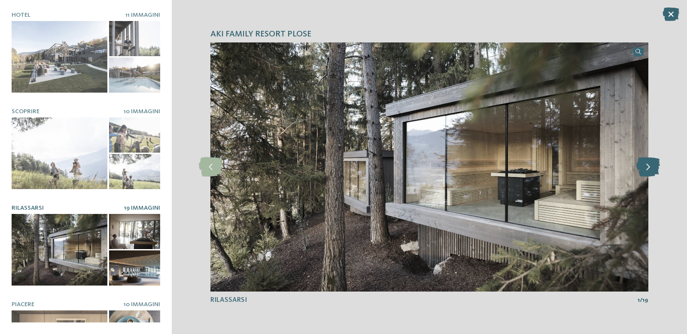
click at [646, 170] on icon at bounding box center [648, 167] width 24 height 19
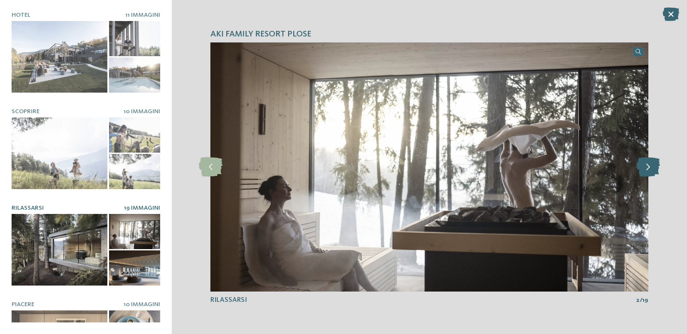
click at [646, 170] on icon at bounding box center [648, 167] width 24 height 19
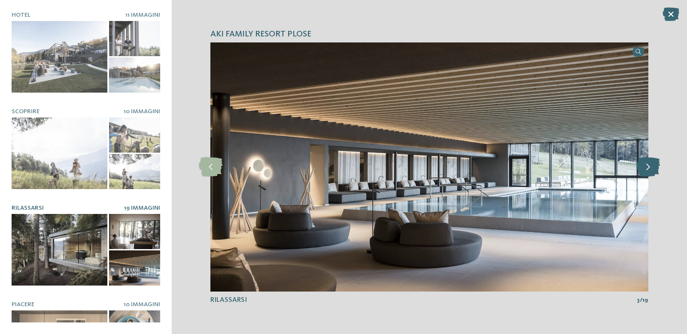
click at [646, 170] on icon at bounding box center [648, 167] width 24 height 19
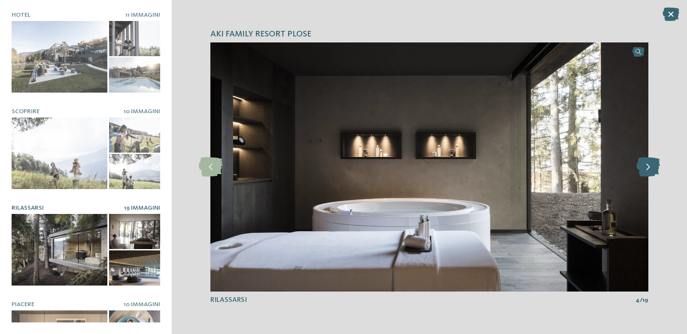
click at [646, 170] on icon at bounding box center [648, 167] width 24 height 19
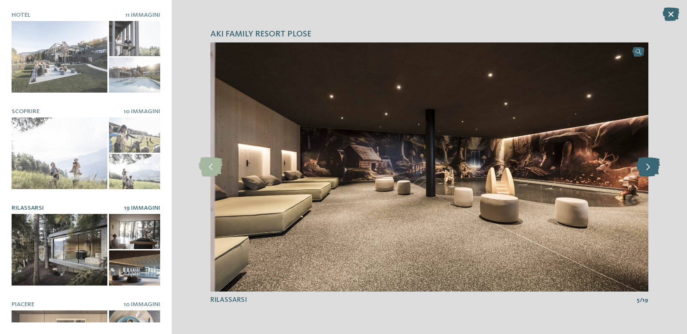
click at [646, 170] on icon at bounding box center [648, 167] width 24 height 19
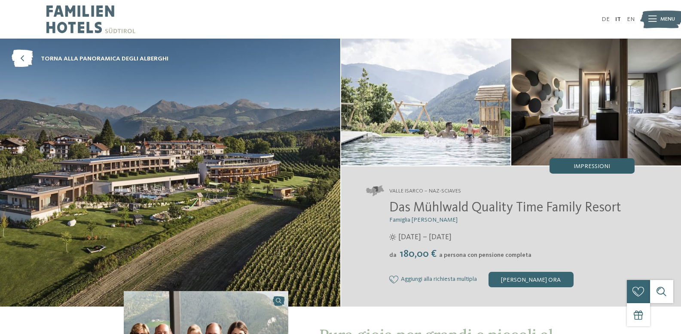
click at [609, 167] on span "Impressioni" at bounding box center [591, 167] width 36 height 6
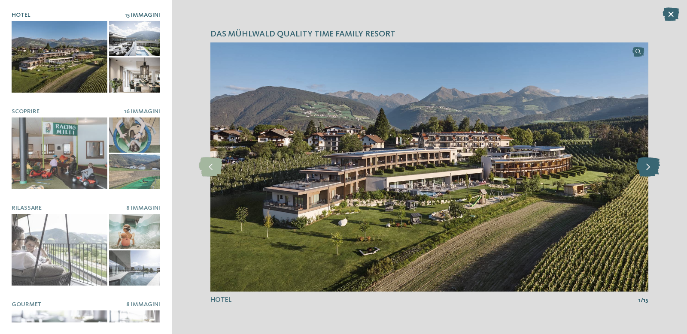
click at [652, 169] on icon at bounding box center [648, 167] width 24 height 19
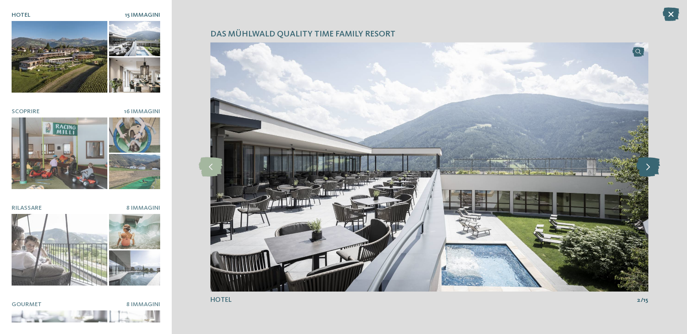
click at [652, 169] on icon at bounding box center [648, 167] width 24 height 19
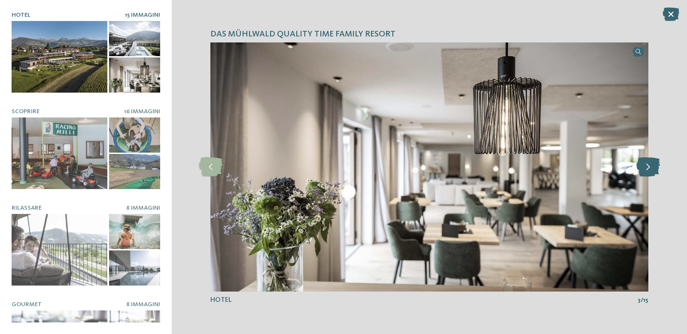
click at [652, 169] on icon at bounding box center [648, 167] width 24 height 19
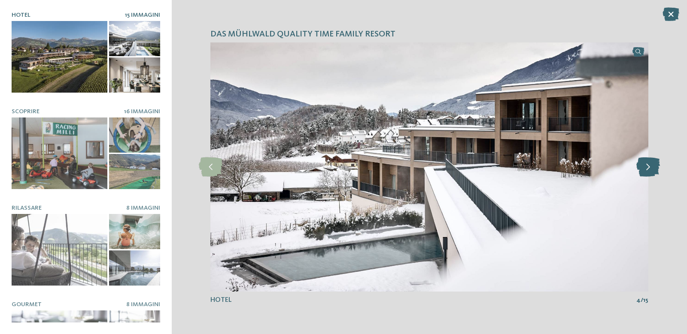
click at [652, 169] on icon at bounding box center [648, 167] width 24 height 19
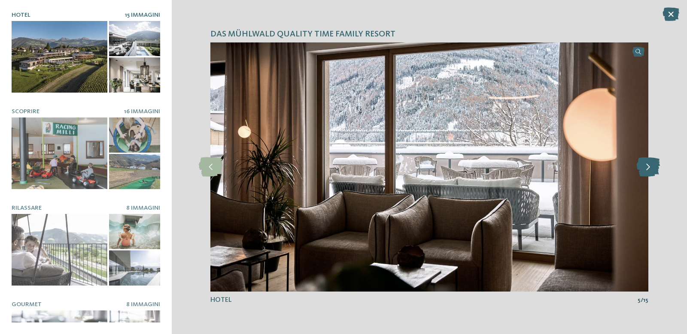
click at [652, 169] on icon at bounding box center [648, 167] width 24 height 19
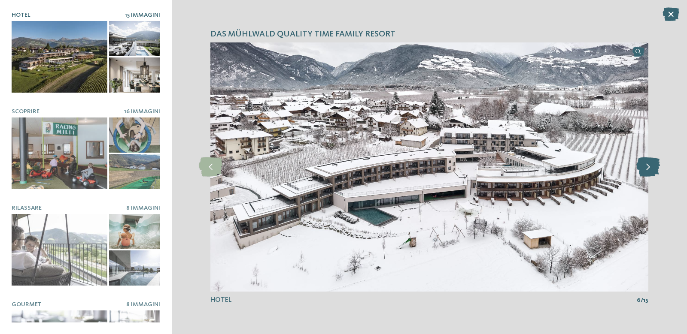
click at [652, 169] on icon at bounding box center [648, 167] width 24 height 19
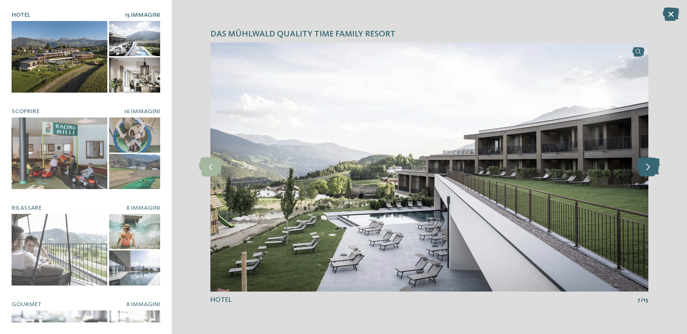
click at [652, 169] on icon at bounding box center [648, 167] width 24 height 19
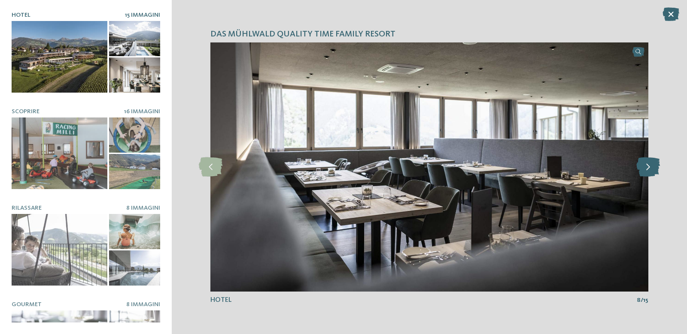
click at [652, 169] on icon at bounding box center [648, 167] width 24 height 19
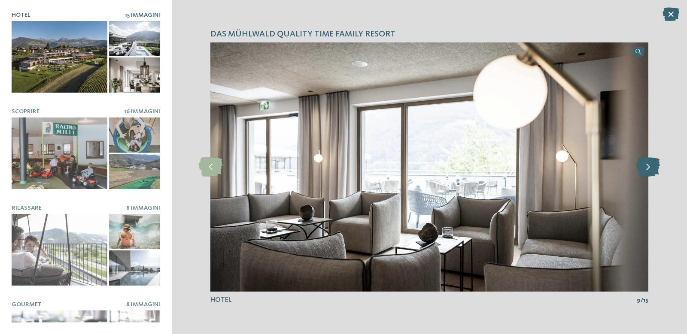
click at [652, 169] on icon at bounding box center [648, 167] width 24 height 19
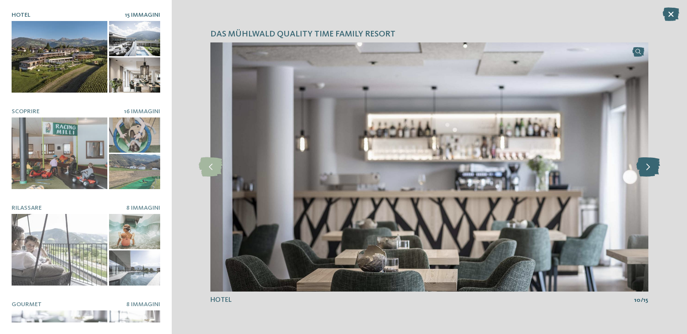
click at [652, 169] on icon at bounding box center [648, 167] width 24 height 19
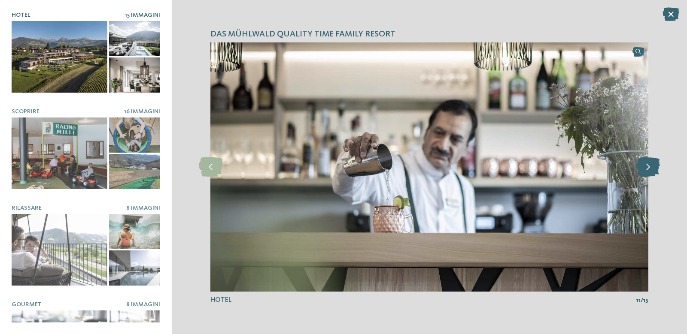
click at [652, 169] on icon at bounding box center [648, 167] width 24 height 19
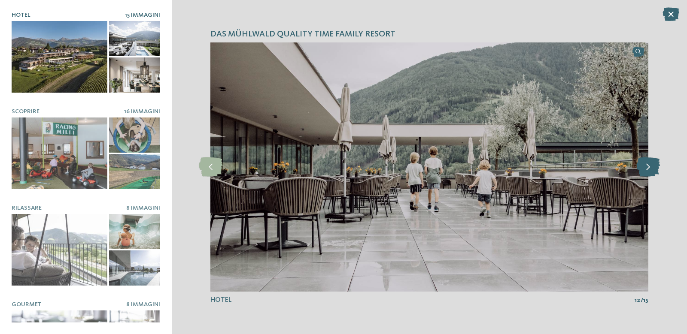
click at [652, 169] on icon at bounding box center [648, 167] width 24 height 19
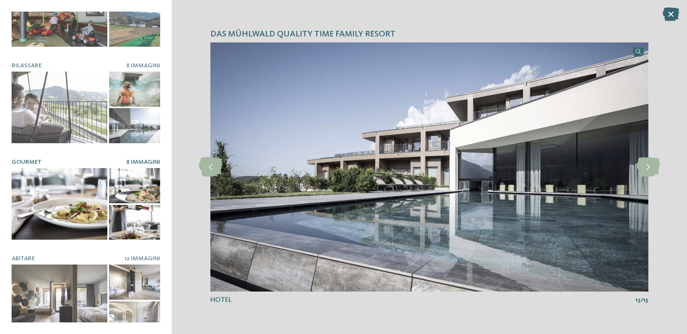
scroll to position [146, 0]
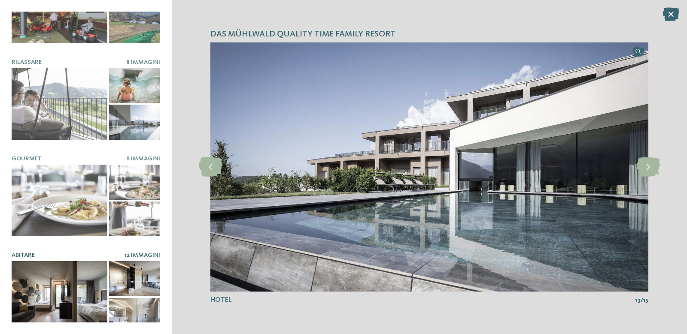
click at [70, 274] on div at bounding box center [60, 297] width 96 height 72
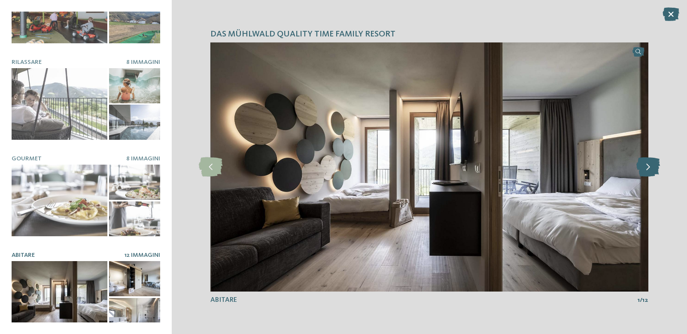
click at [650, 164] on icon at bounding box center [648, 167] width 24 height 19
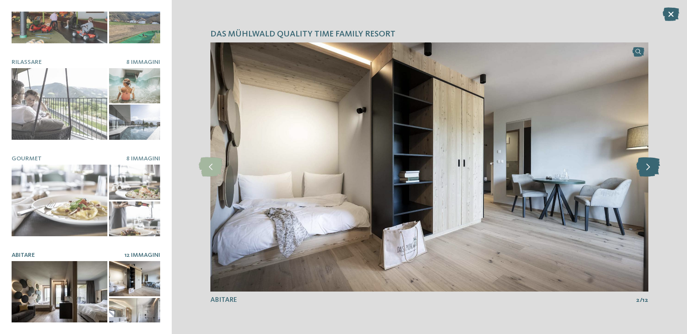
click at [650, 164] on icon at bounding box center [648, 167] width 24 height 19
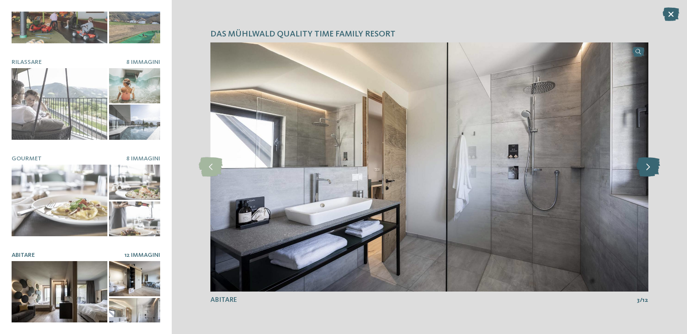
click at [650, 164] on icon at bounding box center [648, 167] width 24 height 19
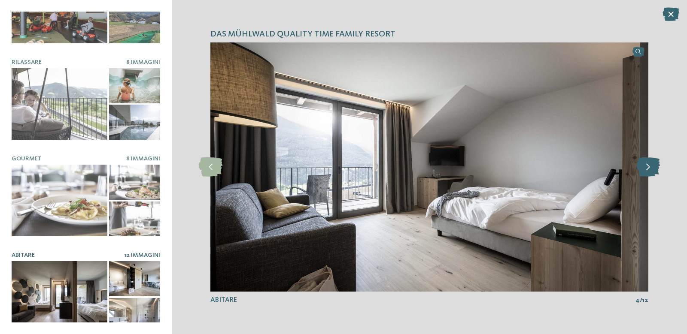
click at [650, 164] on icon at bounding box center [648, 167] width 24 height 19
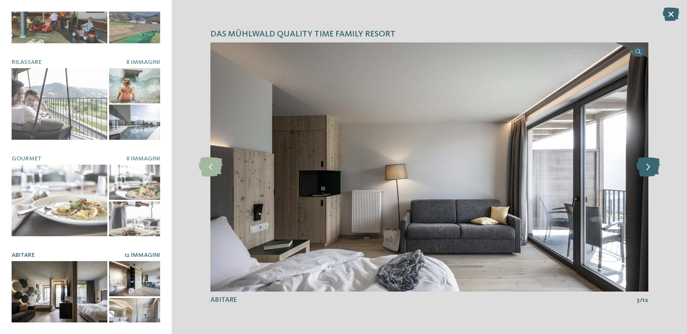
click at [650, 164] on icon at bounding box center [648, 167] width 24 height 19
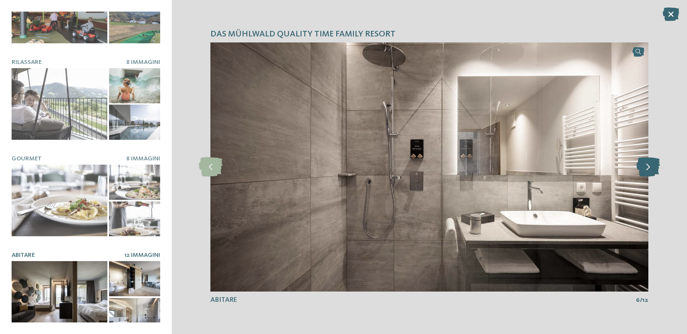
click at [650, 164] on icon at bounding box center [648, 167] width 24 height 19
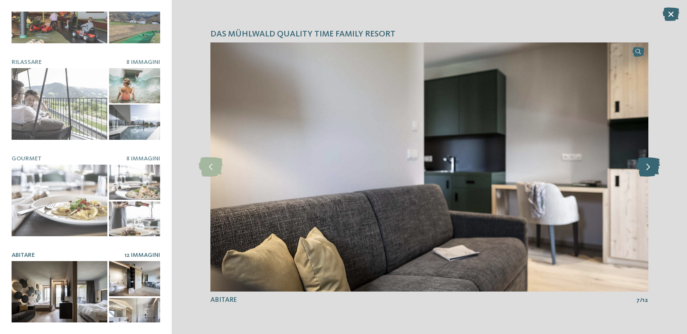
click at [650, 164] on icon at bounding box center [648, 167] width 24 height 19
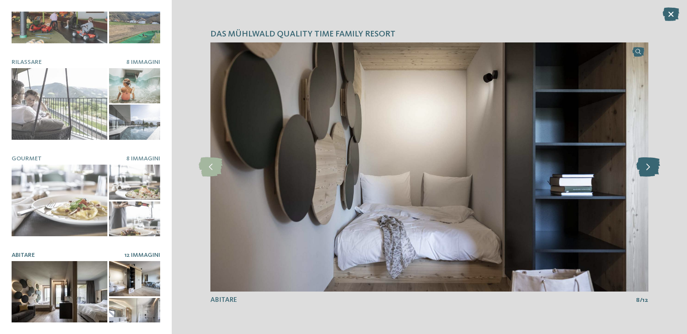
click at [650, 164] on icon at bounding box center [648, 167] width 24 height 19
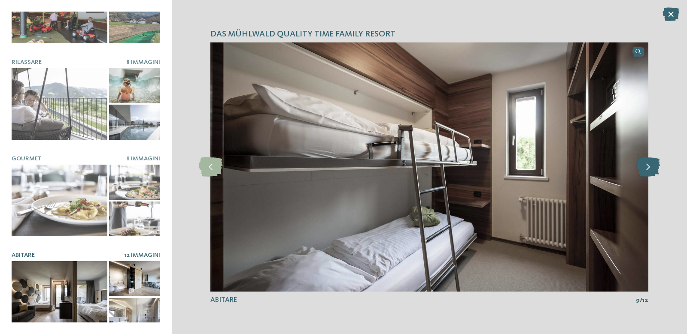
click at [650, 164] on icon at bounding box center [648, 167] width 24 height 19
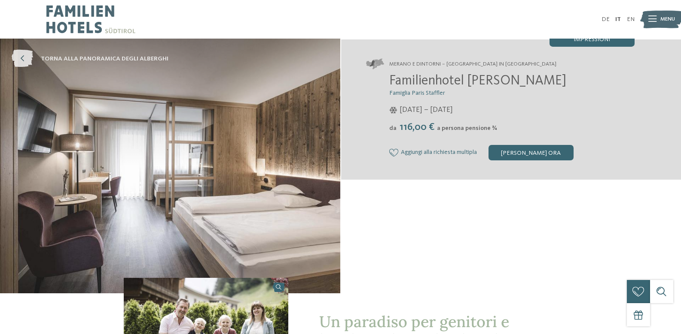
click at [20, 56] on icon at bounding box center [22, 59] width 21 height 18
click at [118, 55] on span "torna alla panoramica degli alberghi" at bounding box center [105, 59] width 128 height 9
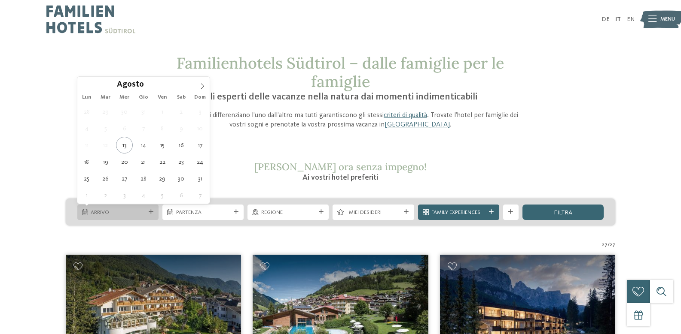
click at [131, 213] on span "Arrivo" at bounding box center [118, 213] width 54 height 8
type div "[DATE]"
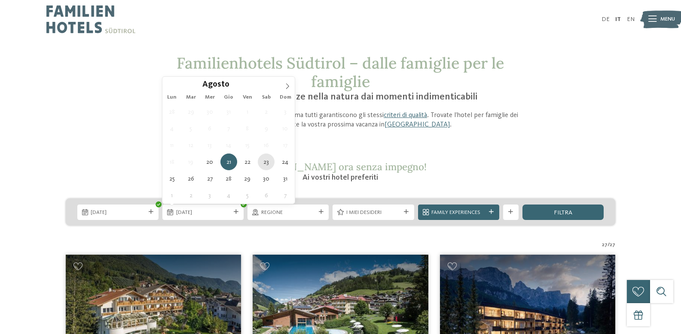
type div "[DATE]"
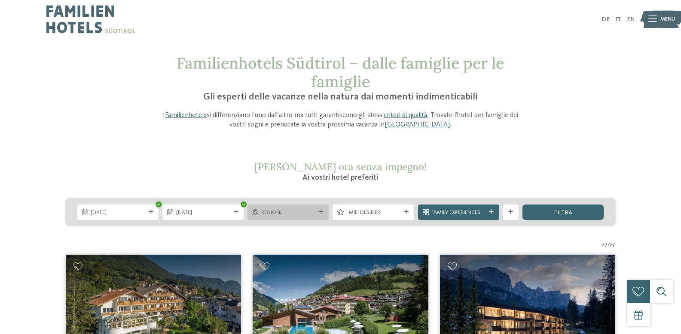
click at [320, 212] on icon at bounding box center [321, 212] width 5 height 5
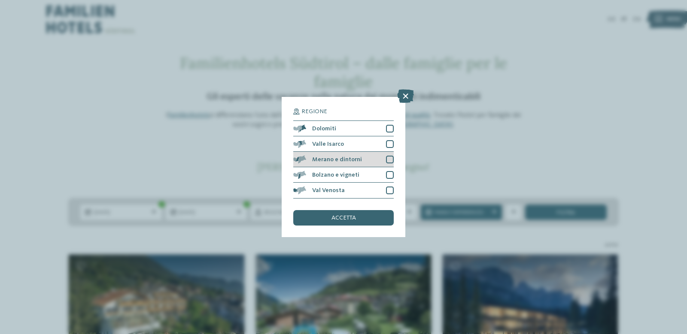
click at [385, 160] on div "Merano e dintorni" at bounding box center [343, 159] width 100 height 15
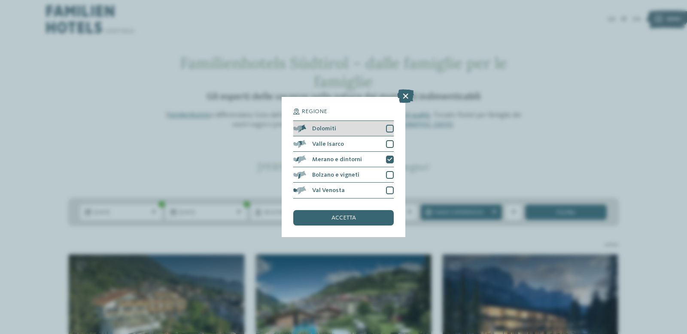
click at [391, 131] on div at bounding box center [390, 129] width 8 height 8
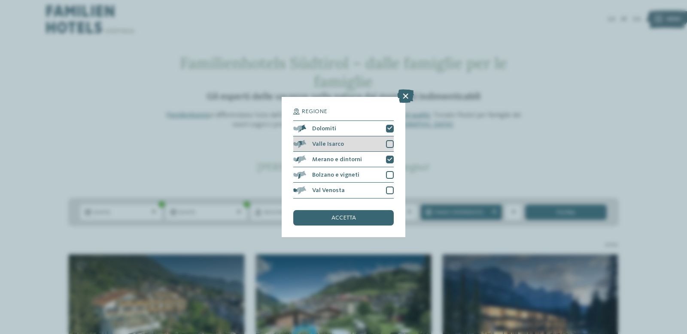
click at [388, 144] on div at bounding box center [390, 144] width 8 height 8
click at [359, 218] on div "accetta" at bounding box center [343, 217] width 100 height 15
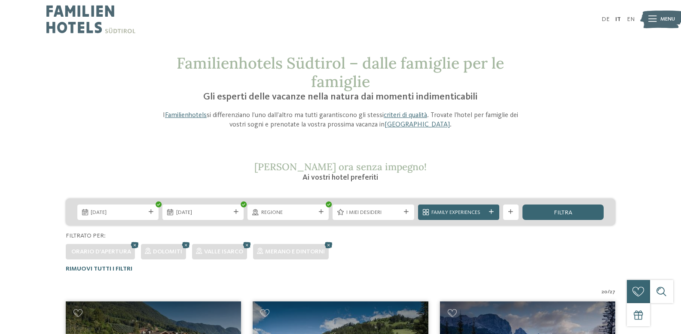
click at [320, 215] on div "Regione" at bounding box center [287, 212] width 81 height 15
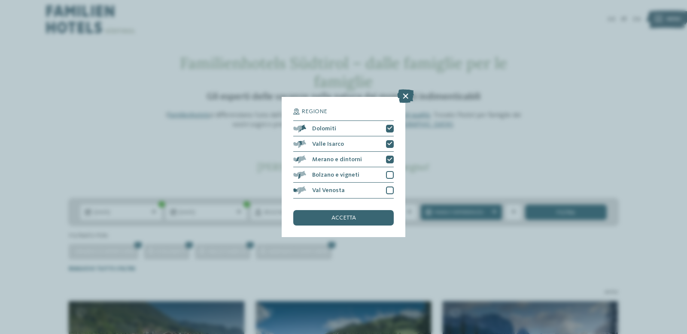
click at [406, 141] on div "Regione Dolomiti" at bounding box center [343, 167] width 687 height 334
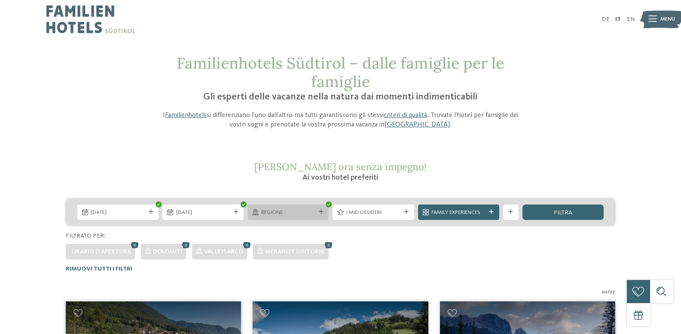
click at [320, 212] on icon at bounding box center [321, 212] width 5 height 5
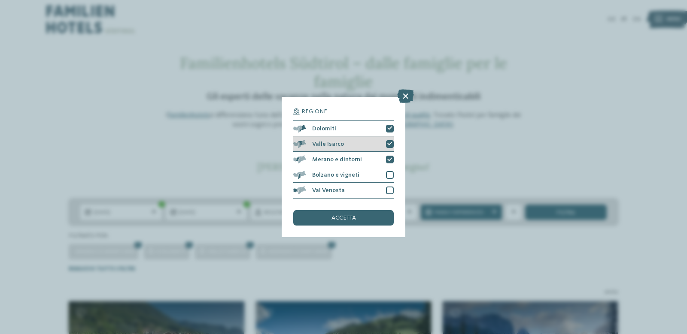
click at [389, 146] on icon at bounding box center [389, 144] width 5 height 5
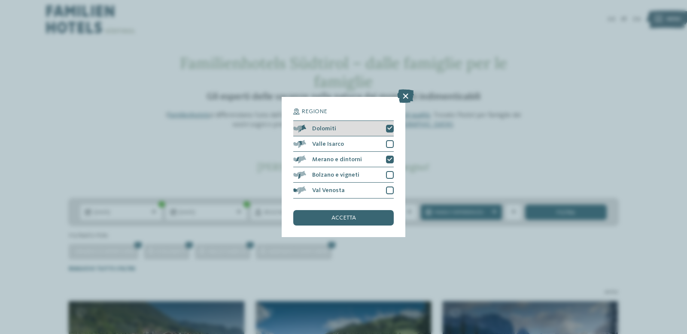
click at [386, 125] on div at bounding box center [390, 129] width 8 height 8
click at [347, 214] on div "accetta" at bounding box center [343, 217] width 100 height 15
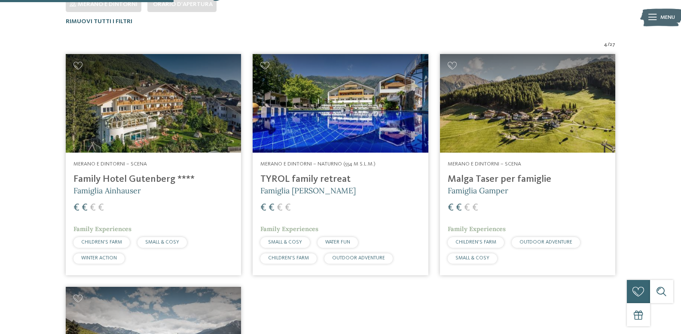
scroll to position [249, 0]
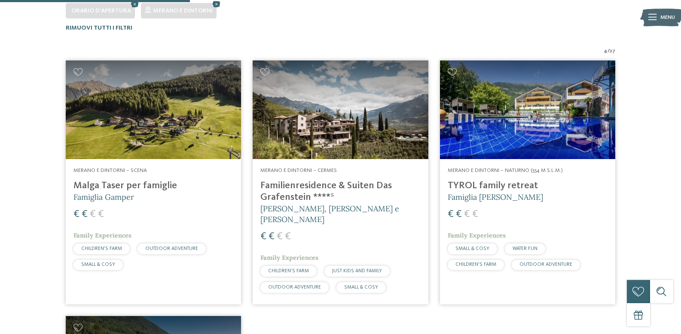
scroll to position [249, 0]
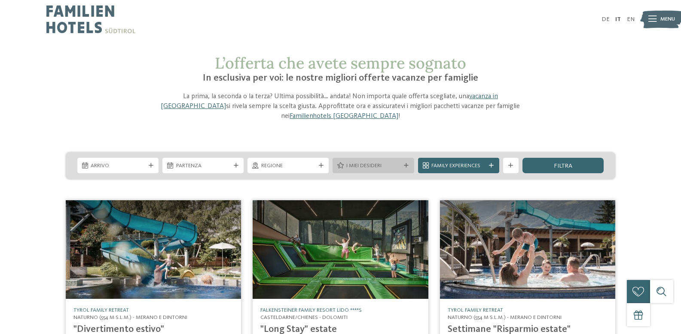
click at [408, 158] on div "I miei desideri" at bounding box center [372, 165] width 81 height 15
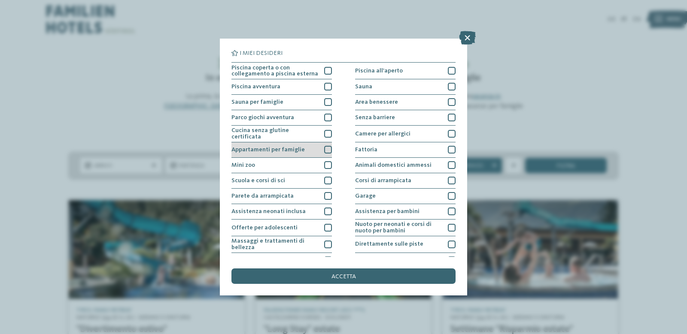
click at [324, 148] on div at bounding box center [328, 150] width 8 height 8
click at [324, 70] on div at bounding box center [328, 71] width 8 height 8
click at [373, 280] on div "accetta" at bounding box center [343, 276] width 224 height 15
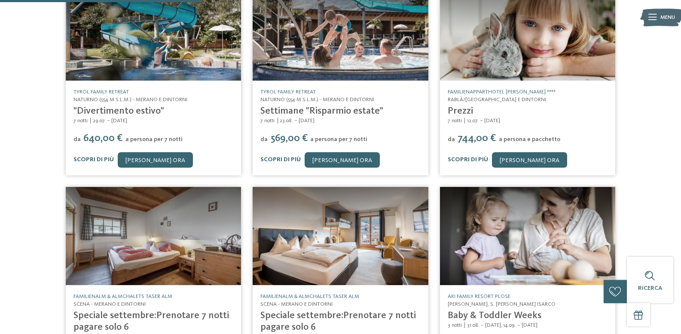
scroll to position [228, 0]
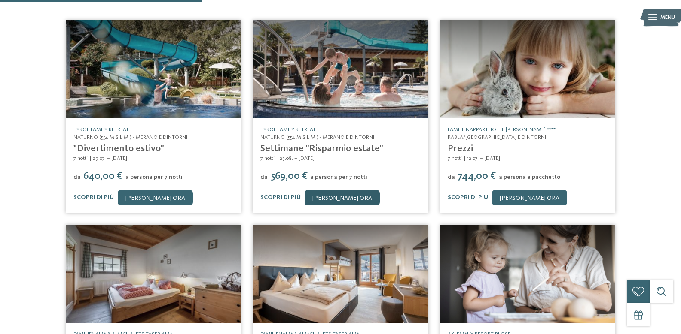
click at [338, 190] on link "[PERSON_NAME] ora" at bounding box center [341, 197] width 75 height 15
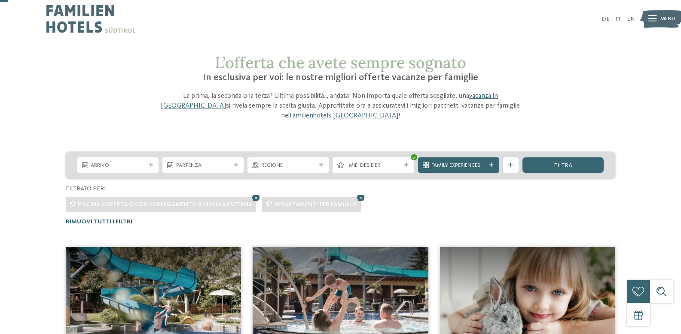
scroll to position [0, 0]
click at [568, 160] on div "filtra" at bounding box center [562, 165] width 81 height 15
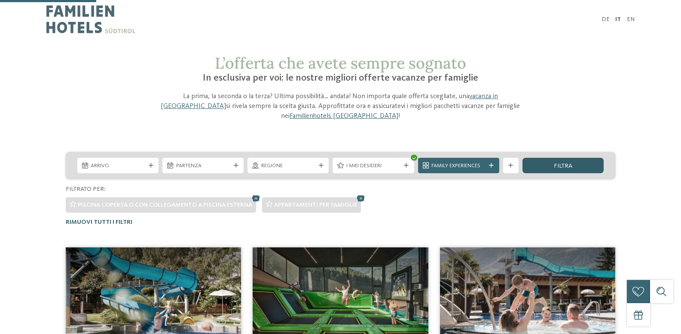
scroll to position [185, 0]
